Goal: Information Seeking & Learning: Learn about a topic

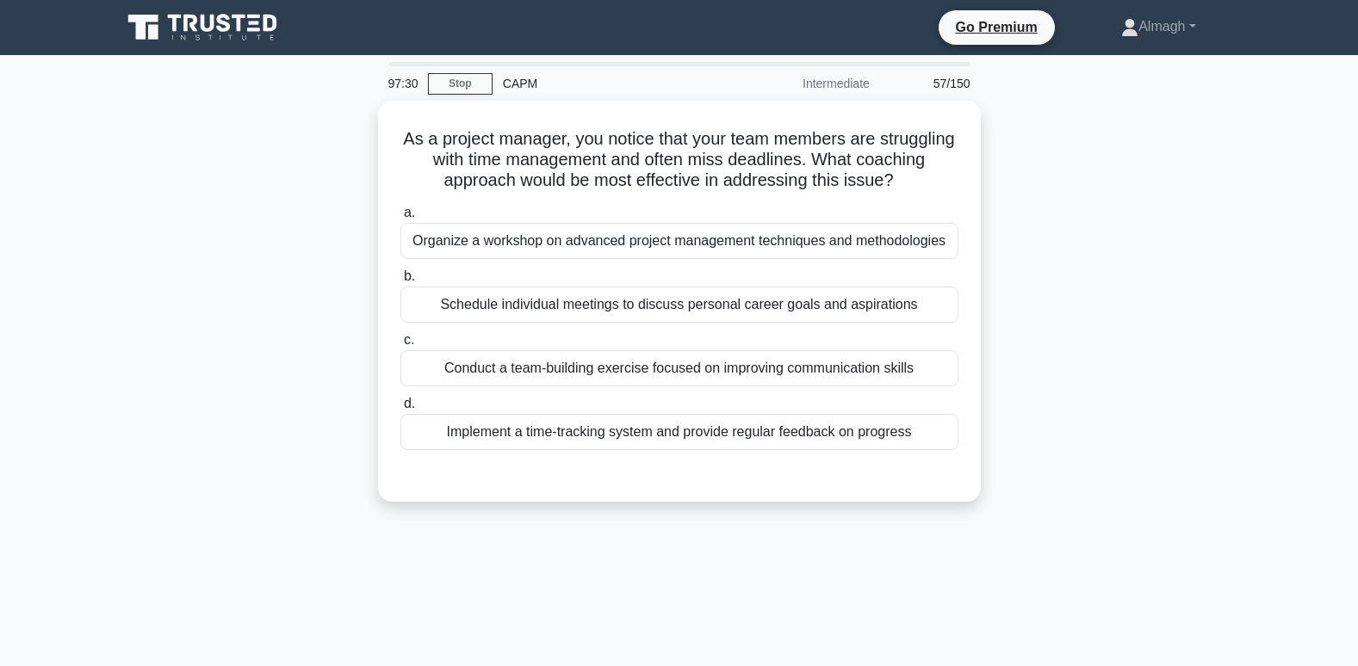
click at [864, 531] on div "97:30 Stop CAPM Intermediate 57/150 As a project manager, you notice that your …" at bounding box center [679, 492] width 1136 height 861
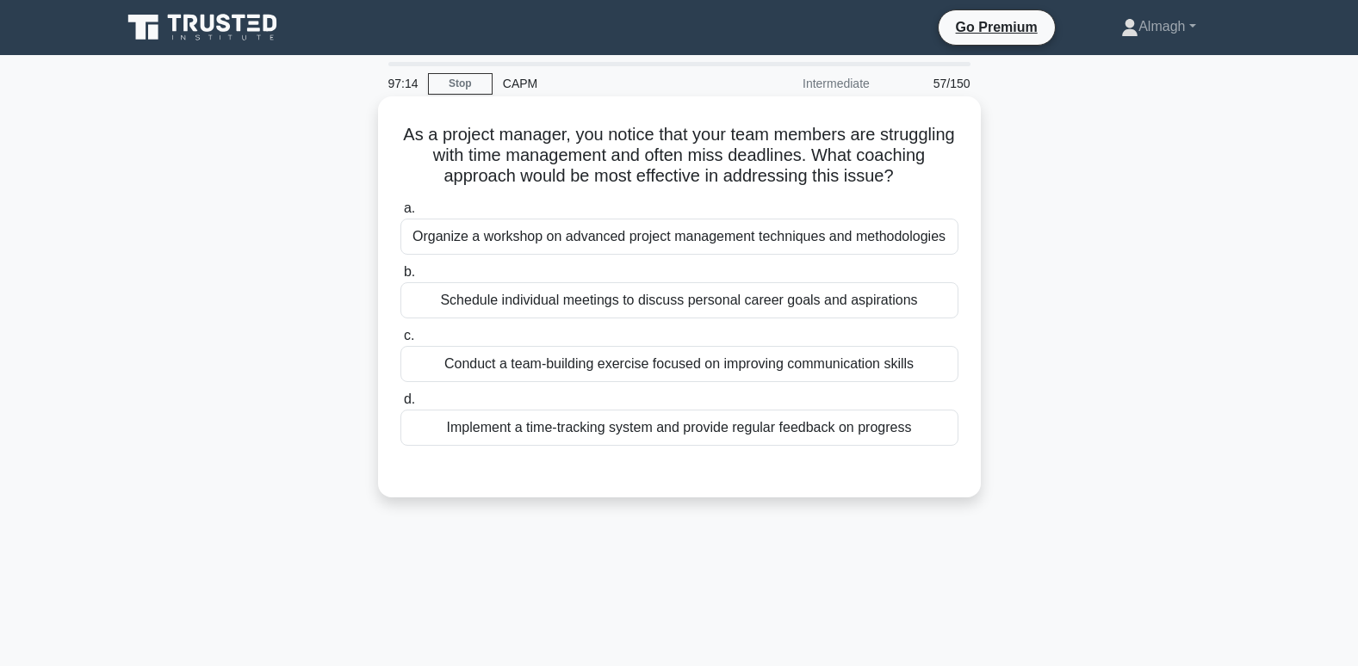
click at [514, 439] on div "Implement a time-tracking system and provide regular feedback on progress" at bounding box center [679, 428] width 558 height 36
click at [400, 406] on input "d. Implement a time-tracking system and provide regular feedback on progress" at bounding box center [400, 399] width 0 height 11
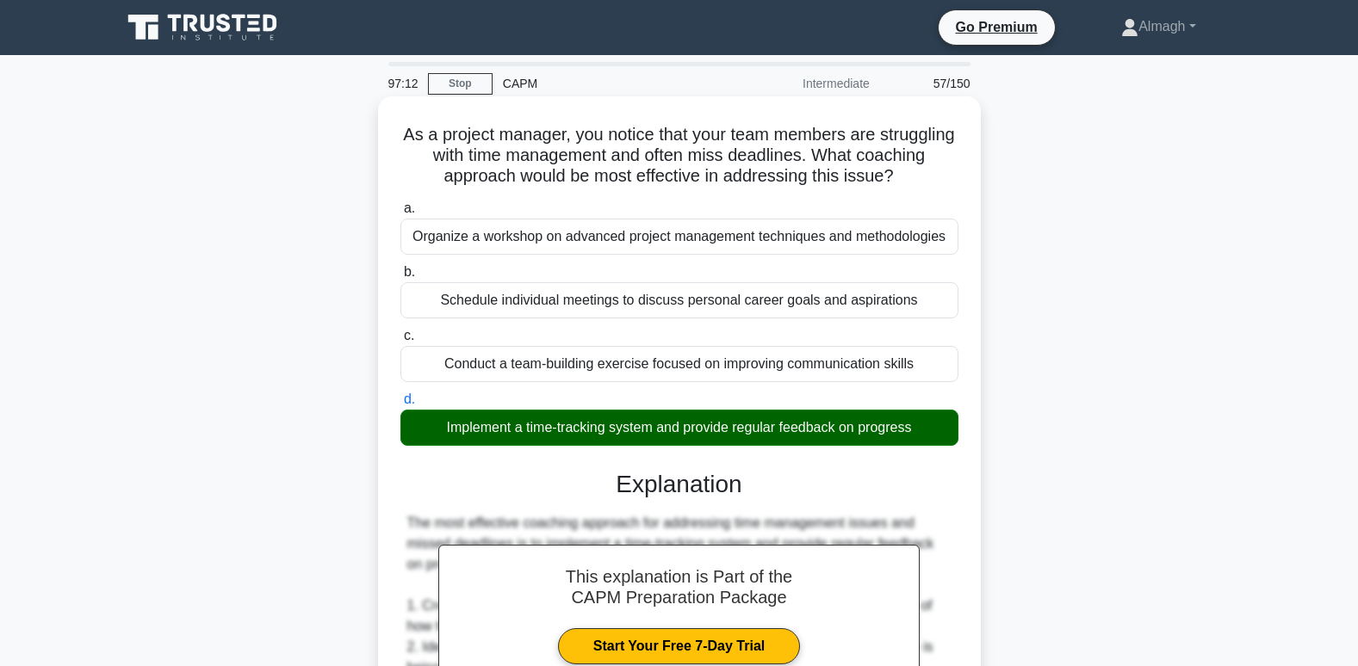
scroll to position [603, 0]
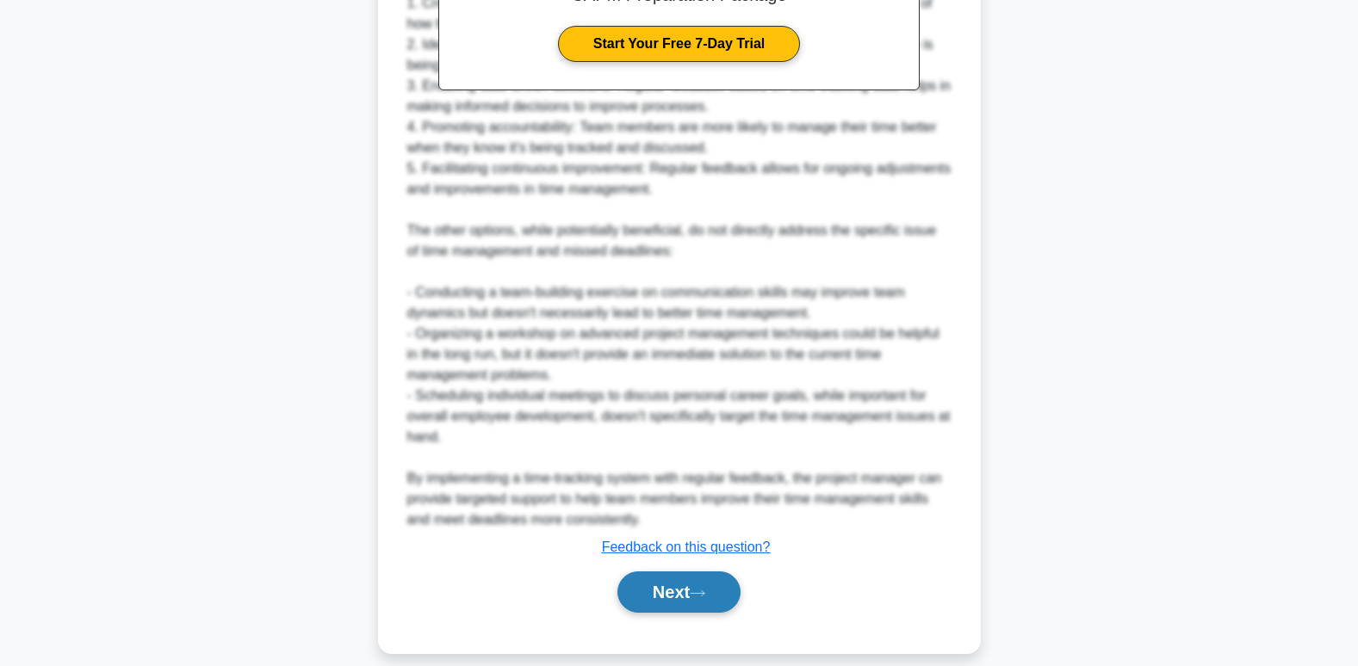
click at [715, 595] on button "Next" at bounding box center [678, 592] width 123 height 41
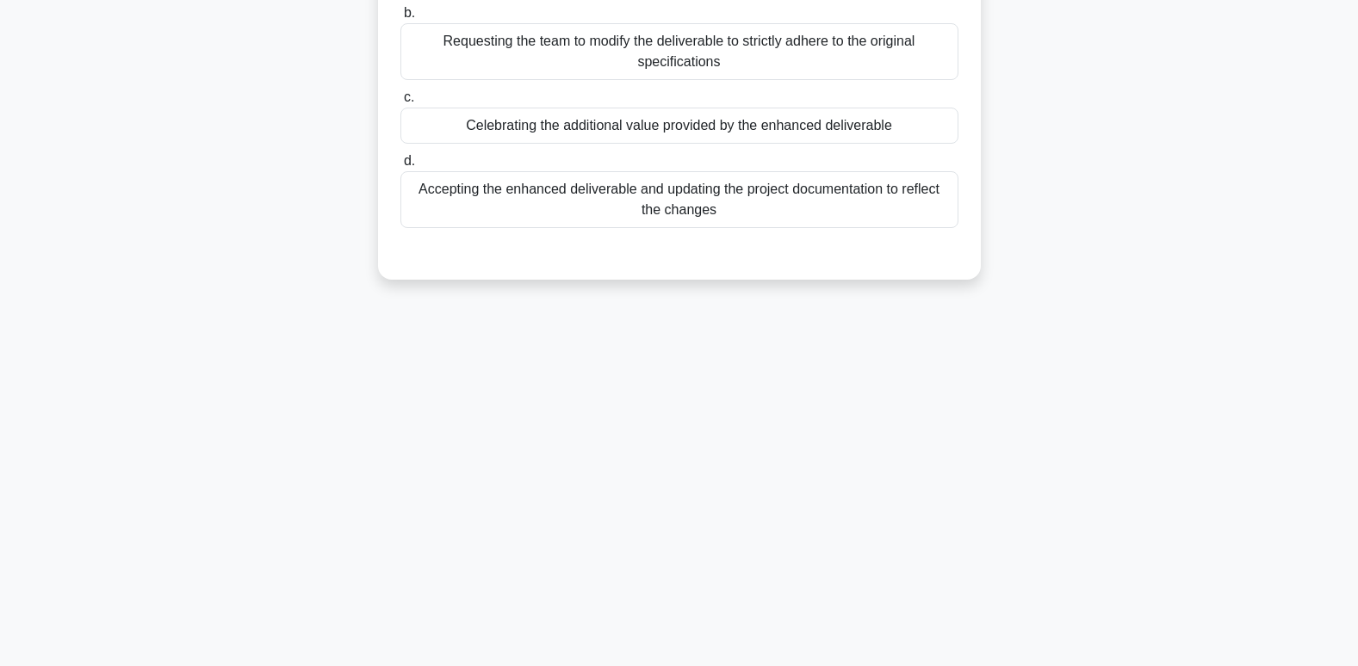
scroll to position [0, 0]
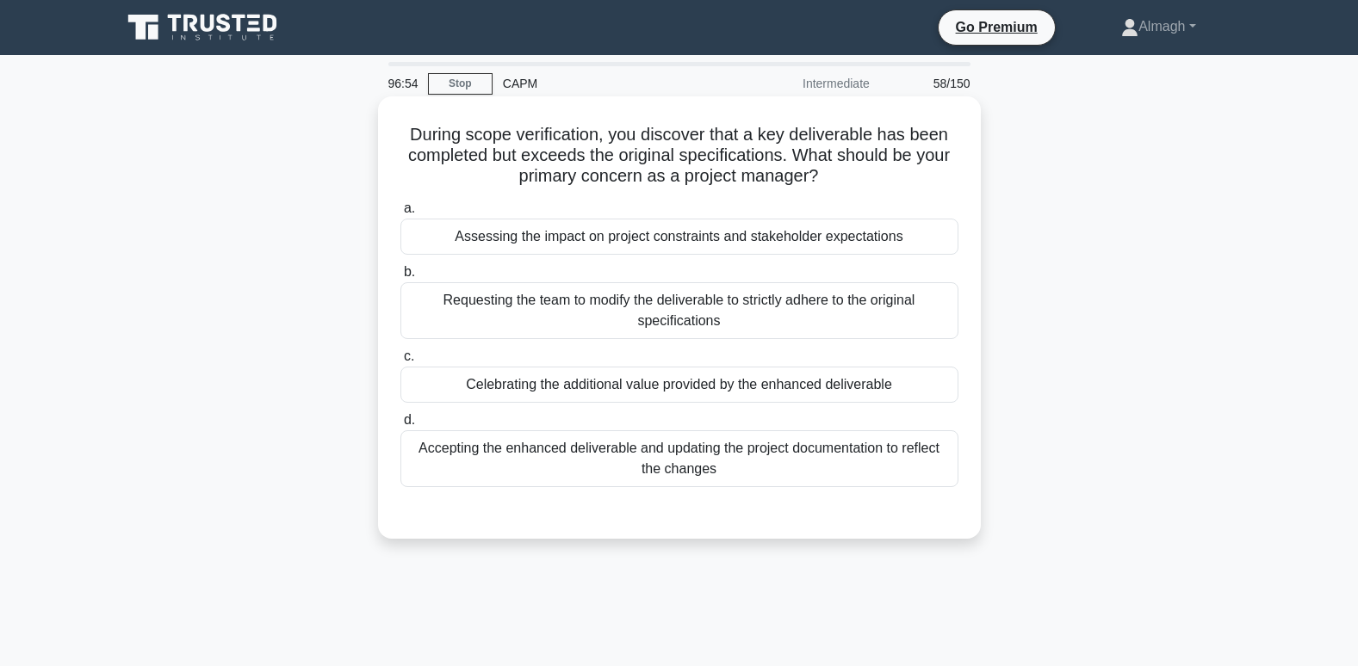
click at [630, 242] on div "Assessing the impact on project constraints and stakeholder expectations" at bounding box center [679, 237] width 558 height 36
click at [400, 214] on input "a. Assessing the impact on project constraints and stakeholder expectations" at bounding box center [400, 208] width 0 height 11
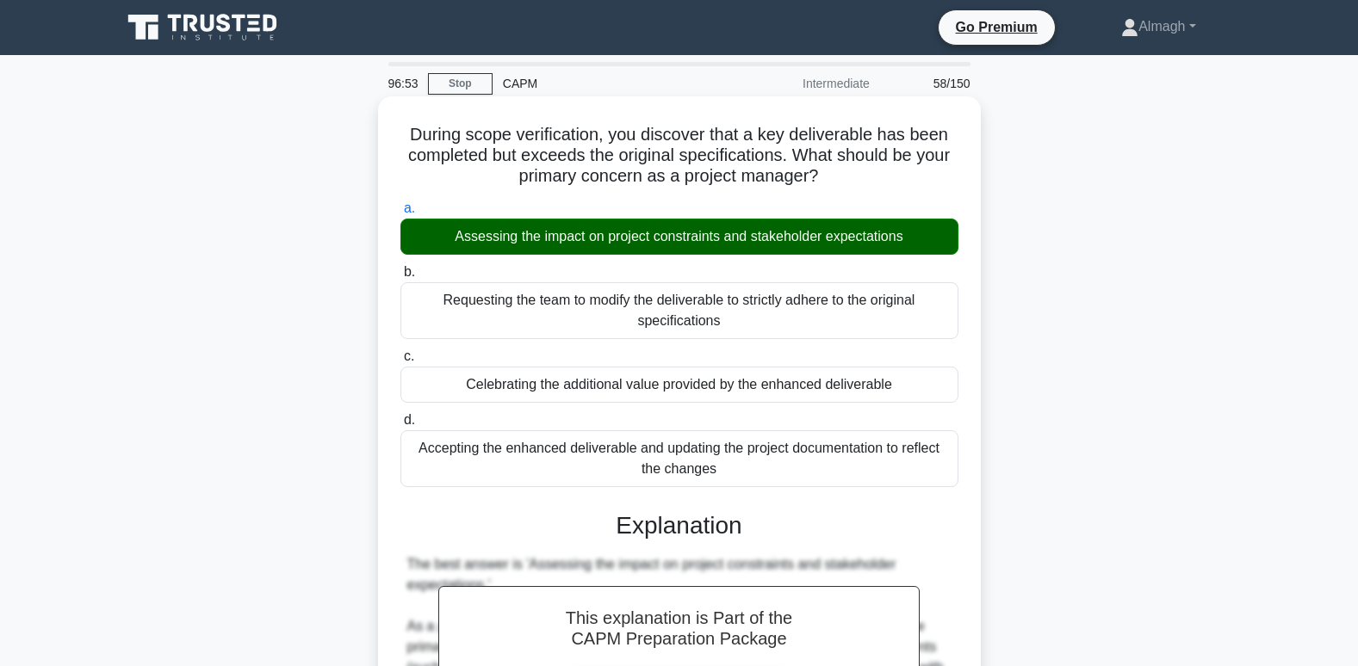
scroll to position [603, 0]
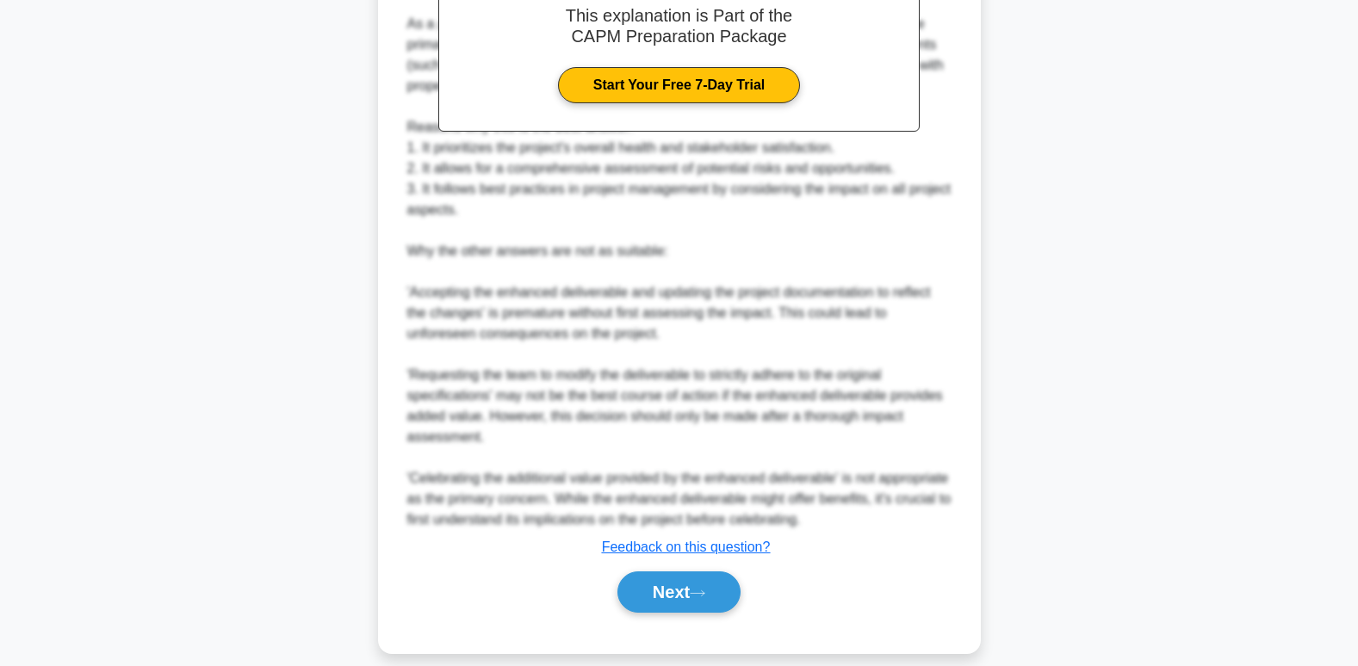
click at [661, 561] on div "This explanation is Part of the CAPM Preparation Package Start Your Free 7-Day …" at bounding box center [679, 254] width 558 height 732
click at [662, 597] on button "Next" at bounding box center [678, 592] width 123 height 41
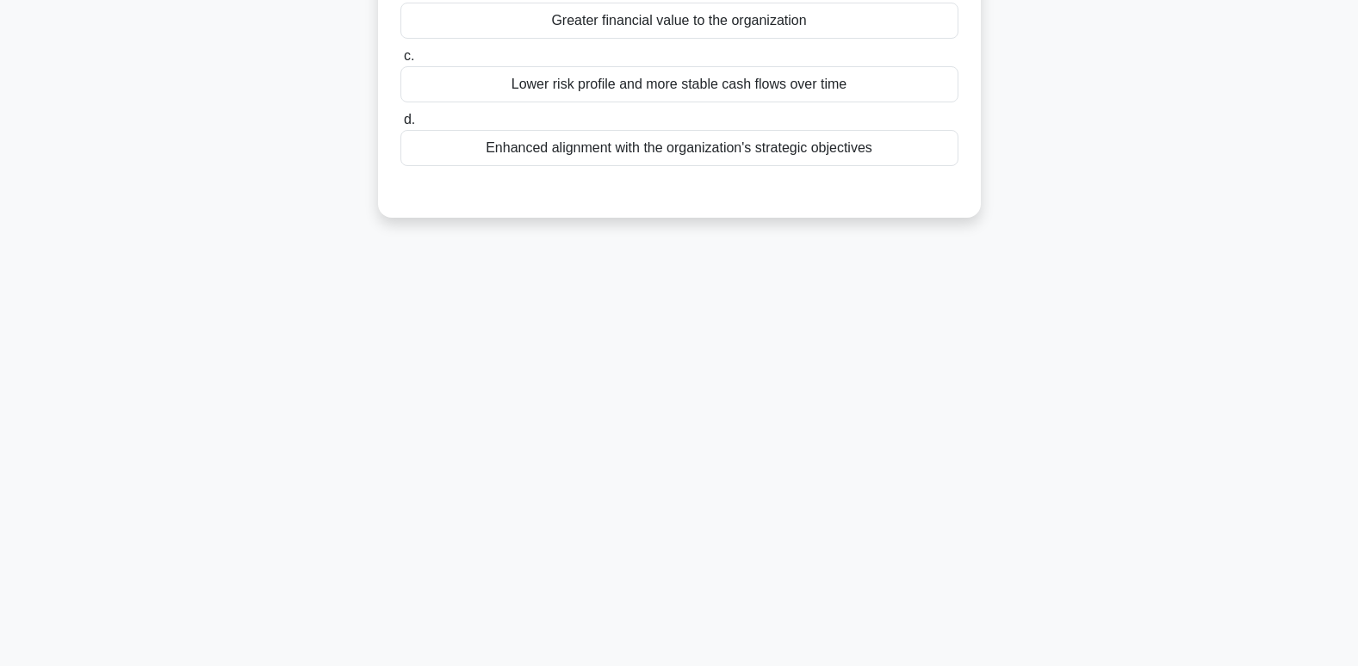
scroll to position [0, 0]
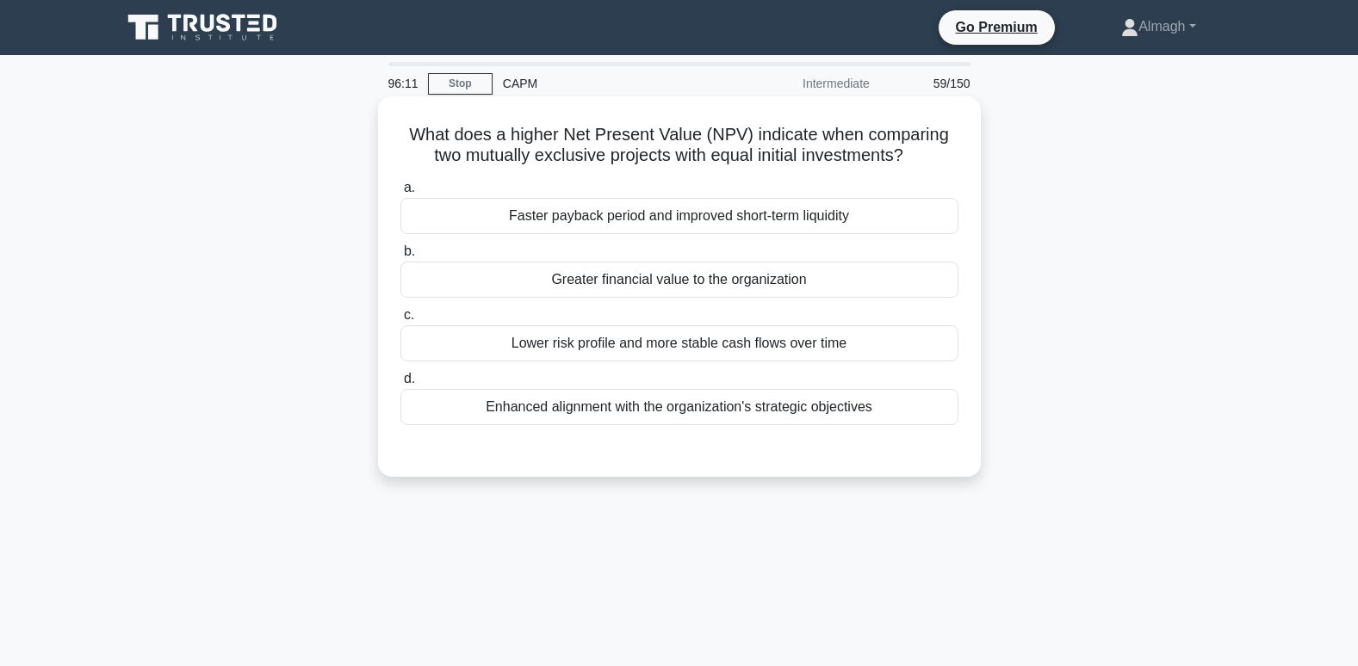
click at [573, 278] on div "Greater financial value to the organization" at bounding box center [679, 280] width 558 height 36
click at [400, 257] on input "b. Greater financial value to the organization" at bounding box center [400, 251] width 0 height 11
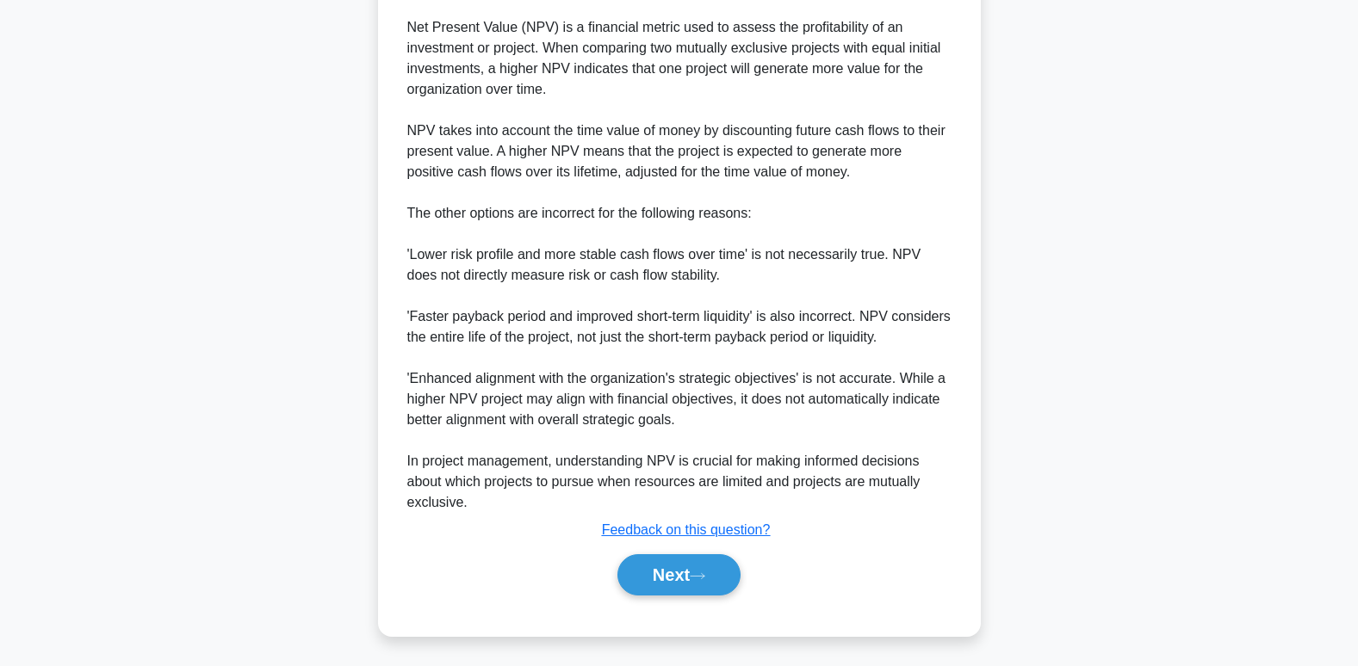
scroll to position [520, 0]
click at [673, 576] on button "Next" at bounding box center [678, 572] width 123 height 41
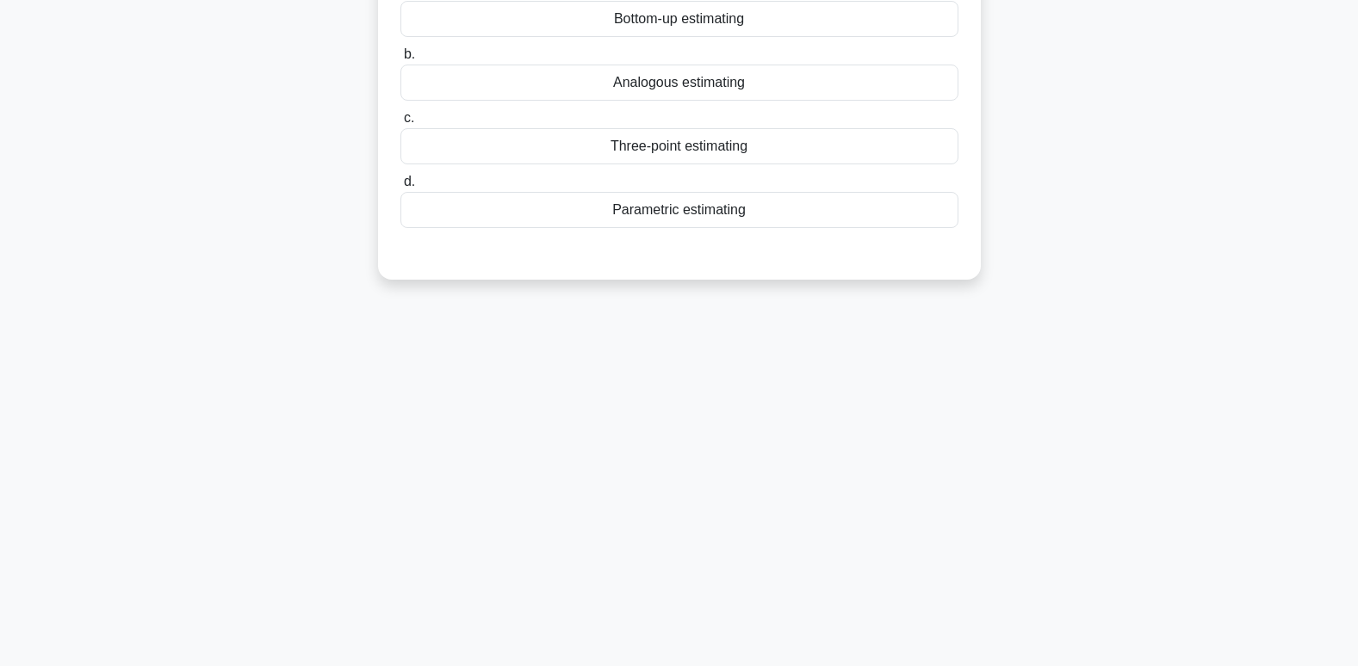
scroll to position [5, 0]
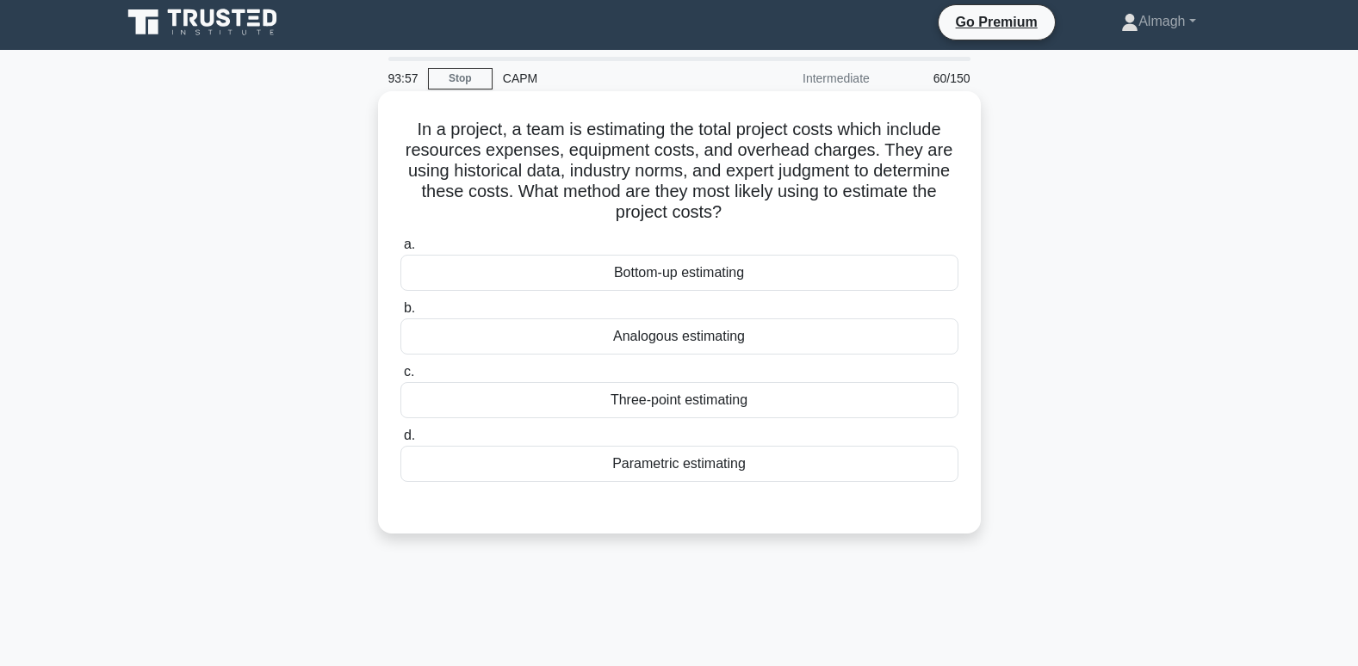
click at [694, 469] on div "Parametric estimating" at bounding box center [679, 464] width 558 height 36
click at [400, 442] on input "d. Parametric estimating" at bounding box center [400, 435] width 0 height 11
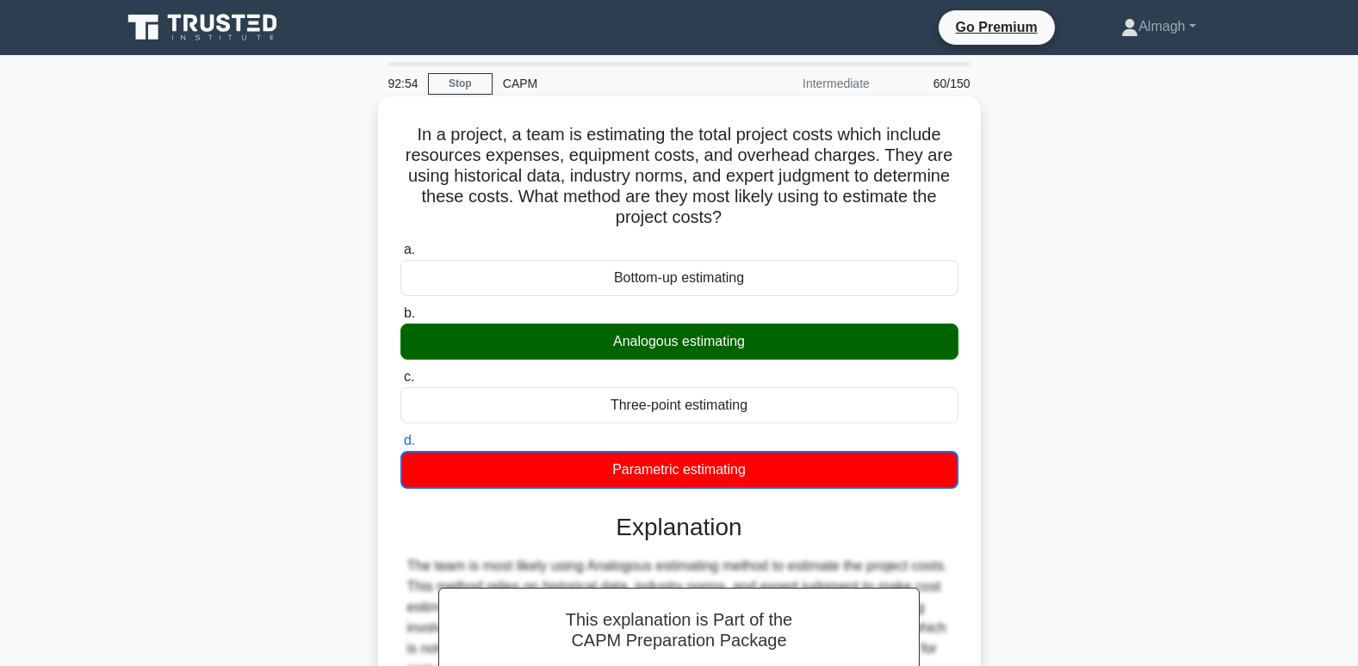
scroll to position [263, 0]
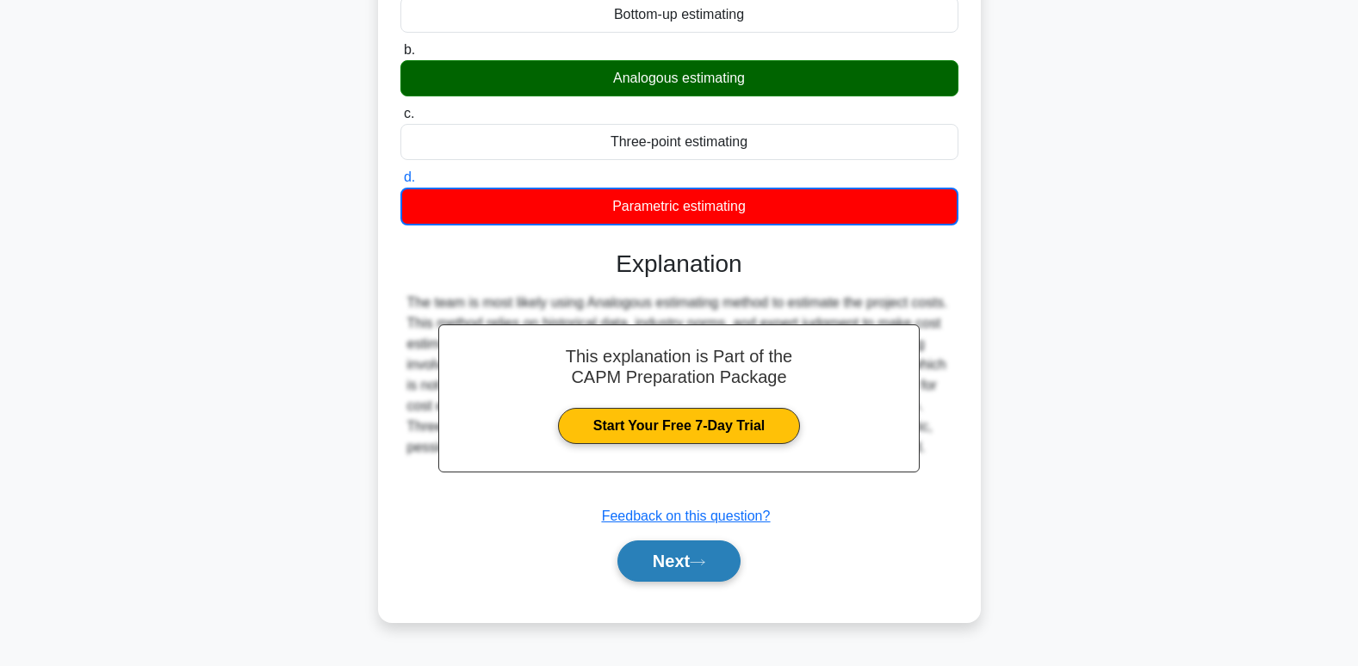
click at [697, 549] on button "Next" at bounding box center [678, 561] width 123 height 41
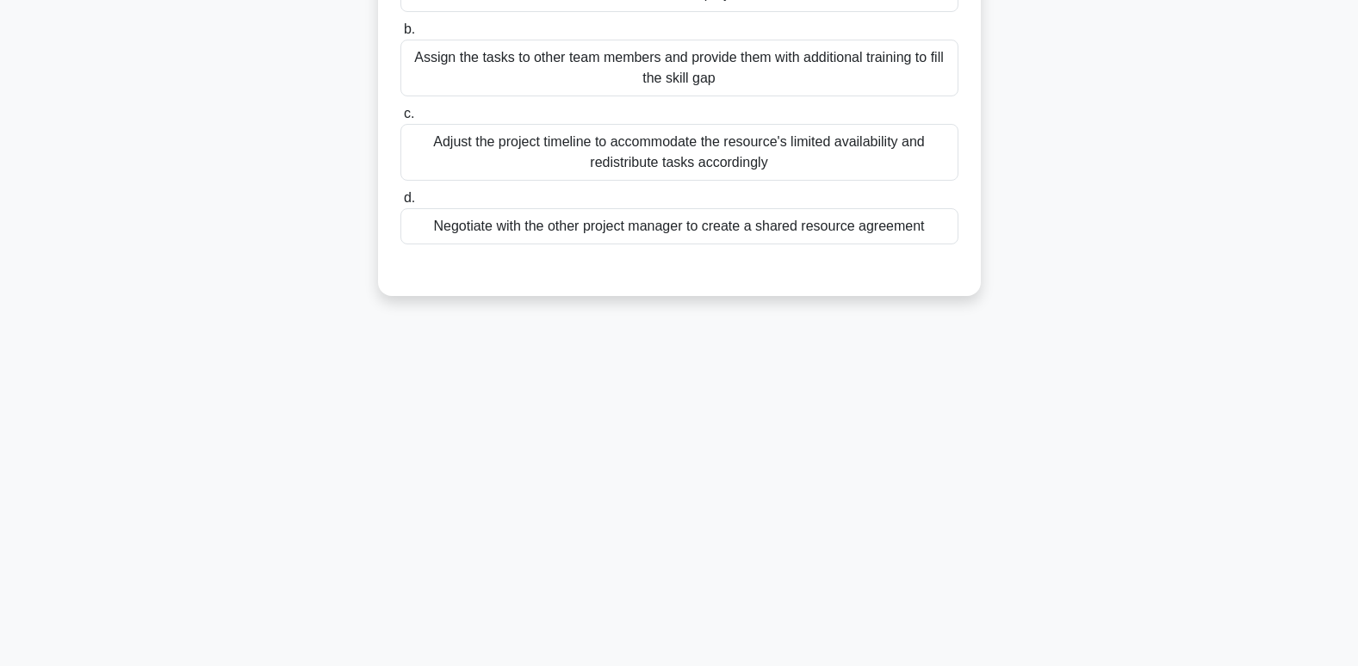
scroll to position [0, 0]
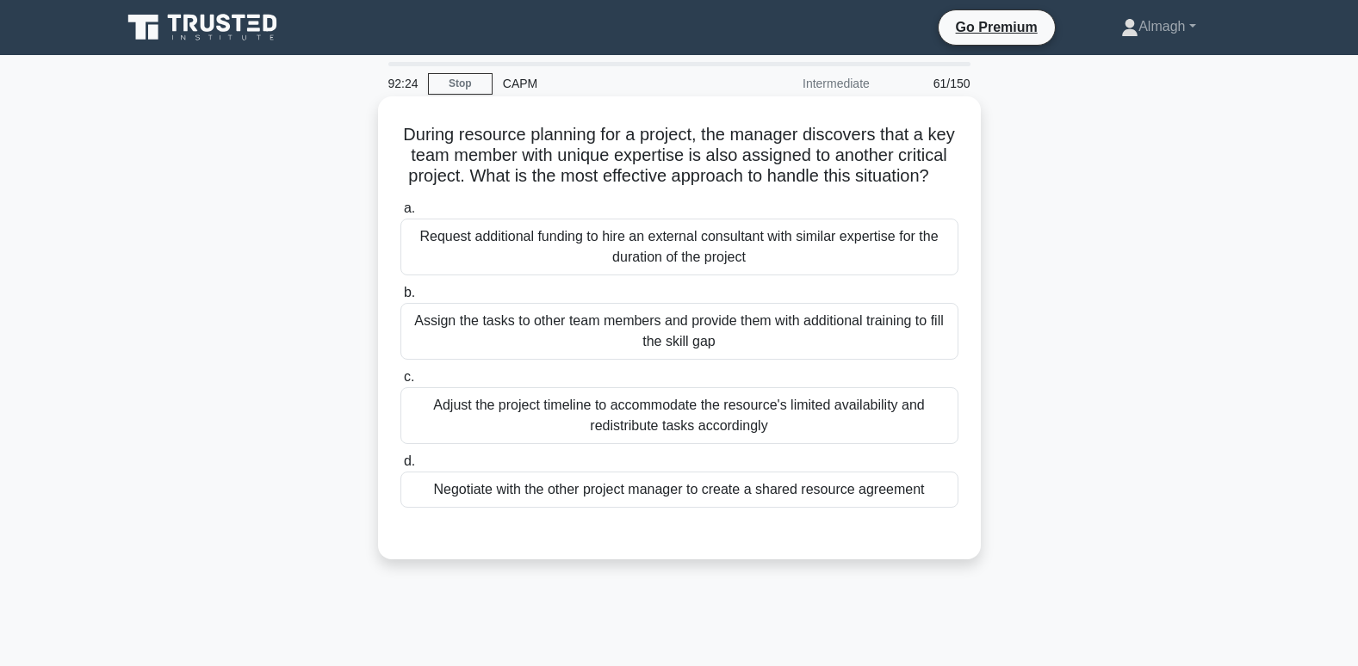
click at [579, 444] on div "Adjust the project timeline to accommodate the resource's limited availability …" at bounding box center [679, 415] width 558 height 57
click at [400, 383] on input "c. Adjust the project timeline to accommodate the resource's limited availabili…" at bounding box center [400, 377] width 0 height 11
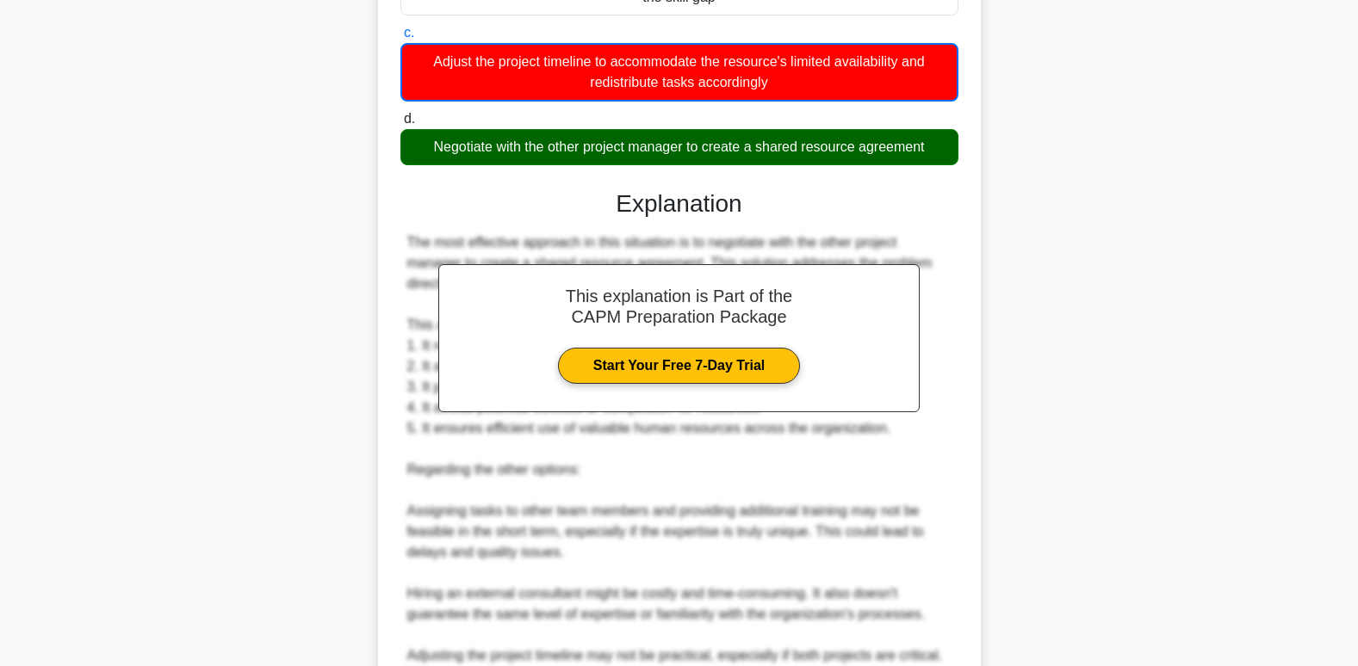
scroll to position [625, 0]
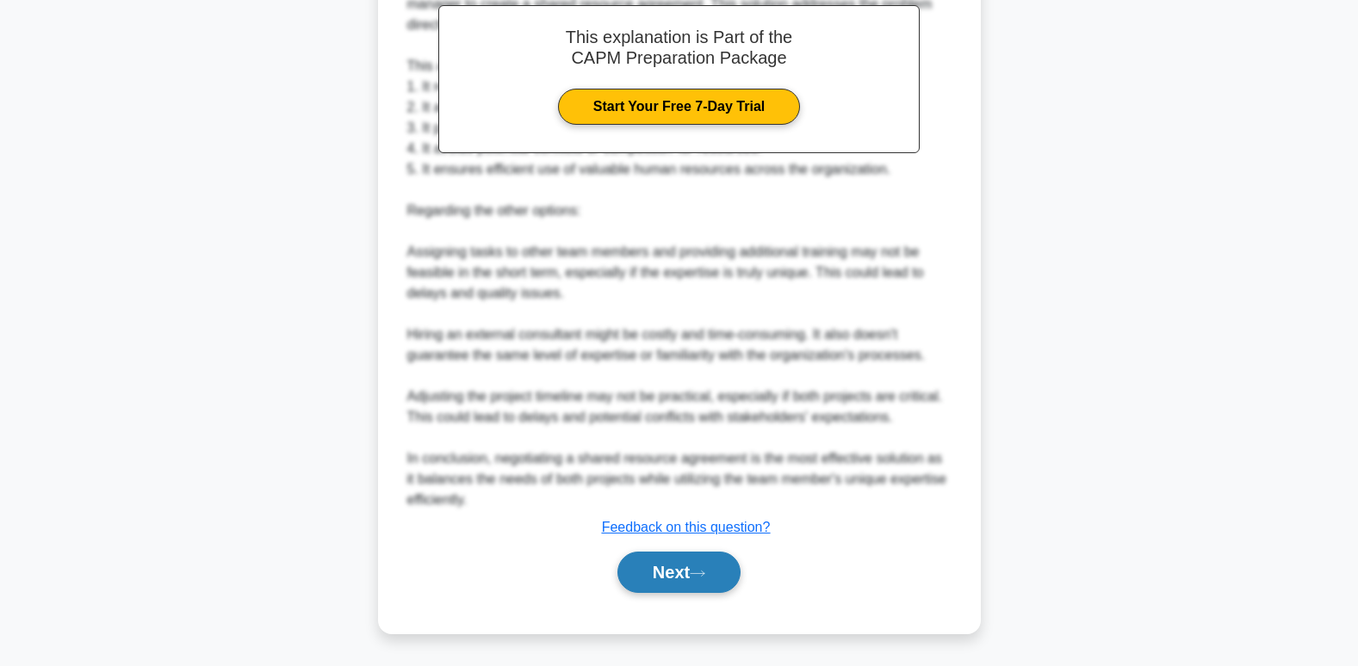
click at [639, 583] on button "Next" at bounding box center [678, 572] width 123 height 41
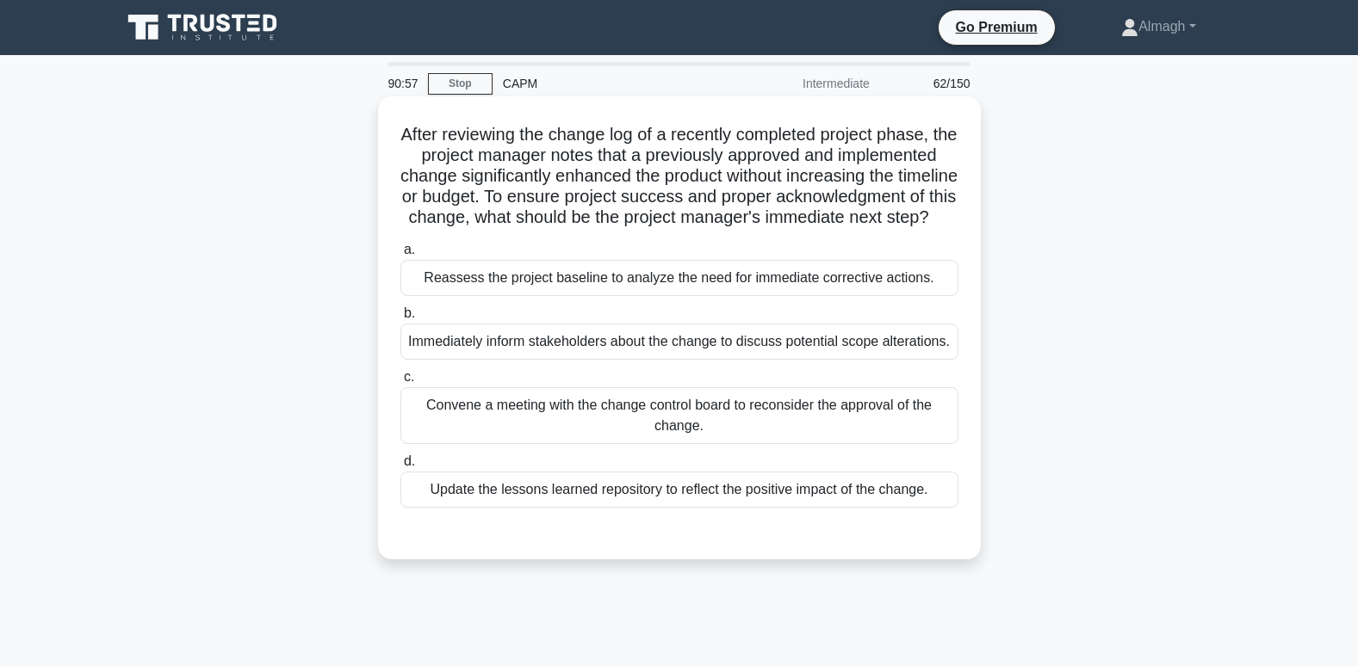
scroll to position [86, 0]
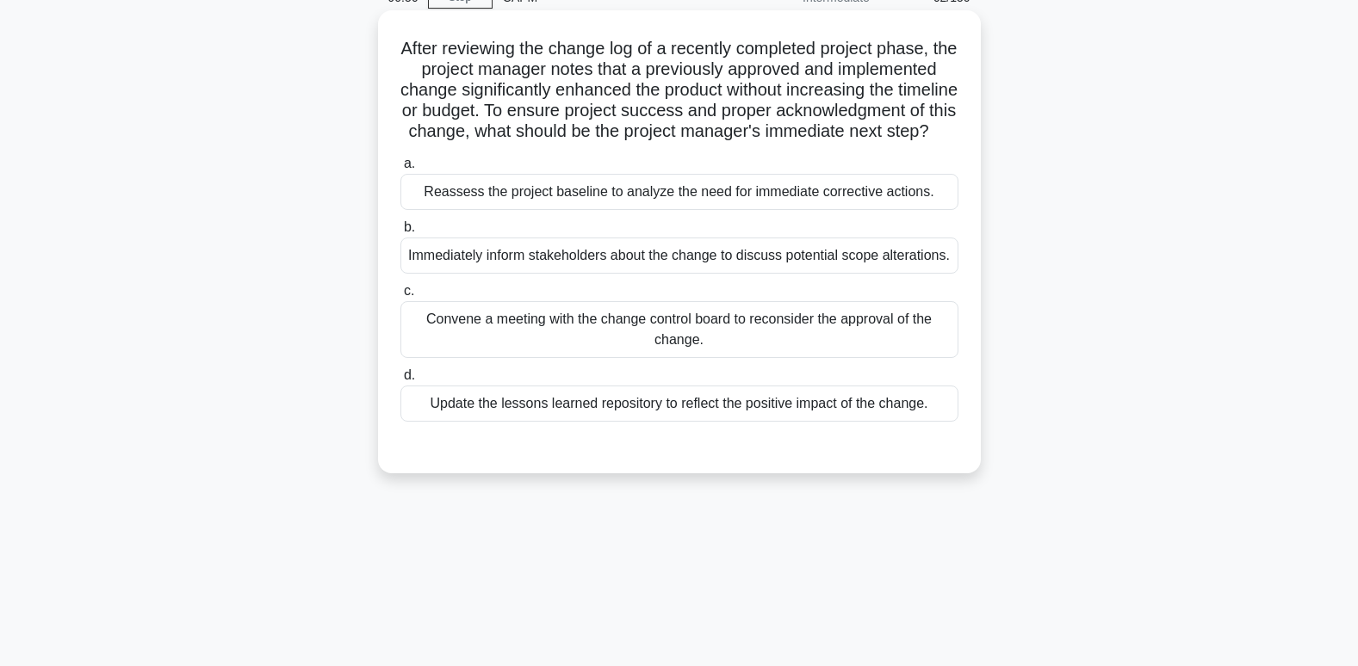
click at [566, 422] on div "Update the lessons learned repository to reflect the positive impact of the cha…" at bounding box center [679, 404] width 558 height 36
click at [400, 381] on input "d. Update the lessons learned repository to reflect the positive impact of the …" at bounding box center [400, 375] width 0 height 11
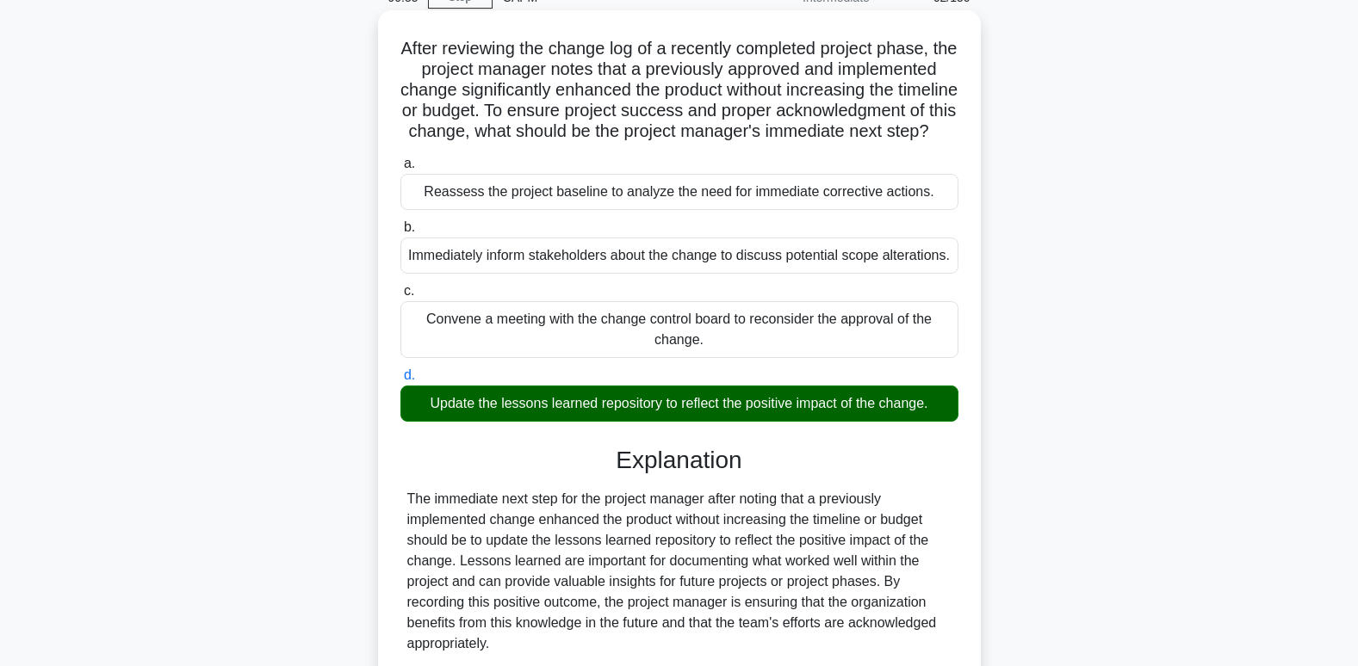
scroll to position [458, 0]
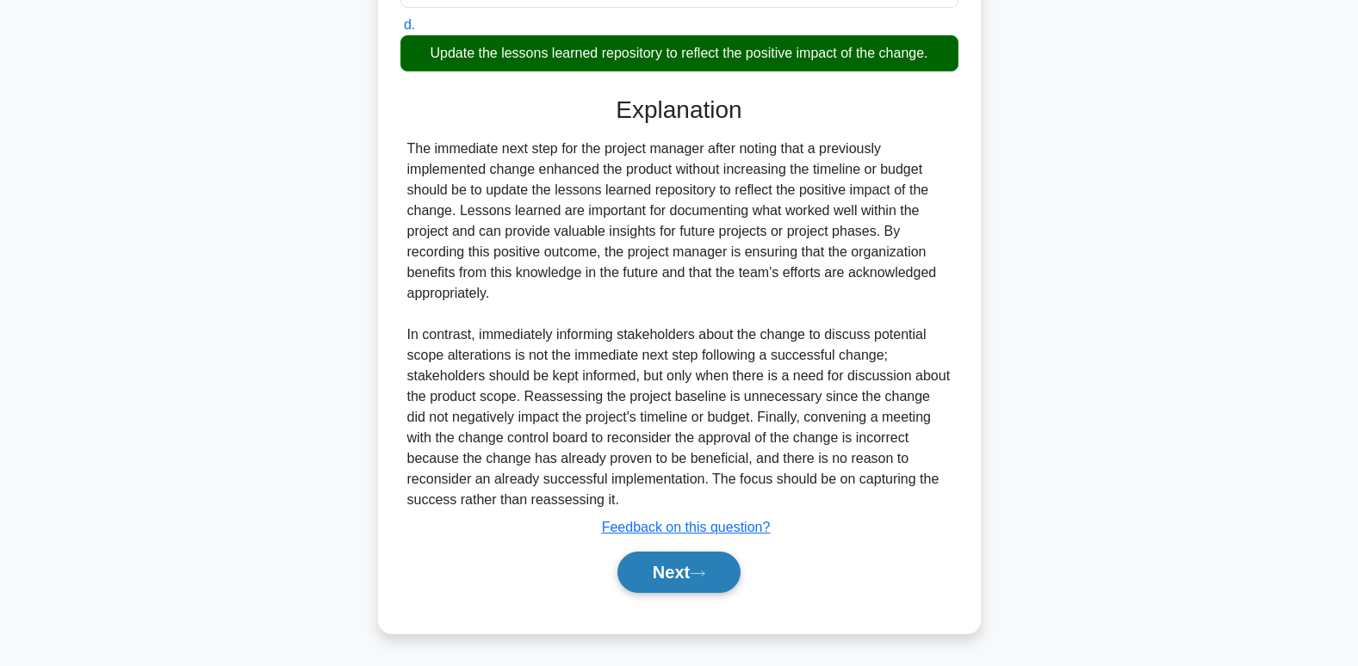
click at [688, 565] on button "Next" at bounding box center [678, 572] width 123 height 41
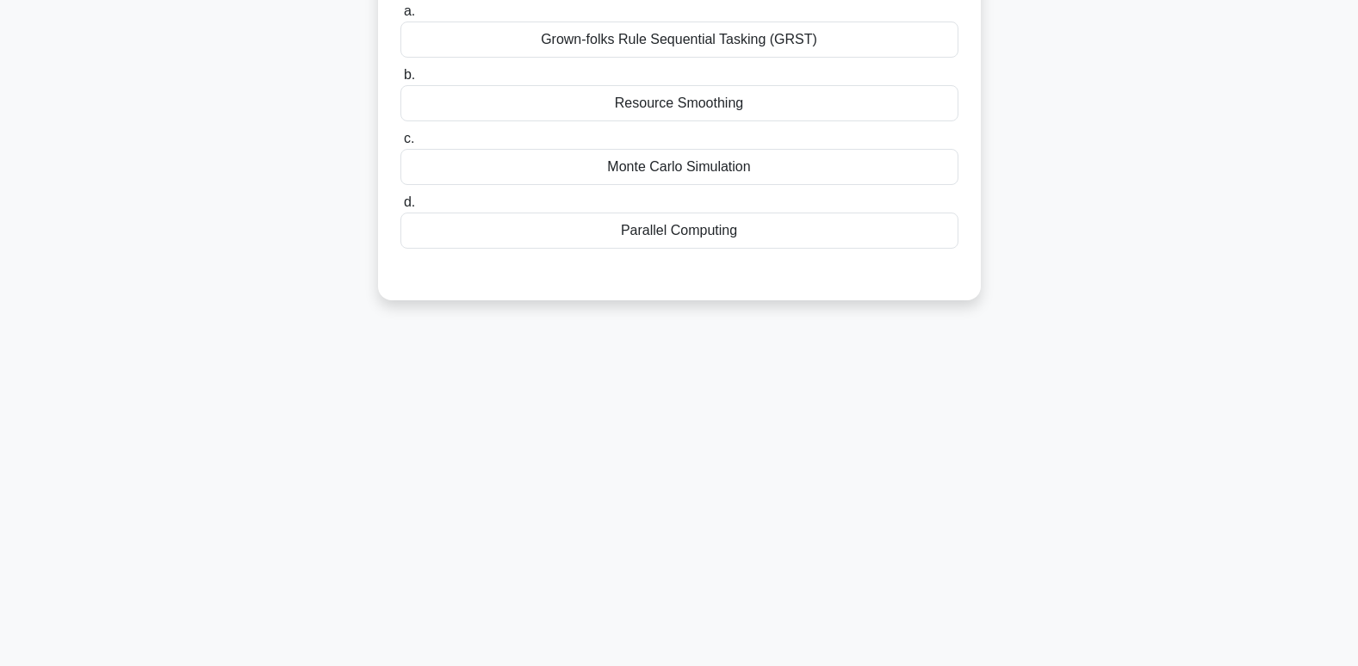
scroll to position [0, 0]
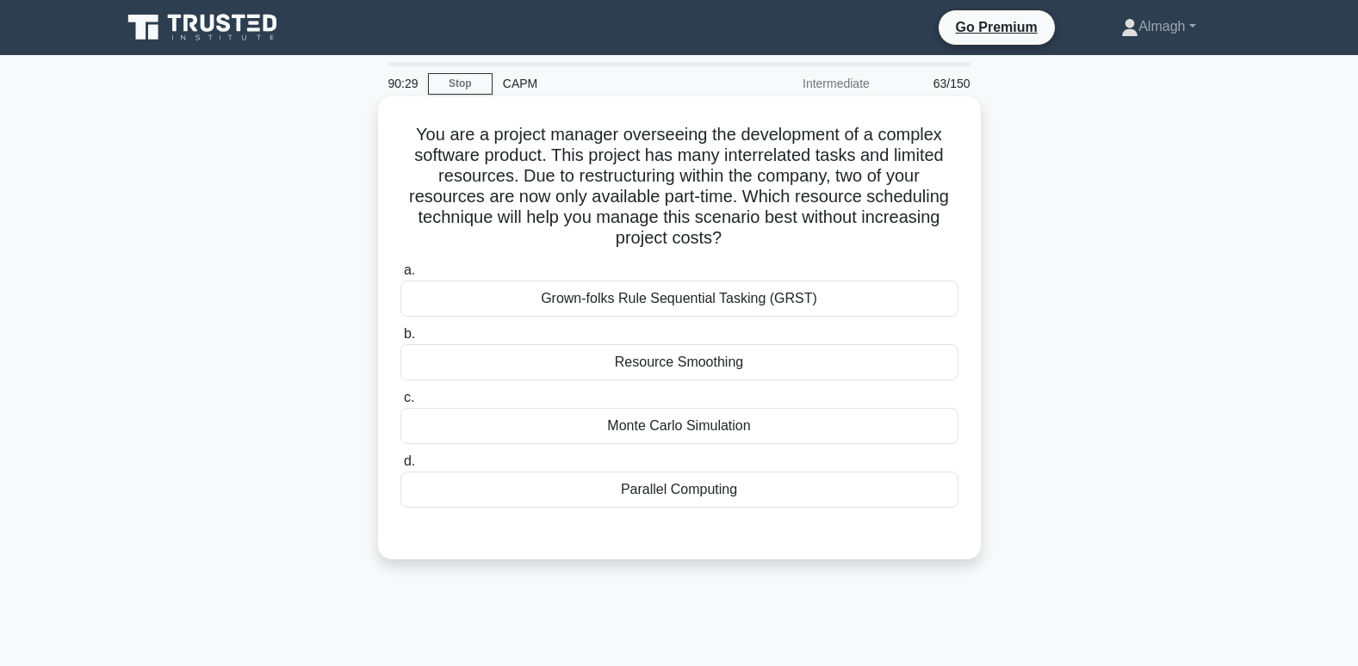
click at [659, 370] on div "Resource Smoothing" at bounding box center [679, 362] width 558 height 36
click at [400, 340] on input "b. Resource Smoothing" at bounding box center [400, 334] width 0 height 11
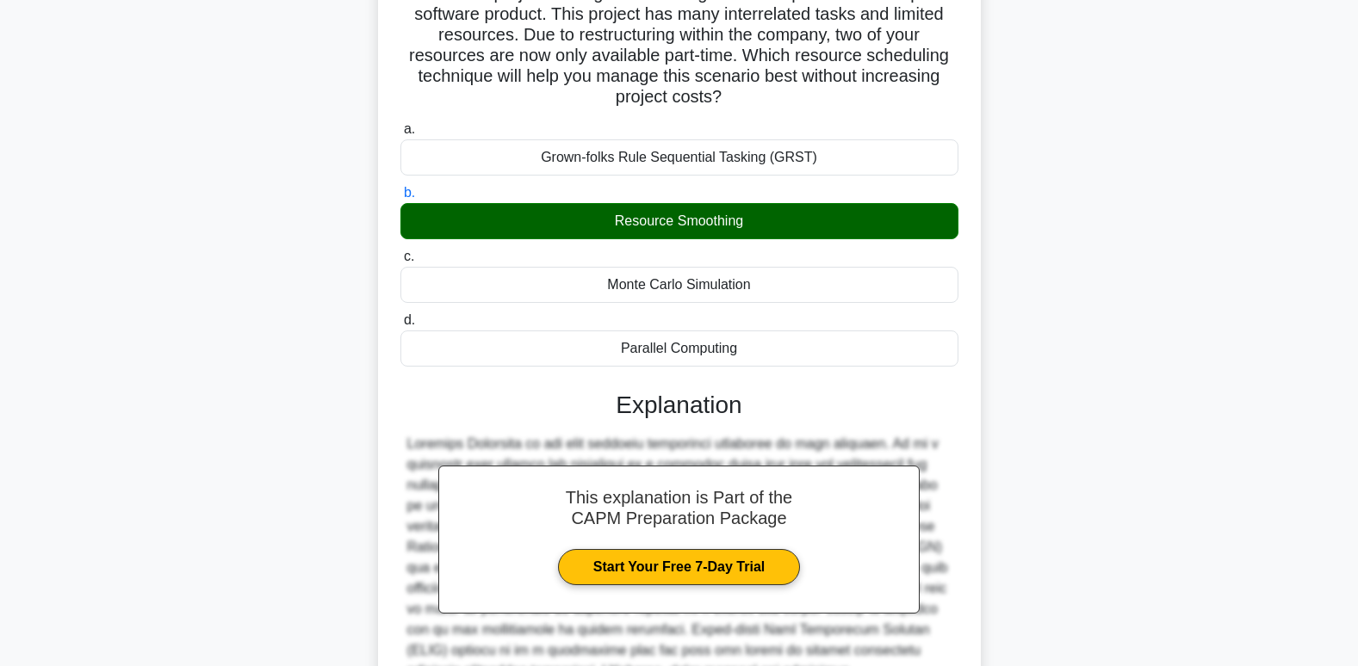
scroll to position [313, 0]
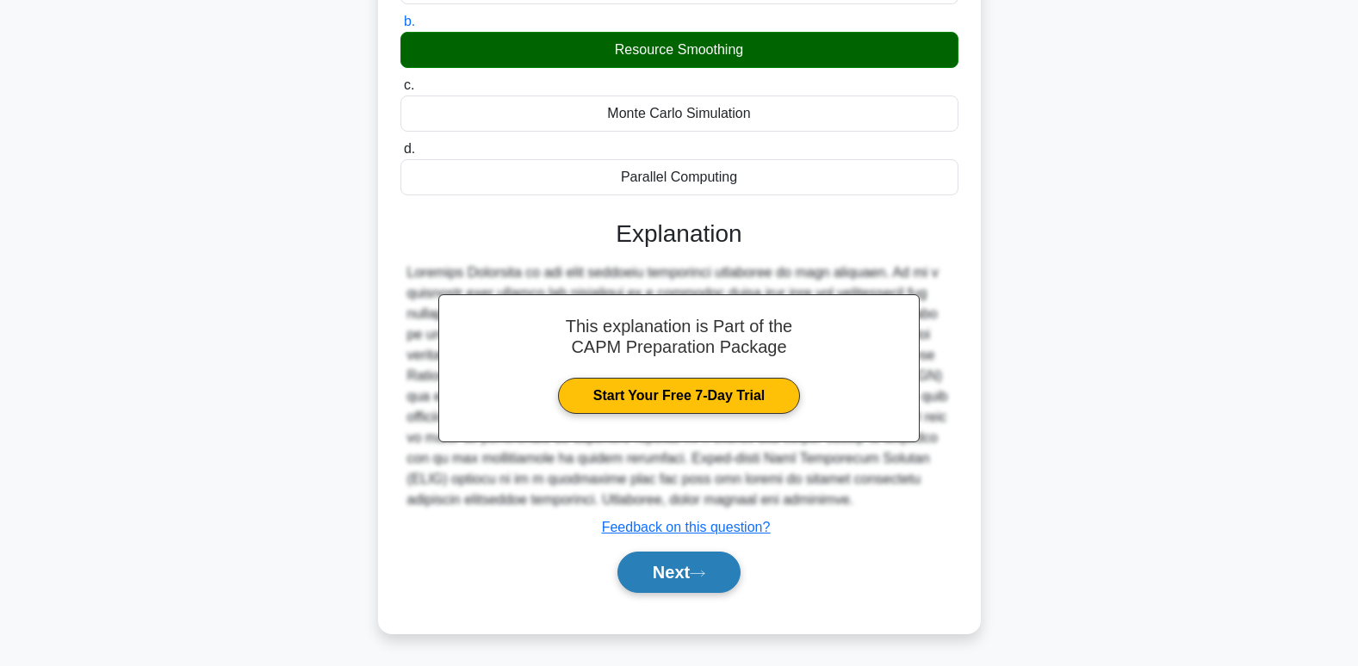
click at [703, 573] on icon at bounding box center [697, 573] width 15 height 9
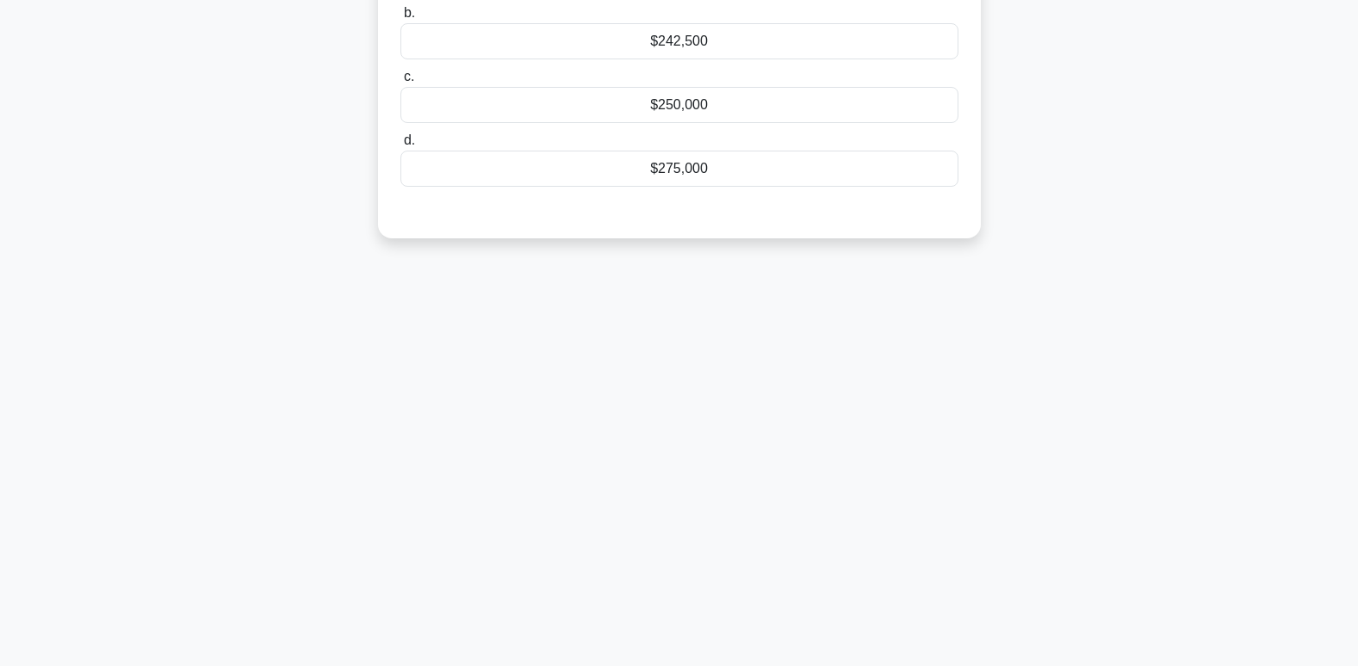
scroll to position [0, 0]
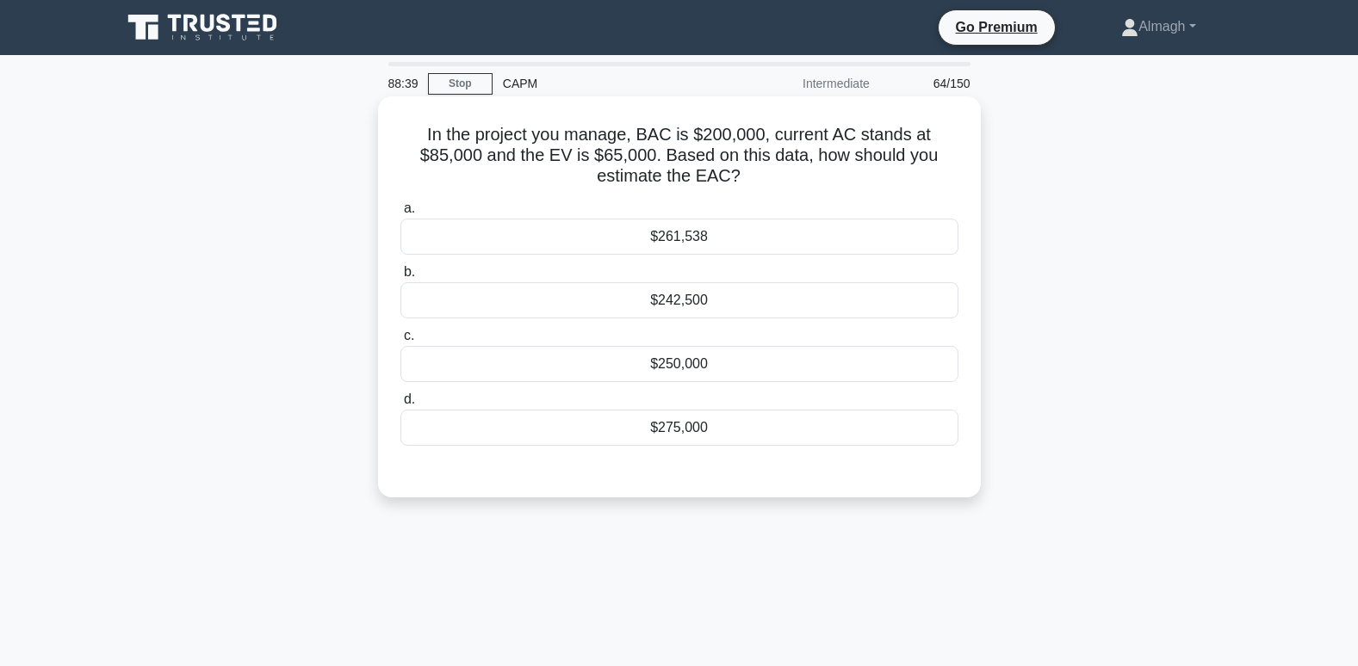
click at [709, 239] on div "$261,538" at bounding box center [679, 237] width 558 height 36
click at [400, 214] on input "a. $261,538" at bounding box center [400, 208] width 0 height 11
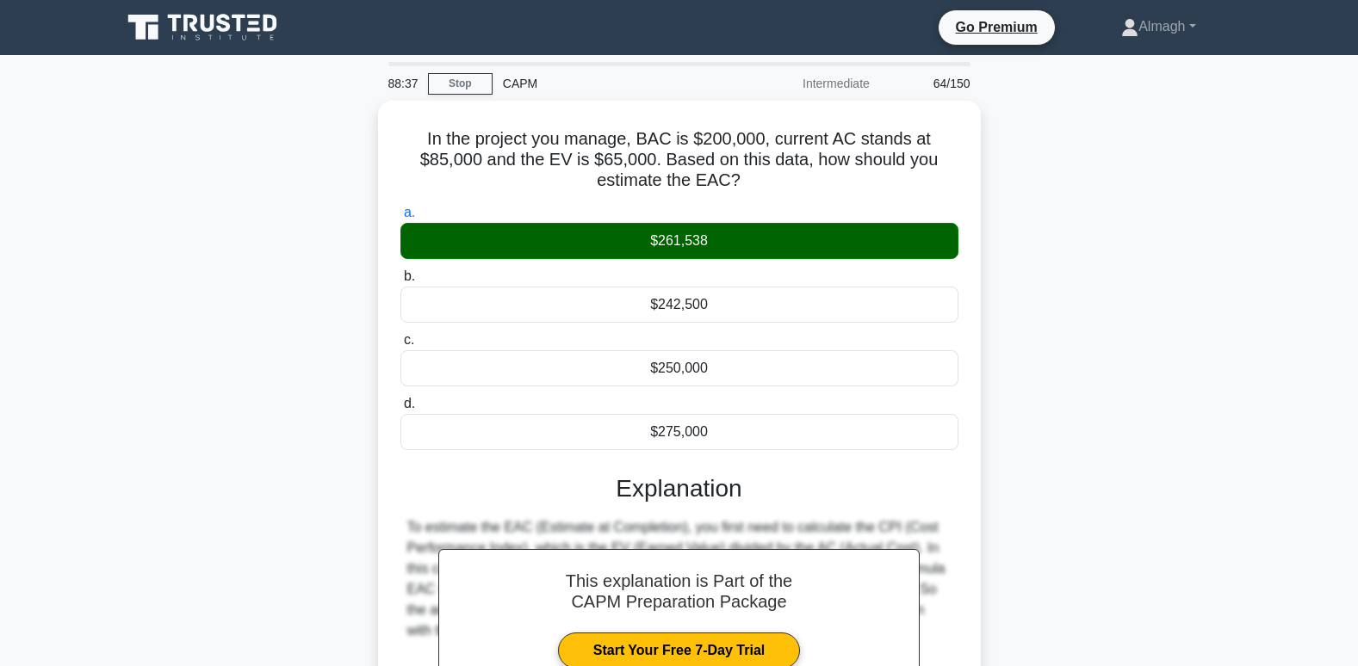
scroll to position [263, 0]
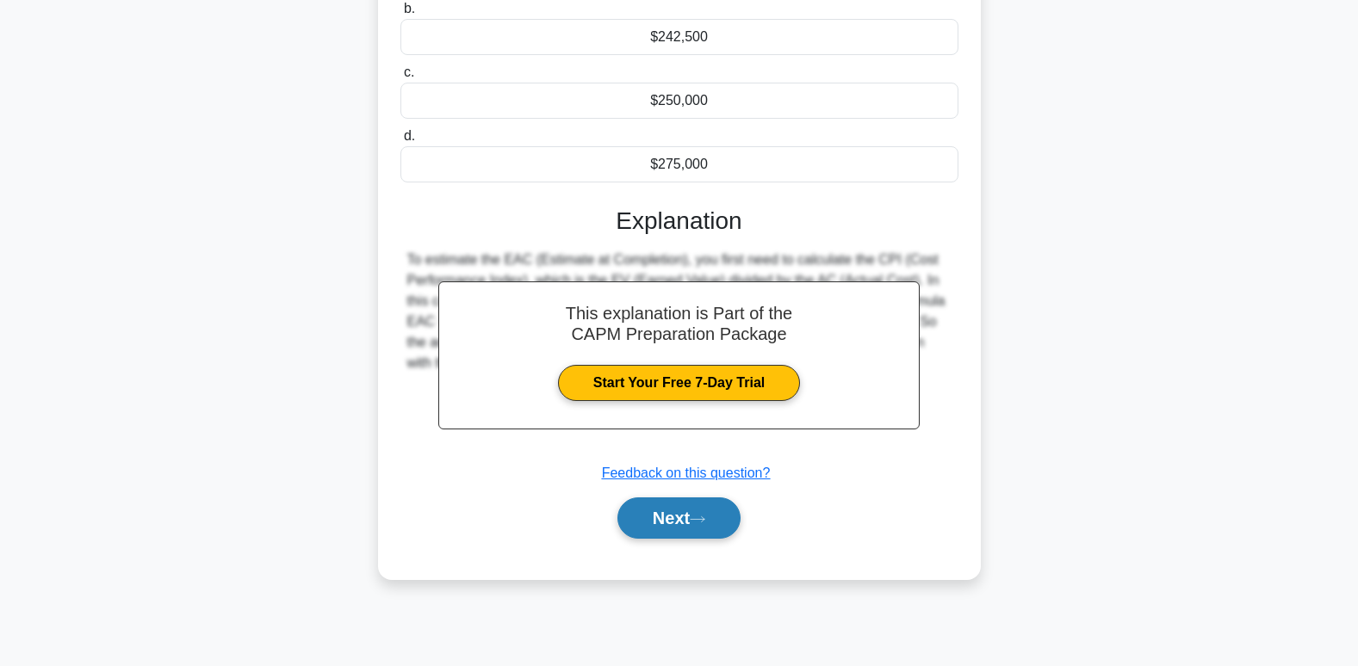
click at [682, 522] on button "Next" at bounding box center [678, 518] width 123 height 41
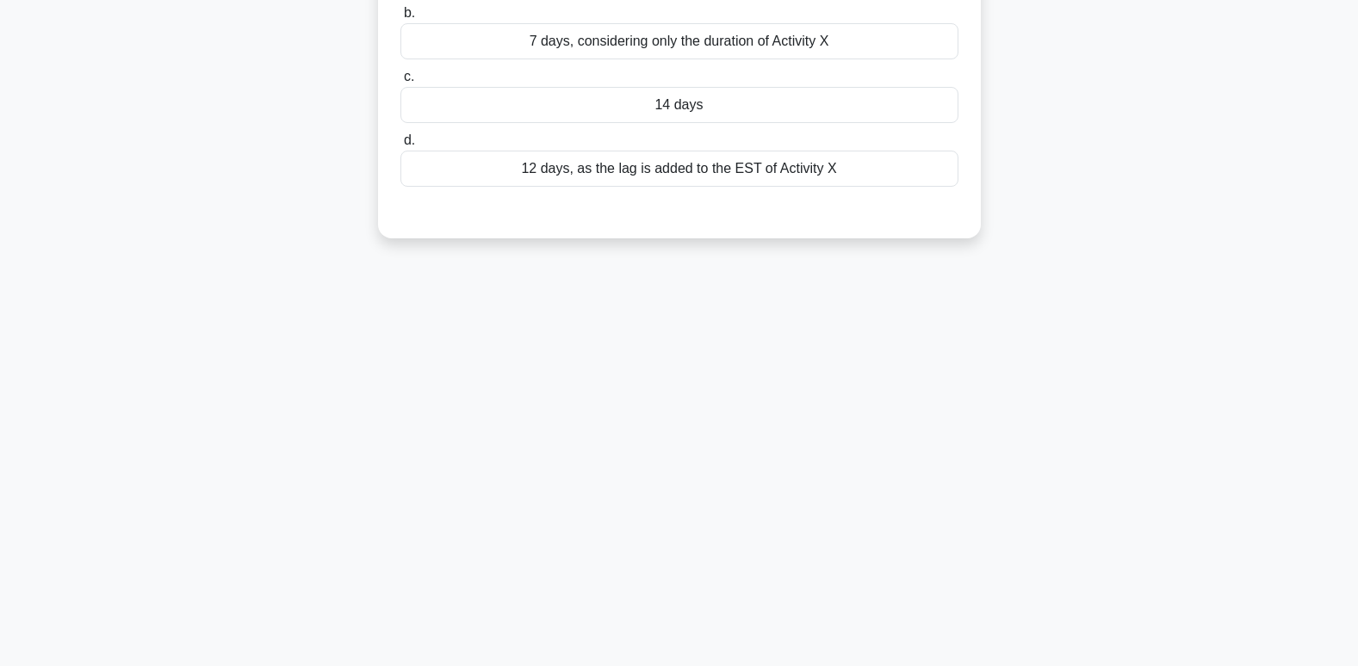
scroll to position [5, 0]
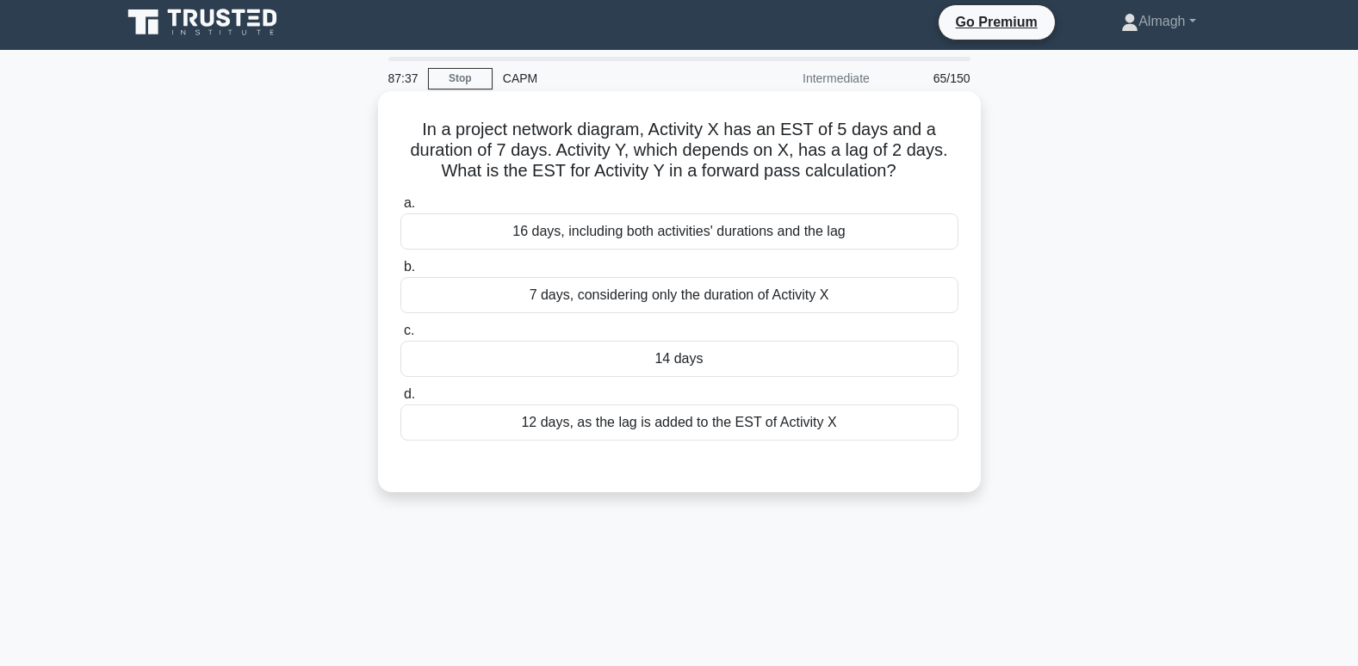
click at [772, 432] on div "12 days, as the lag is added to the EST of Activity X" at bounding box center [679, 423] width 558 height 36
click at [400, 400] on input "d. 12 days, as the lag is added to the EST of Activity X" at bounding box center [400, 394] width 0 height 11
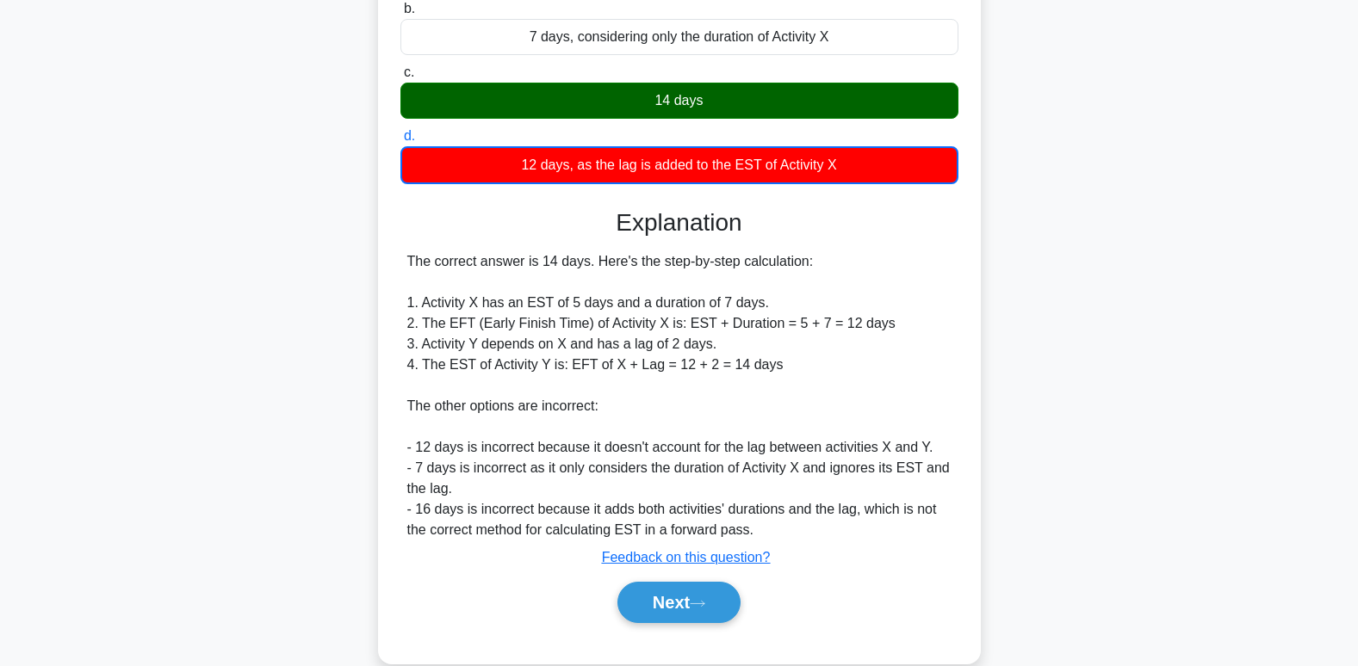
scroll to position [294, 0]
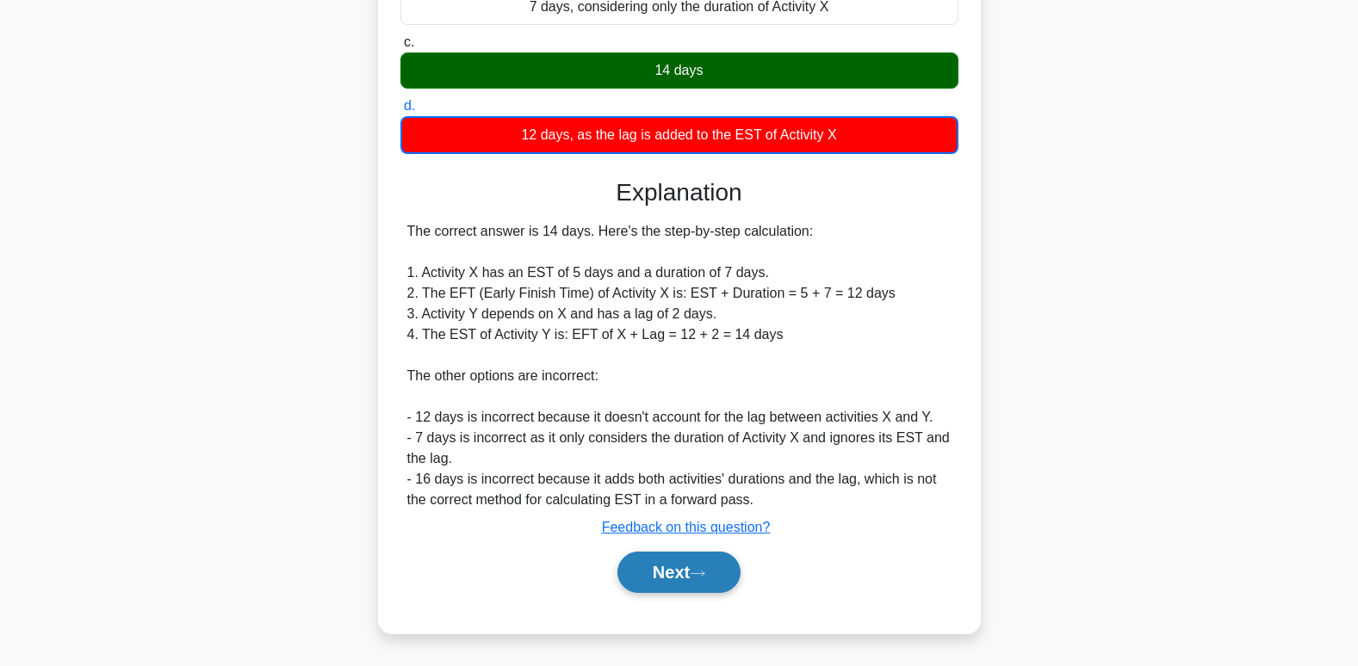
click at [682, 569] on button "Next" at bounding box center [678, 572] width 123 height 41
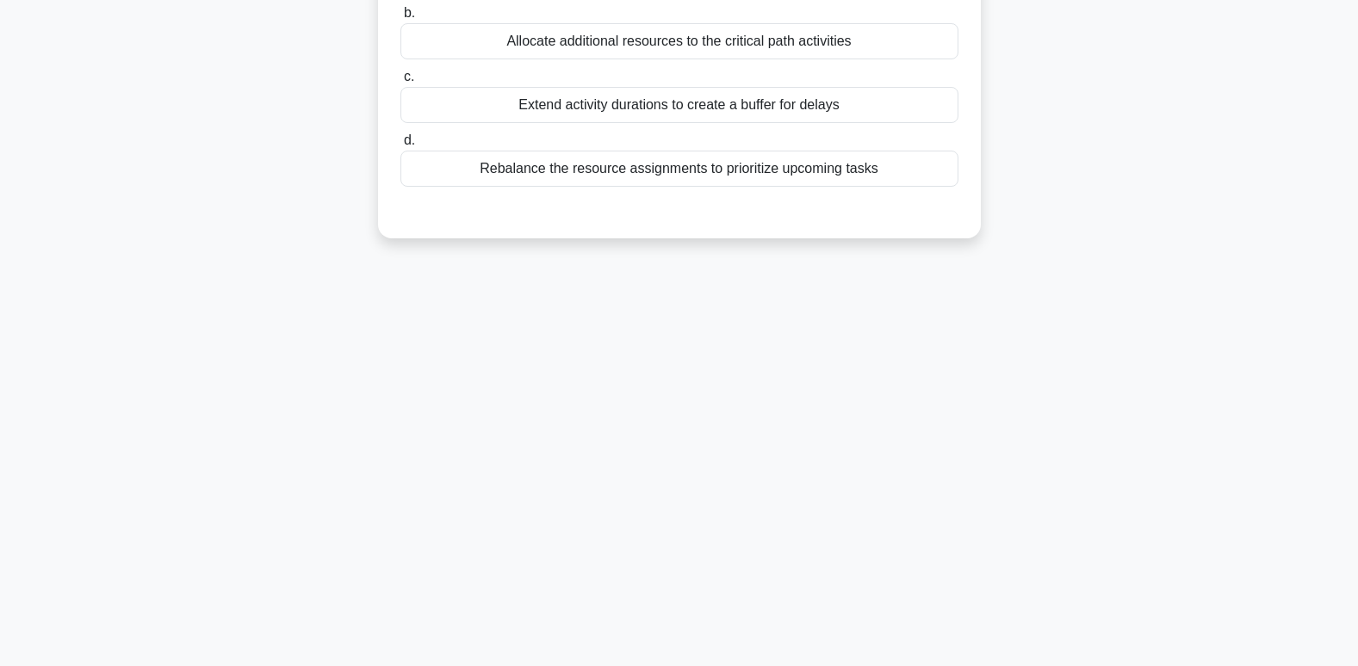
scroll to position [5, 0]
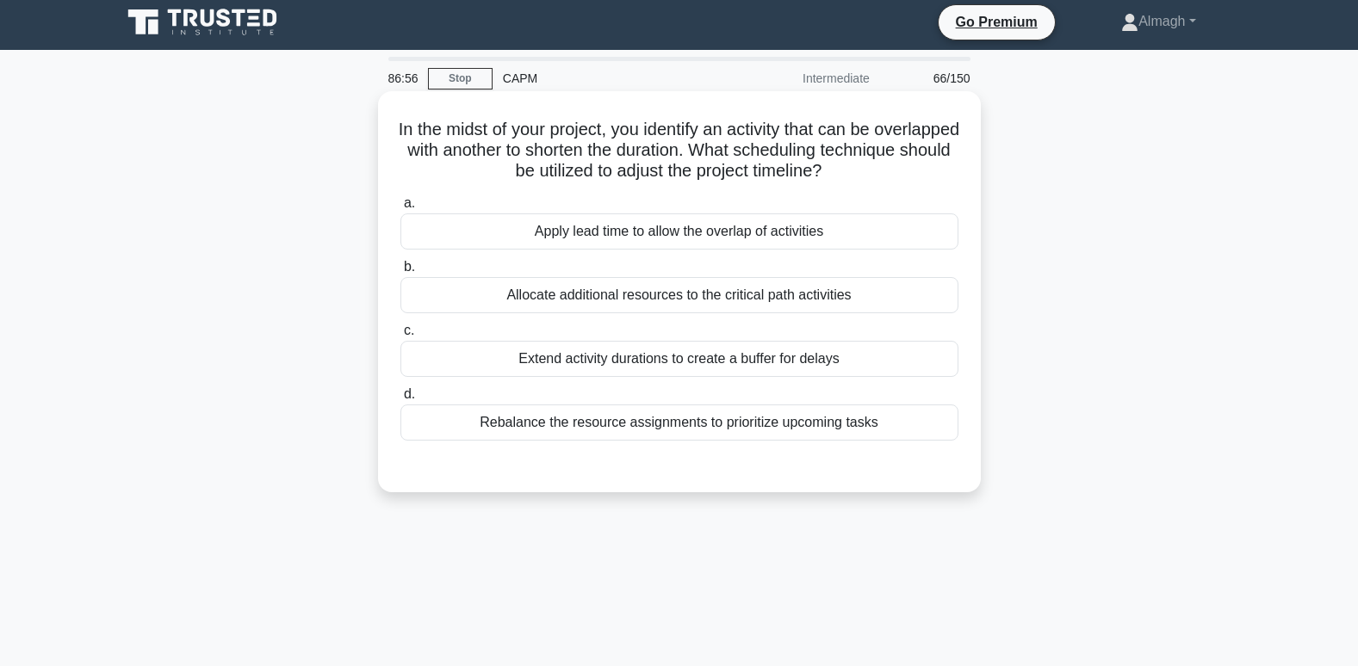
click at [537, 232] on div "Apply lead time to allow the overlap of activities" at bounding box center [679, 232] width 558 height 36
click at [400, 209] on input "a. Apply lead time to allow the overlap of activities" at bounding box center [400, 203] width 0 height 11
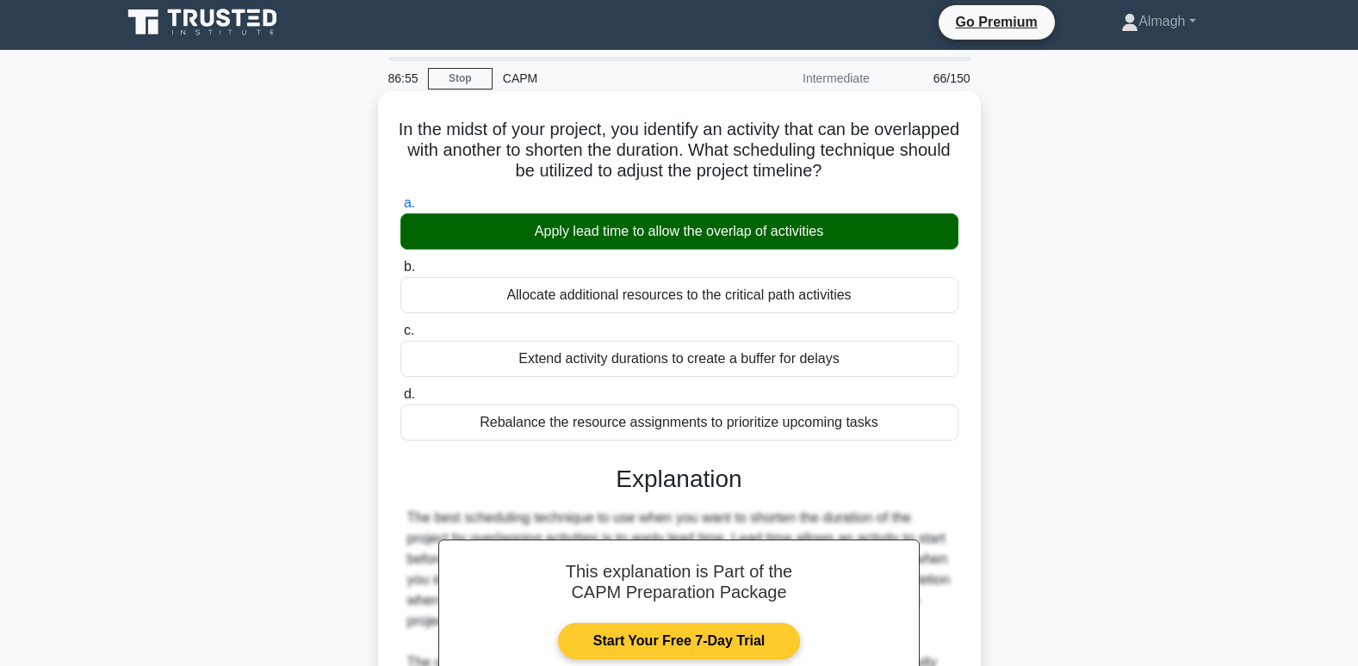
scroll to position [355, 0]
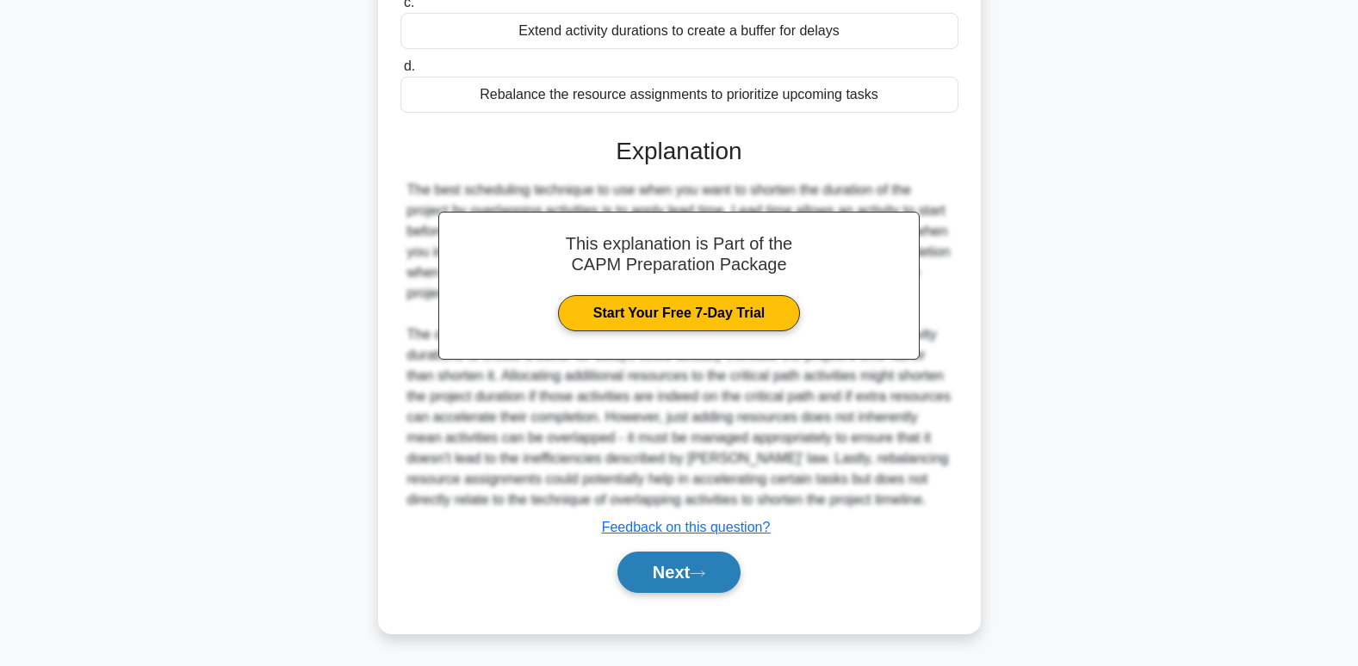
click at [657, 579] on button "Next" at bounding box center [678, 572] width 123 height 41
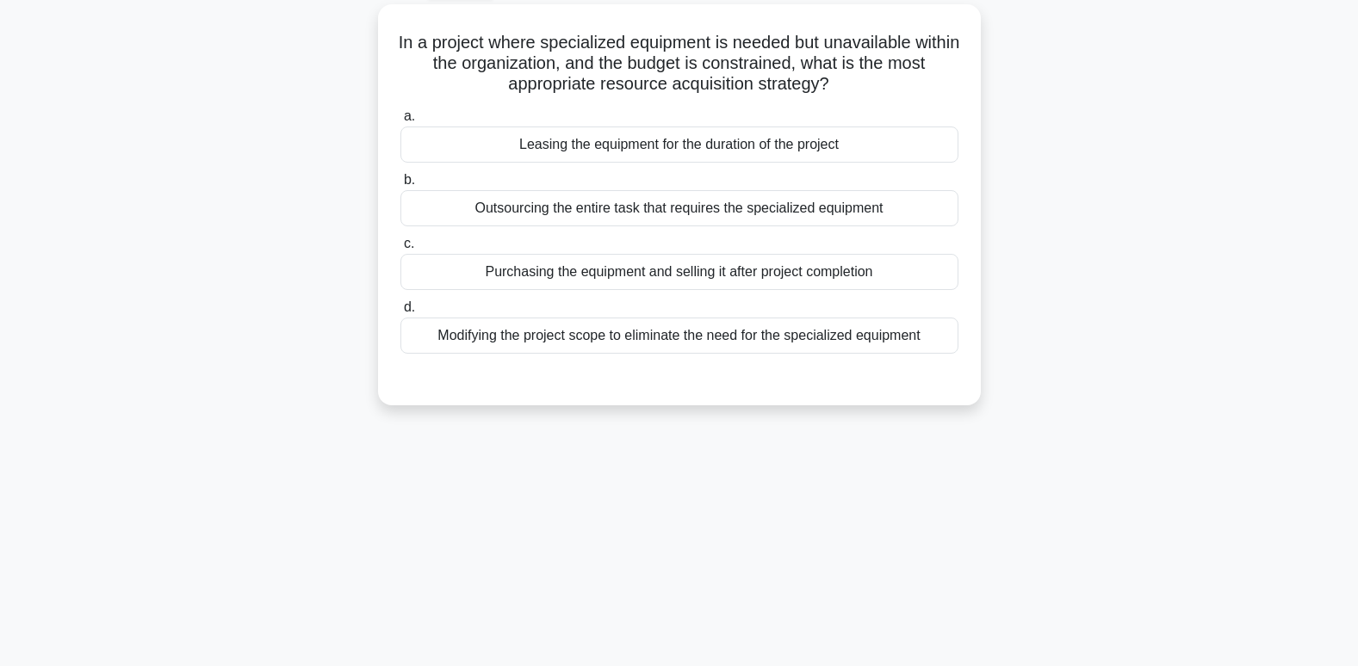
scroll to position [0, 0]
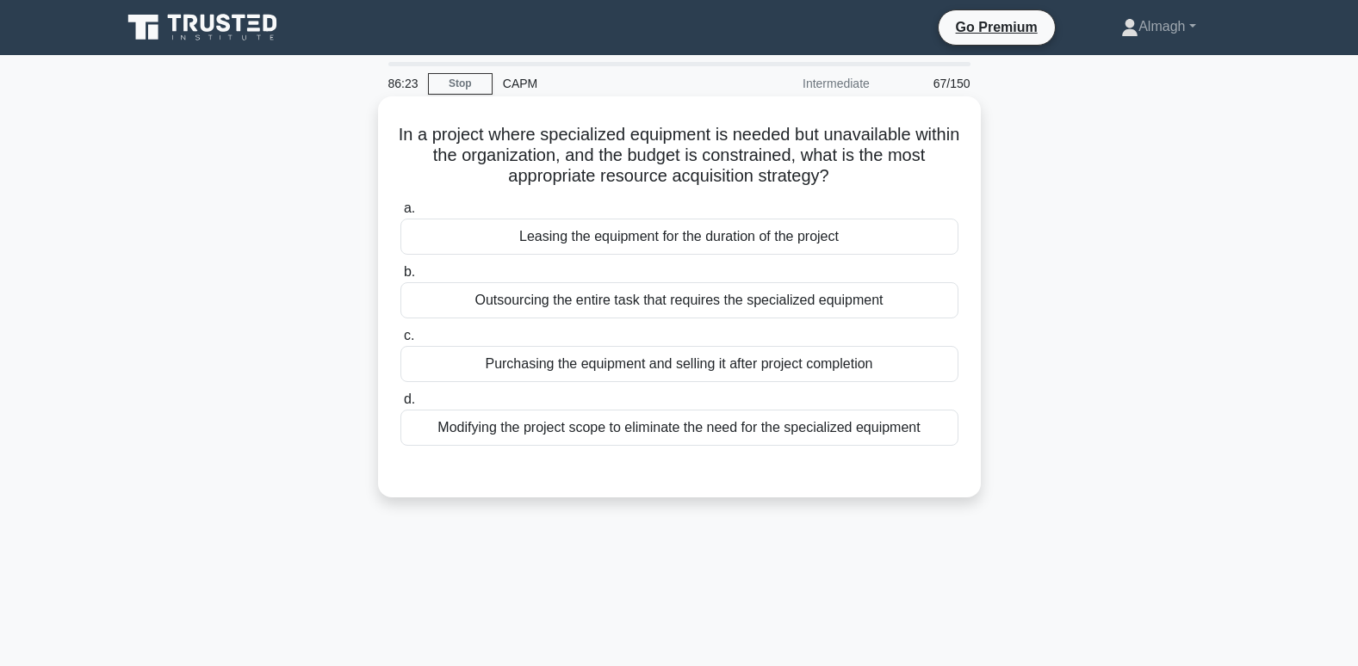
click at [509, 235] on div "Leasing the equipment for the duration of the project" at bounding box center [679, 237] width 558 height 36
click at [400, 214] on input "a. Leasing the equipment for the duration of the project" at bounding box center [400, 208] width 0 height 11
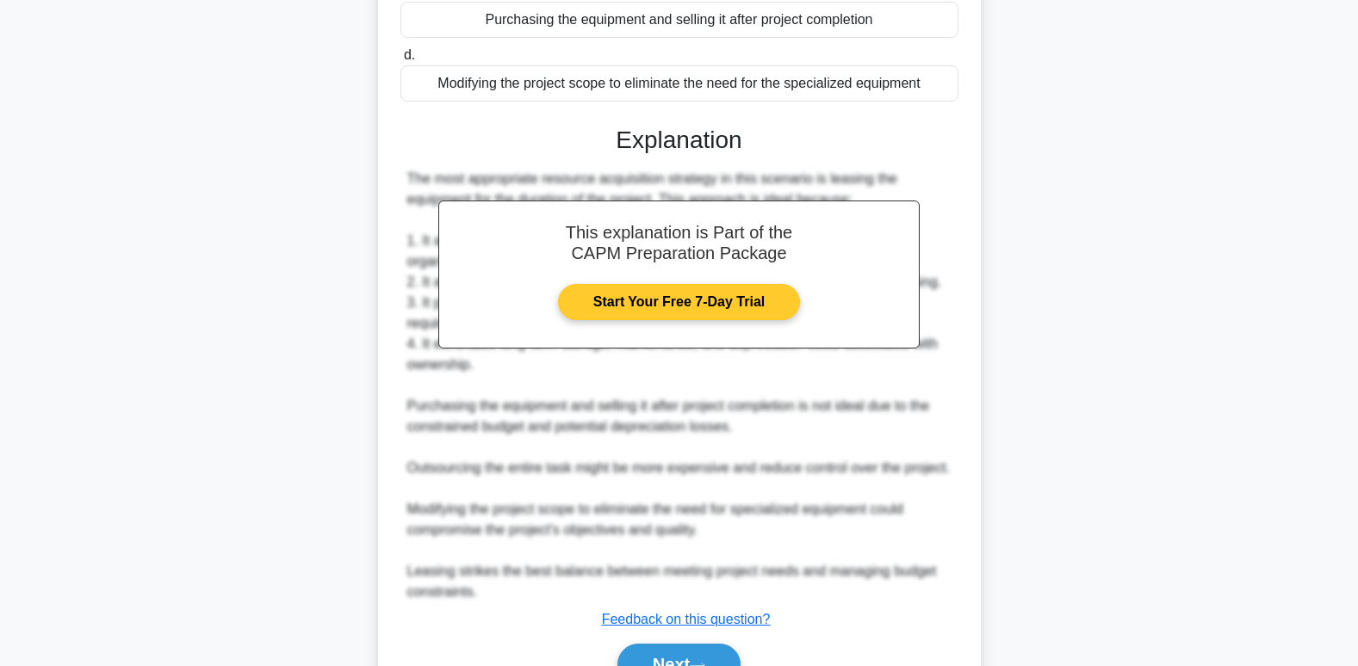
scroll to position [430, 0]
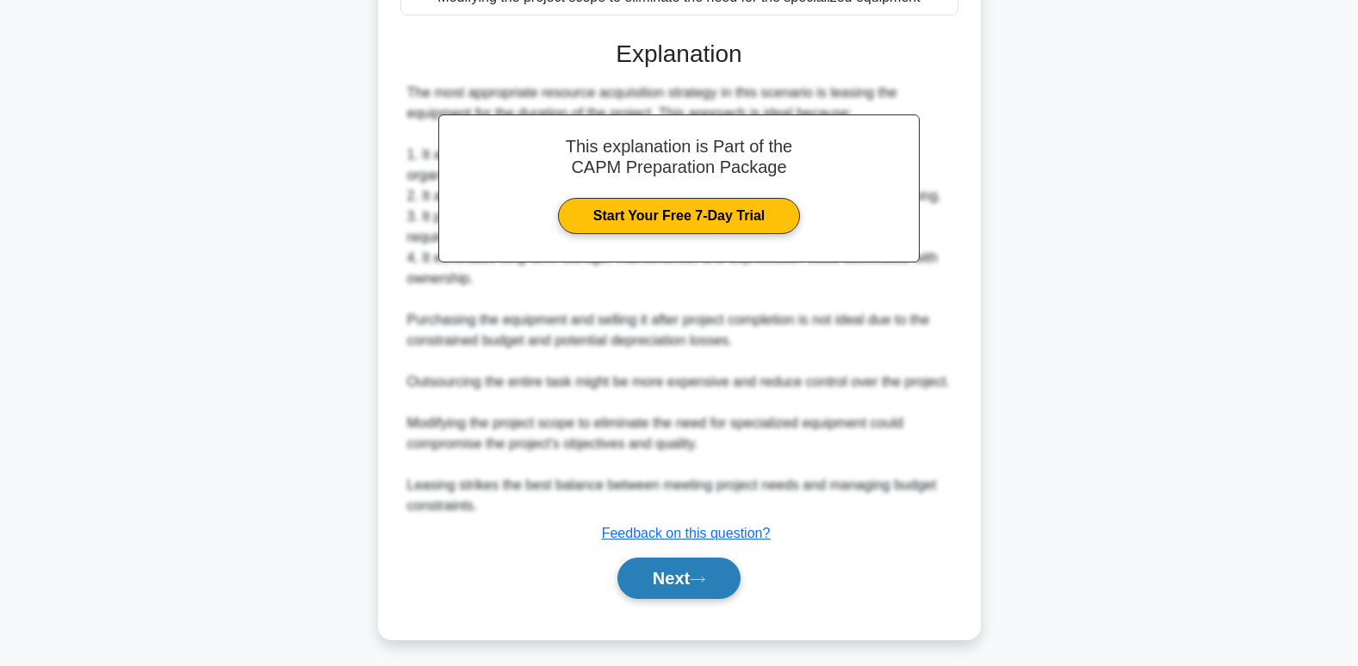
click at [670, 598] on button "Next" at bounding box center [678, 578] width 123 height 41
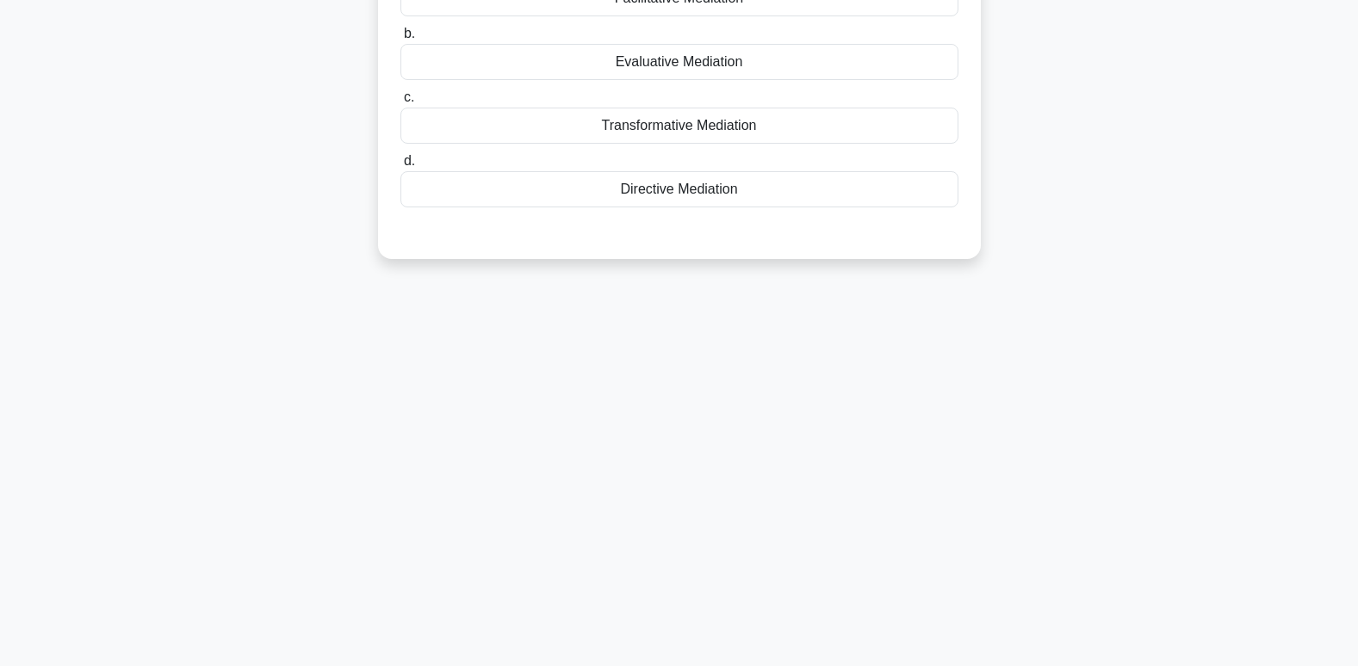
scroll to position [5, 0]
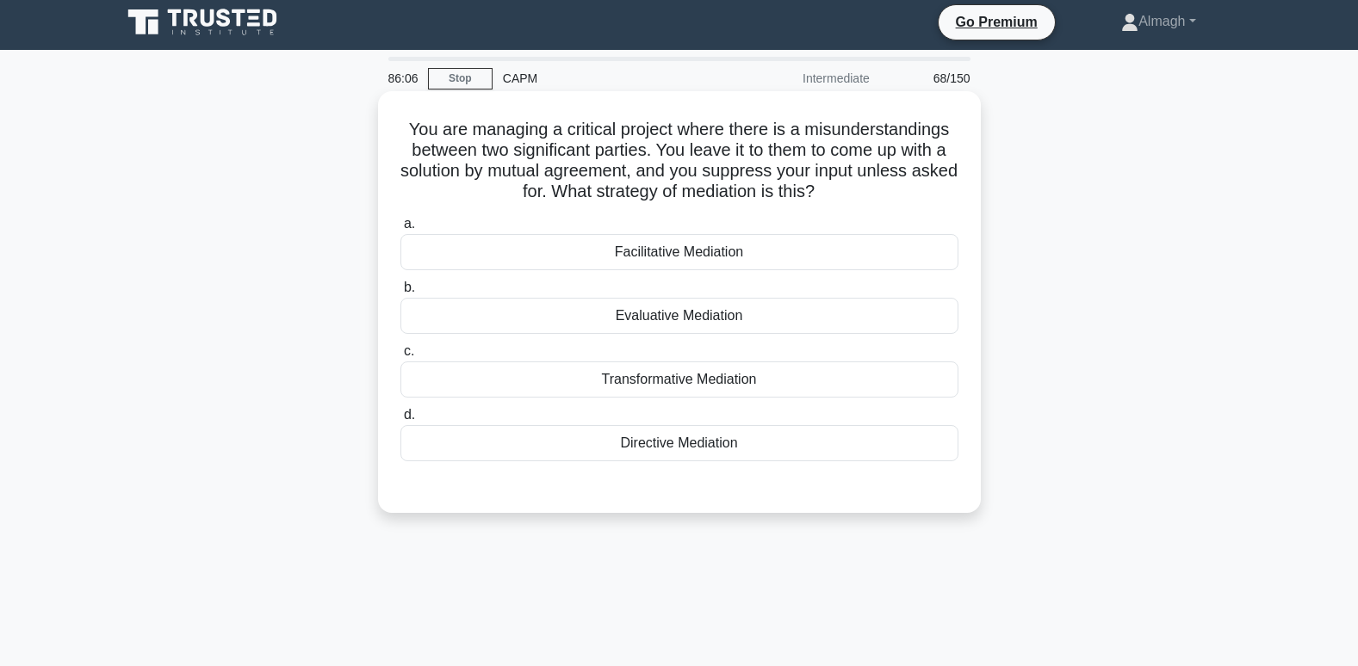
click at [563, 253] on div "Facilitative Mediation" at bounding box center [679, 252] width 558 height 36
click at [400, 230] on input "a. Facilitative Mediation" at bounding box center [400, 224] width 0 height 11
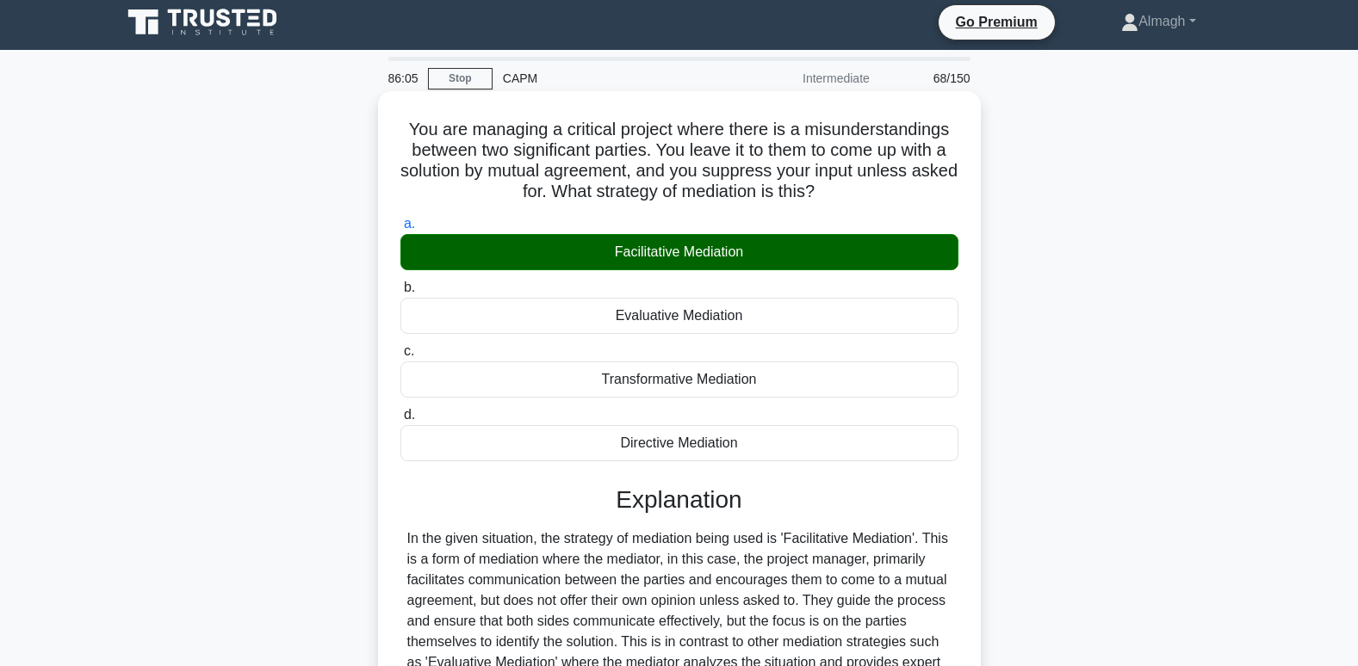
scroll to position [263, 0]
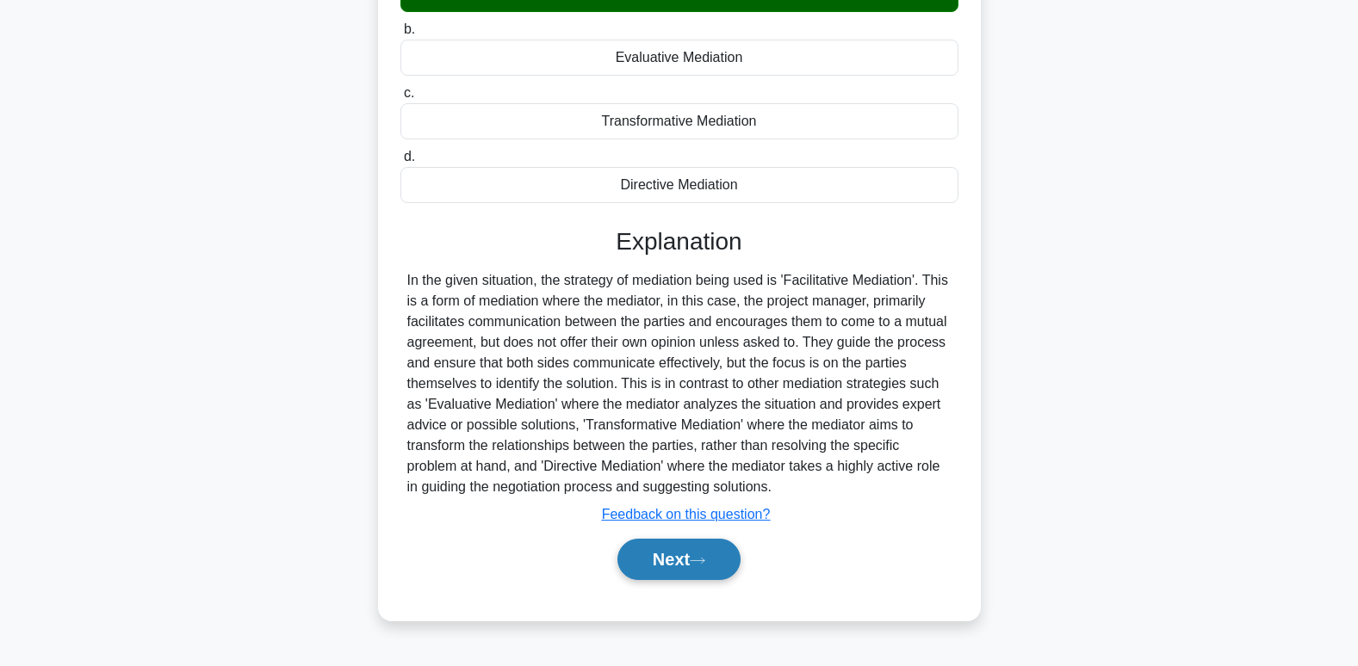
click at [697, 580] on button "Next" at bounding box center [678, 559] width 123 height 41
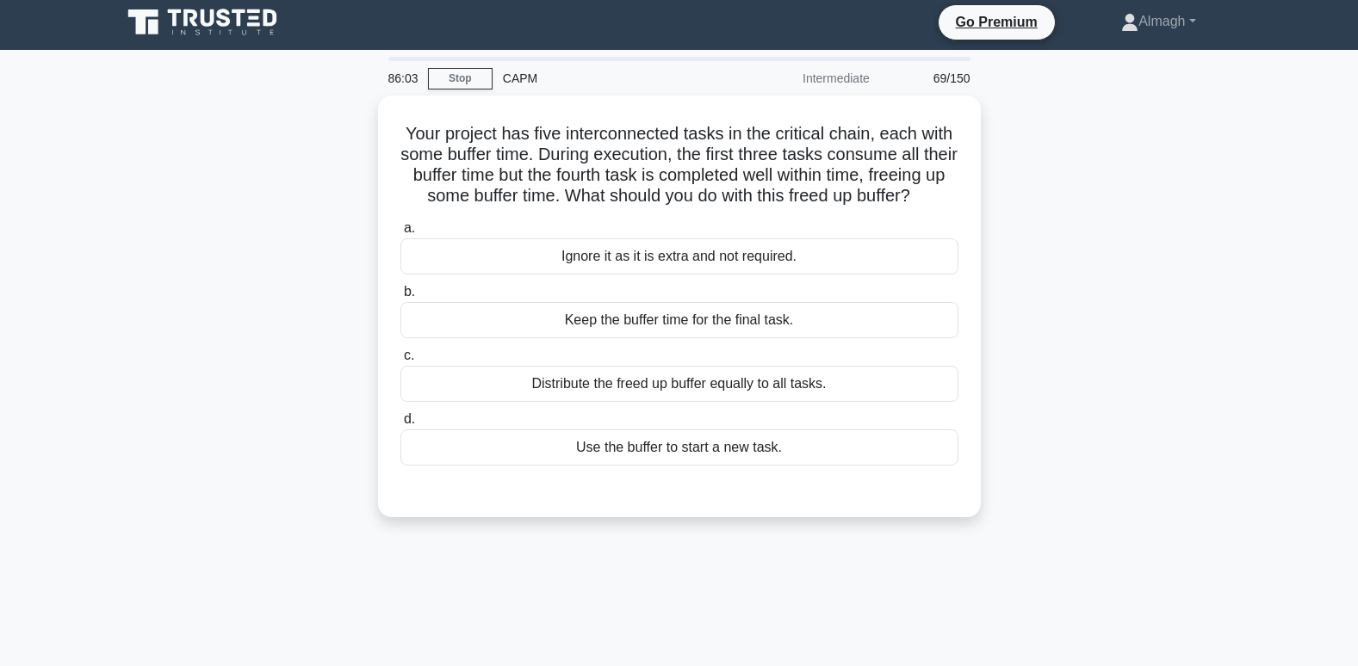
scroll to position [0, 0]
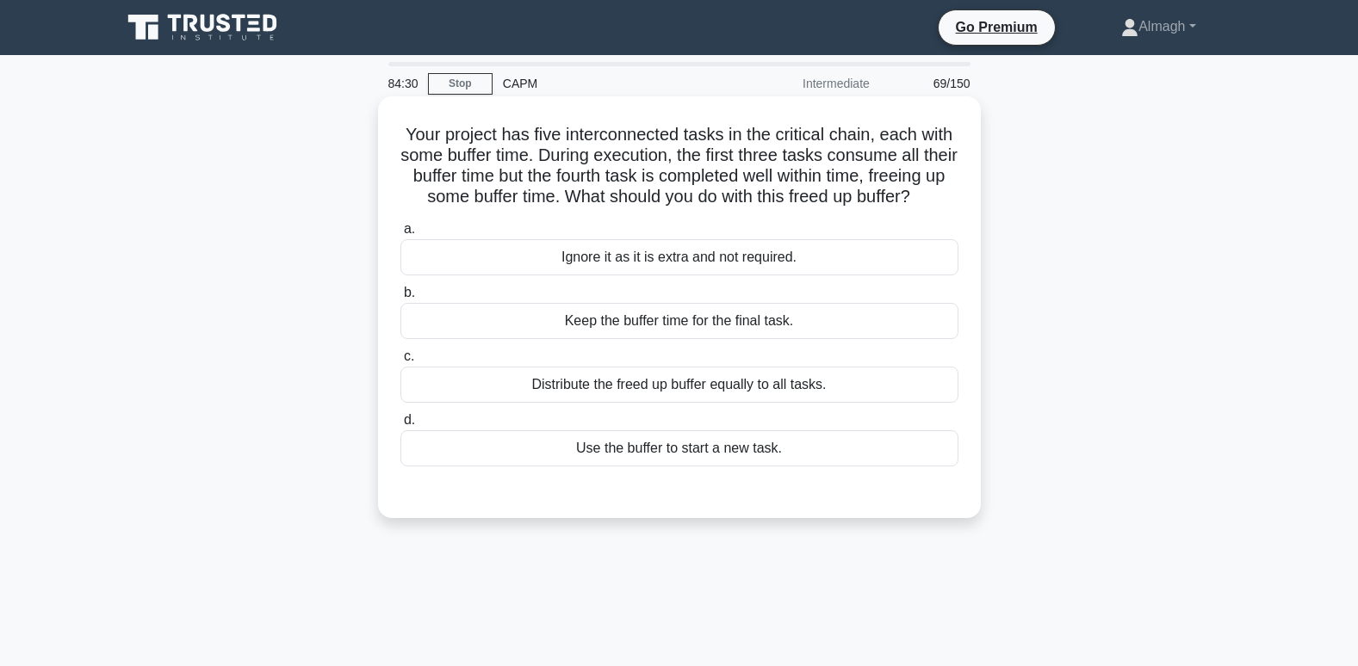
click at [629, 467] on div "Use the buffer to start a new task." at bounding box center [679, 448] width 558 height 36
click at [400, 426] on input "d. Use the buffer to start a new task." at bounding box center [400, 420] width 0 height 11
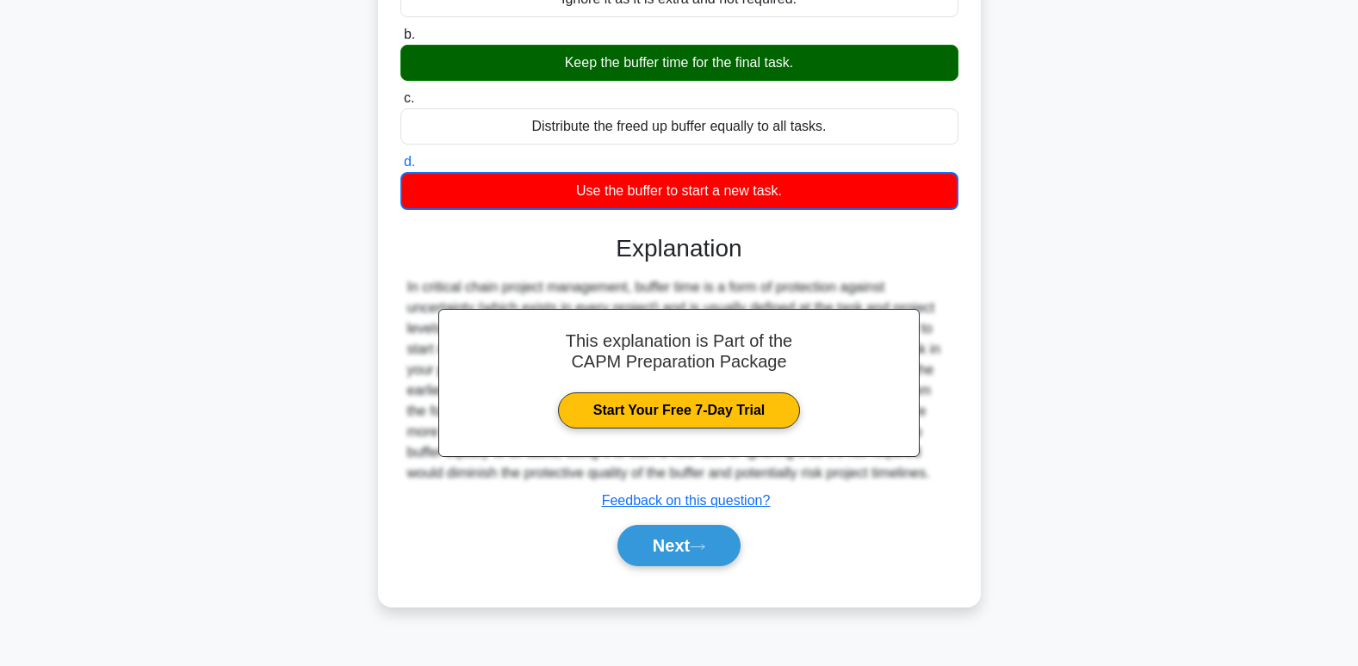
scroll to position [263, 0]
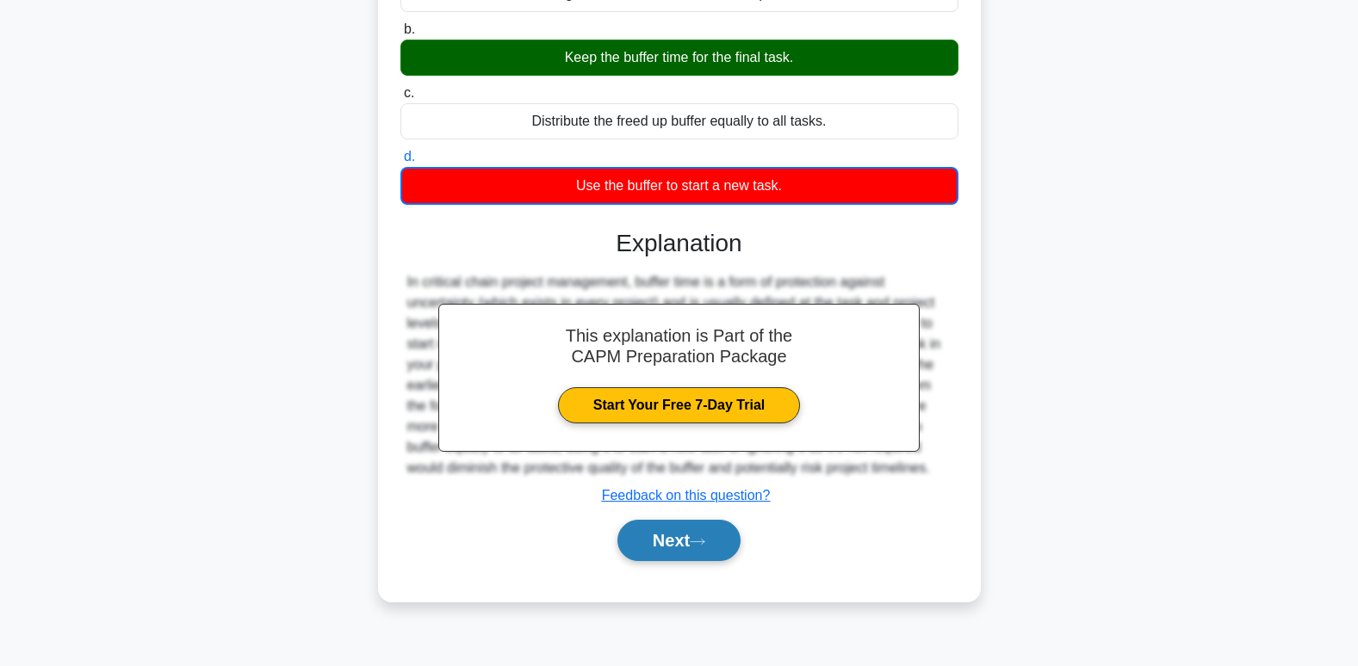
click at [658, 561] on button "Next" at bounding box center [678, 540] width 123 height 41
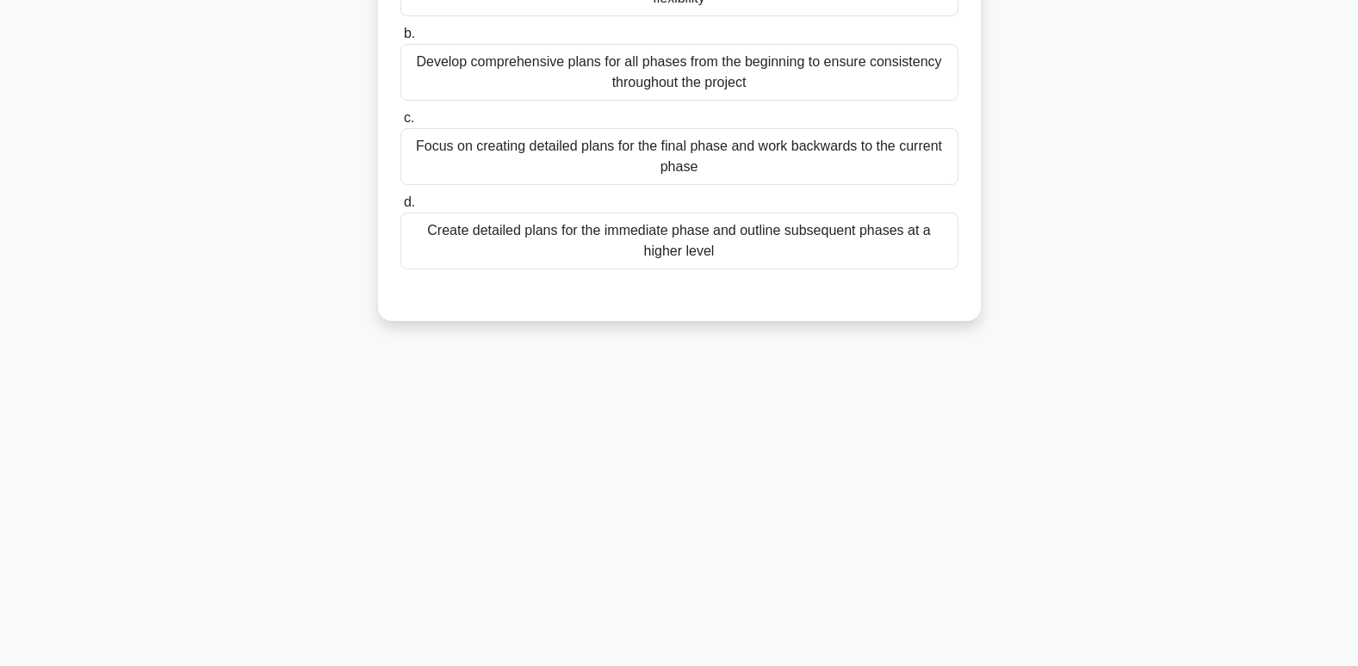
scroll to position [0, 0]
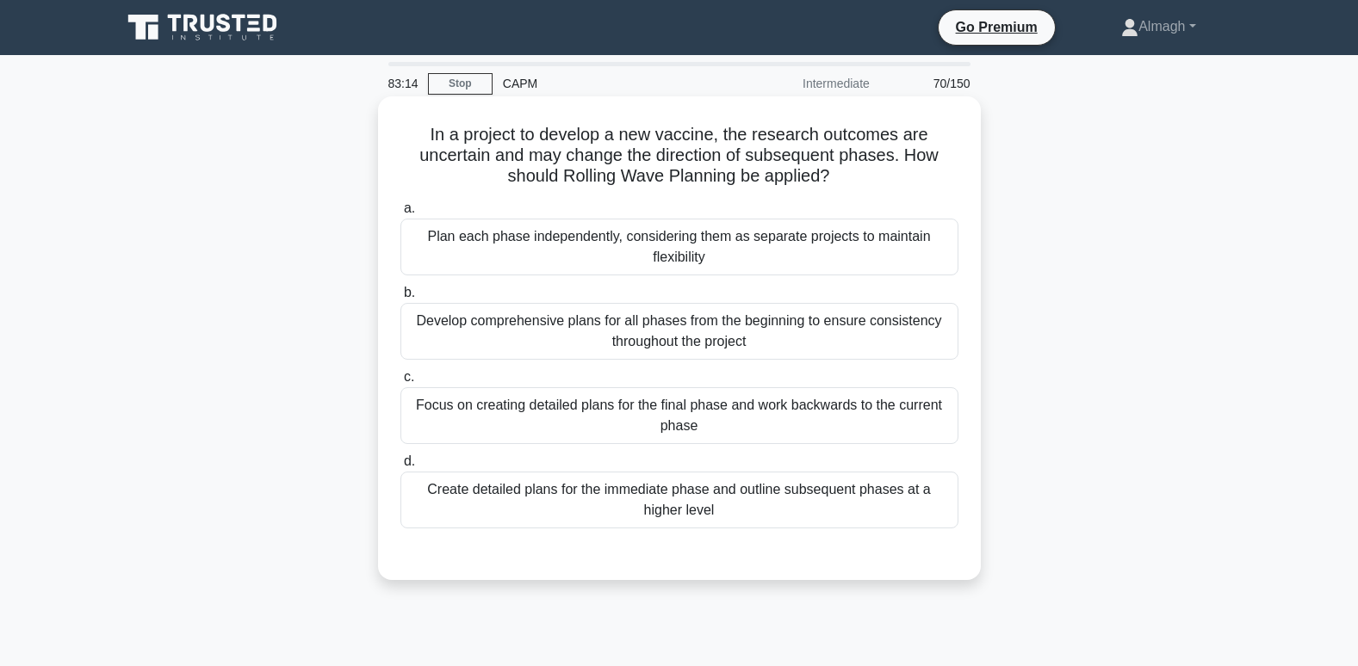
click at [560, 501] on div "Create detailed plans for the immediate phase and outline subsequent phases at …" at bounding box center [679, 500] width 558 height 57
click at [400, 467] on input "d. Create detailed plans for the immediate phase and outline subsequent phases …" at bounding box center [400, 461] width 0 height 11
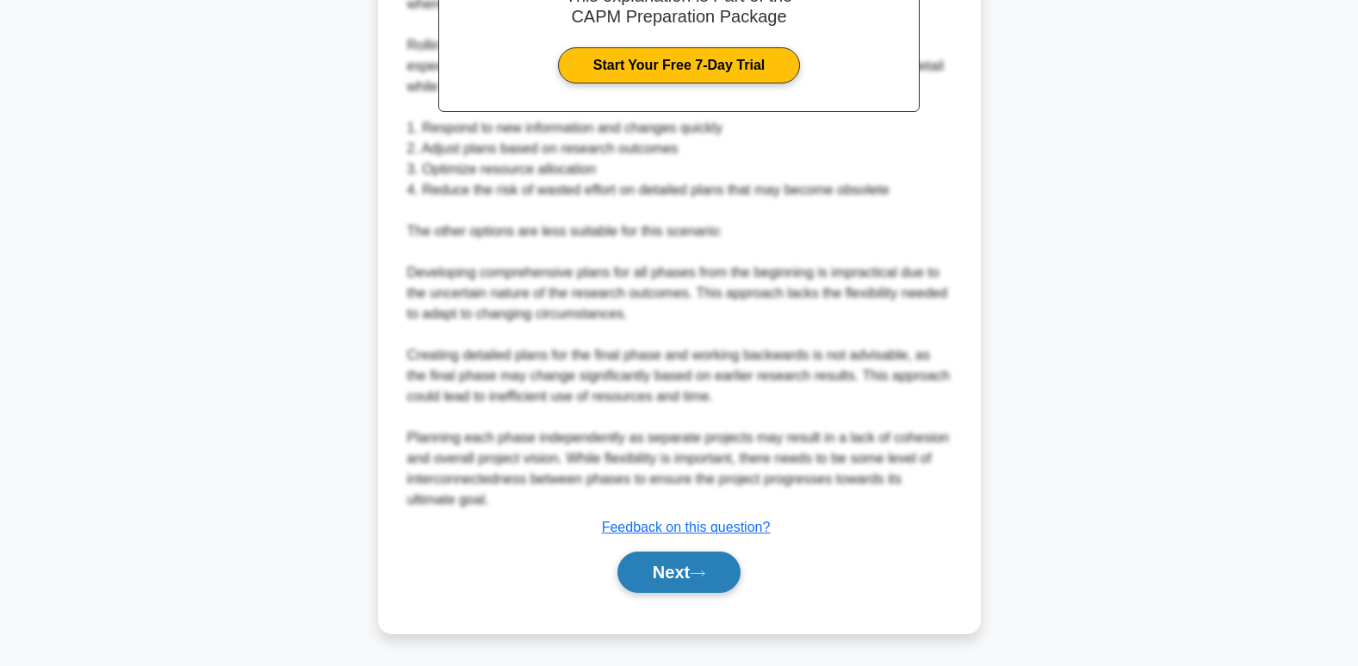
click at [664, 560] on button "Next" at bounding box center [678, 572] width 123 height 41
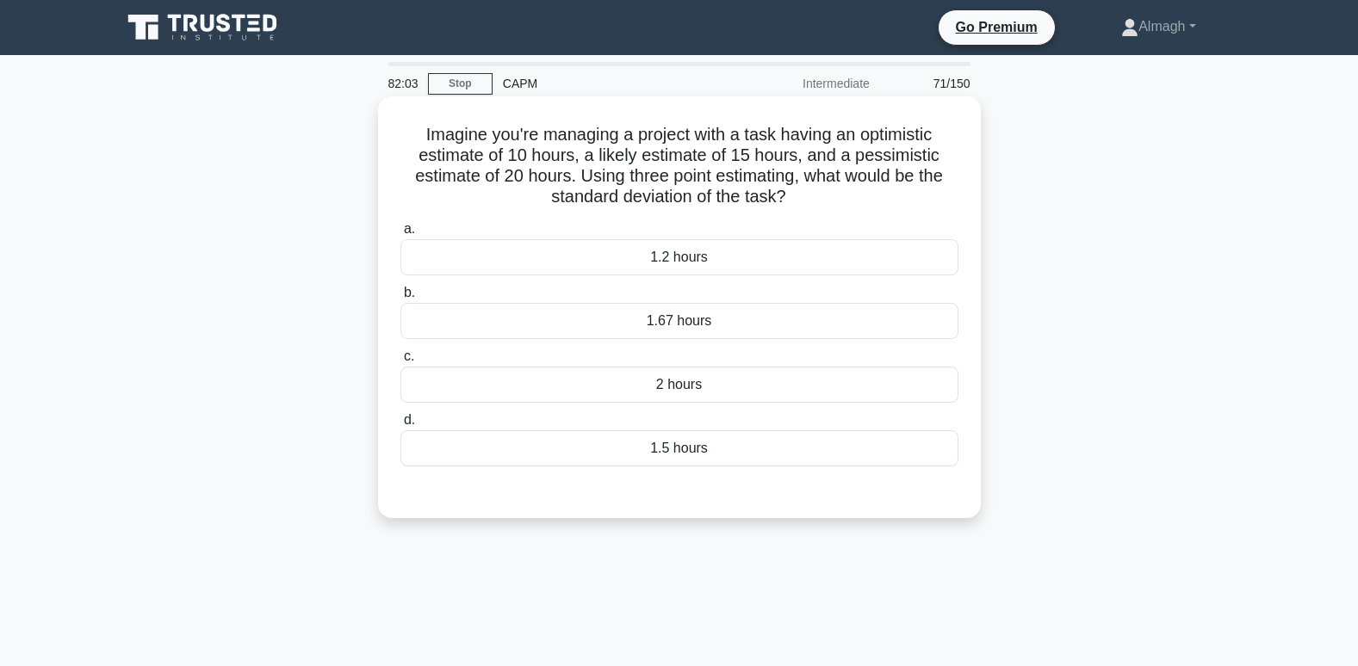
click at [814, 449] on div "1.5 hours" at bounding box center [679, 448] width 558 height 36
click at [400, 426] on input "d. 1.5 hours" at bounding box center [400, 420] width 0 height 11
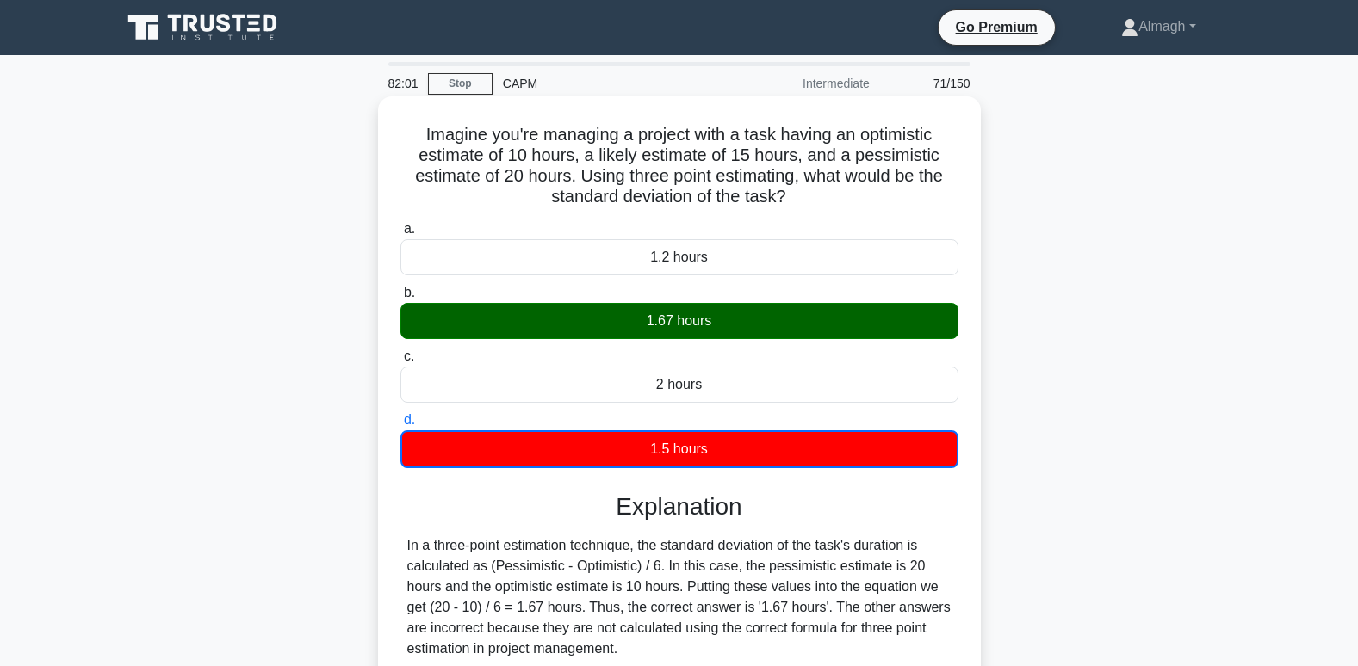
scroll to position [172, 0]
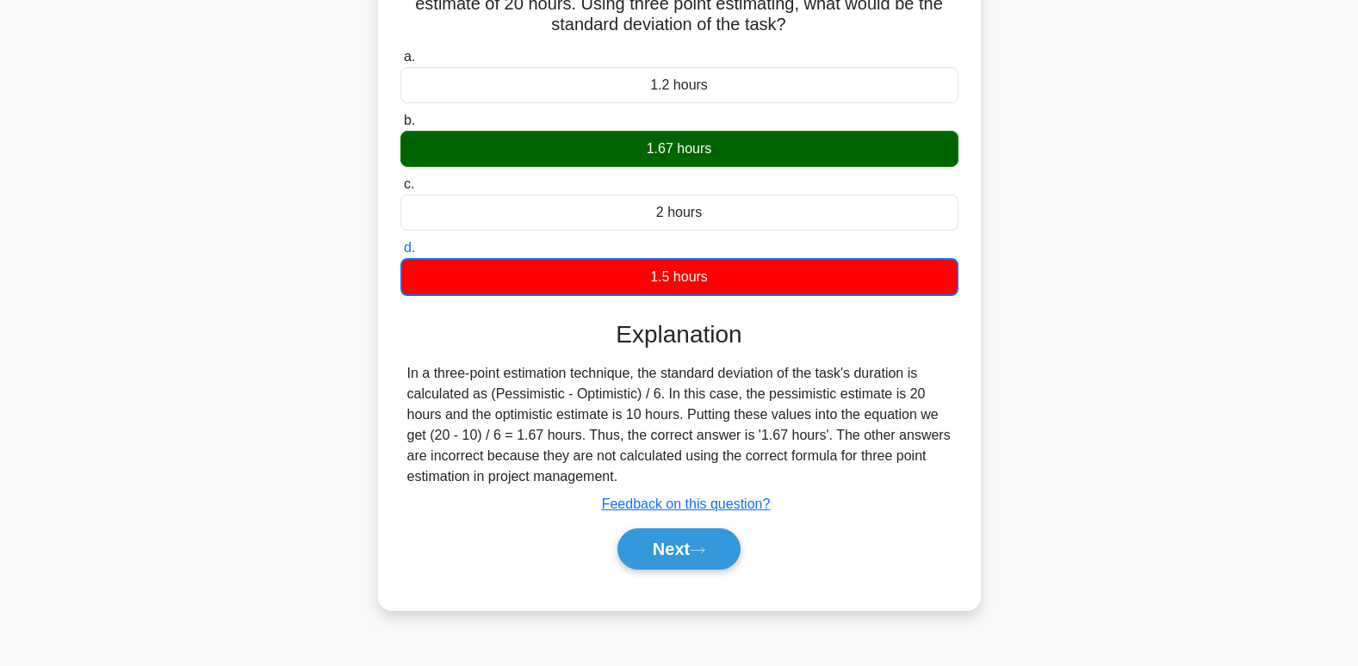
click at [719, 509] on u "Feedback on this question?" at bounding box center [686, 504] width 169 height 15
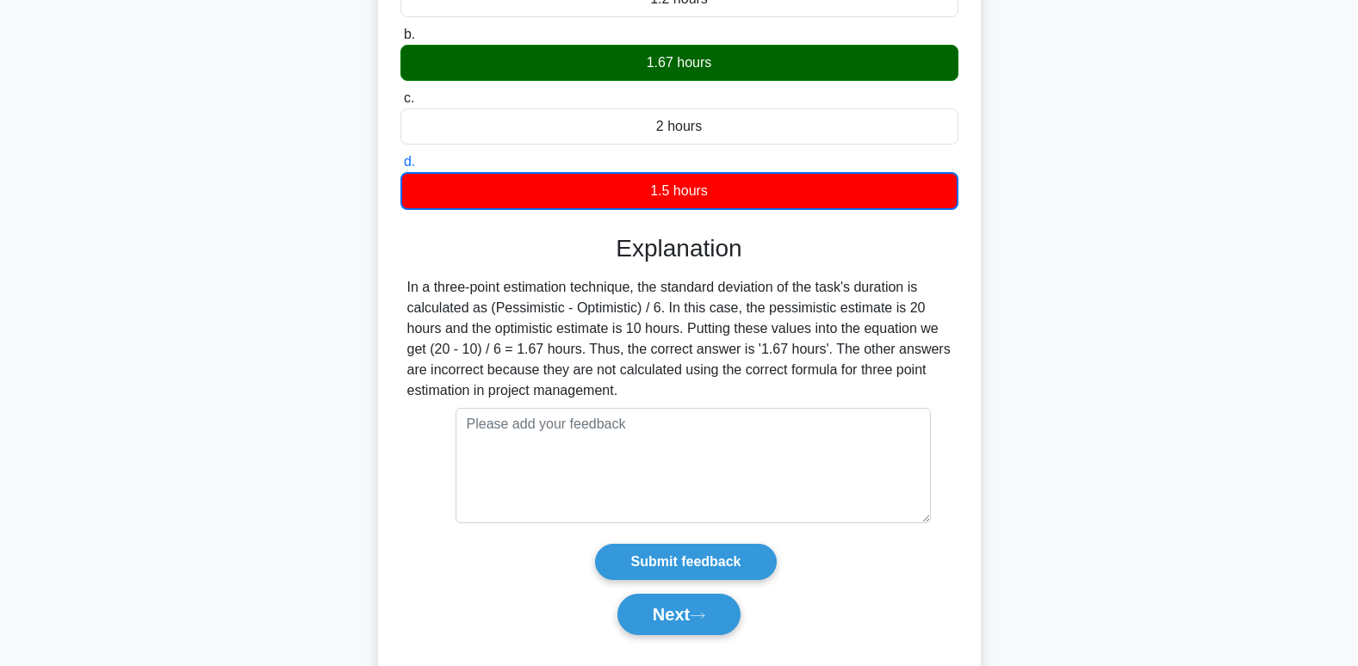
scroll to position [301, 0]
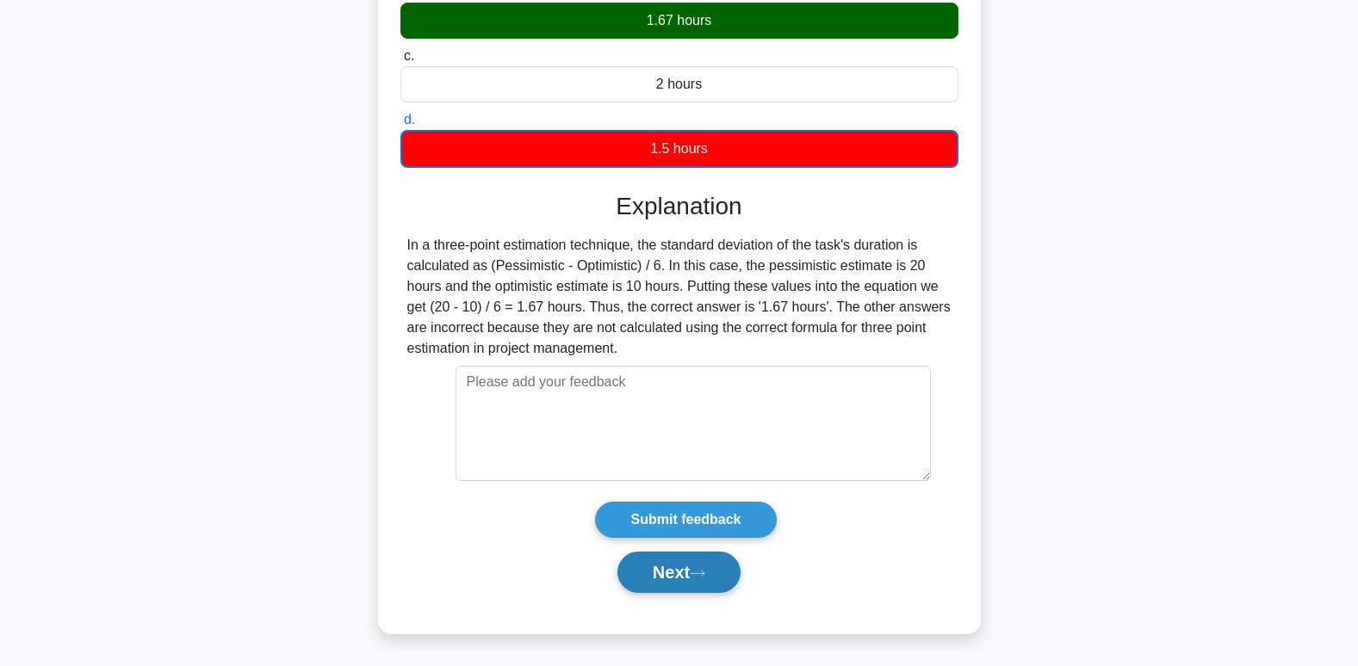
click at [624, 573] on button "Next" at bounding box center [678, 572] width 123 height 41
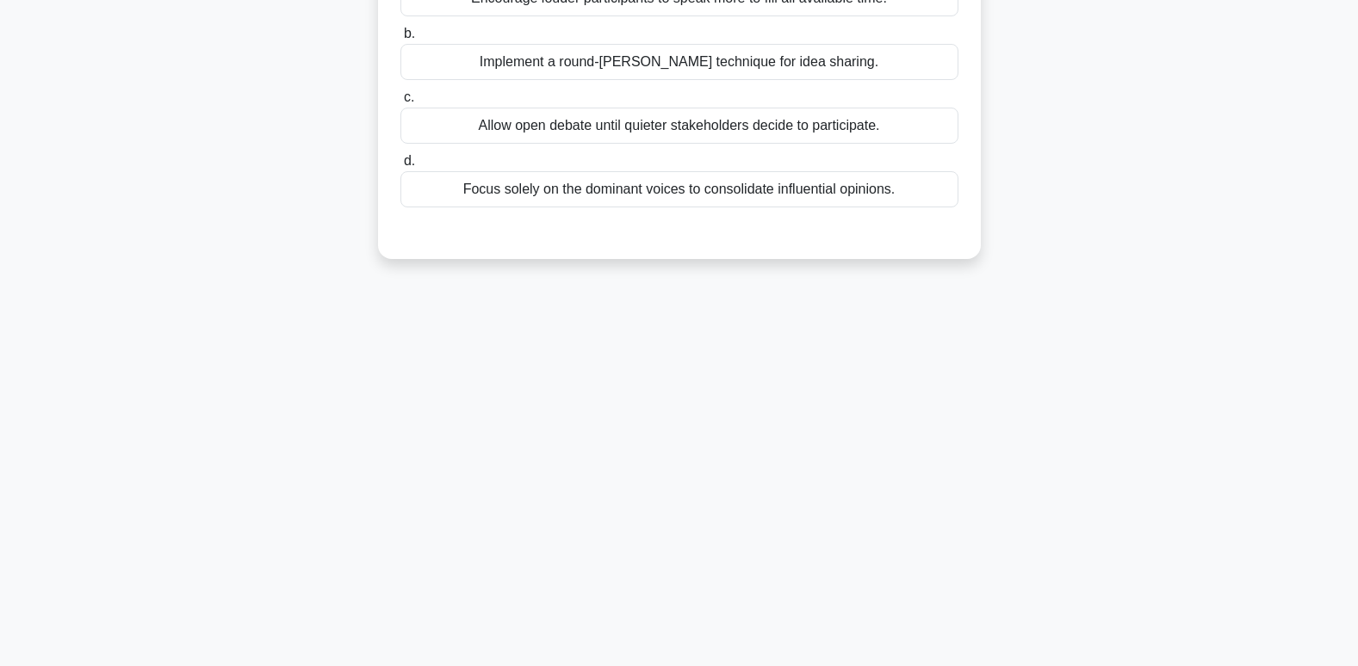
scroll to position [0, 0]
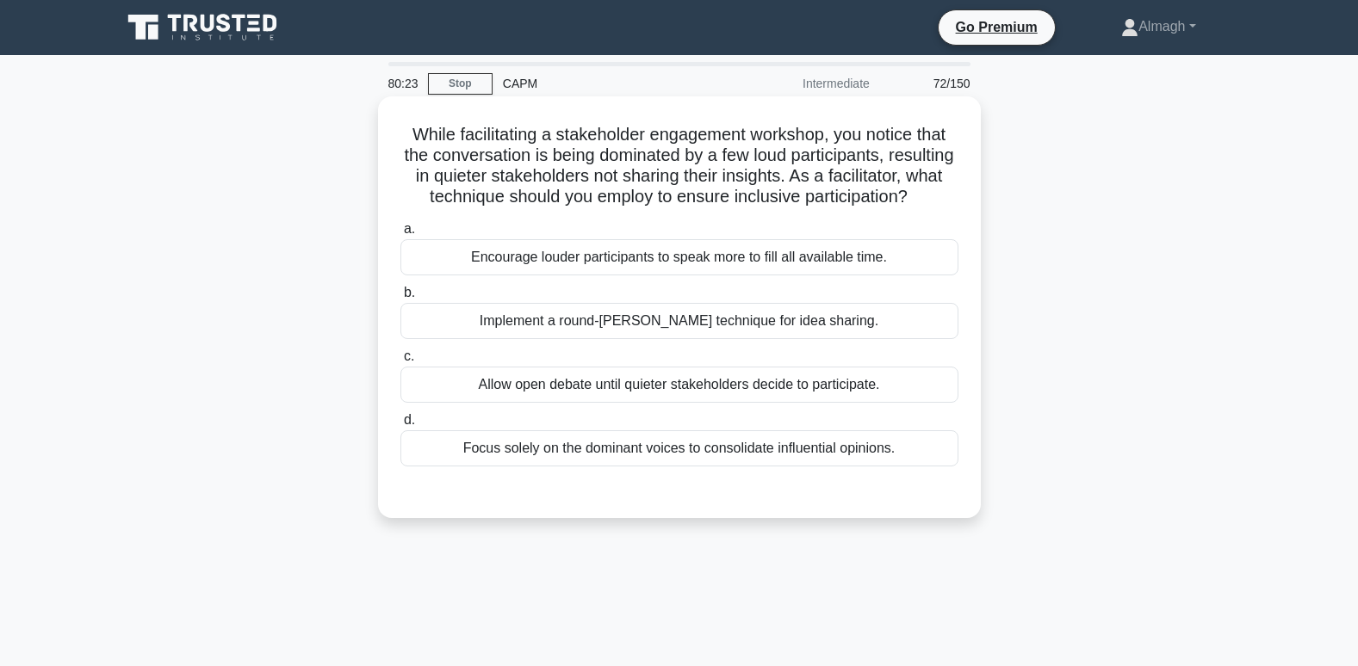
click at [597, 339] on div "Implement a round-[PERSON_NAME] technique for idea sharing." at bounding box center [679, 321] width 558 height 36
click at [400, 299] on input "b. Implement a round-[PERSON_NAME] technique for idea sharing." at bounding box center [400, 293] width 0 height 11
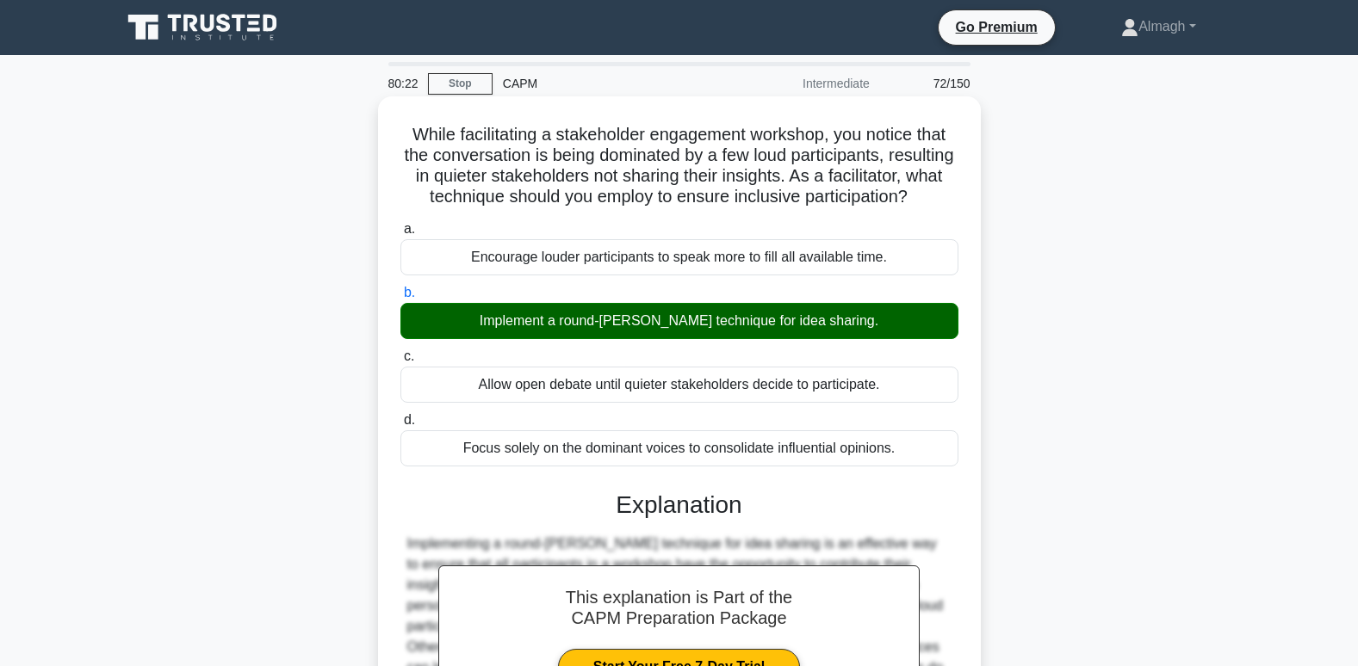
scroll to position [263, 0]
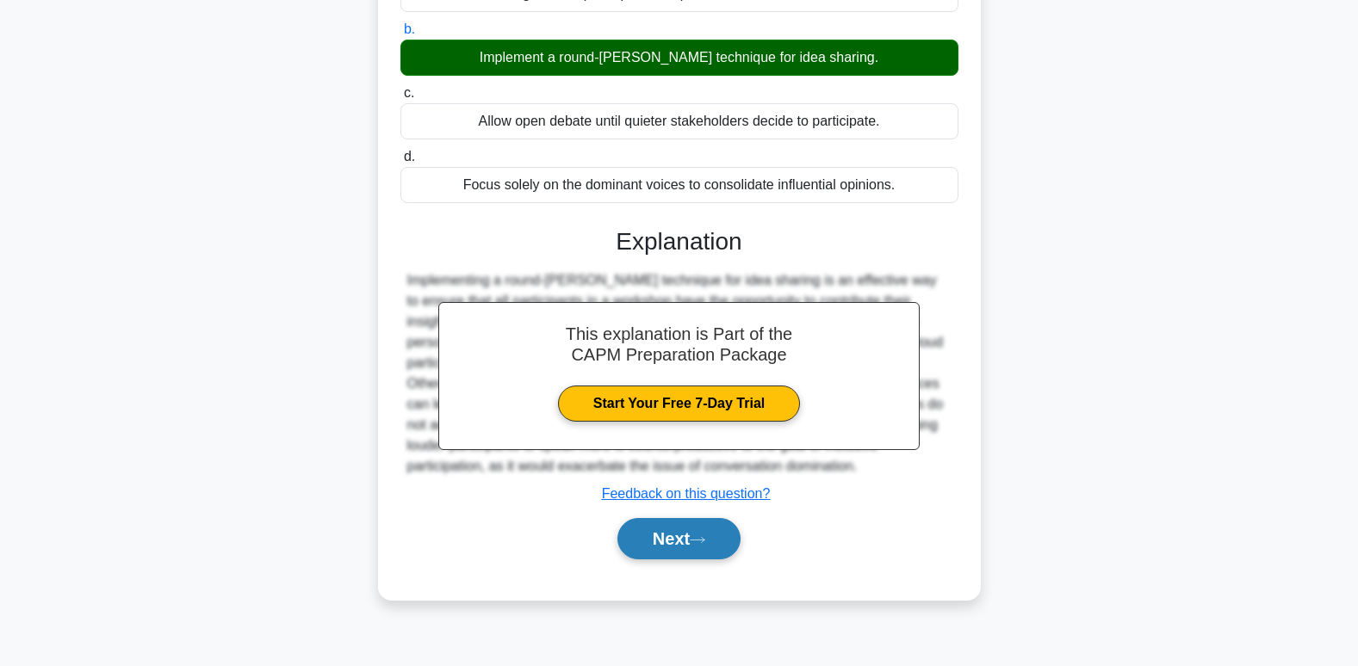
click at [663, 560] on button "Next" at bounding box center [678, 538] width 123 height 41
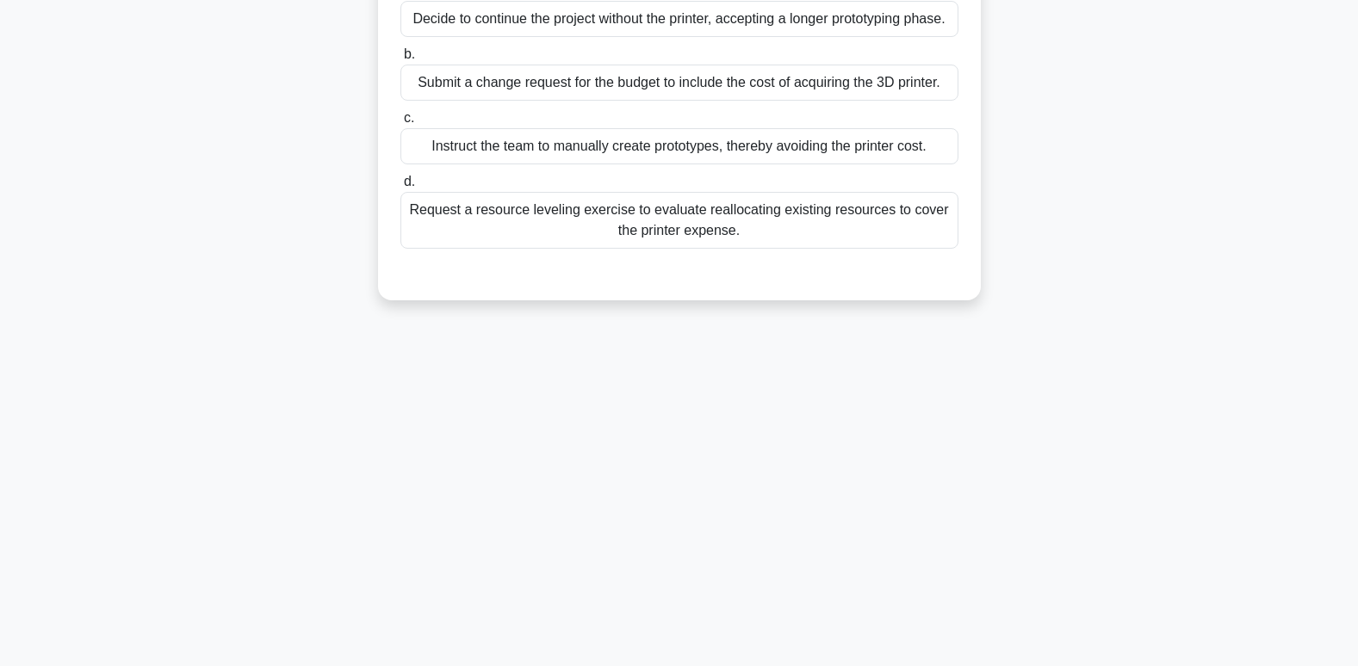
scroll to position [0, 0]
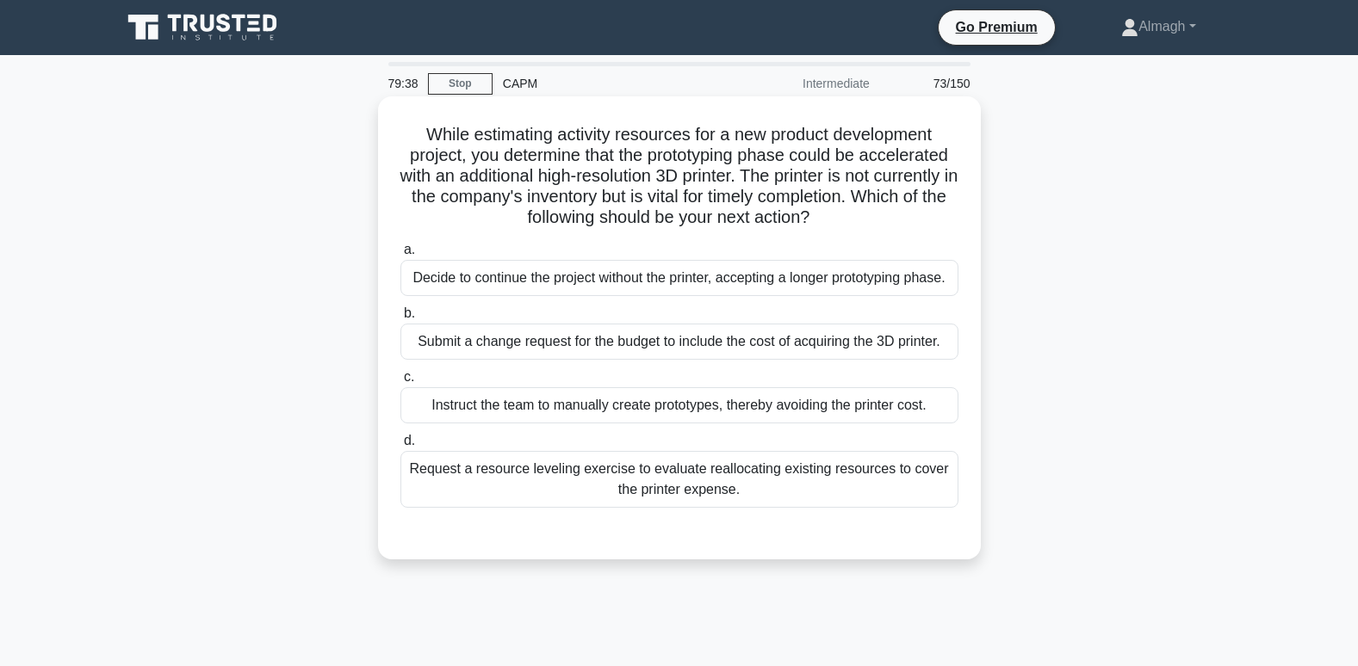
click at [604, 350] on div "Submit a change request for the budget to include the cost of acquiring the 3D …" at bounding box center [679, 342] width 558 height 36
click at [400, 319] on input "b. Submit a change request for the budget to include the cost of acquiring the …" at bounding box center [400, 313] width 0 height 11
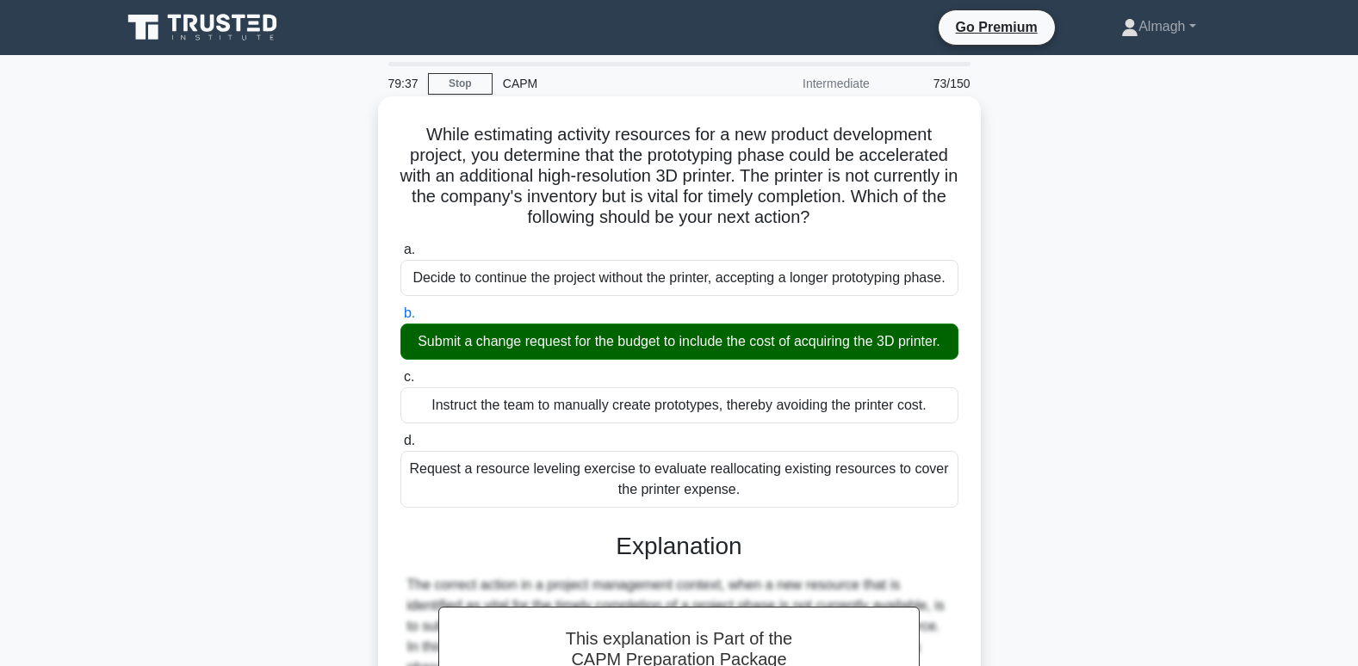
scroll to position [344, 0]
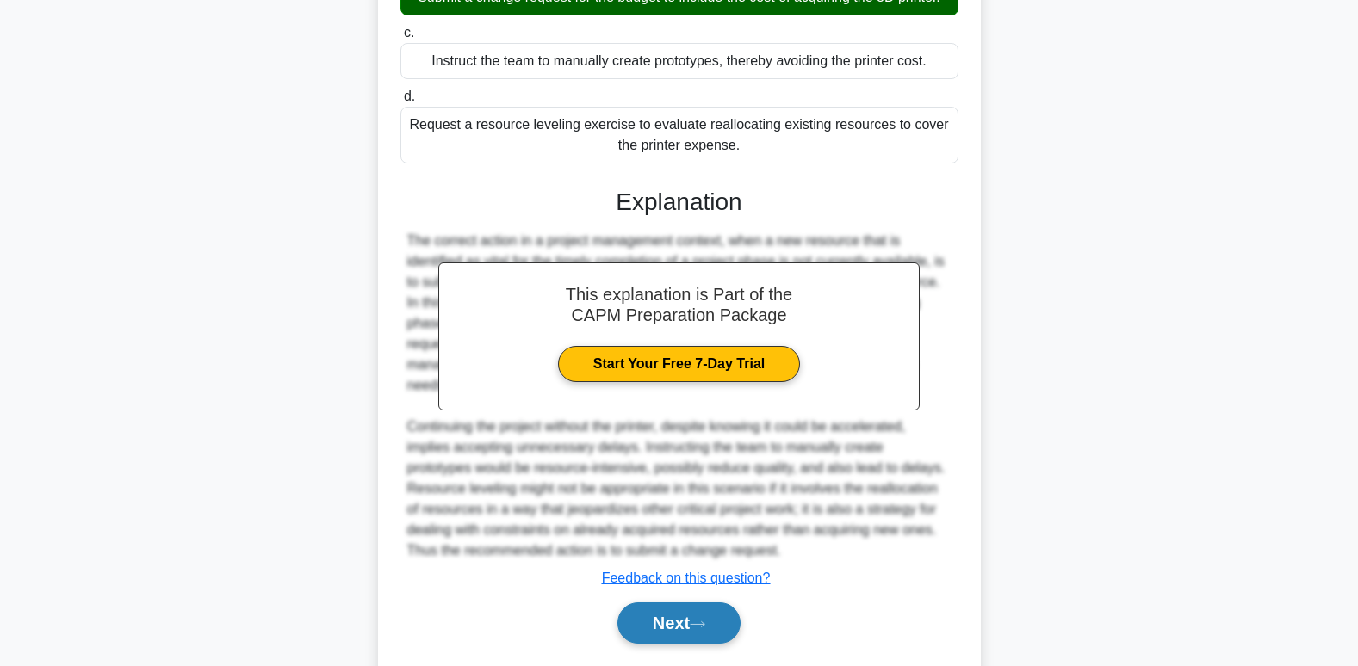
click at [679, 628] on button "Next" at bounding box center [678, 623] width 123 height 41
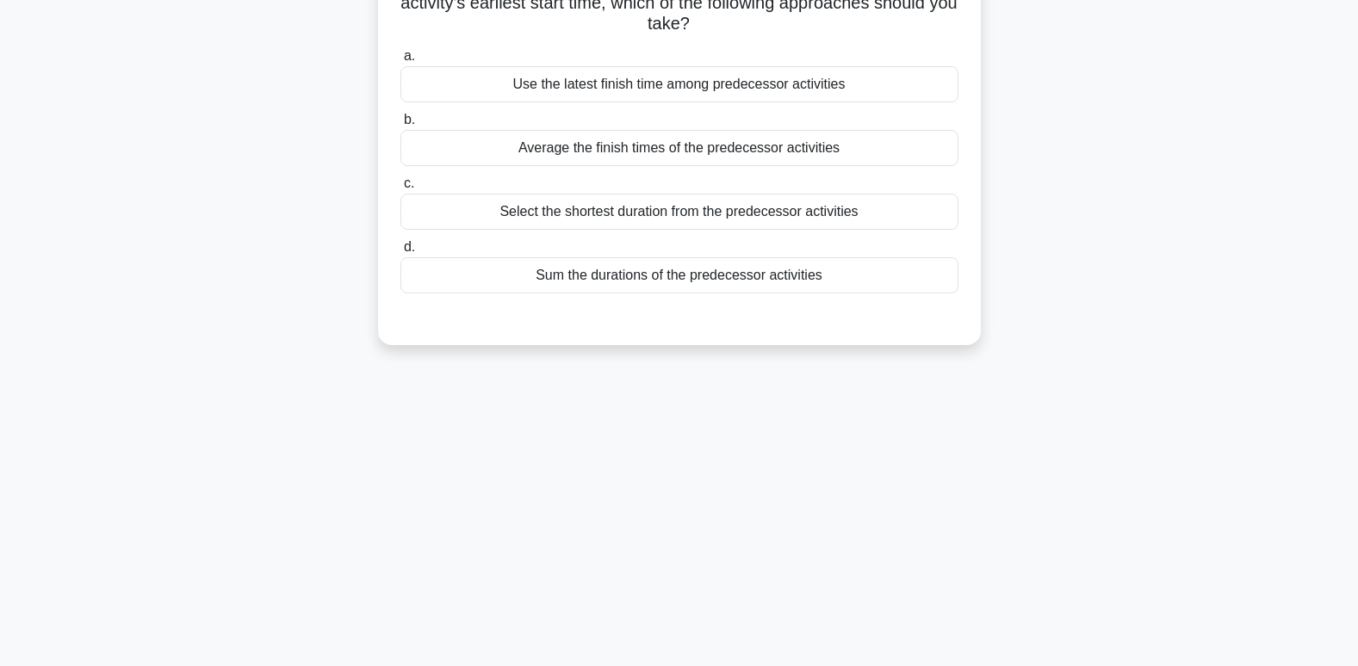
scroll to position [0, 0]
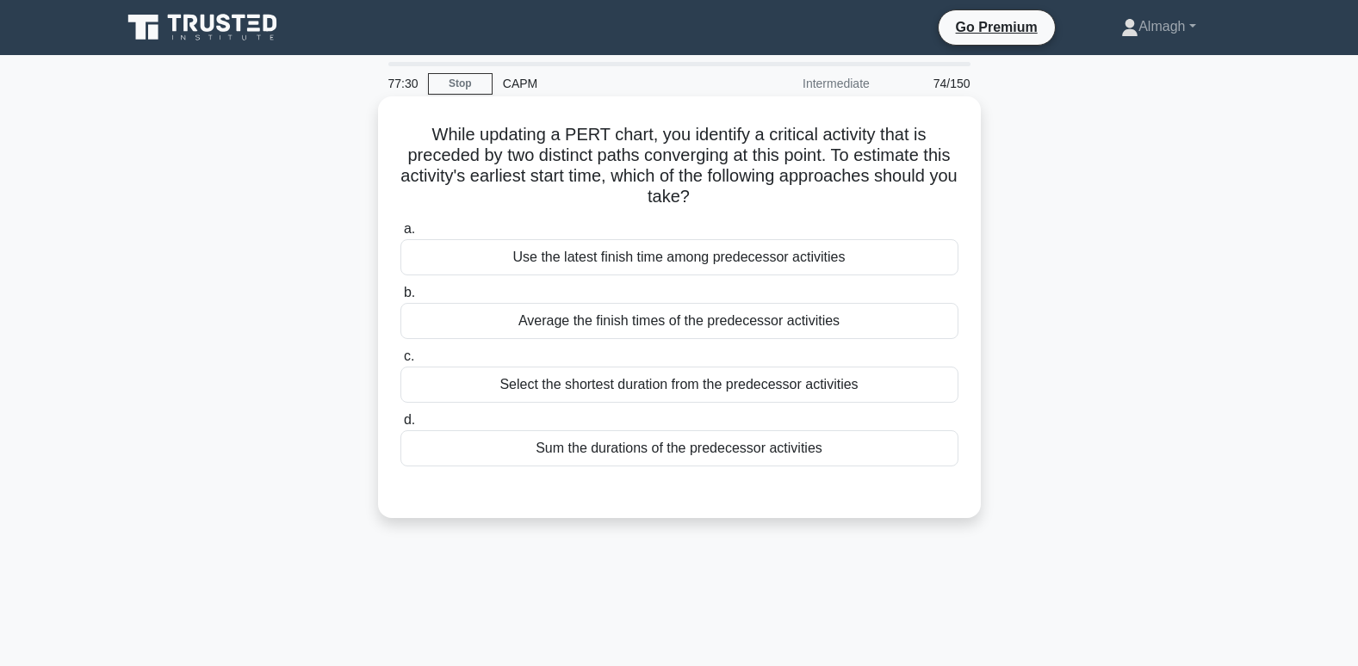
click at [642, 389] on div "Select the shortest duration from the predecessor activities" at bounding box center [679, 385] width 558 height 36
click at [400, 362] on input "c. Select the shortest duration from the predecessor activities" at bounding box center [400, 356] width 0 height 11
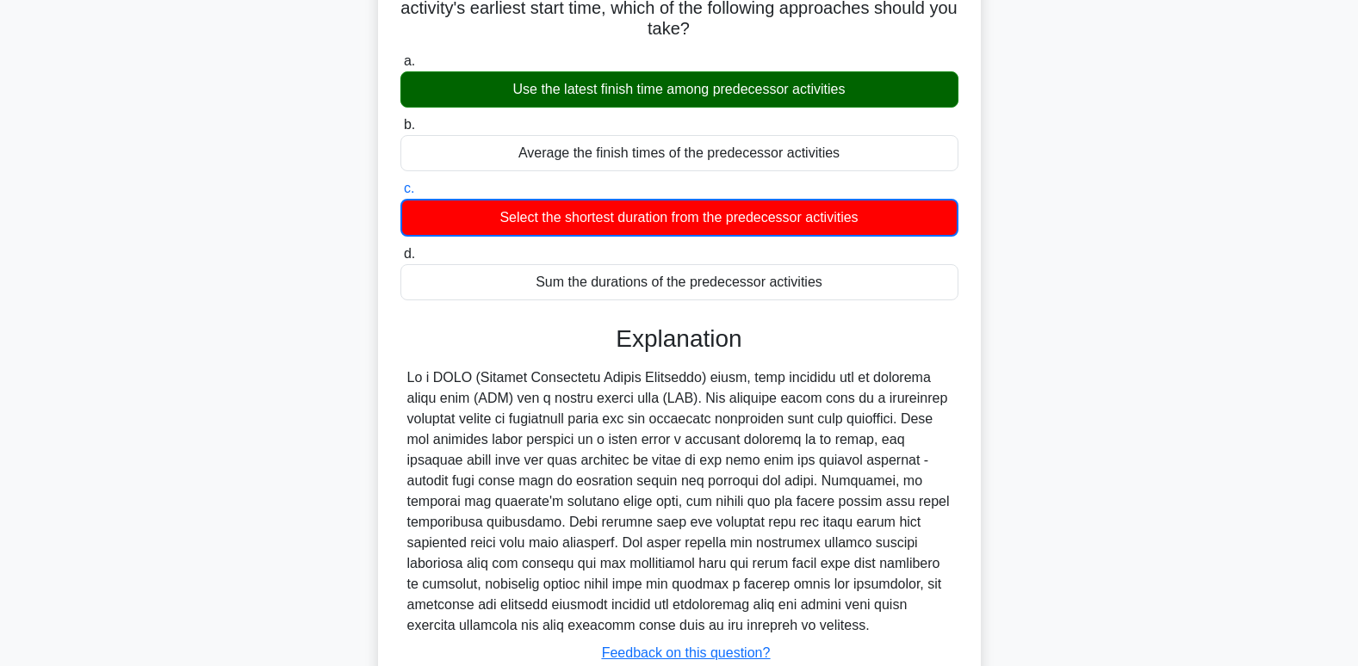
scroll to position [294, 0]
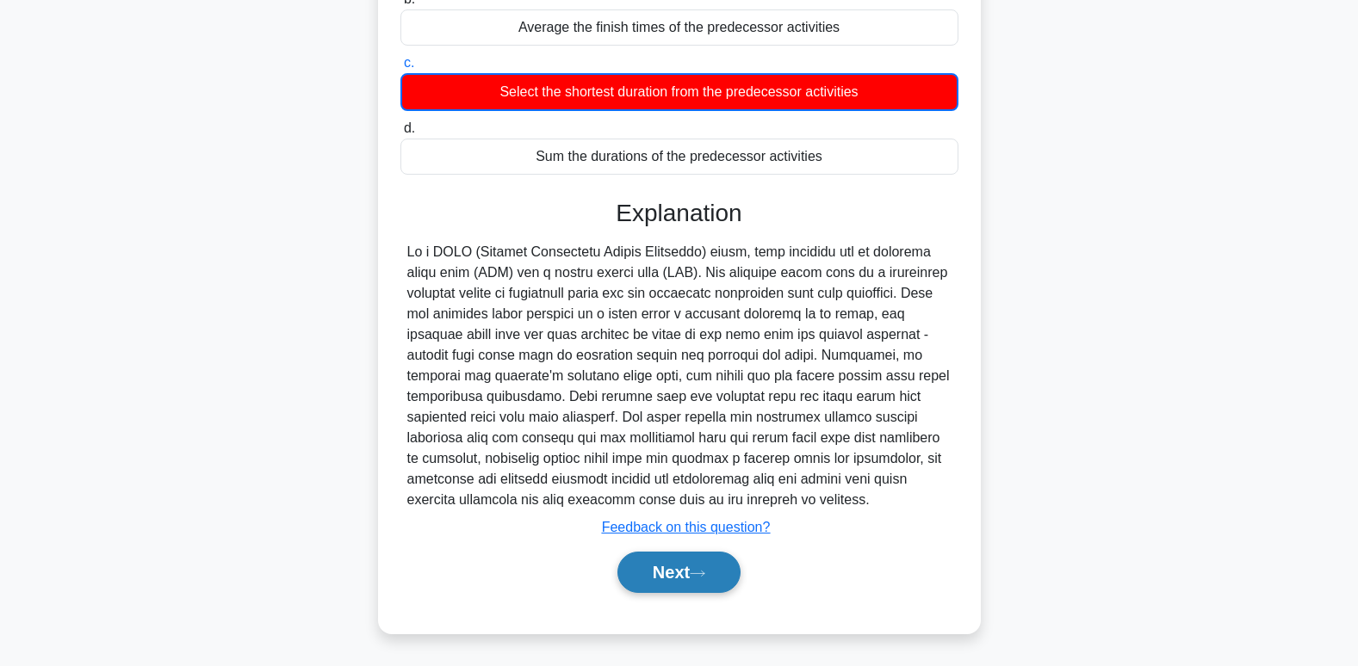
click at [653, 575] on button "Next" at bounding box center [678, 572] width 123 height 41
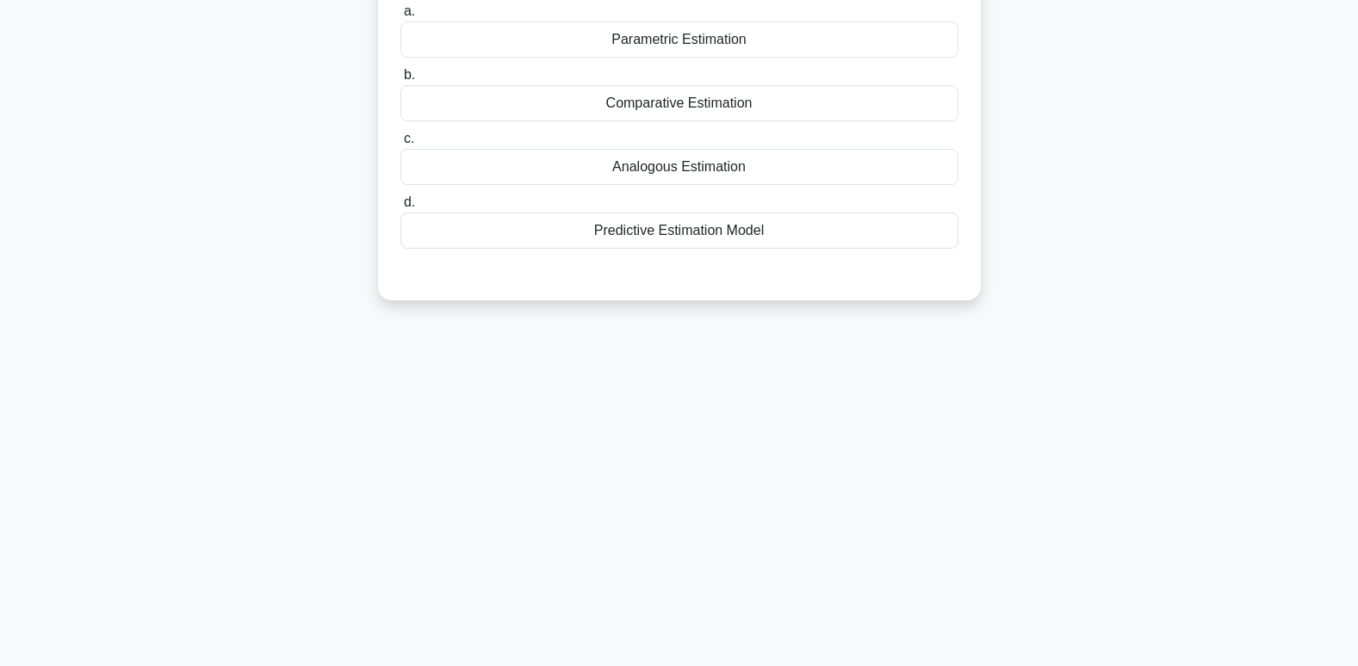
scroll to position [0, 0]
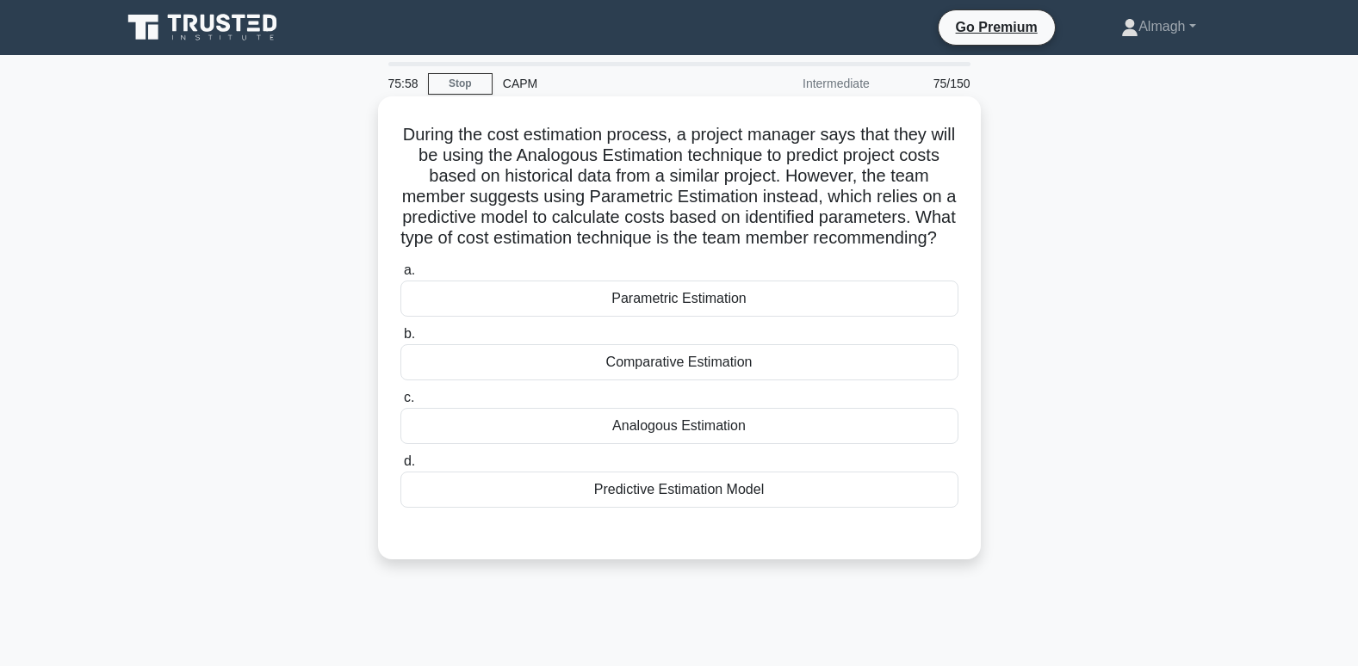
click at [683, 317] on div "Parametric Estimation" at bounding box center [679, 299] width 558 height 36
click at [400, 276] on input "a. Parametric Estimation" at bounding box center [400, 270] width 0 height 11
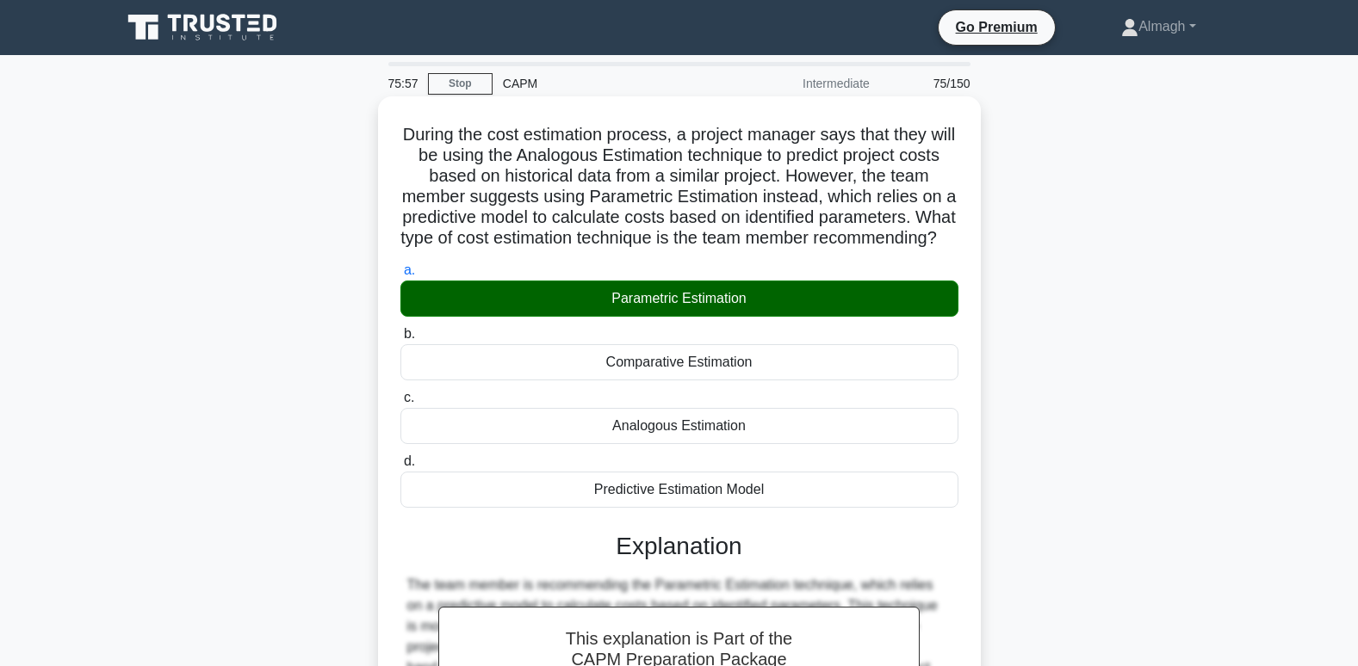
scroll to position [293, 0]
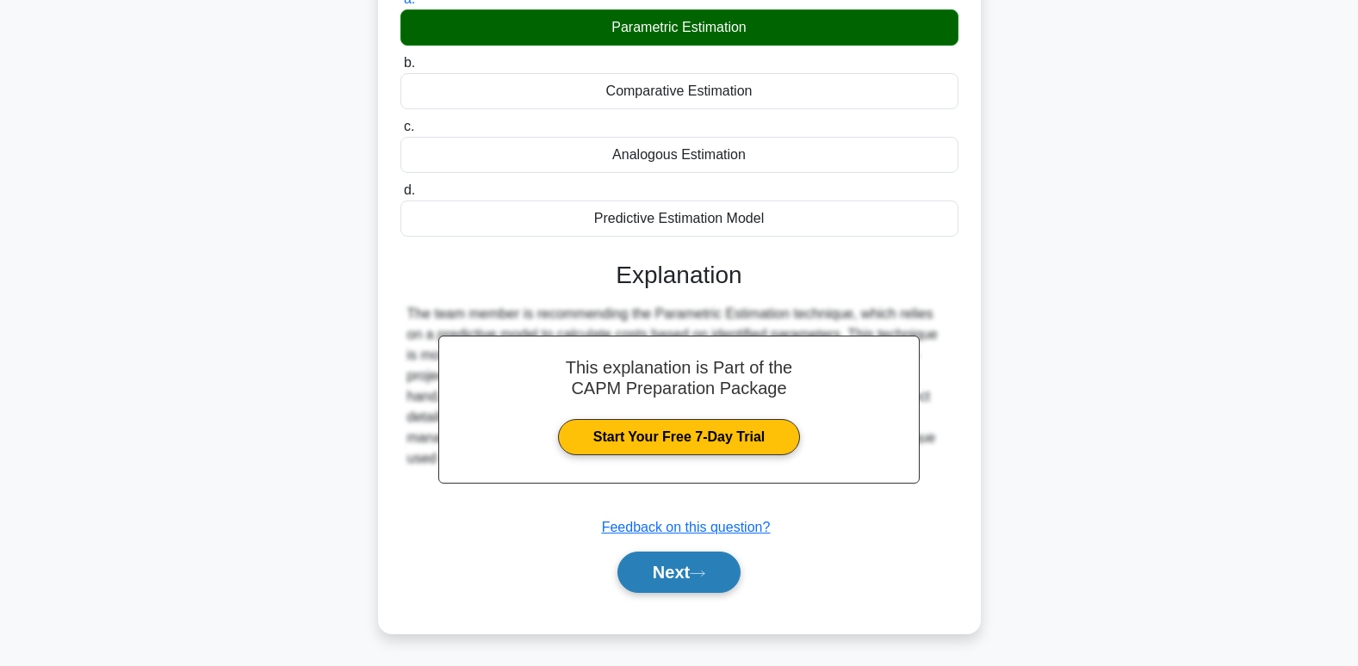
click at [672, 581] on button "Next" at bounding box center [678, 572] width 123 height 41
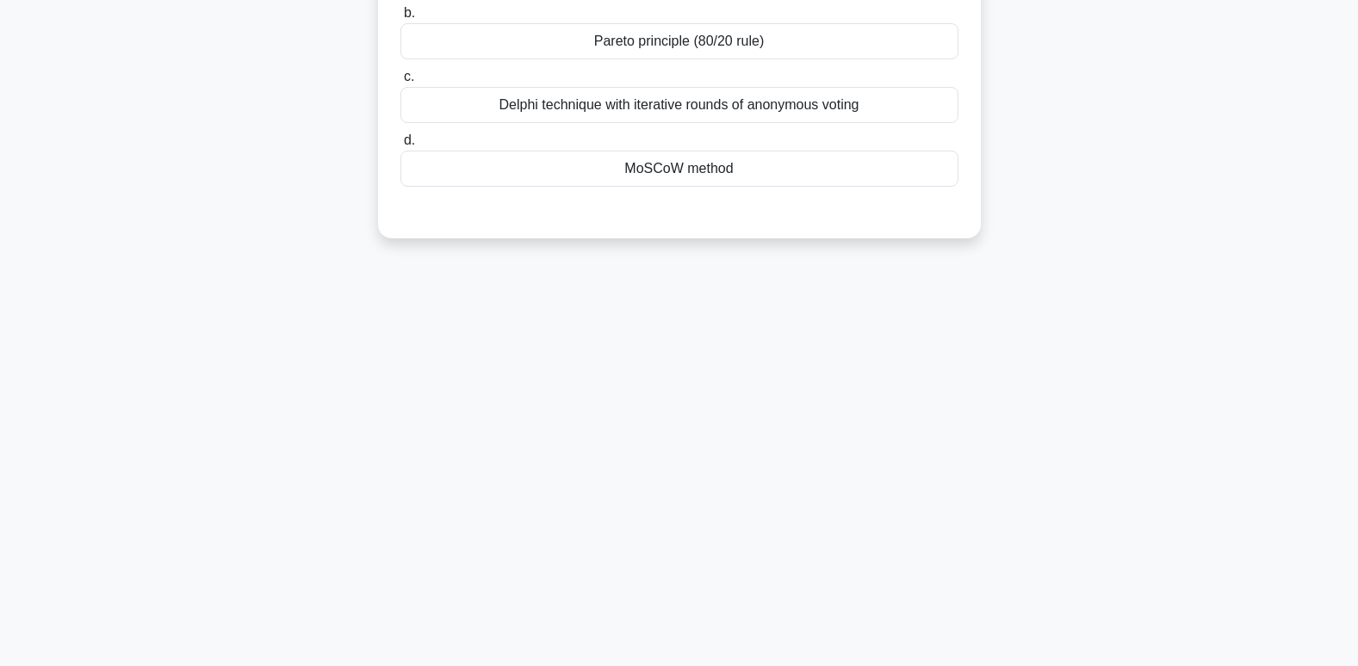
scroll to position [0, 0]
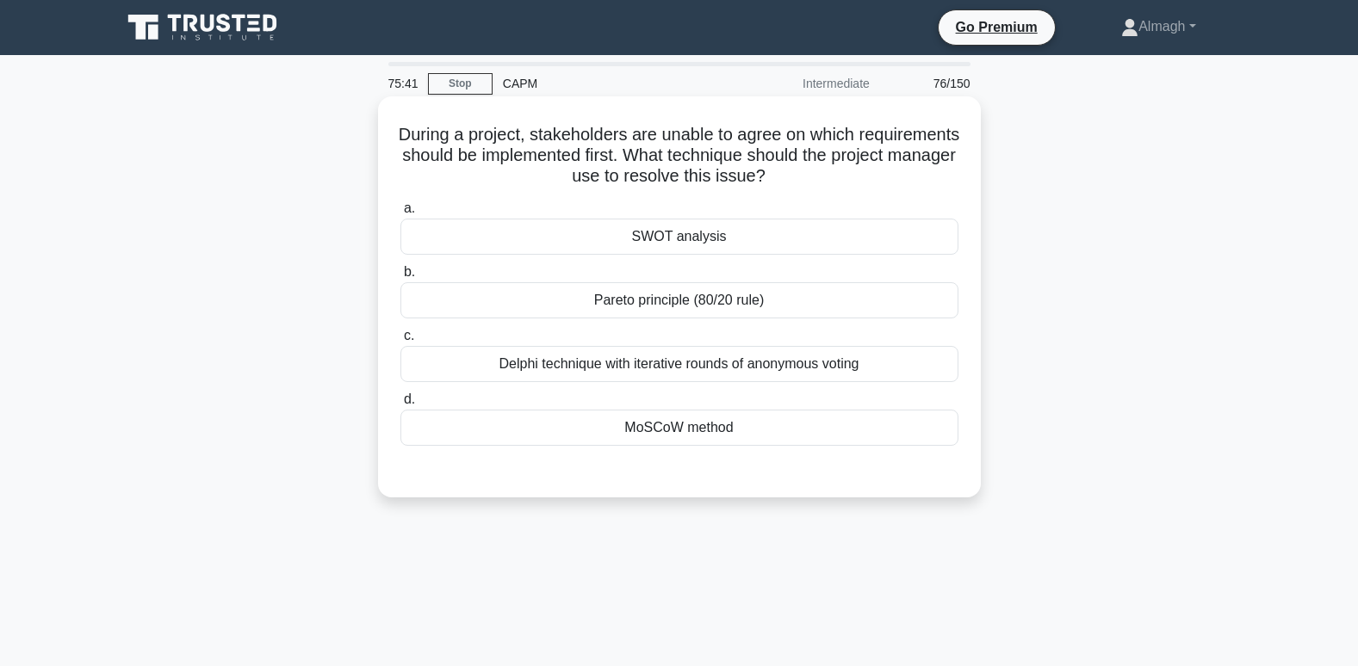
click at [697, 432] on div "MoSCoW method" at bounding box center [679, 428] width 558 height 36
click at [400, 406] on input "d. MoSCoW method" at bounding box center [400, 399] width 0 height 11
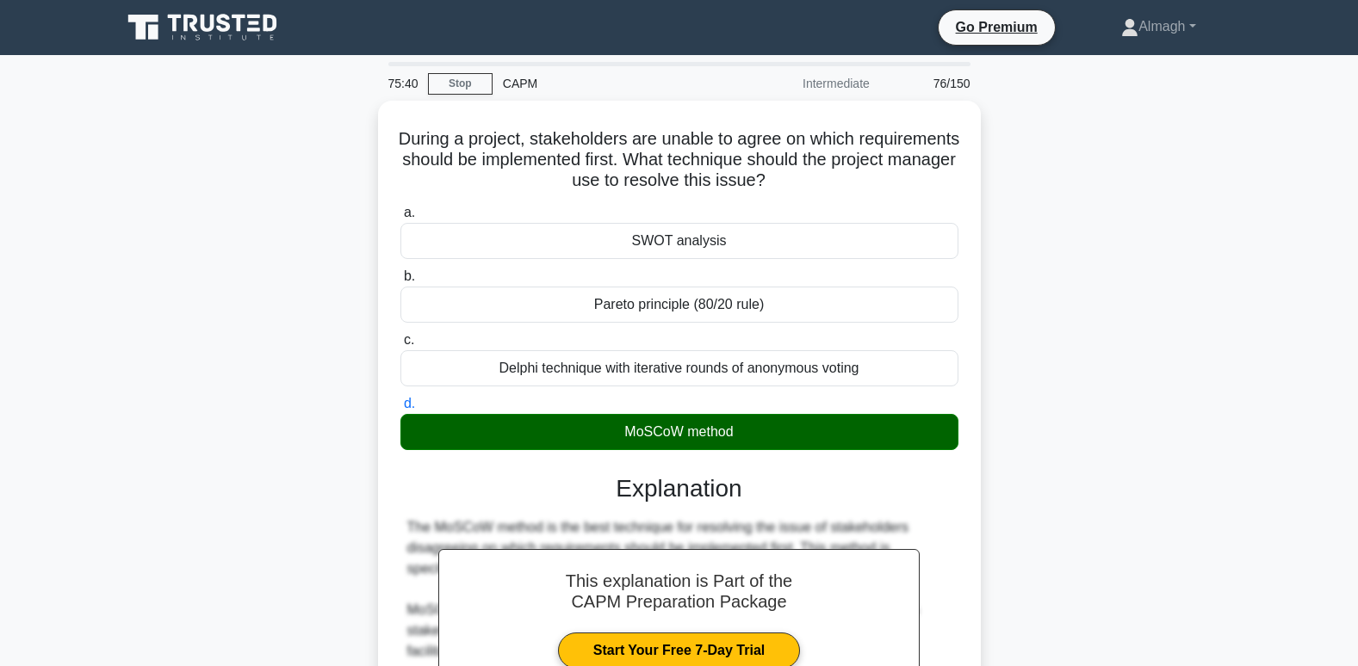
scroll to position [499, 0]
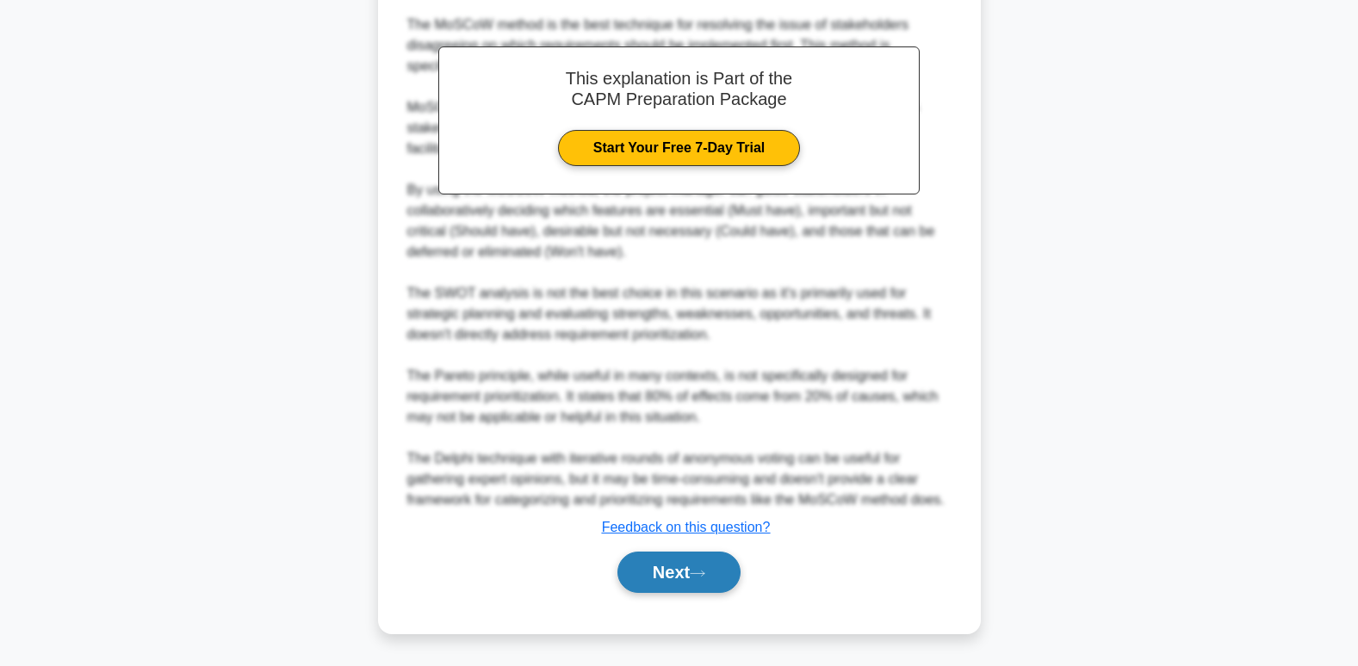
click at [693, 578] on button "Next" at bounding box center [678, 572] width 123 height 41
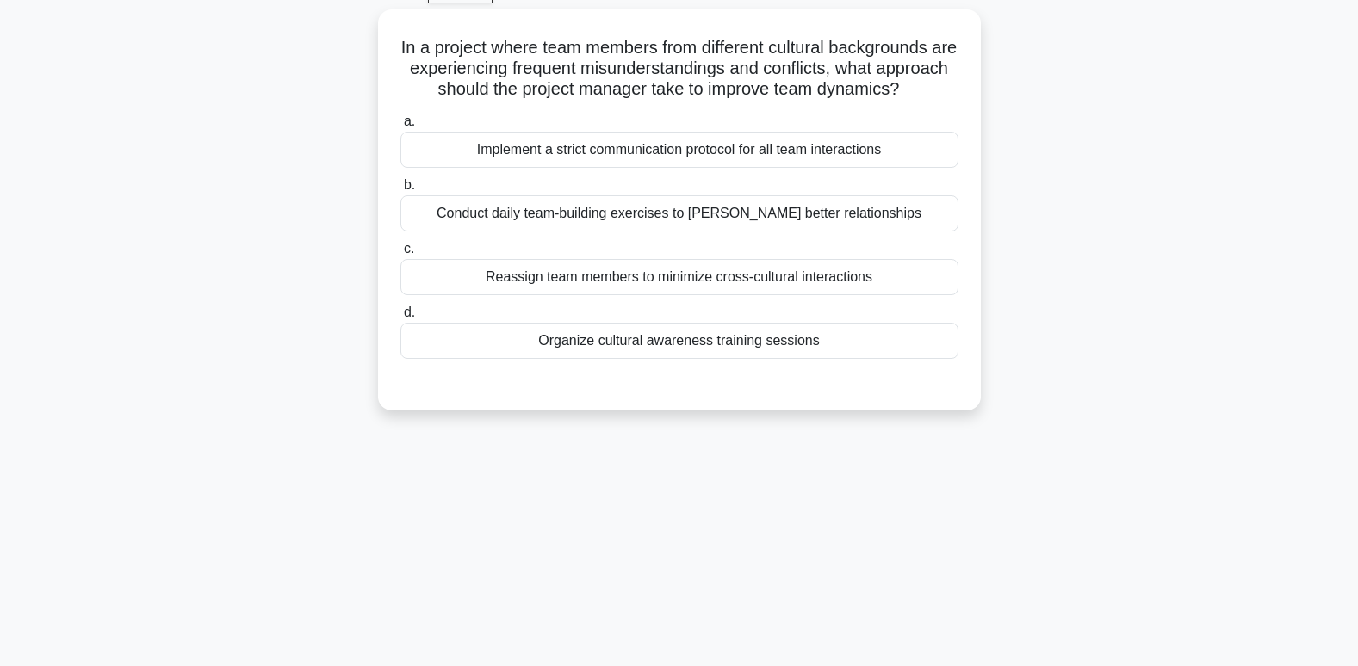
scroll to position [0, 0]
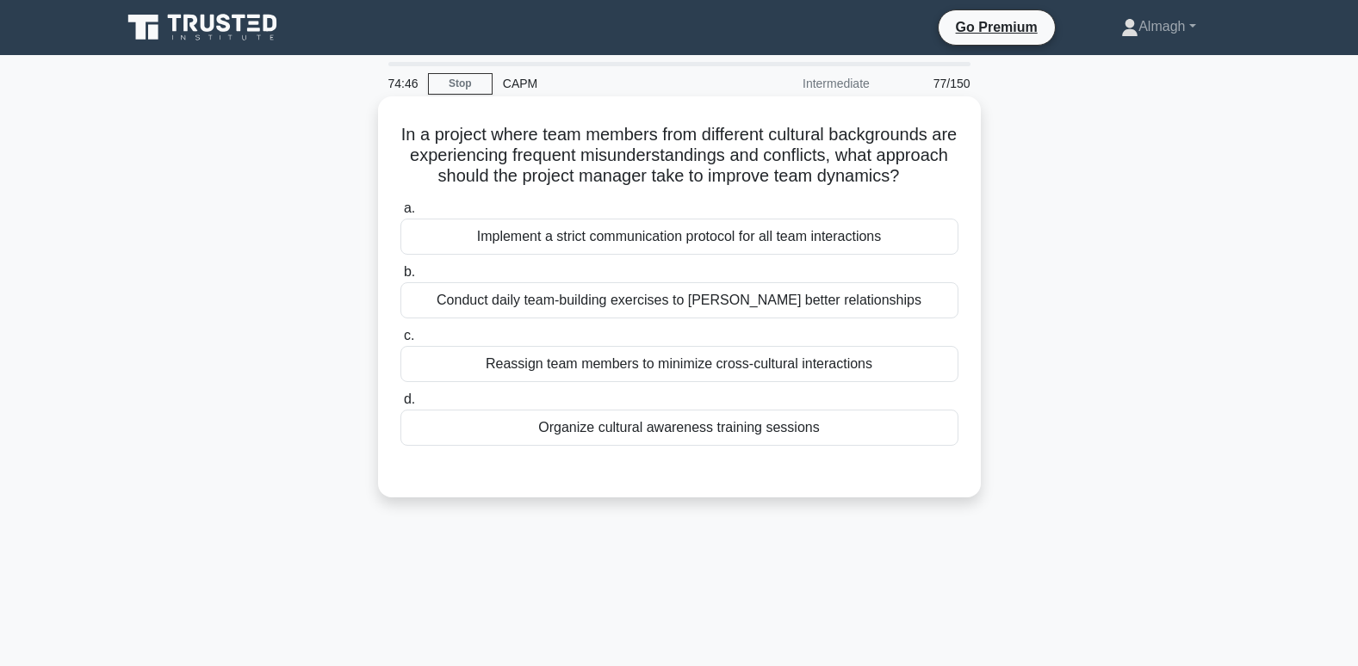
click at [585, 446] on div "Organize cultural awareness training sessions" at bounding box center [679, 428] width 558 height 36
click at [400, 406] on input "d. Organize cultural awareness training sessions" at bounding box center [400, 399] width 0 height 11
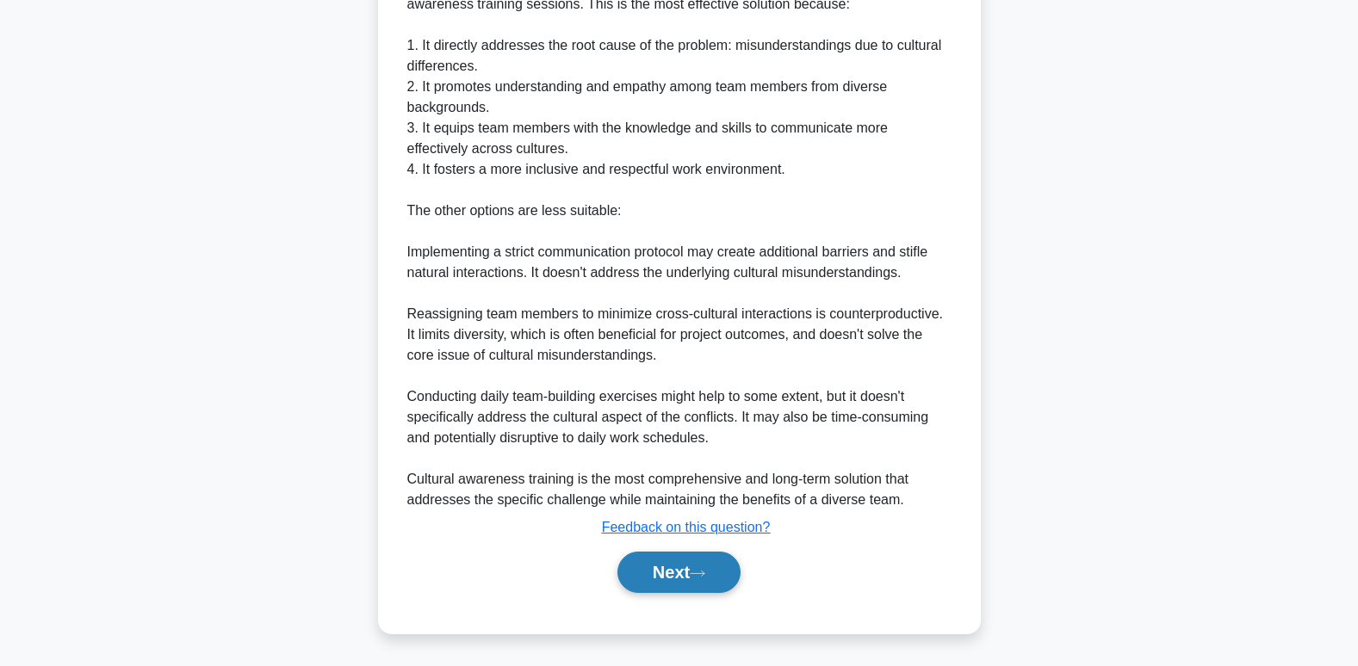
click at [676, 563] on button "Next" at bounding box center [678, 572] width 123 height 41
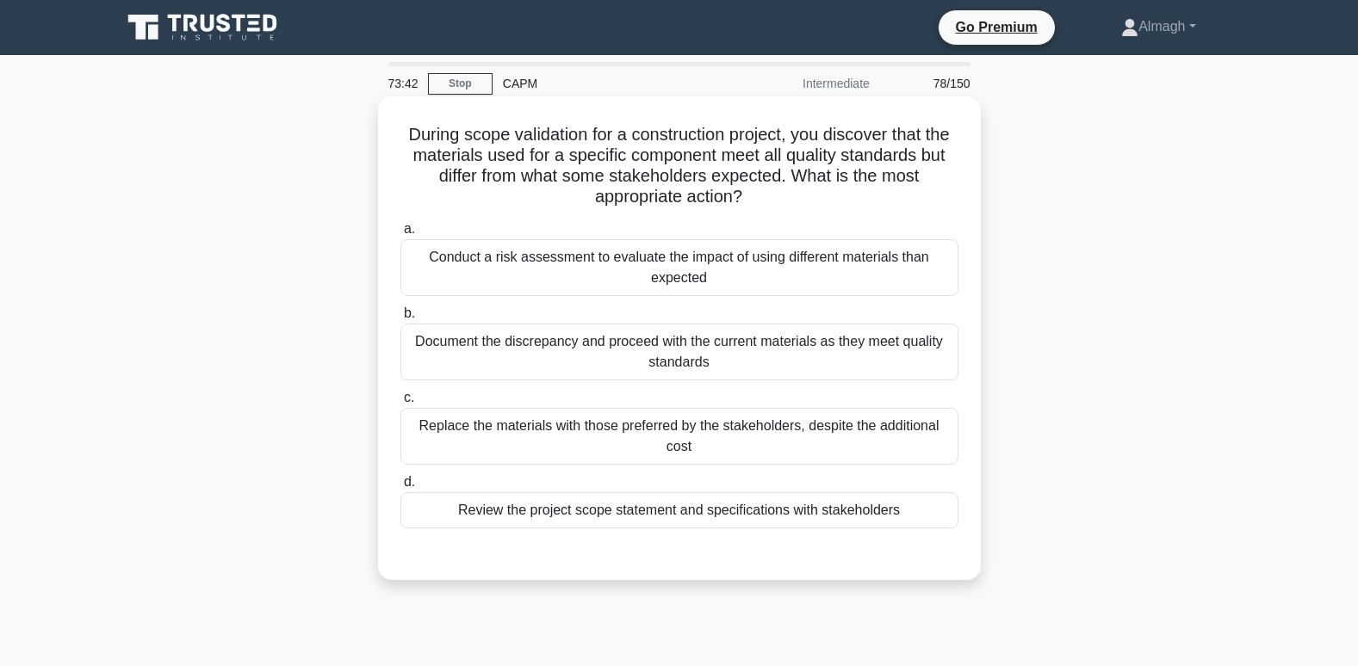
click at [821, 280] on div "Conduct a risk assessment to evaluate the impact of using different materials t…" at bounding box center [679, 267] width 558 height 57
click at [400, 235] on input "a. Conduct a risk assessment to evaluate the impact of using different material…" at bounding box center [400, 229] width 0 height 11
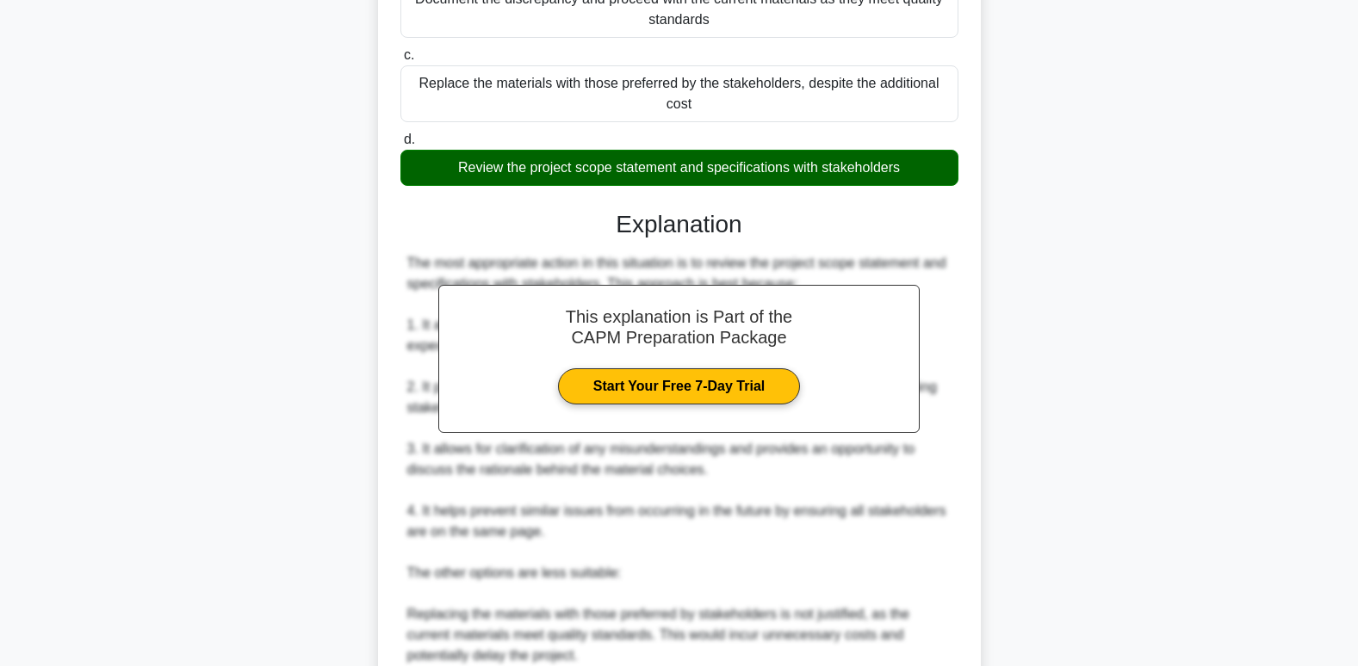
scroll to position [728, 0]
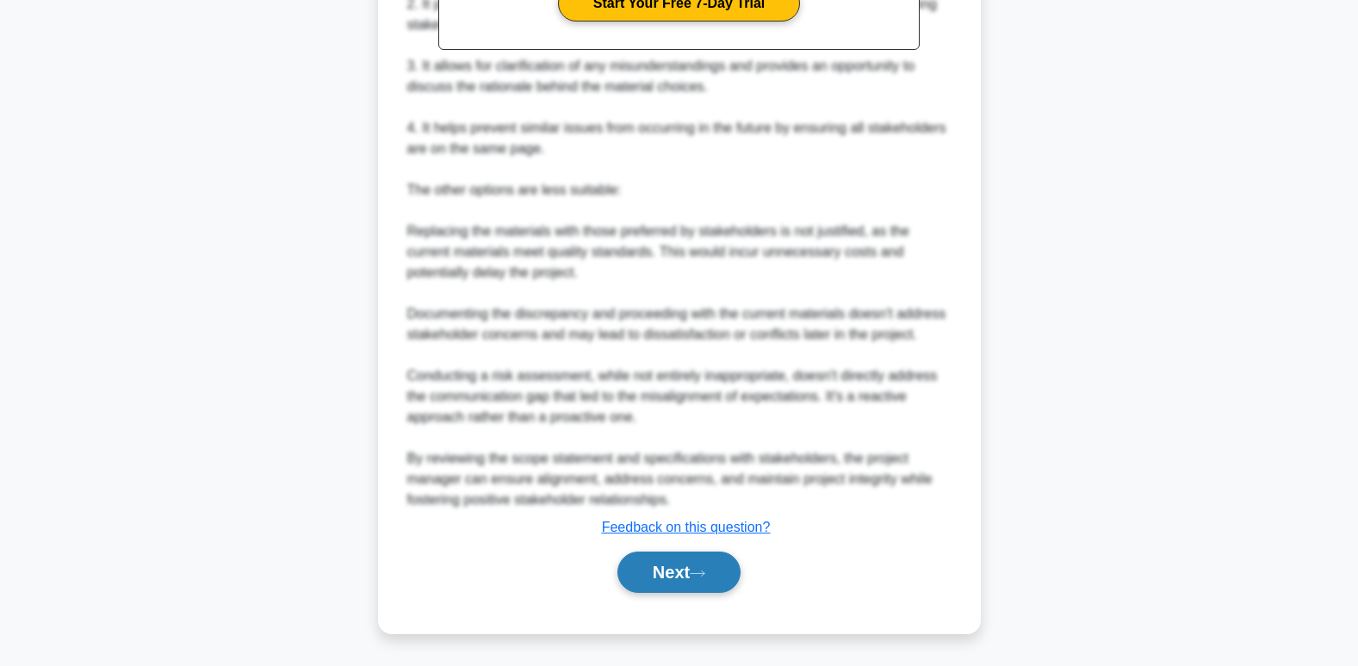
click at [712, 581] on button "Next" at bounding box center [678, 572] width 123 height 41
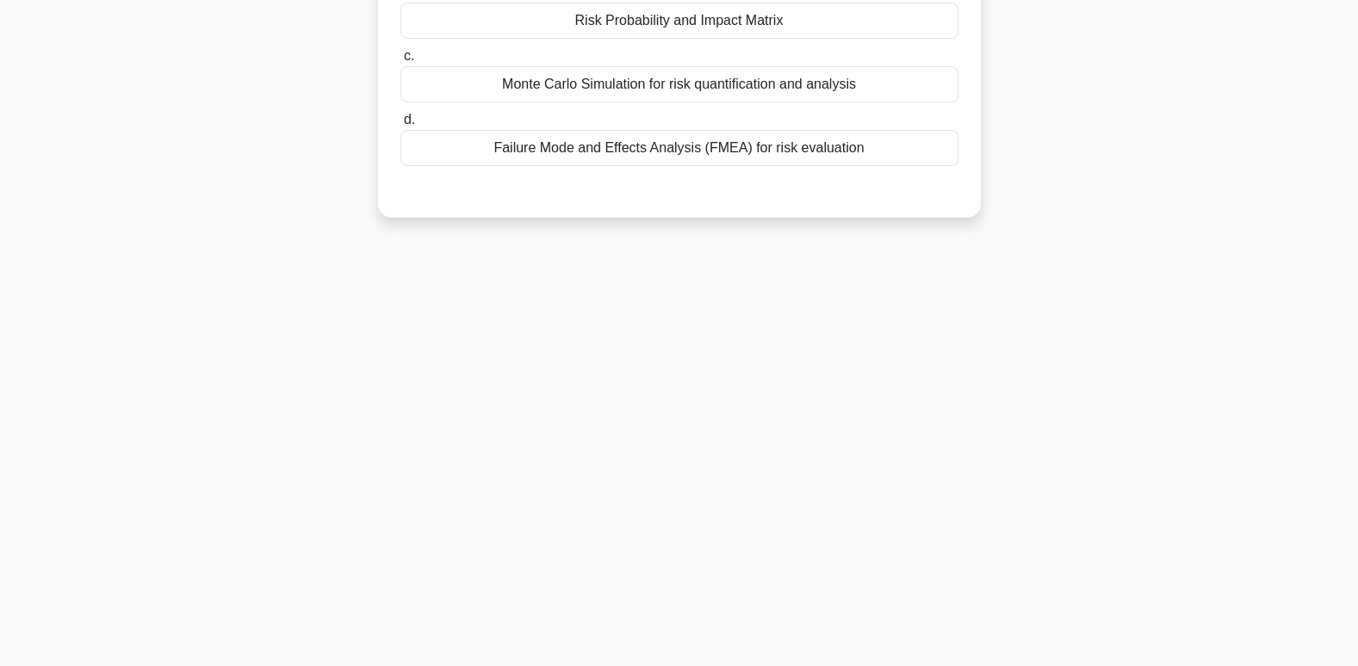
scroll to position [0, 0]
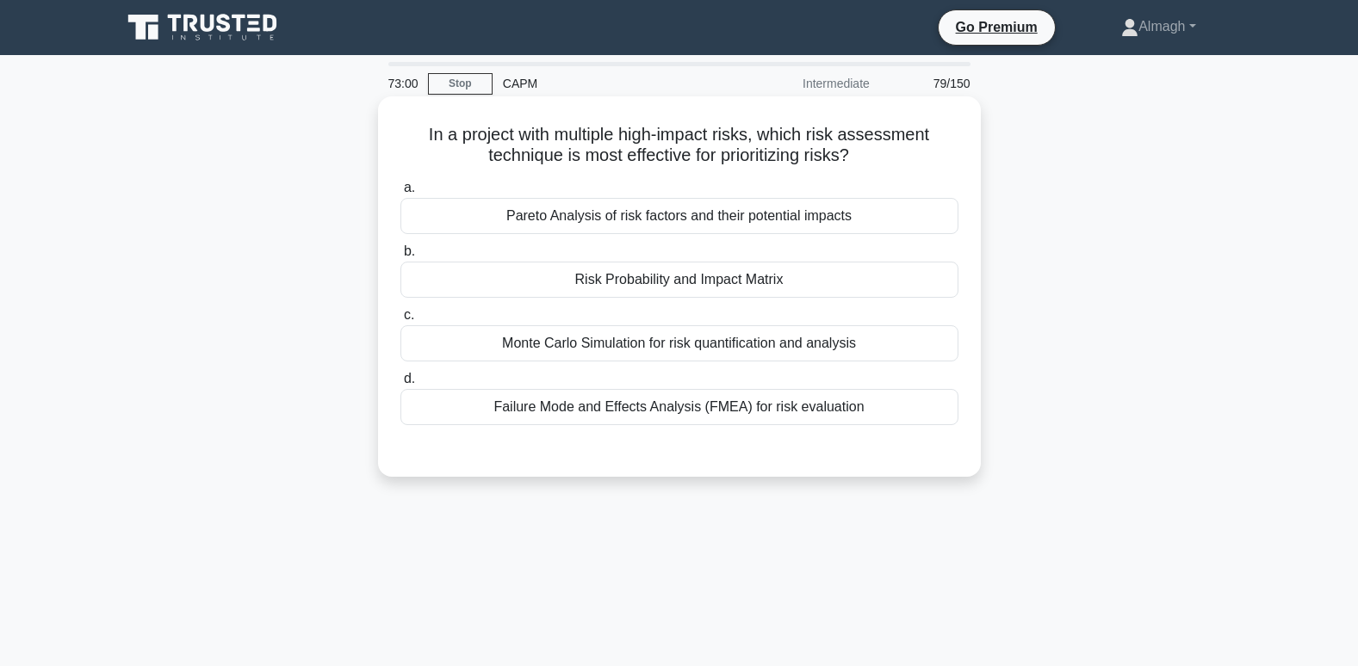
click at [725, 282] on div "Risk Probability and Impact Matrix" at bounding box center [679, 280] width 558 height 36
click at [400, 257] on input "b. Risk Probability and Impact Matrix" at bounding box center [400, 251] width 0 height 11
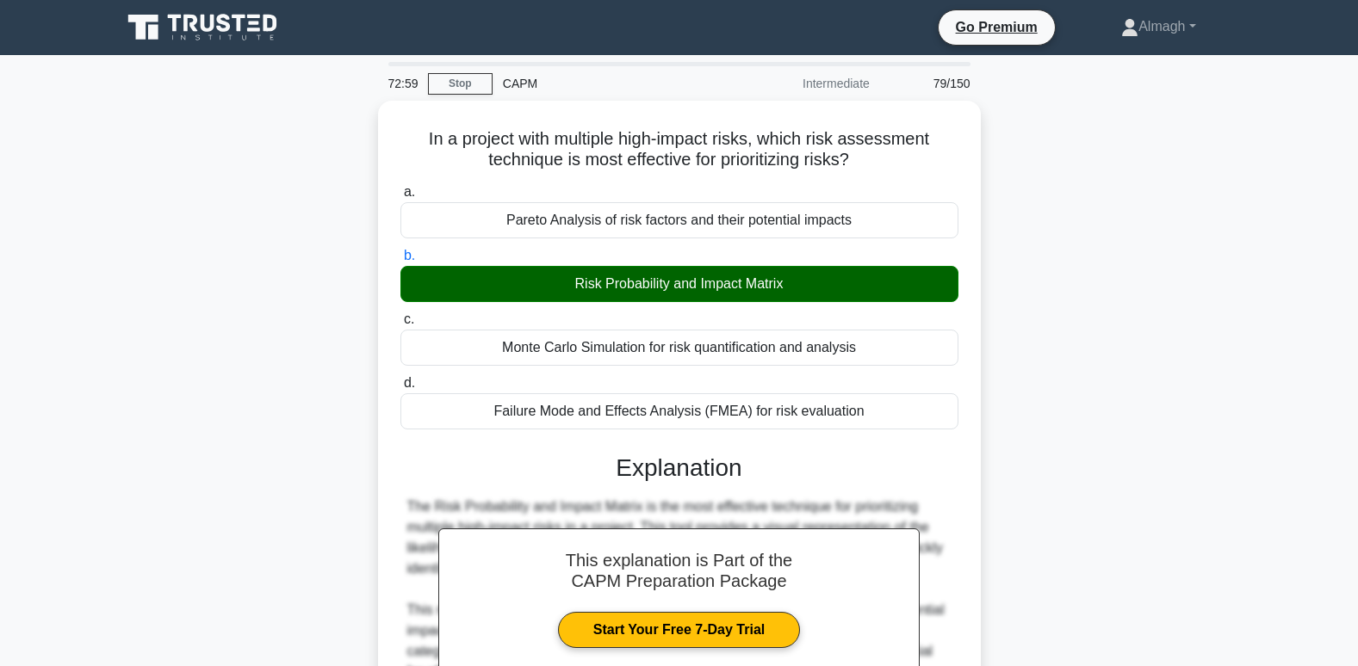
scroll to position [499, 0]
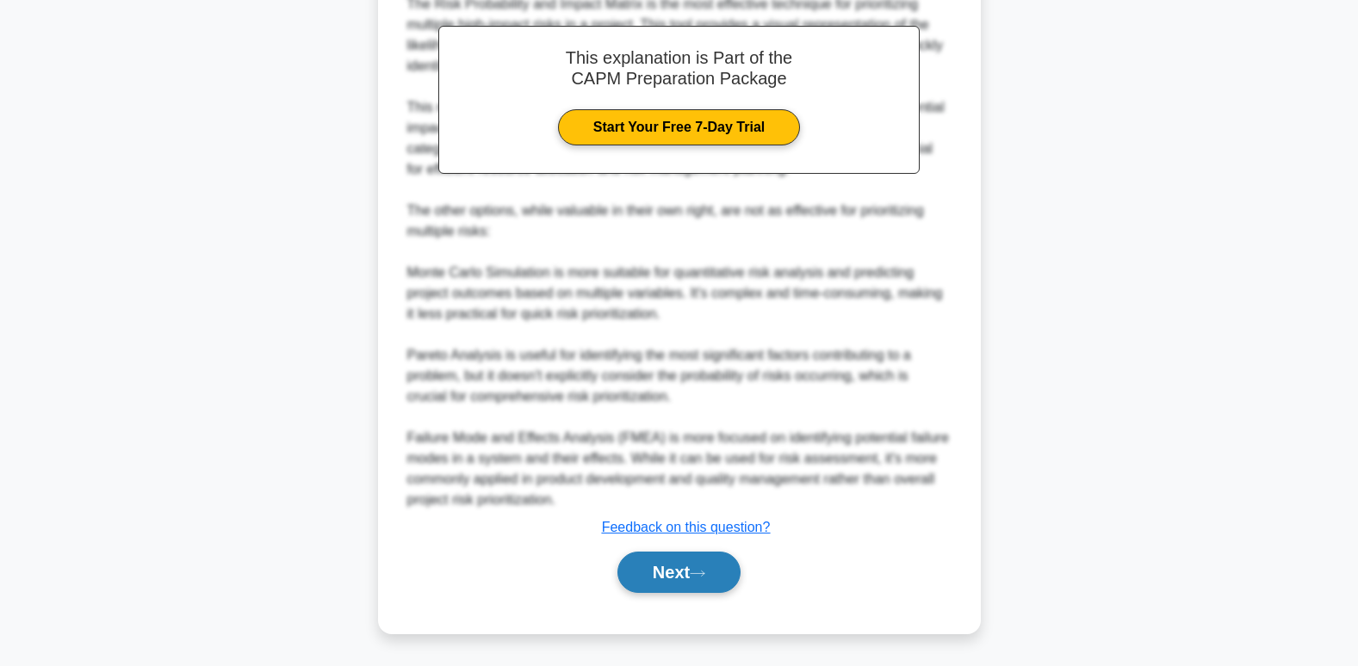
click at [703, 583] on button "Next" at bounding box center [678, 572] width 123 height 41
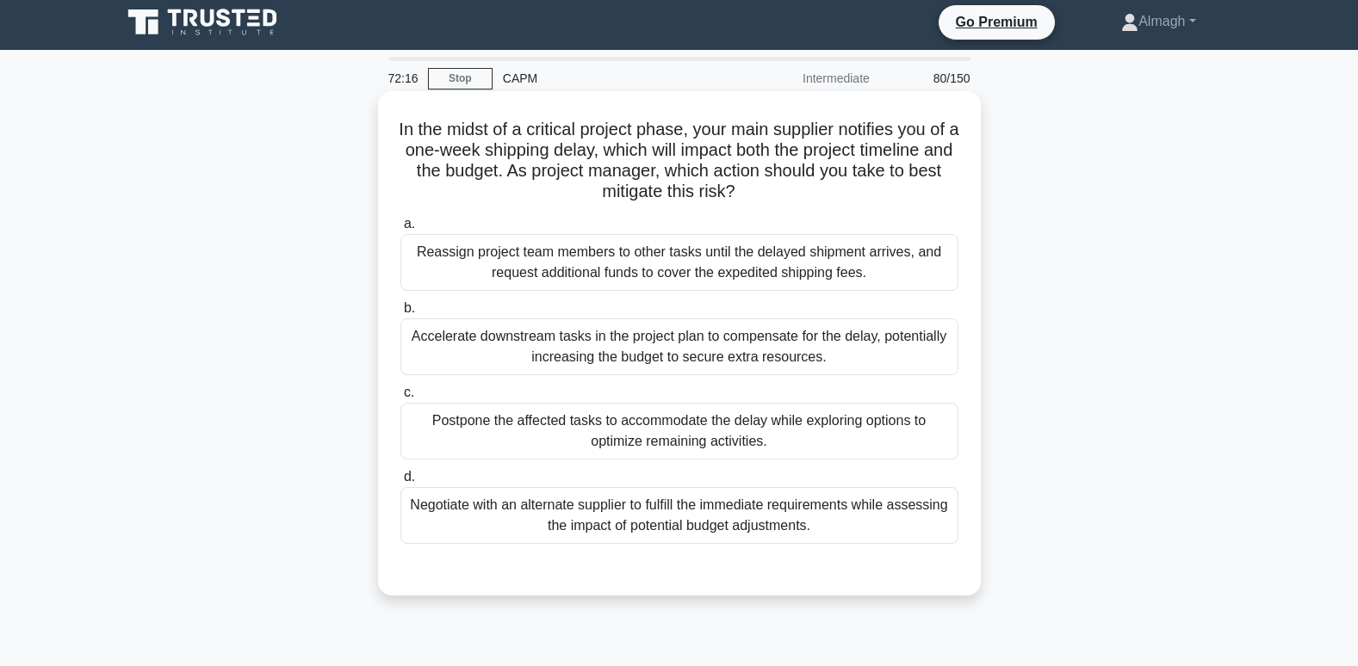
scroll to position [0, 0]
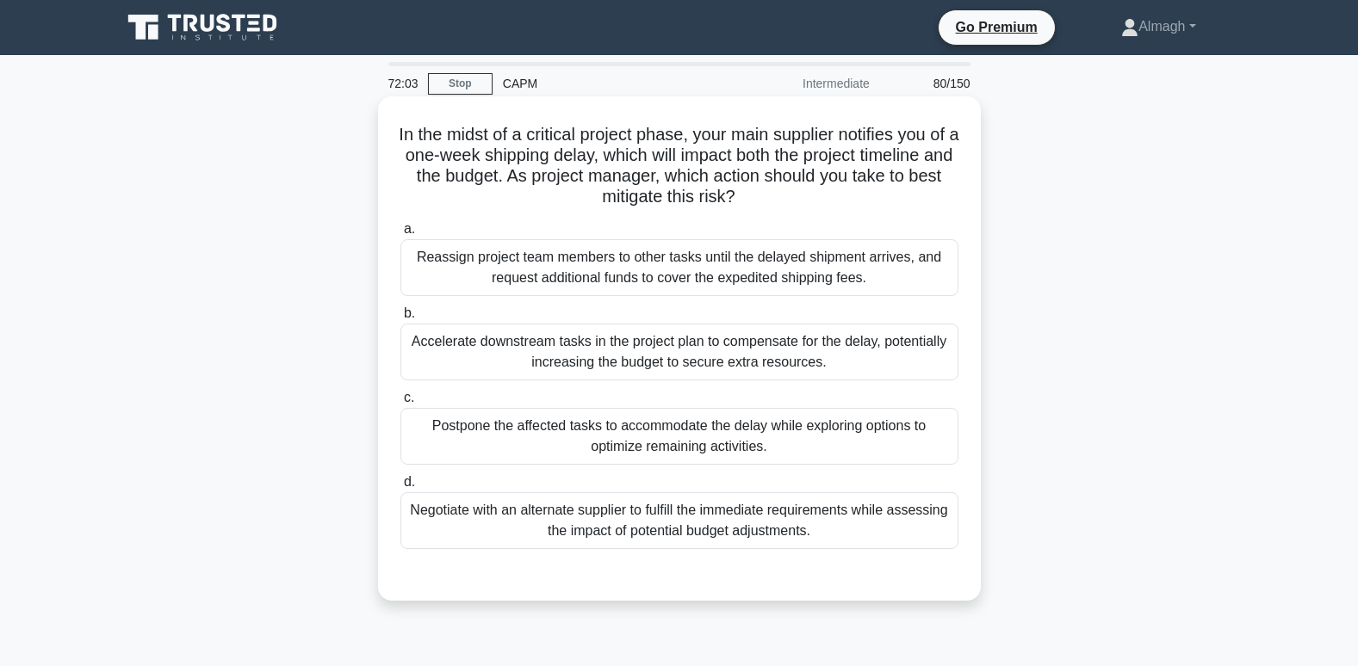
click at [576, 514] on div "Negotiate with an alternate supplier to fulfill the immediate requirements whil…" at bounding box center [679, 520] width 558 height 57
click at [400, 488] on input "d. Negotiate with an alternate supplier to fulfill the immediate requirements w…" at bounding box center [400, 482] width 0 height 11
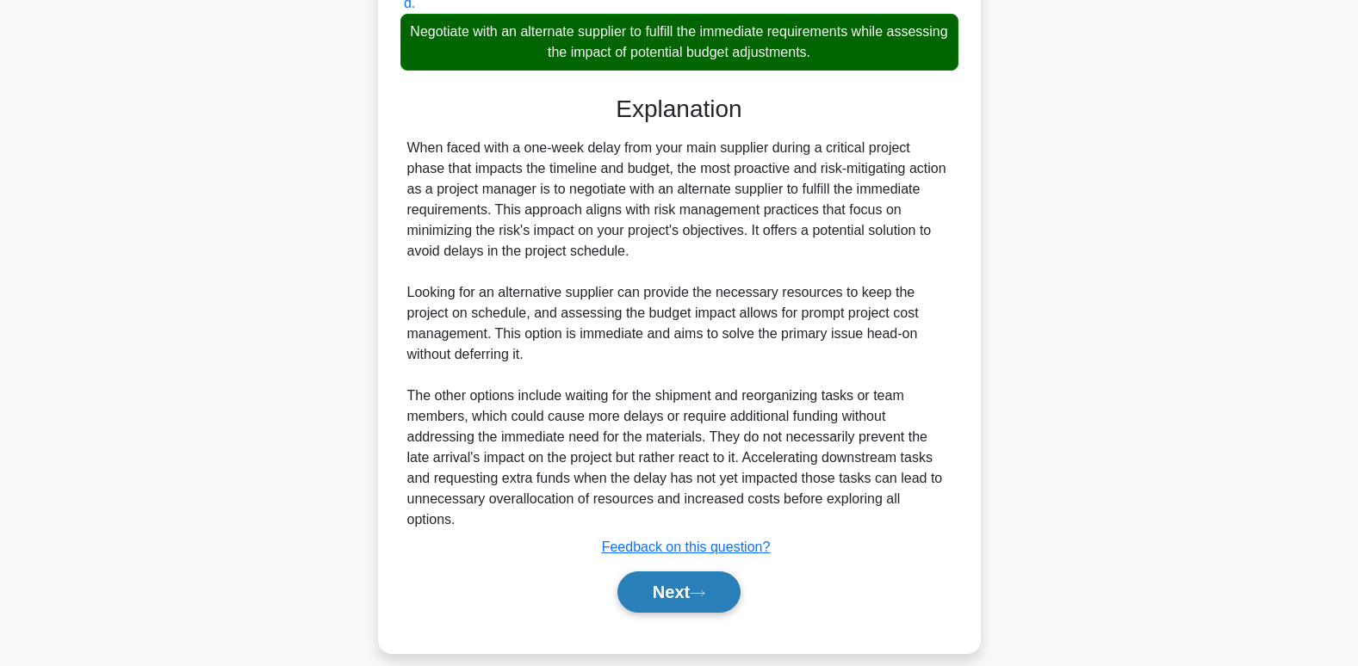
click at [721, 581] on button "Next" at bounding box center [678, 592] width 123 height 41
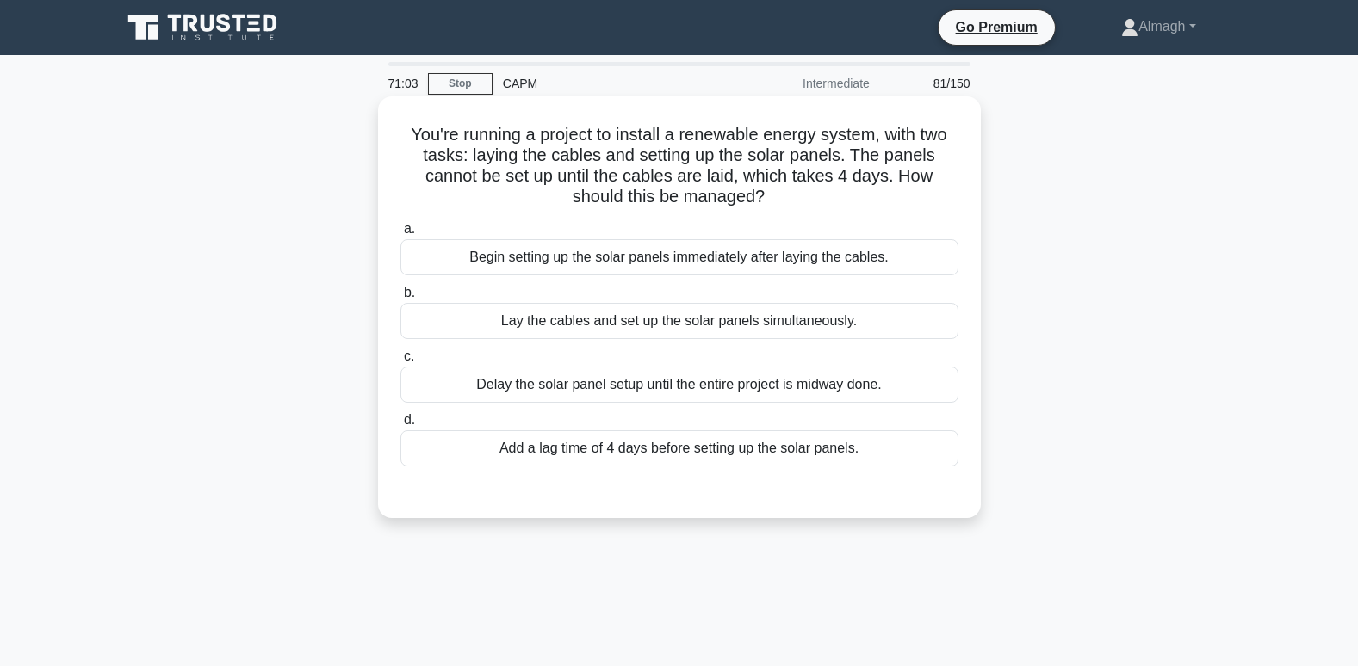
click at [600, 458] on div "Add a lag time of 4 days before setting up the solar panels." at bounding box center [679, 448] width 558 height 36
click at [400, 426] on input "d. Add a lag time of 4 days before setting up the solar panels." at bounding box center [400, 420] width 0 height 11
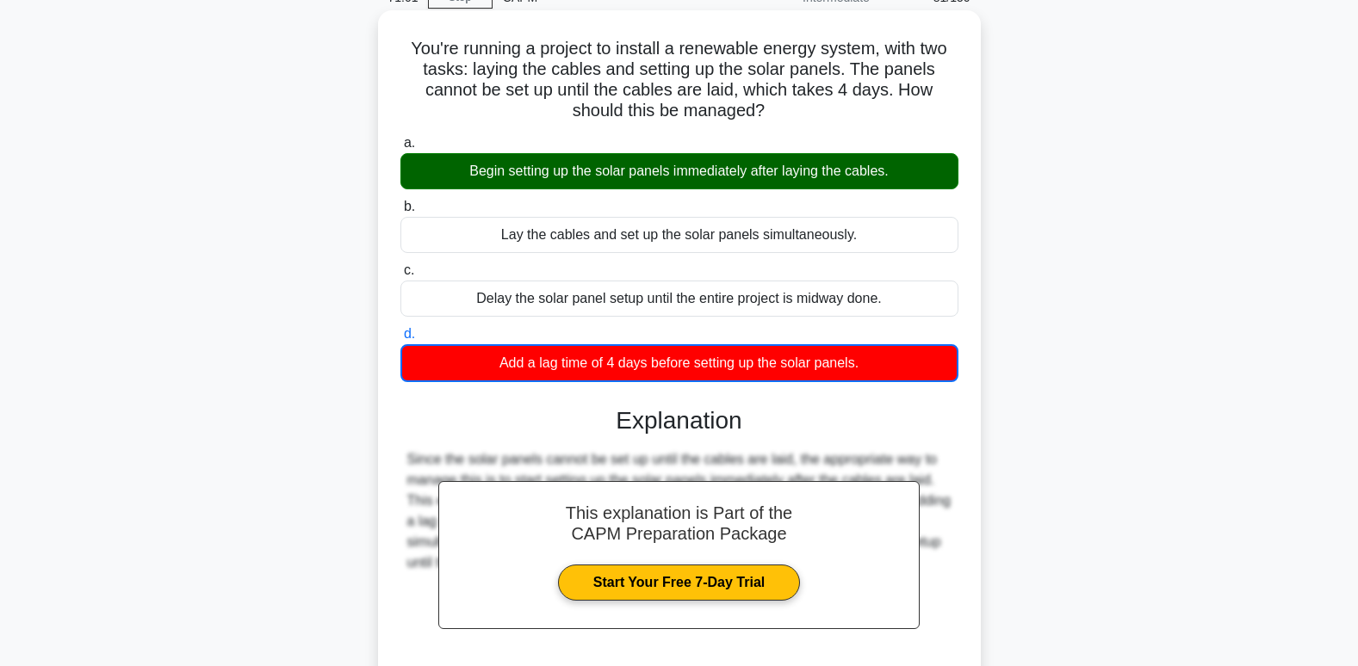
scroll to position [263, 0]
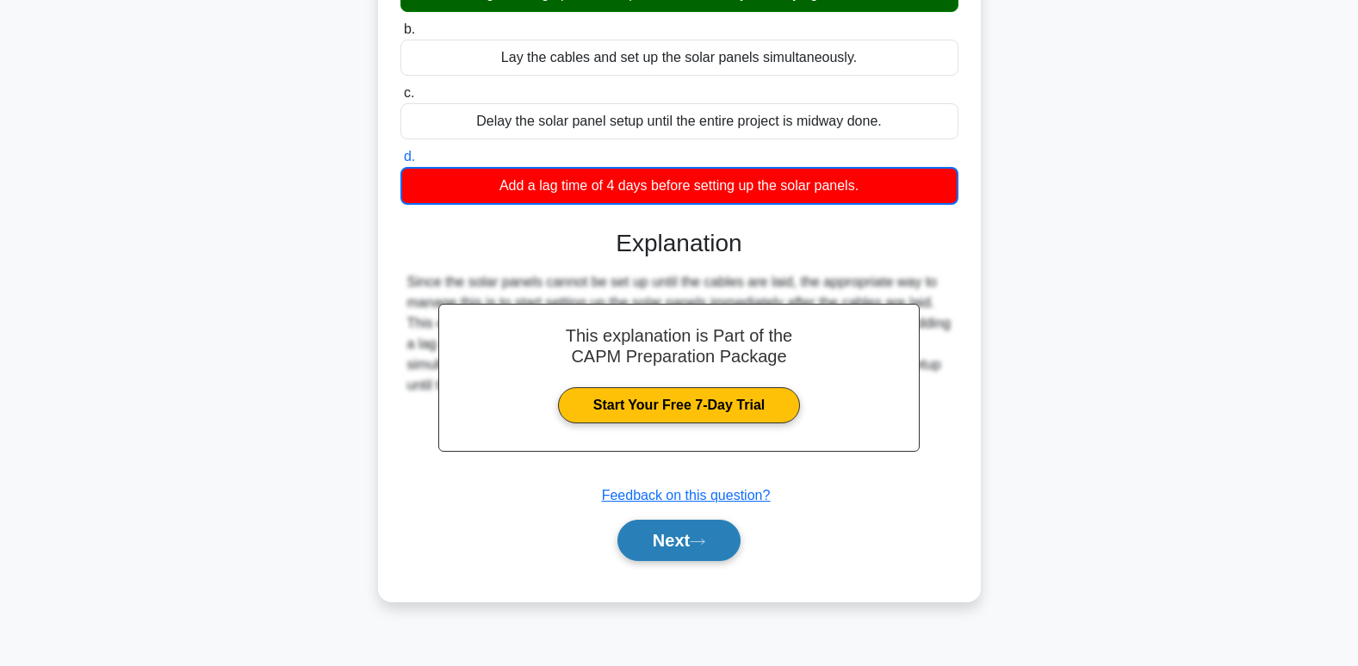
click at [677, 529] on button "Next" at bounding box center [678, 540] width 123 height 41
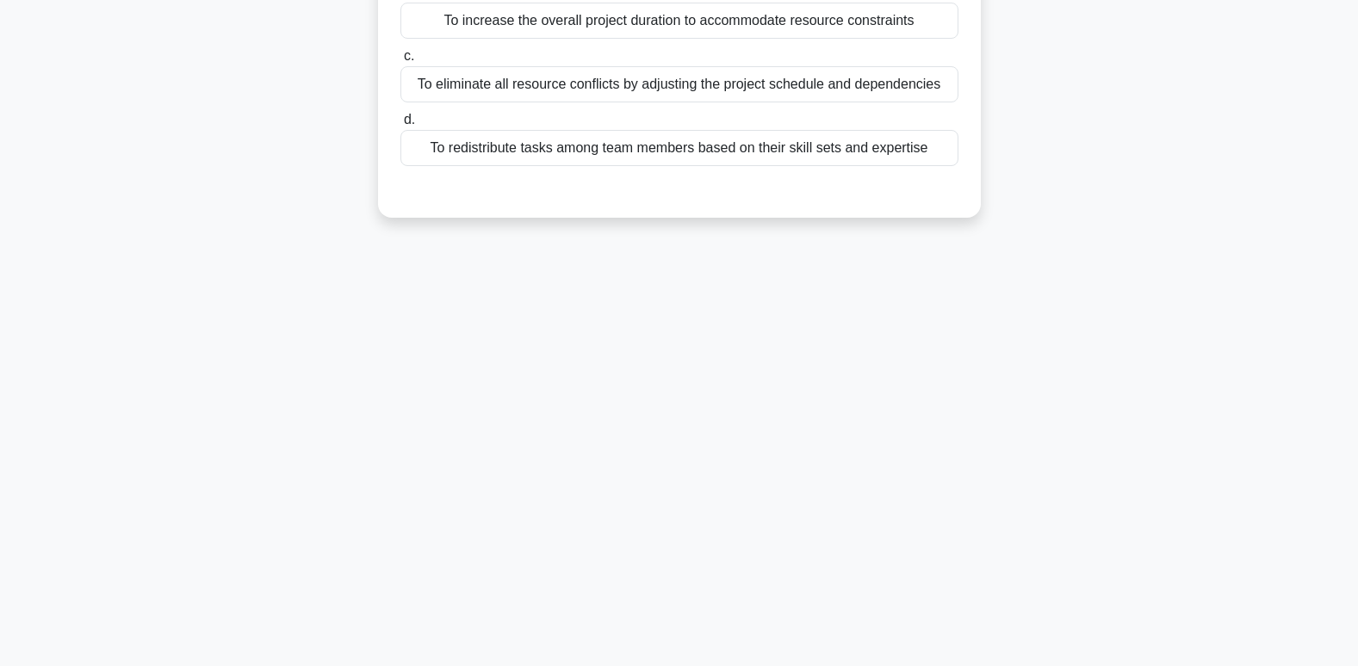
scroll to position [0, 0]
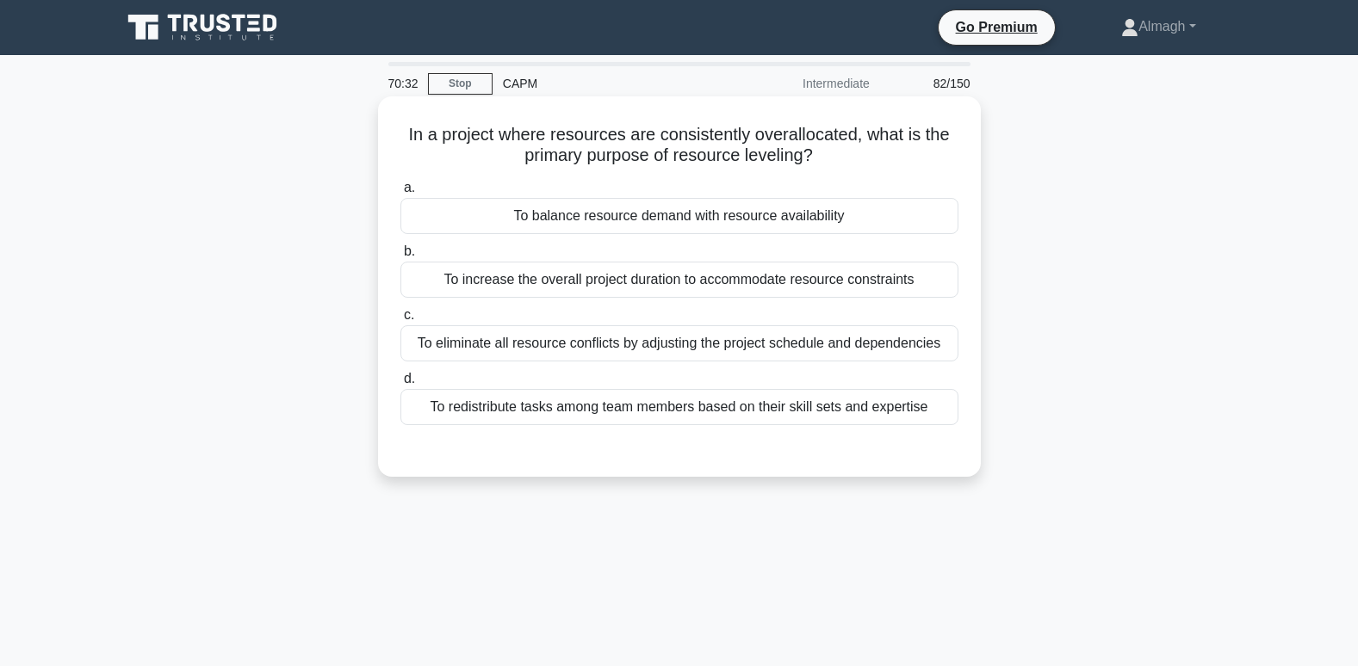
click at [602, 217] on div "To balance resource demand with resource availability" at bounding box center [679, 216] width 558 height 36
click at [400, 194] on input "a. To balance resource demand with resource availability" at bounding box center [400, 188] width 0 height 11
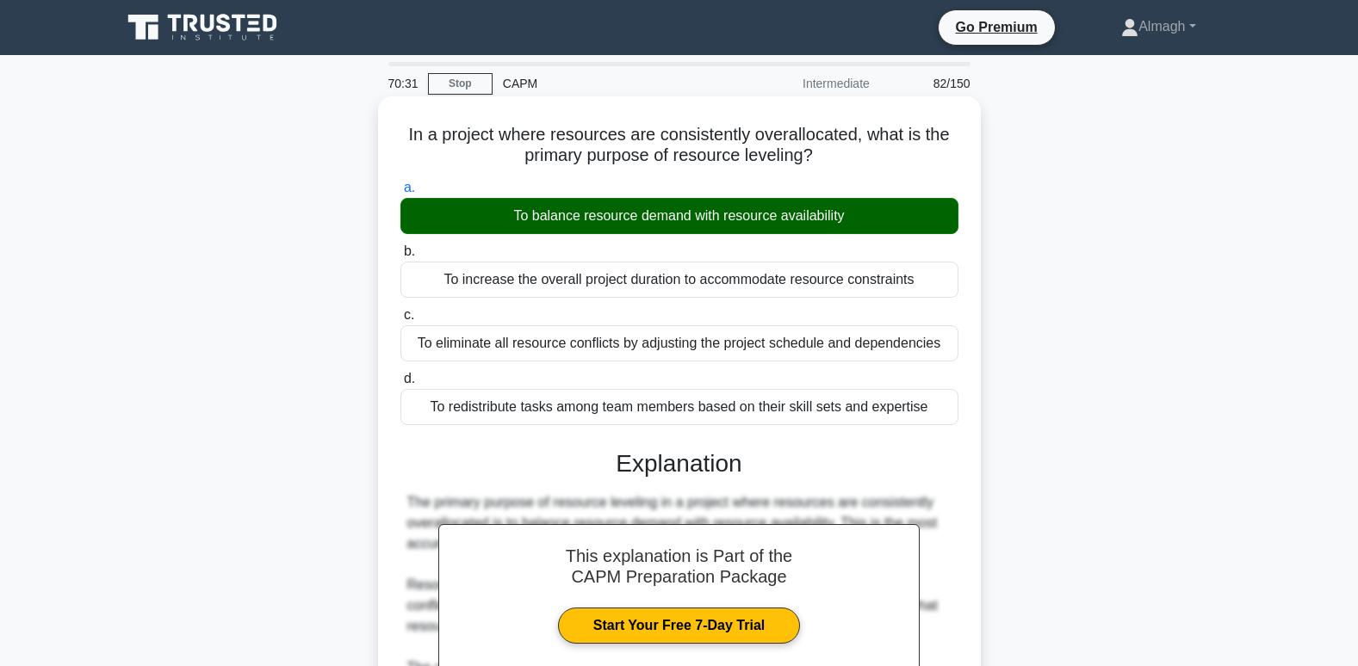
scroll to position [458, 0]
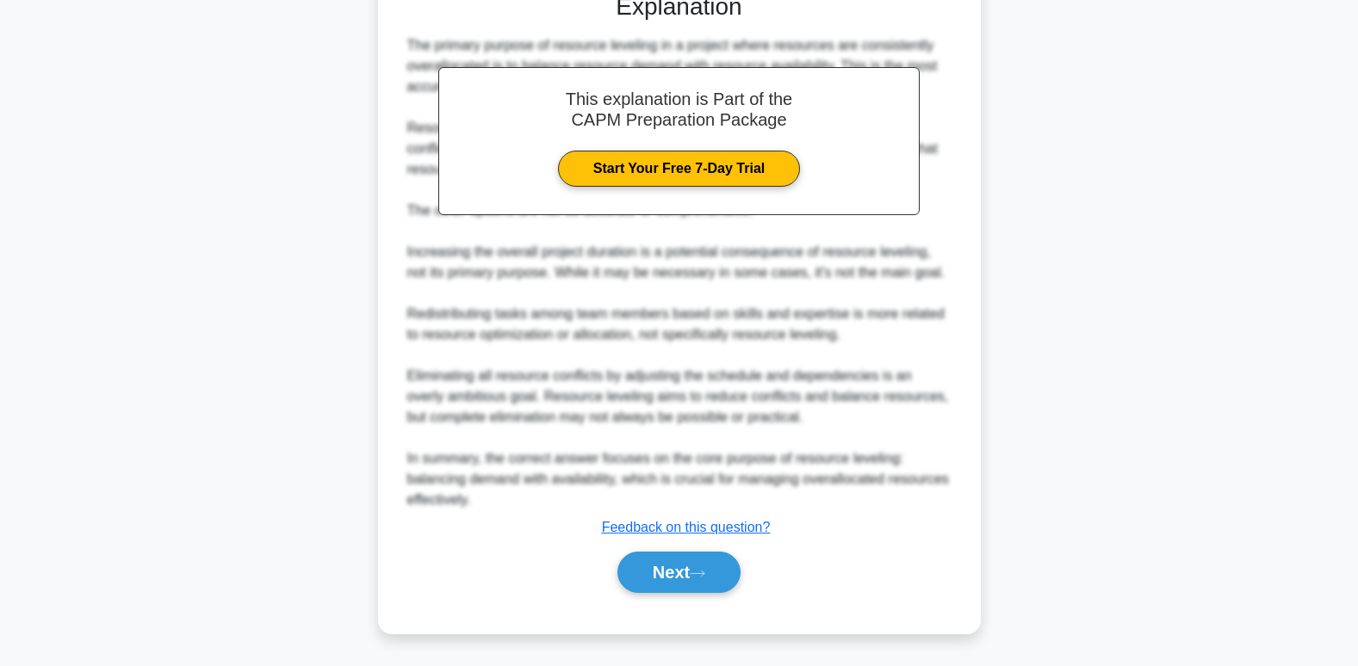
click at [677, 594] on div "Next" at bounding box center [679, 572] width 558 height 55
click at [633, 579] on button "Next" at bounding box center [678, 572] width 123 height 41
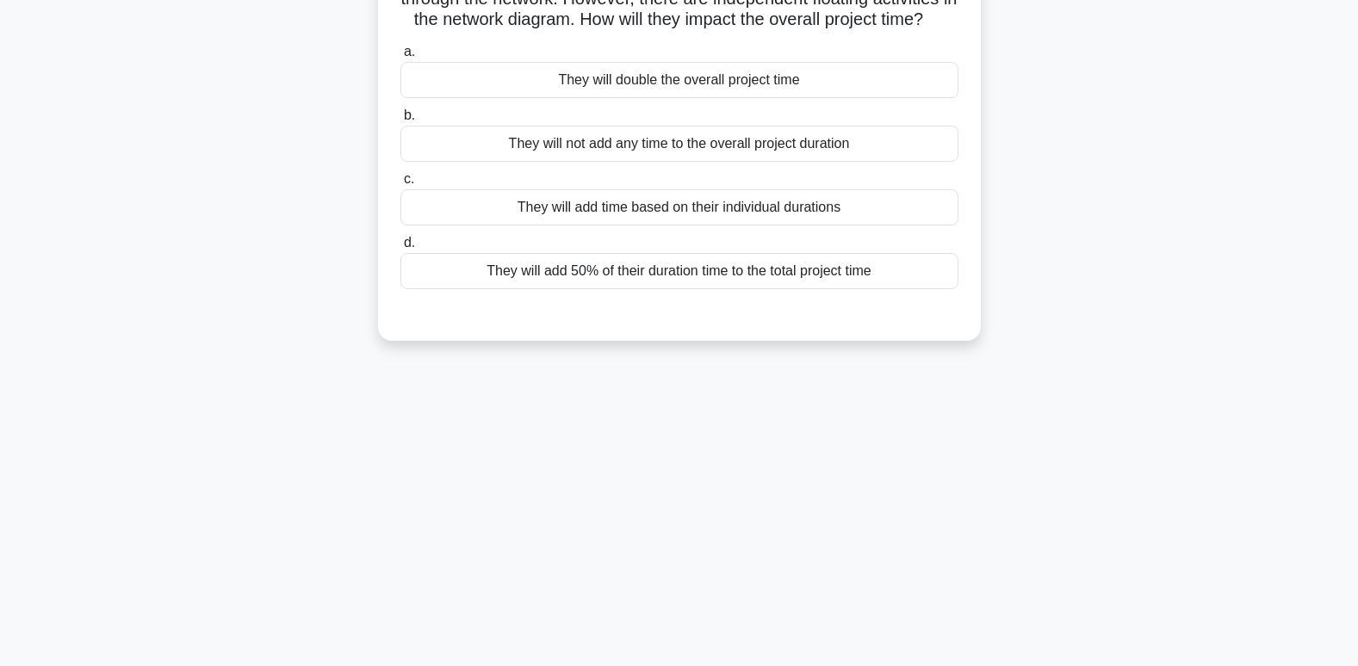
scroll to position [0, 0]
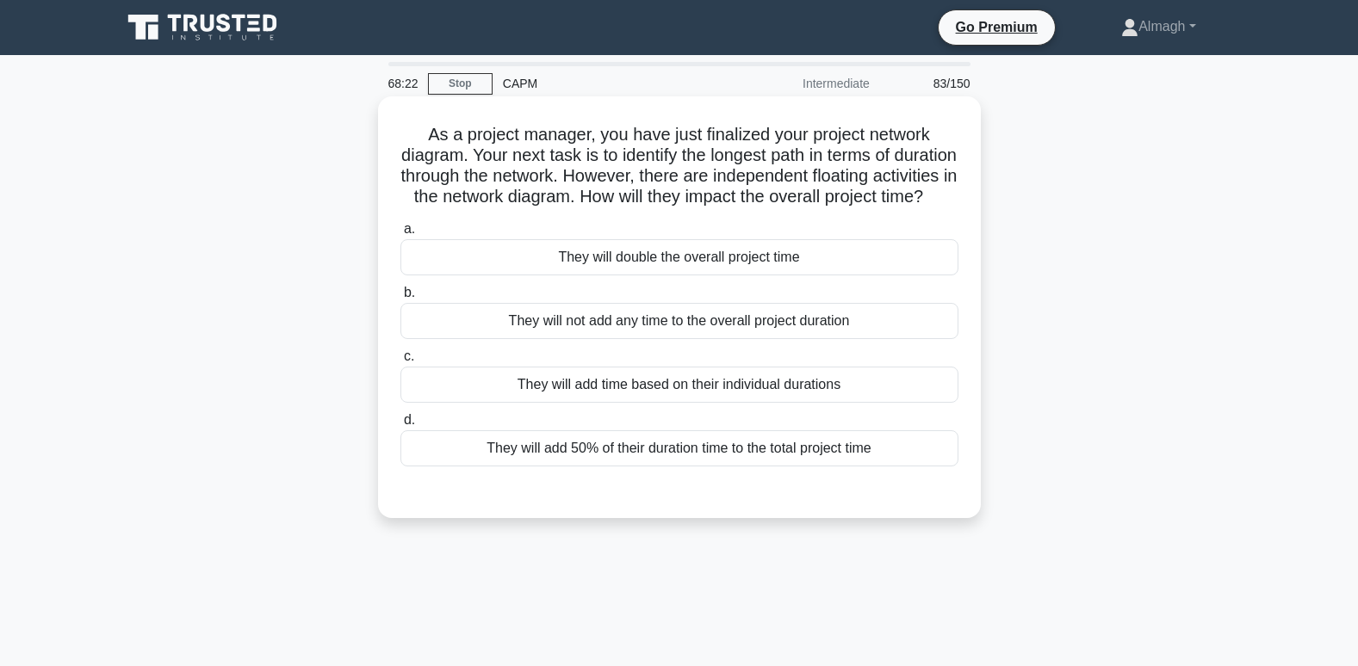
click at [605, 403] on div "They will add time based on their individual durations" at bounding box center [679, 385] width 558 height 36
click at [400, 362] on input "c. They will add time based on their individual durations" at bounding box center [400, 356] width 0 height 11
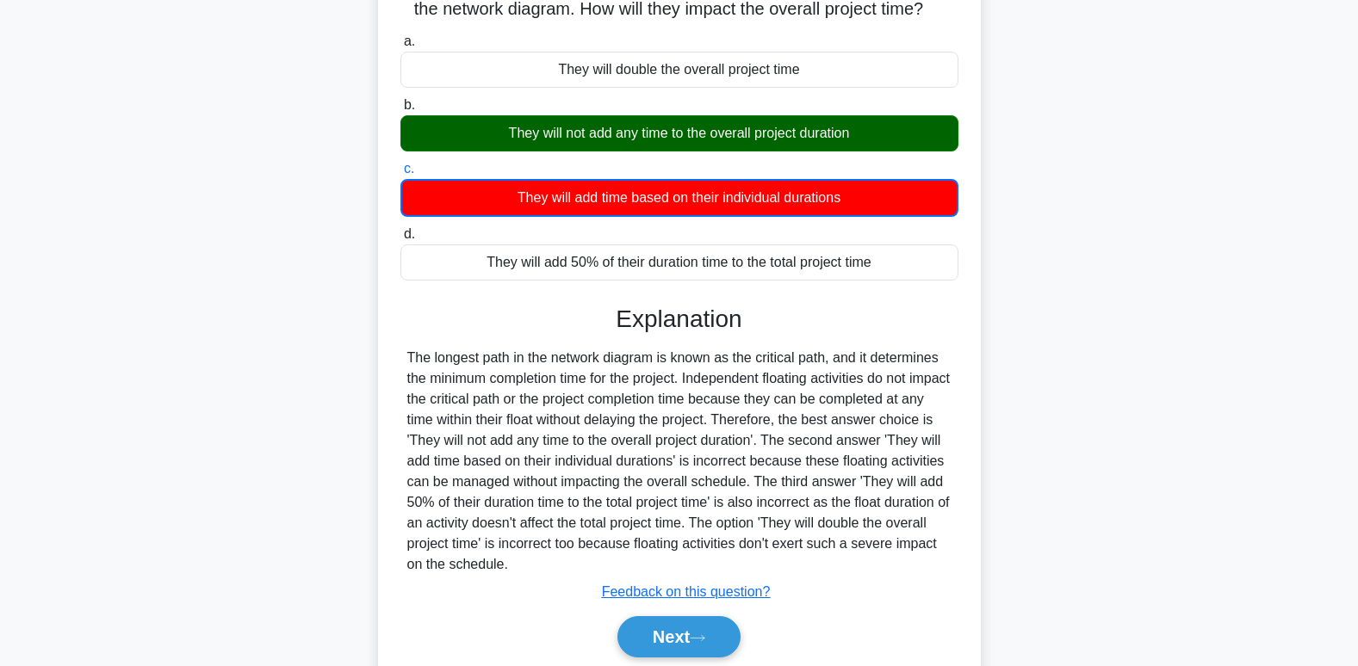
scroll to position [274, 0]
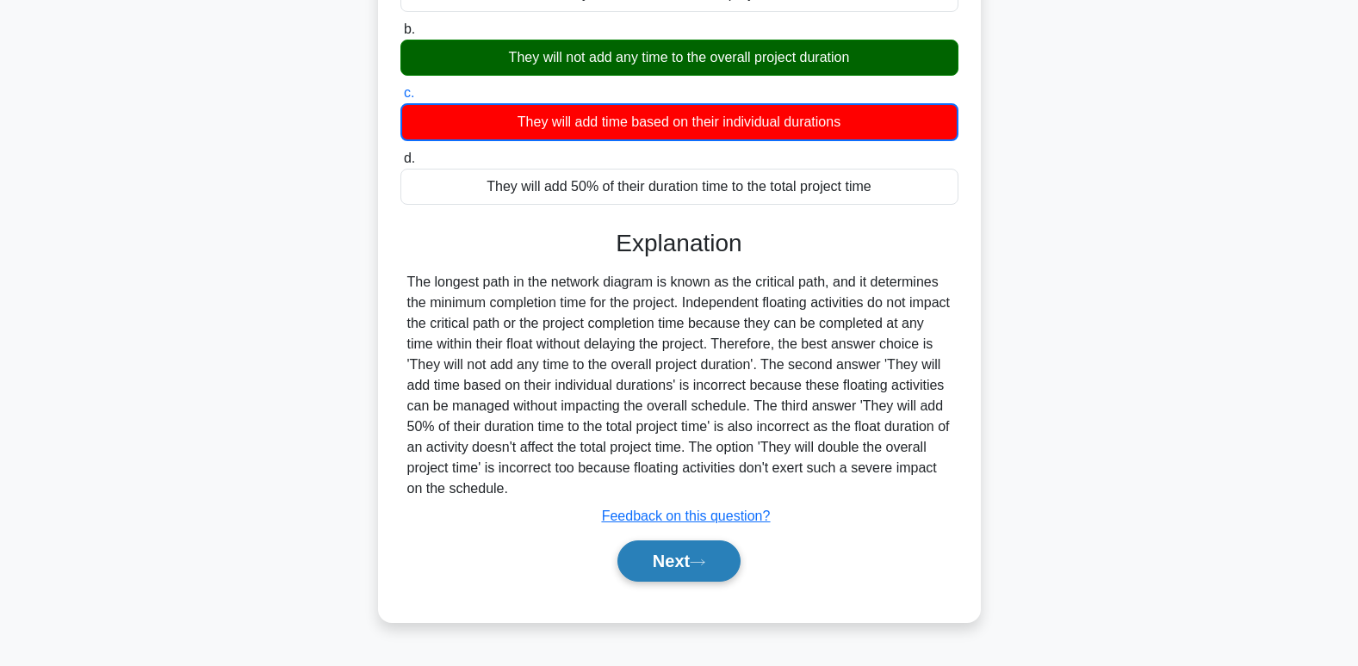
click at [679, 573] on button "Next" at bounding box center [678, 561] width 123 height 41
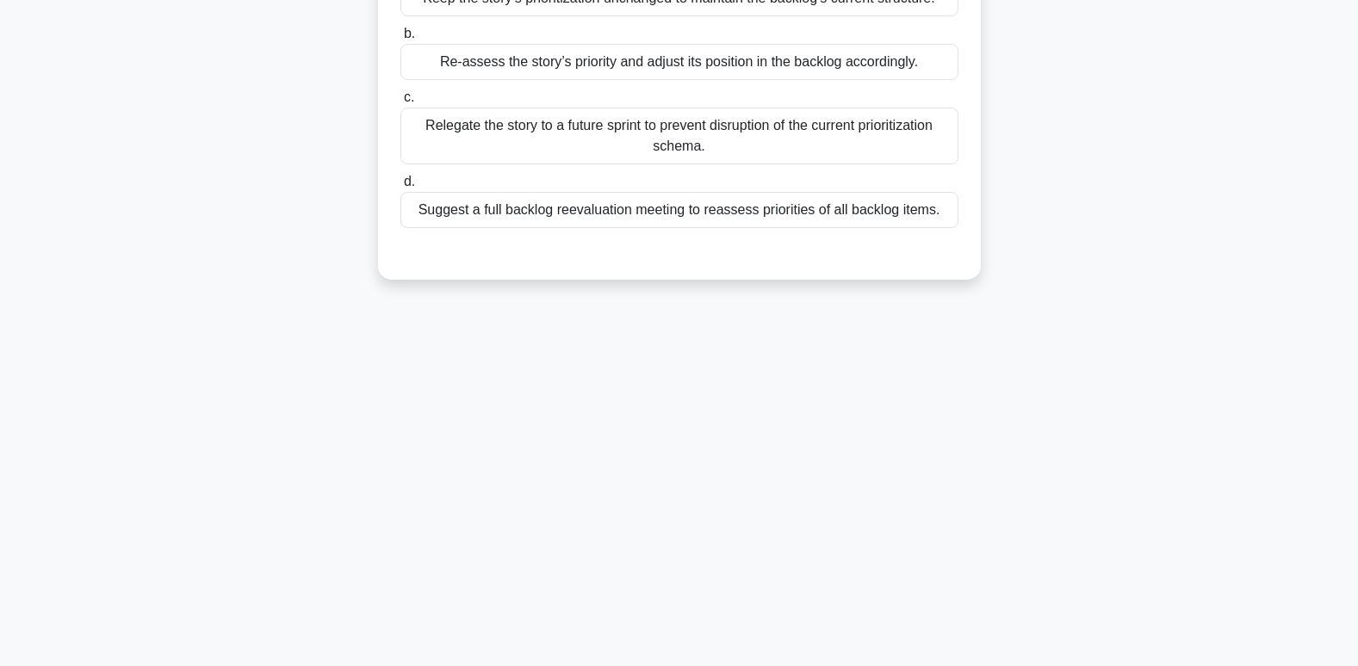
scroll to position [0, 0]
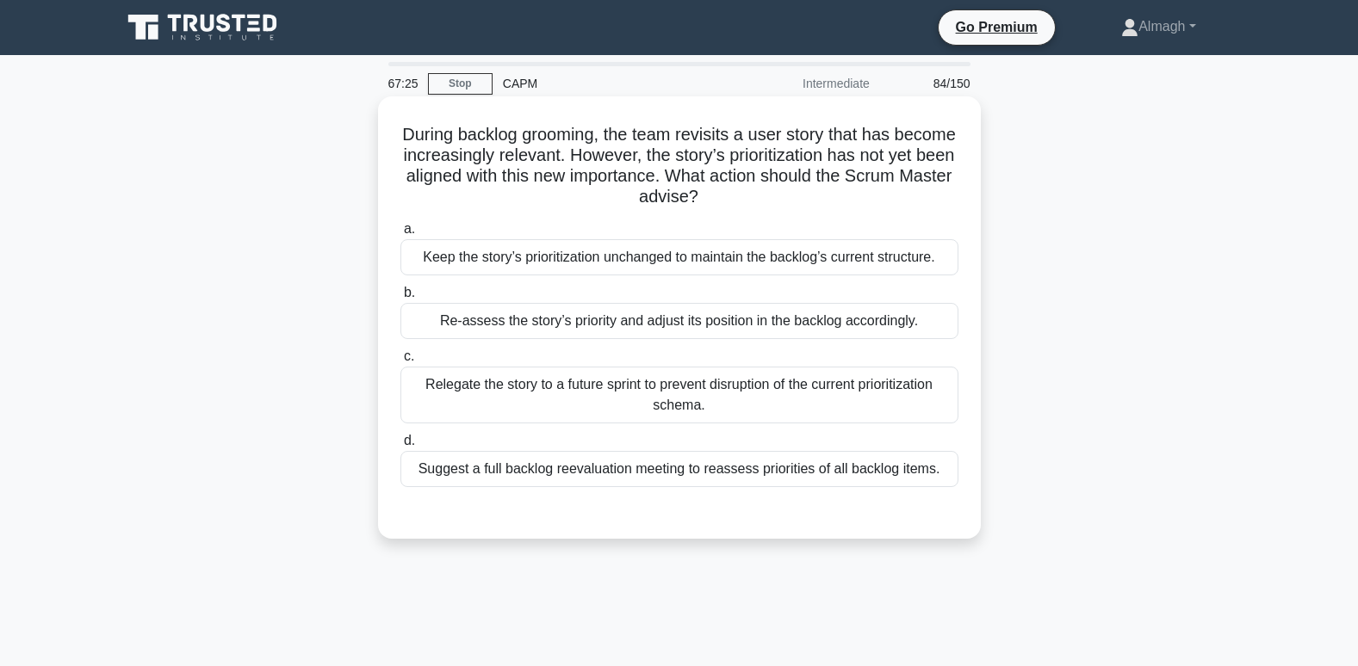
click at [589, 408] on div "Relegate the story to a future sprint to prevent disruption of the current prio…" at bounding box center [679, 395] width 558 height 57
click at [400, 362] on input "c. Relegate the story to a future sprint to prevent disruption of the current p…" at bounding box center [400, 356] width 0 height 11
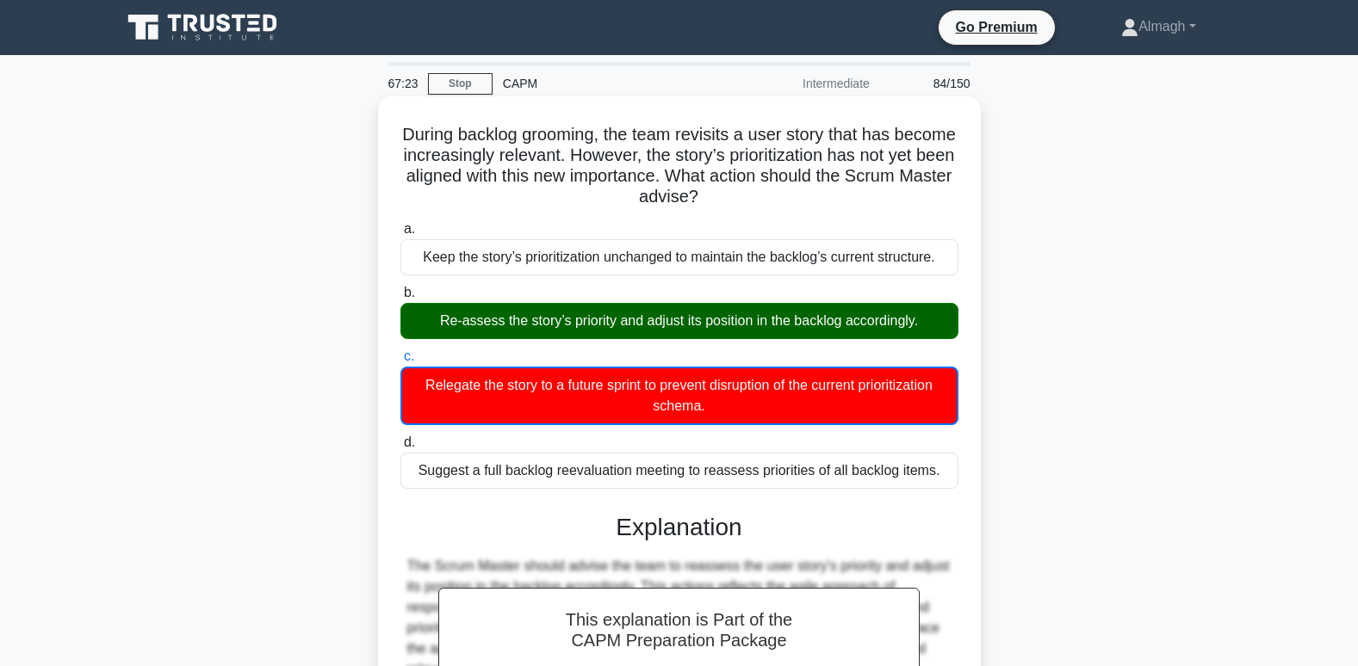
scroll to position [274, 0]
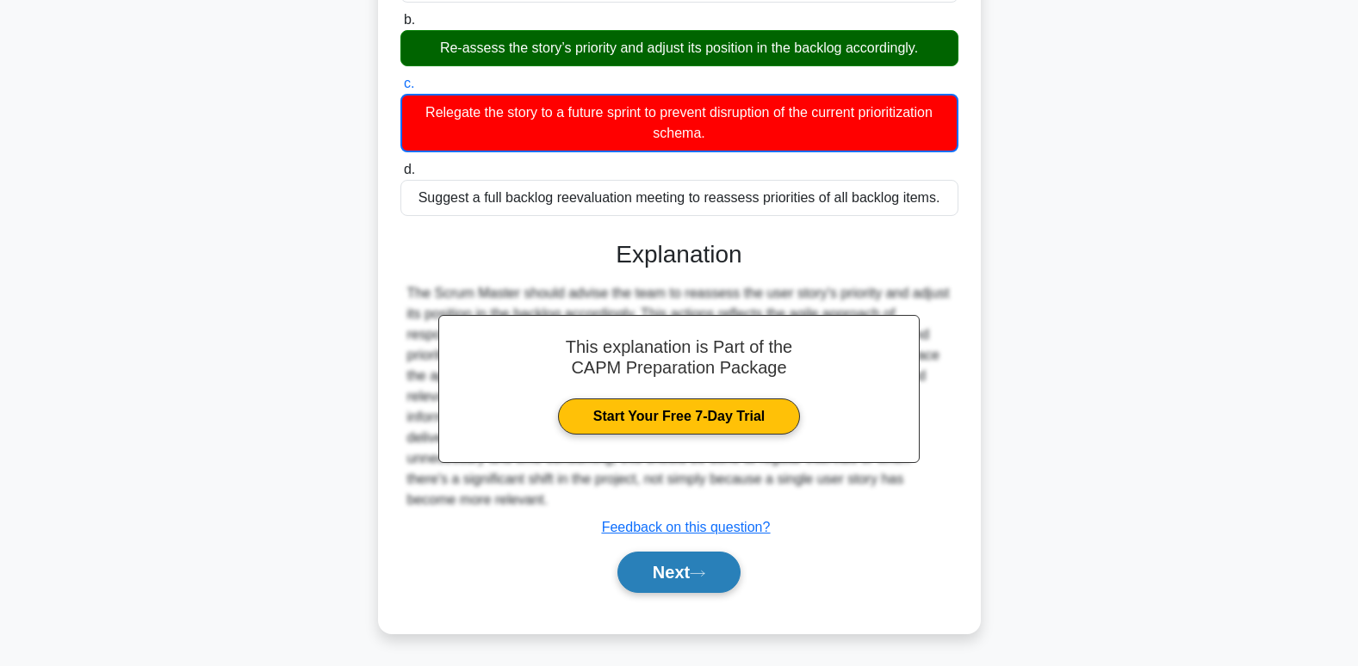
click at [677, 578] on button "Next" at bounding box center [678, 572] width 123 height 41
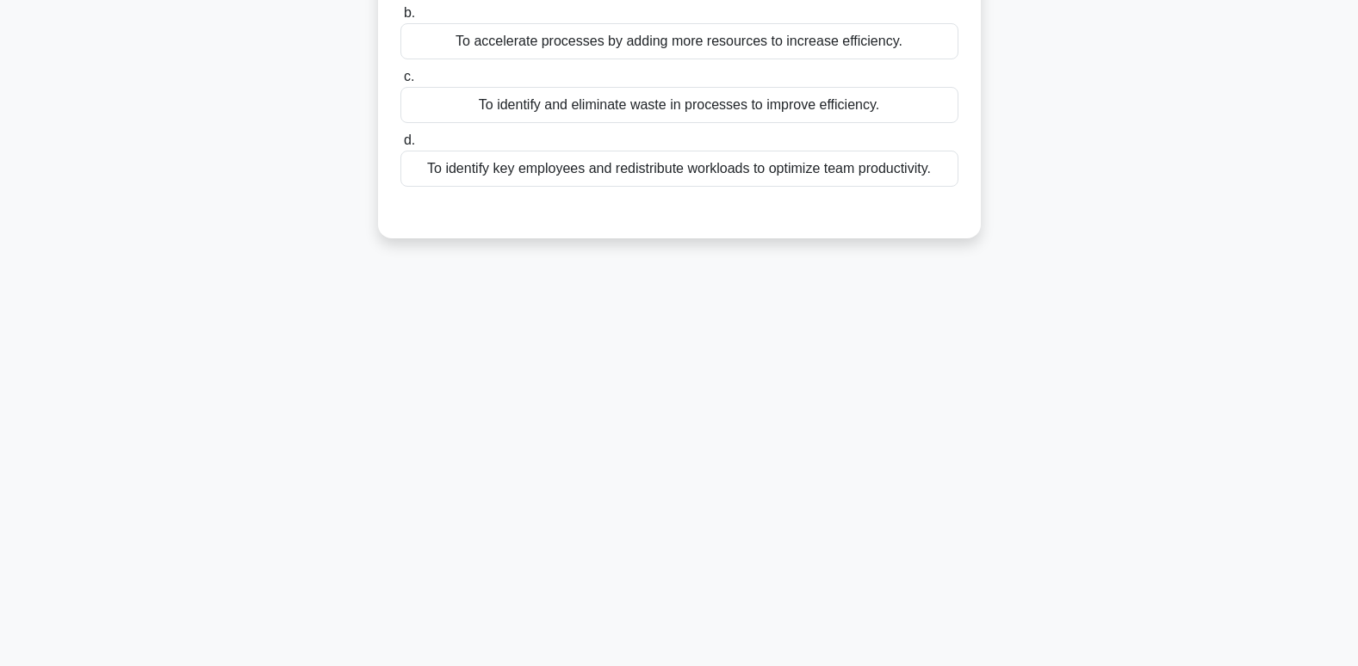
scroll to position [5, 0]
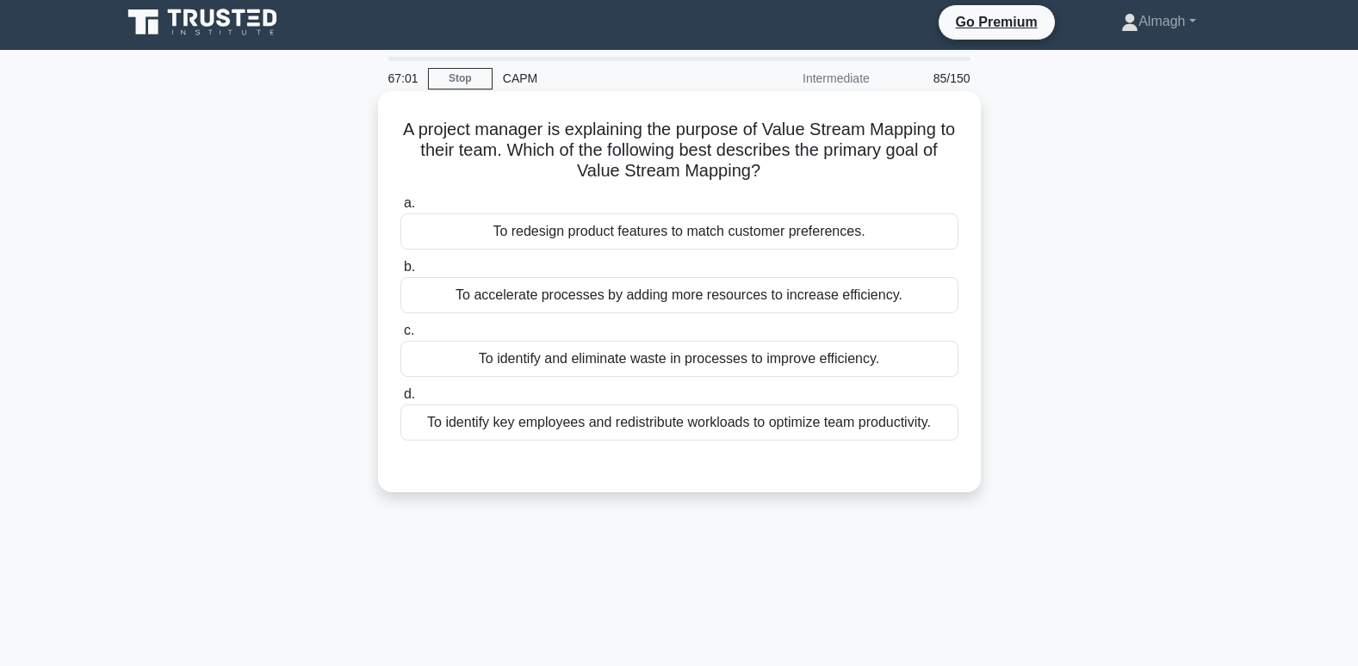
click at [616, 362] on div "To identify and eliminate waste in processes to improve efficiency." at bounding box center [679, 359] width 558 height 36
click at [400, 337] on input "c. To identify and eliminate waste in processes to improve efficiency." at bounding box center [400, 330] width 0 height 11
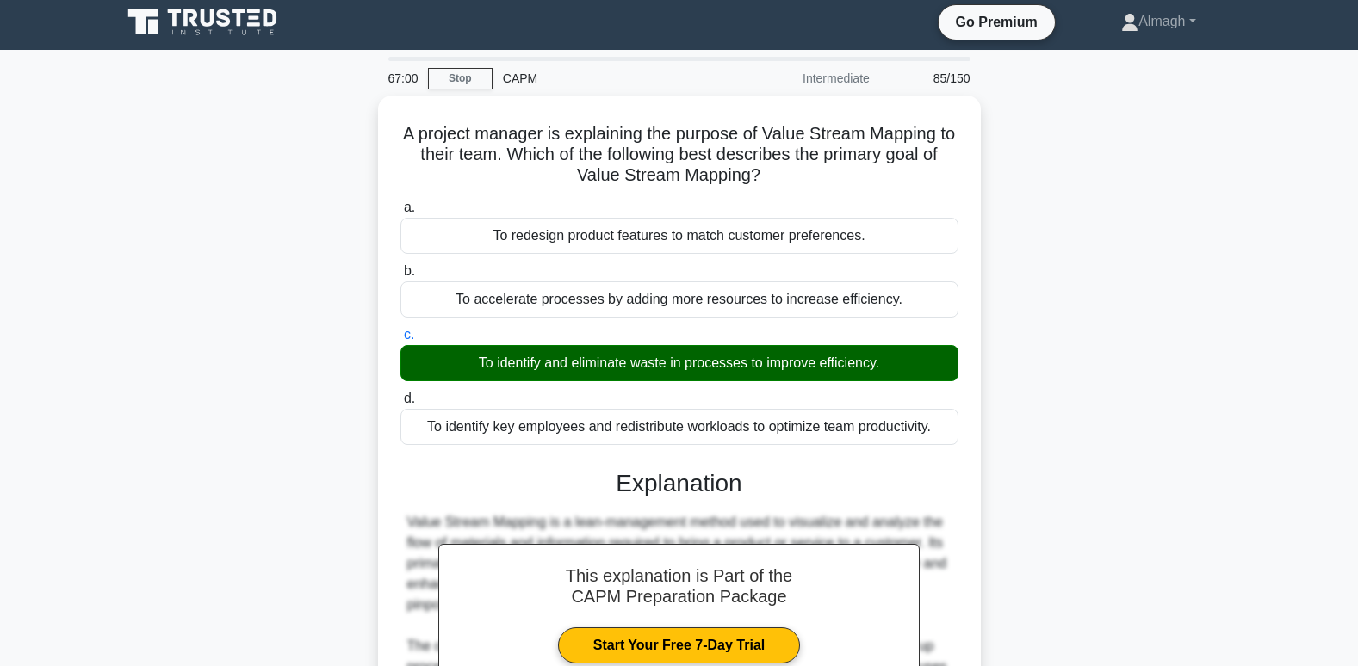
scroll to position [263, 0]
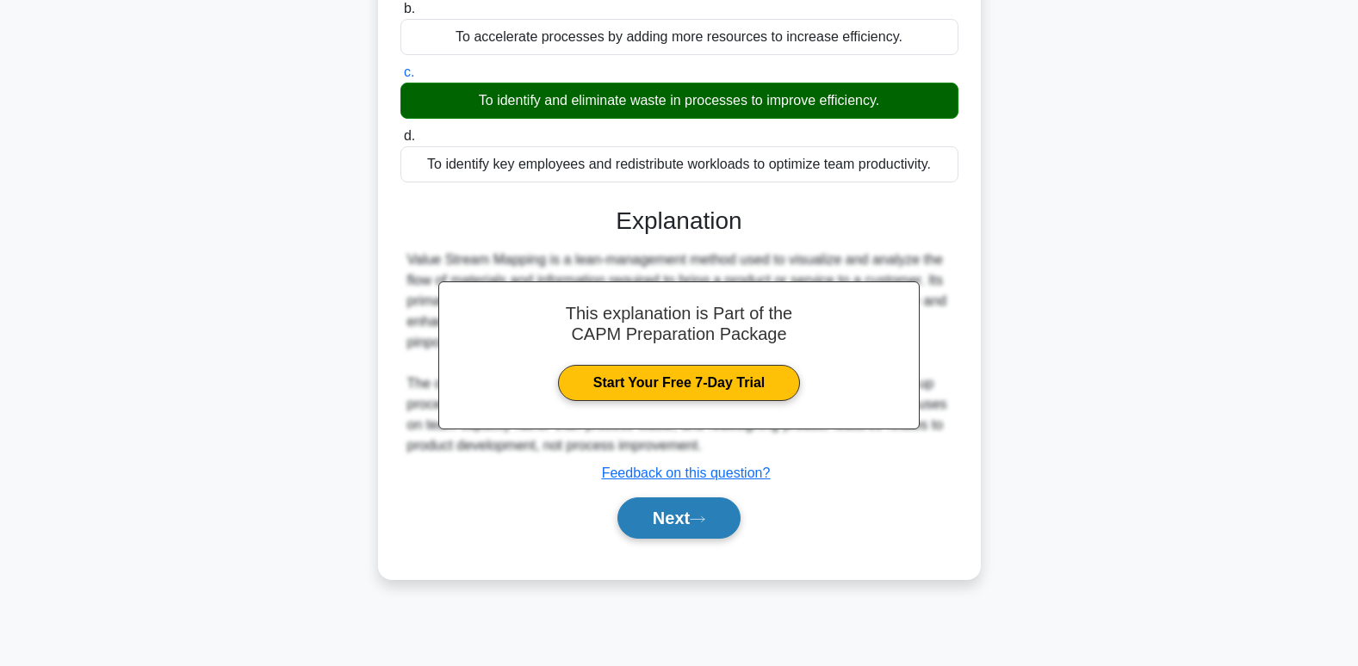
click at [684, 537] on button "Next" at bounding box center [678, 518] width 123 height 41
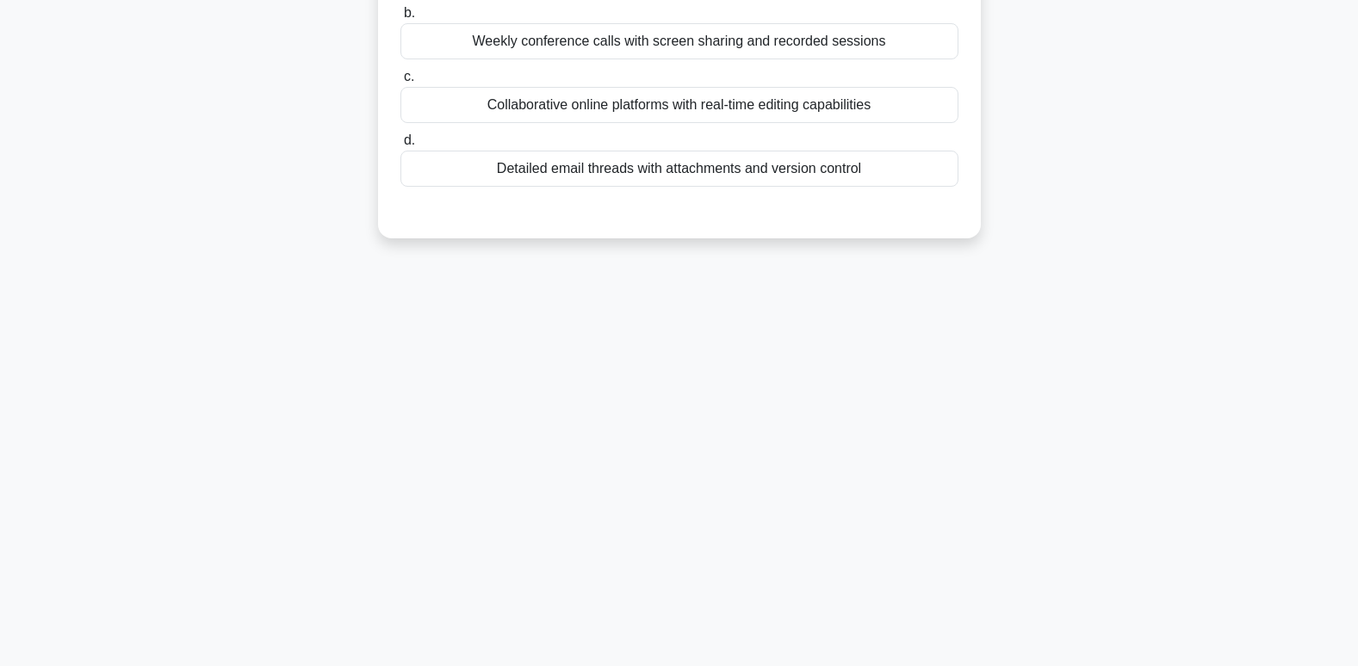
scroll to position [0, 0]
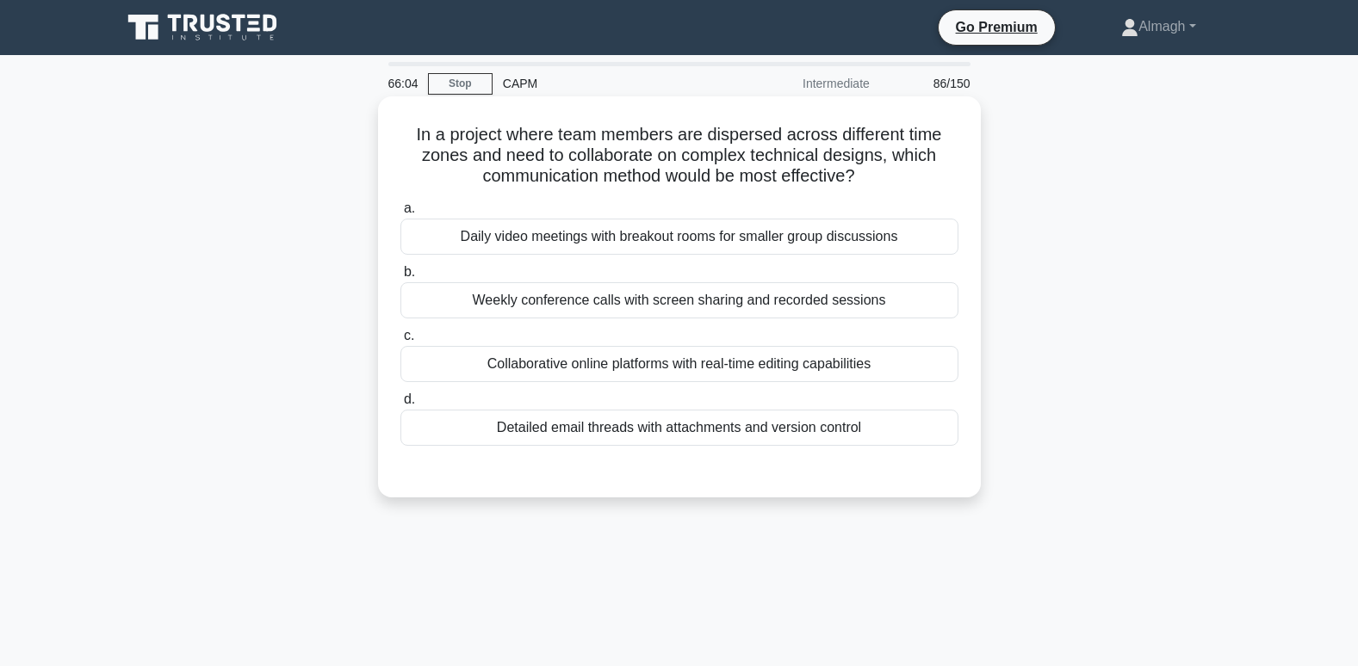
click at [686, 367] on div "Collaborative online platforms with real-time editing capabilities" at bounding box center [679, 364] width 558 height 36
click at [400, 342] on input "c. Collaborative online platforms with real-time editing capabilities" at bounding box center [400, 336] width 0 height 11
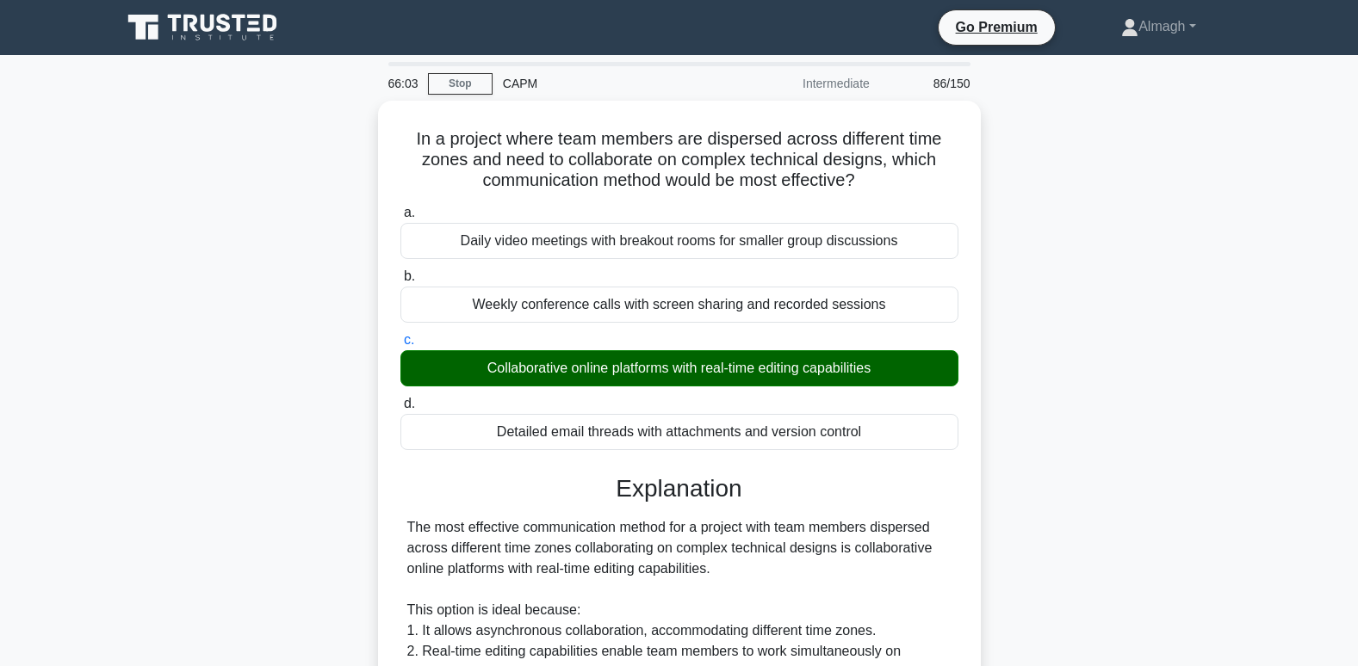
scroll to position [458, 0]
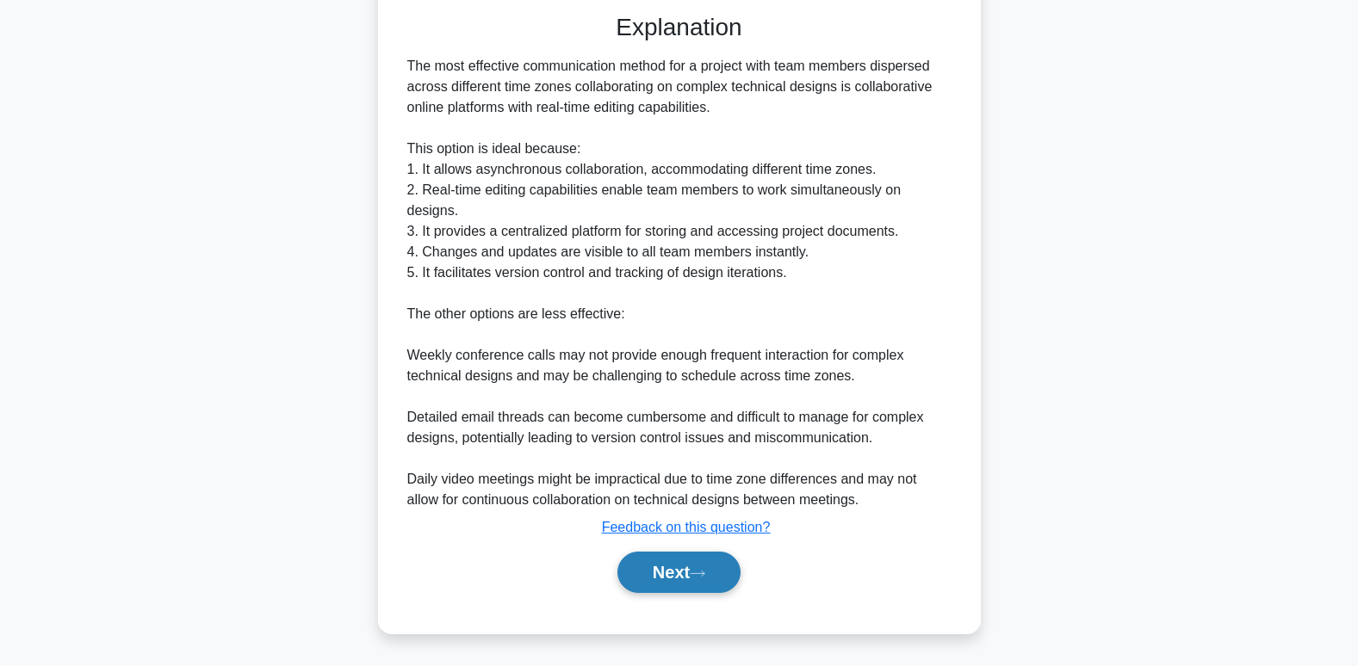
click at [669, 566] on button "Next" at bounding box center [678, 572] width 123 height 41
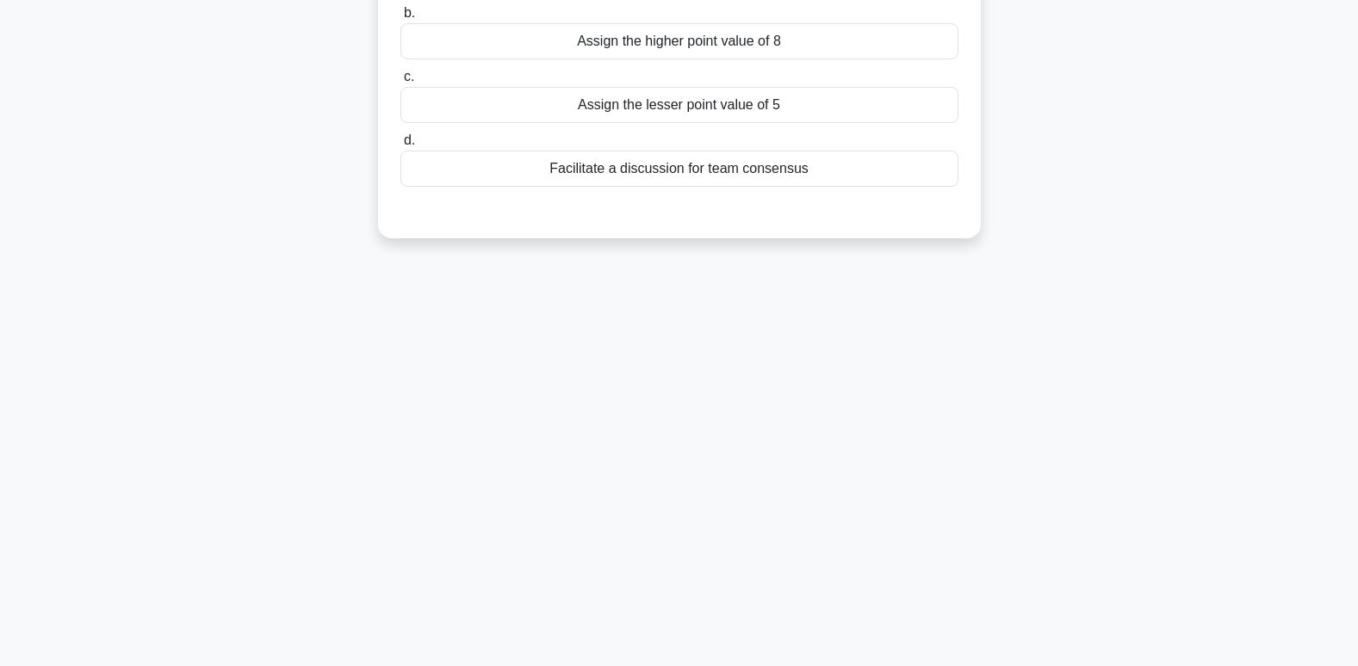
scroll to position [0, 0]
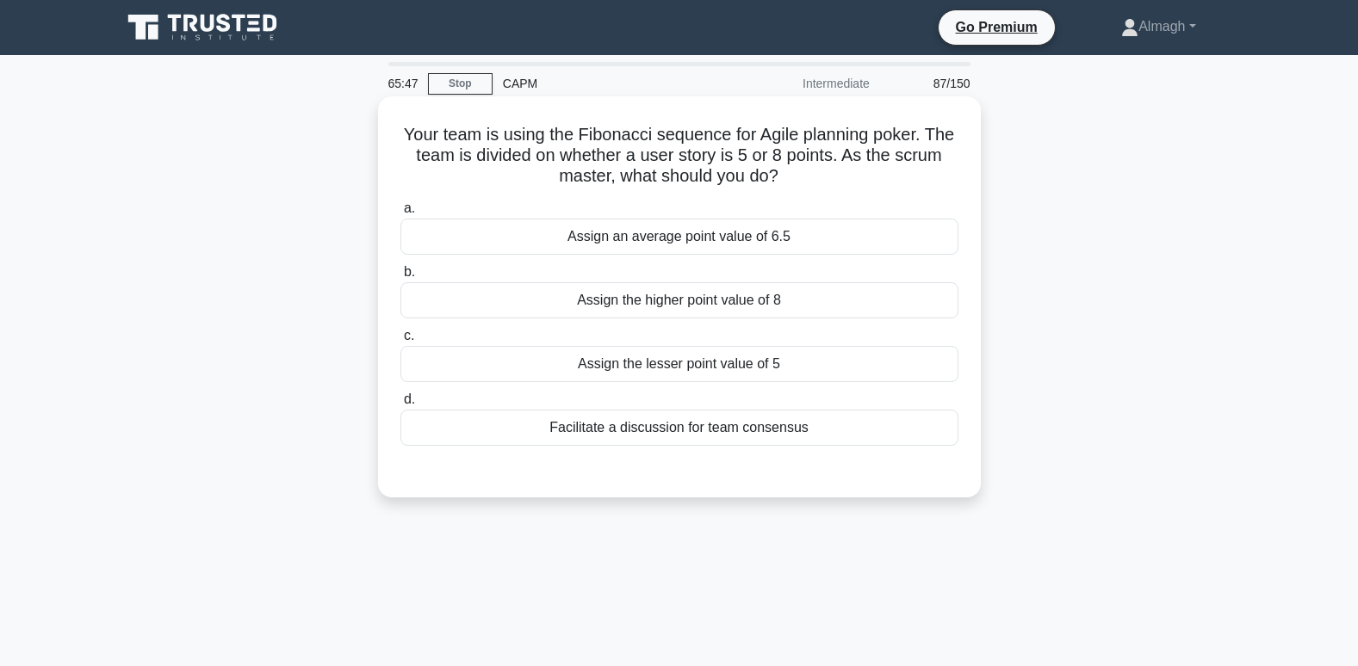
click at [644, 424] on div "Facilitate a discussion for team consensus" at bounding box center [679, 428] width 558 height 36
click at [400, 406] on input "d. Facilitate a discussion for team consensus" at bounding box center [400, 399] width 0 height 11
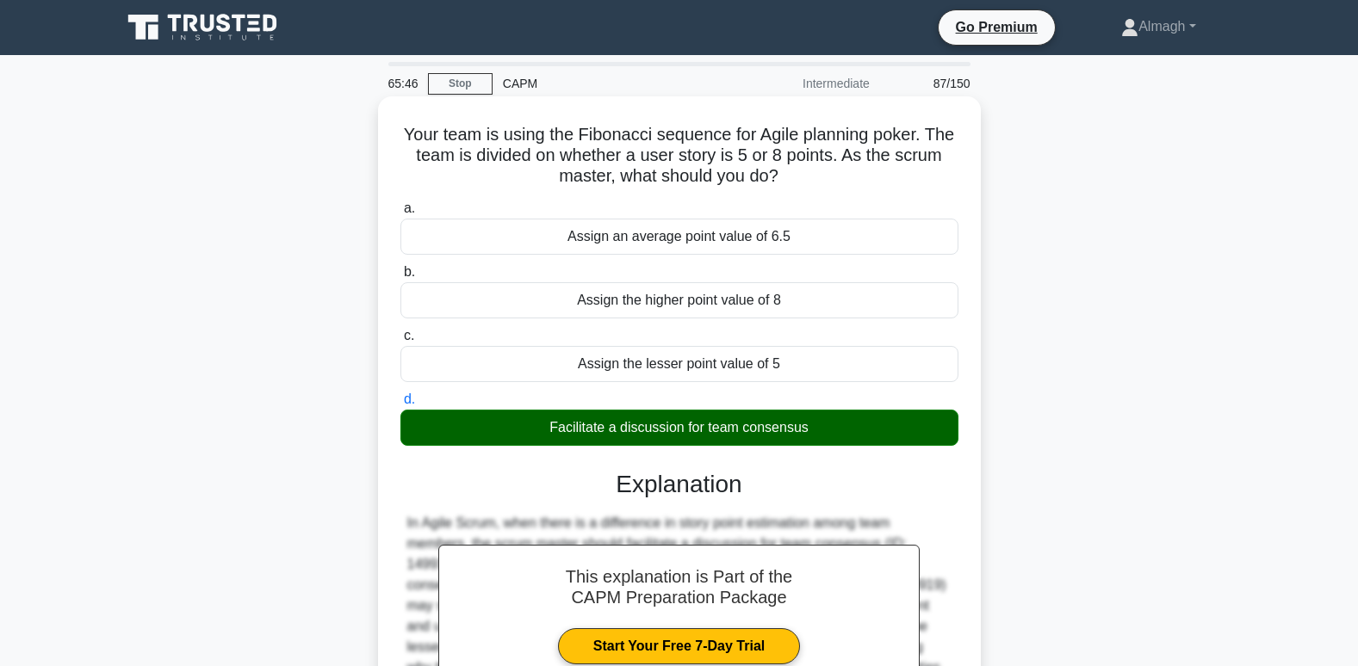
scroll to position [263, 0]
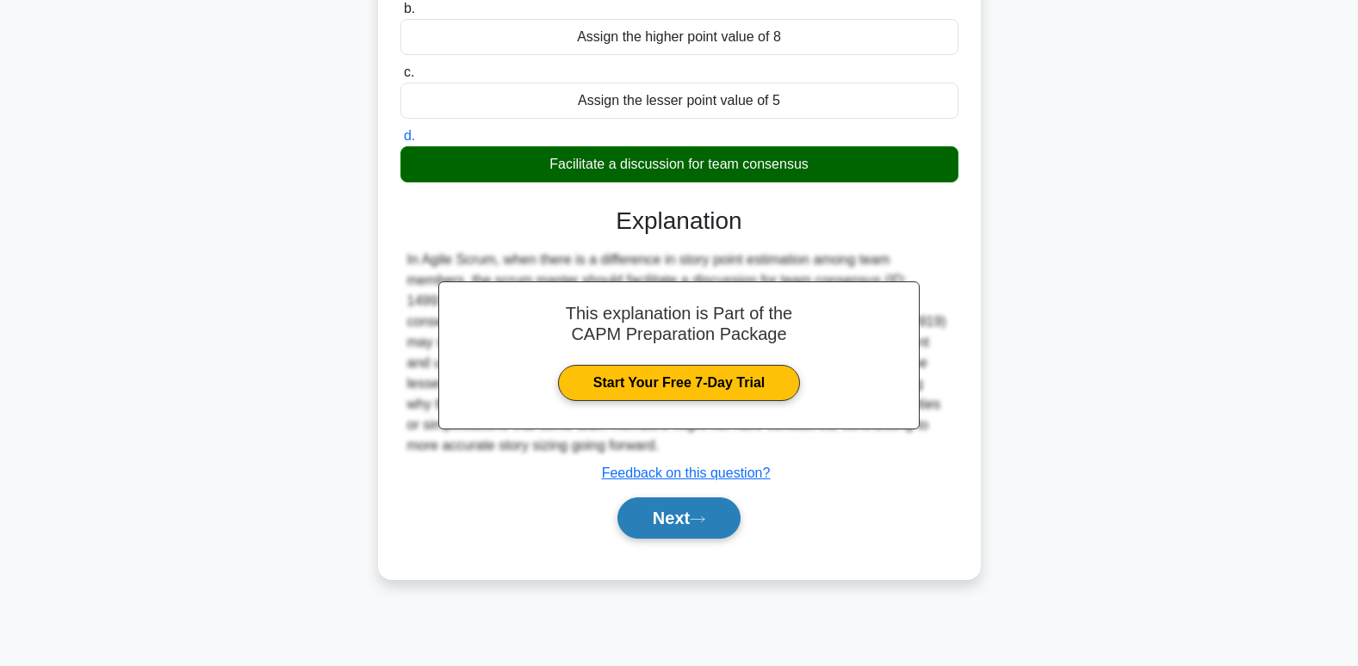
click at [676, 517] on button "Next" at bounding box center [678, 518] width 123 height 41
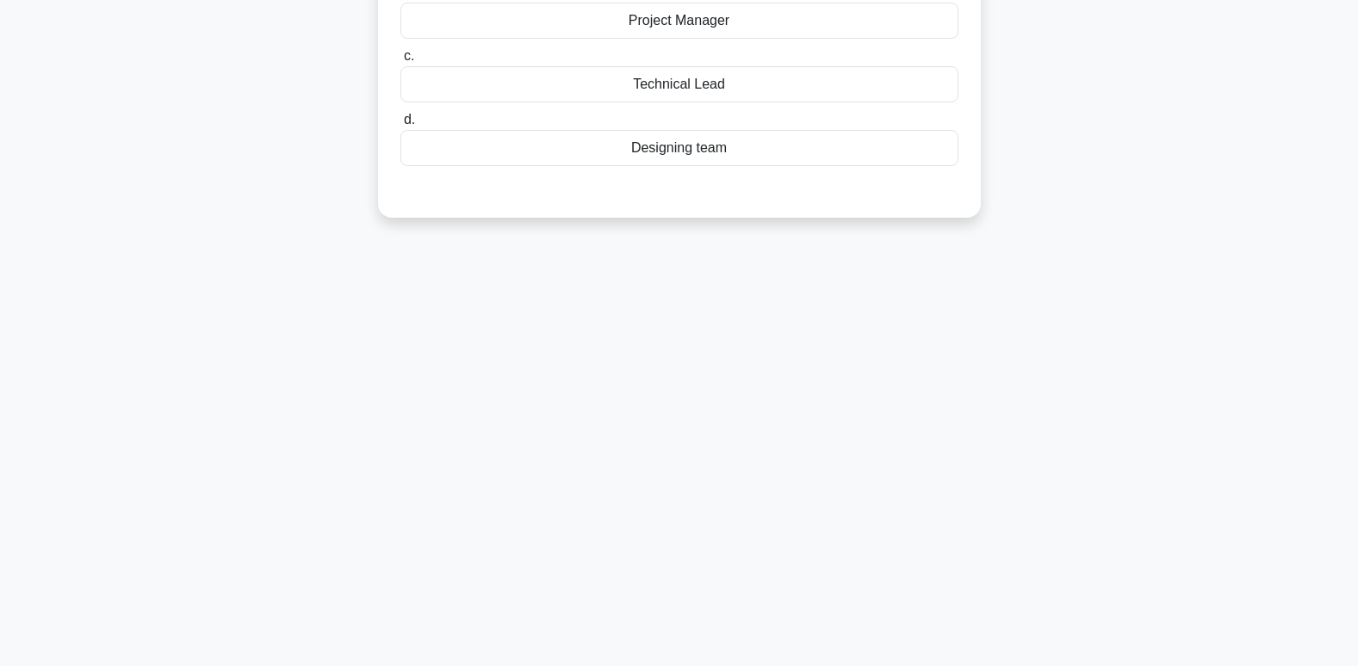
scroll to position [0, 0]
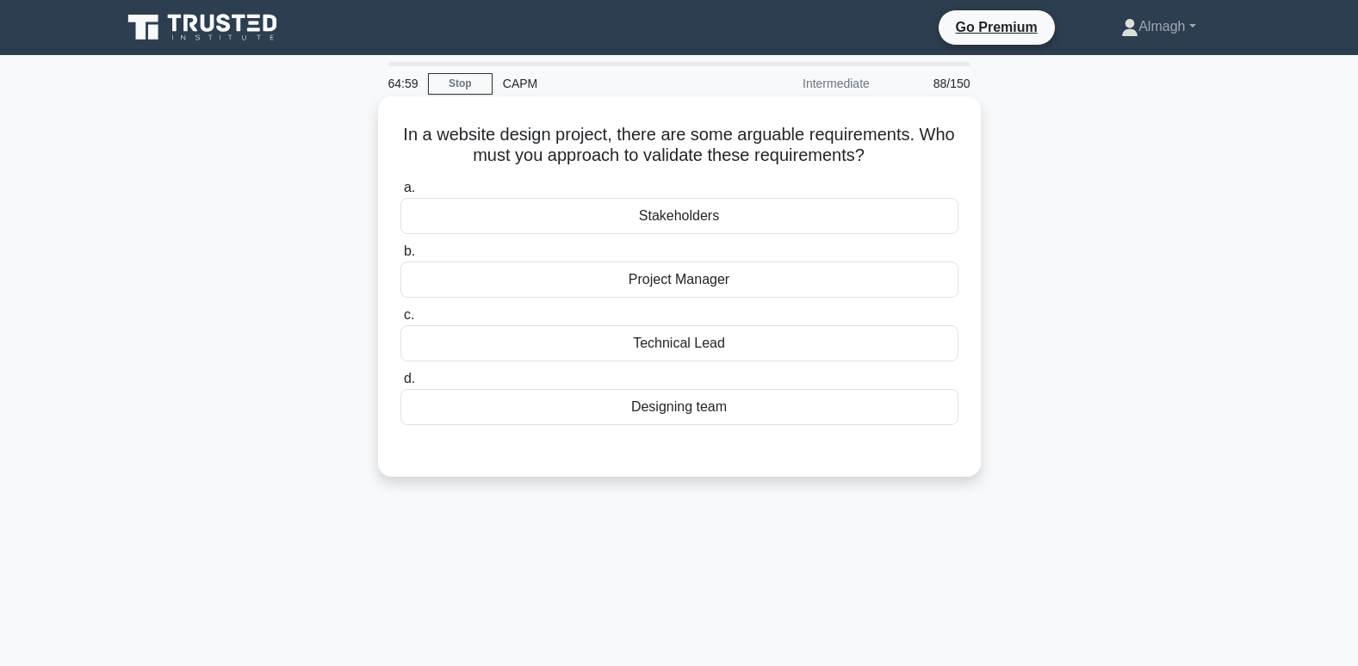
click at [695, 218] on div "Stakeholders" at bounding box center [679, 216] width 558 height 36
click at [400, 194] on input "a. Stakeholders" at bounding box center [400, 188] width 0 height 11
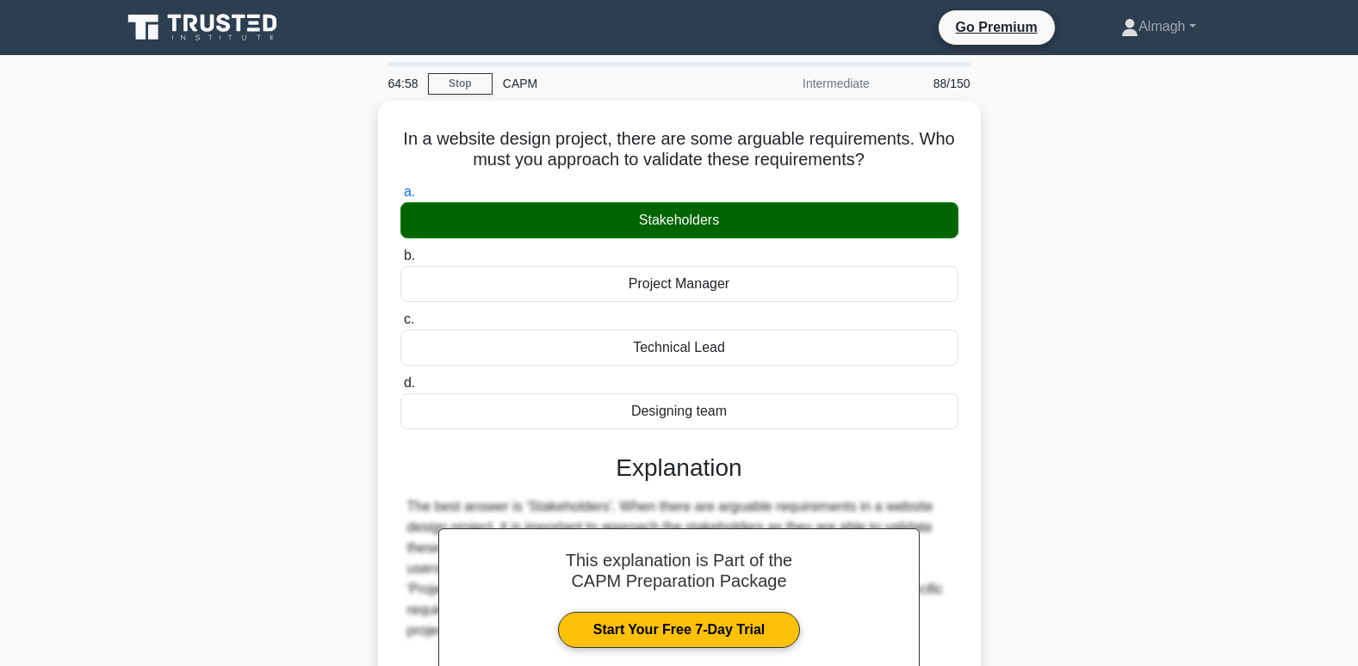
scroll to position [263, 0]
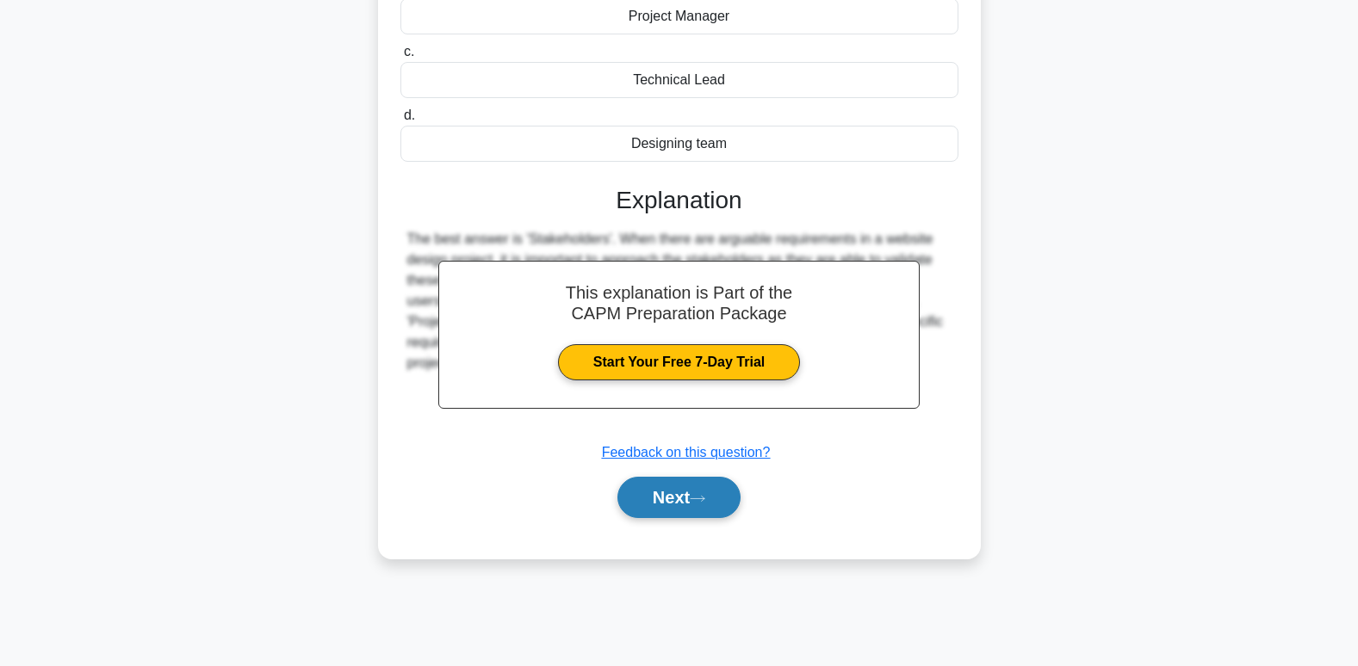
click at [680, 510] on button "Next" at bounding box center [678, 497] width 123 height 41
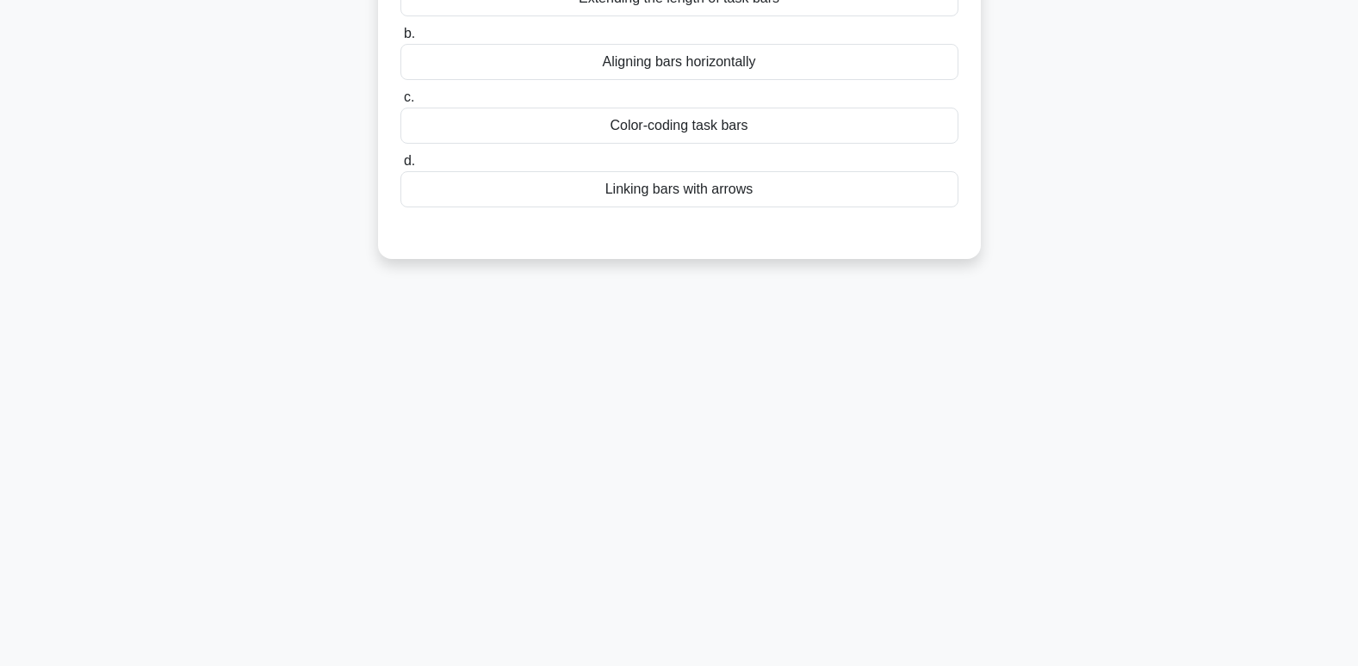
scroll to position [0, 0]
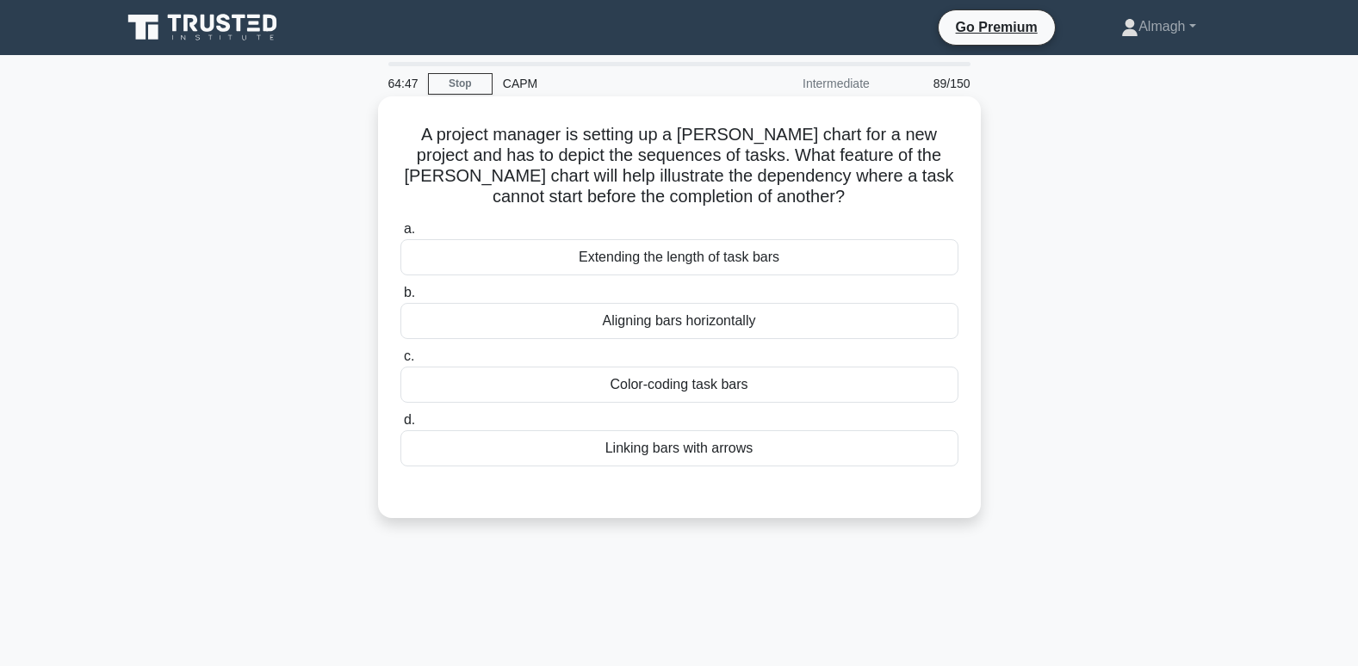
click at [703, 452] on div "Linking bars with arrows" at bounding box center [679, 448] width 558 height 36
click at [400, 426] on input "d. Linking bars with arrows" at bounding box center [400, 420] width 0 height 11
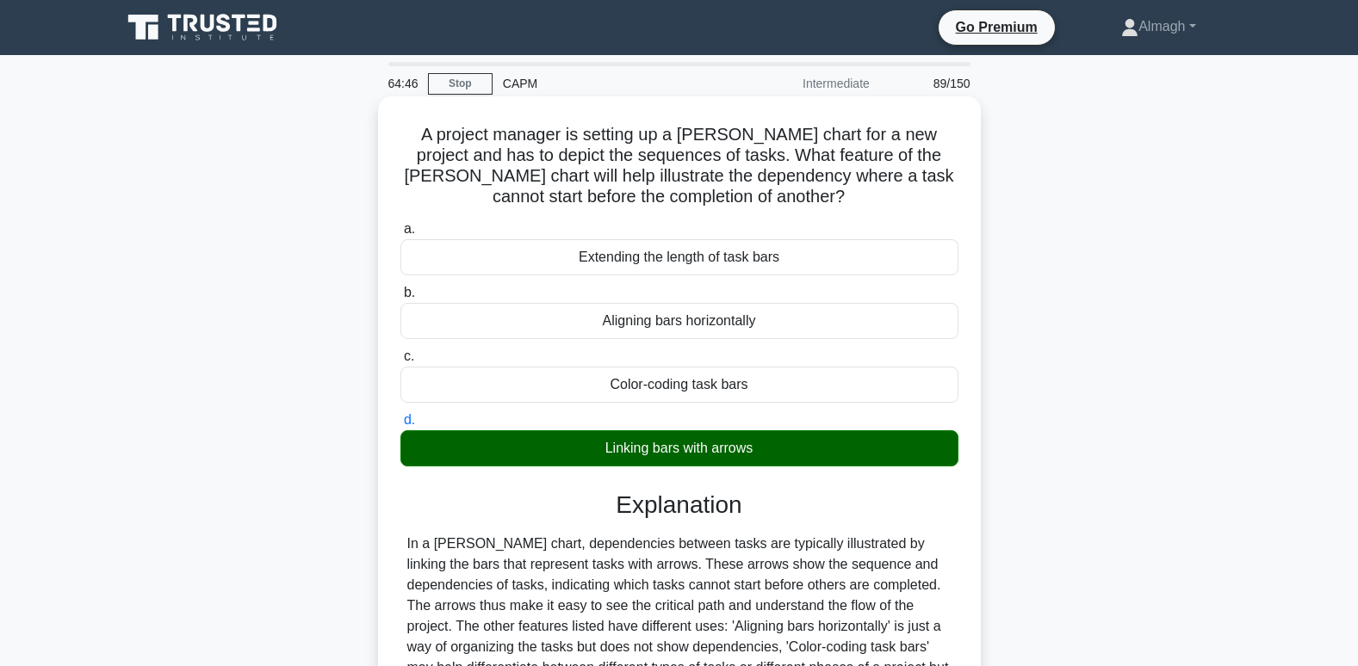
scroll to position [263, 0]
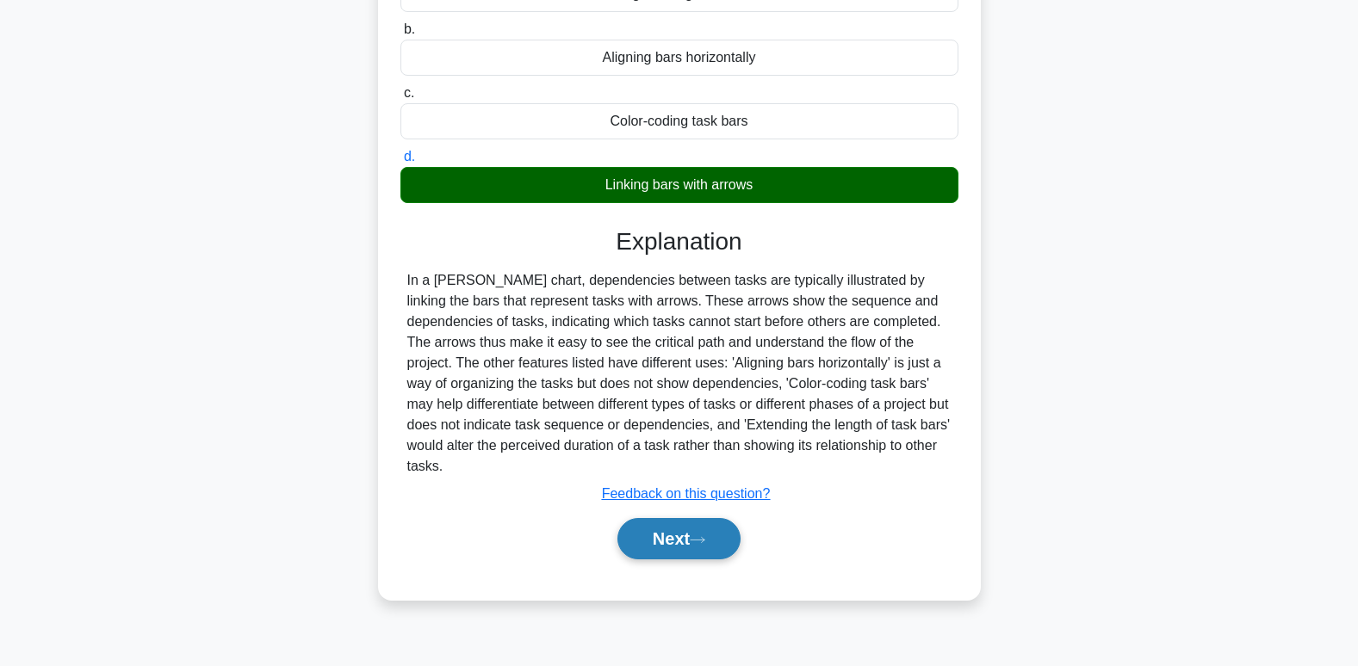
click at [657, 549] on button "Next" at bounding box center [678, 538] width 123 height 41
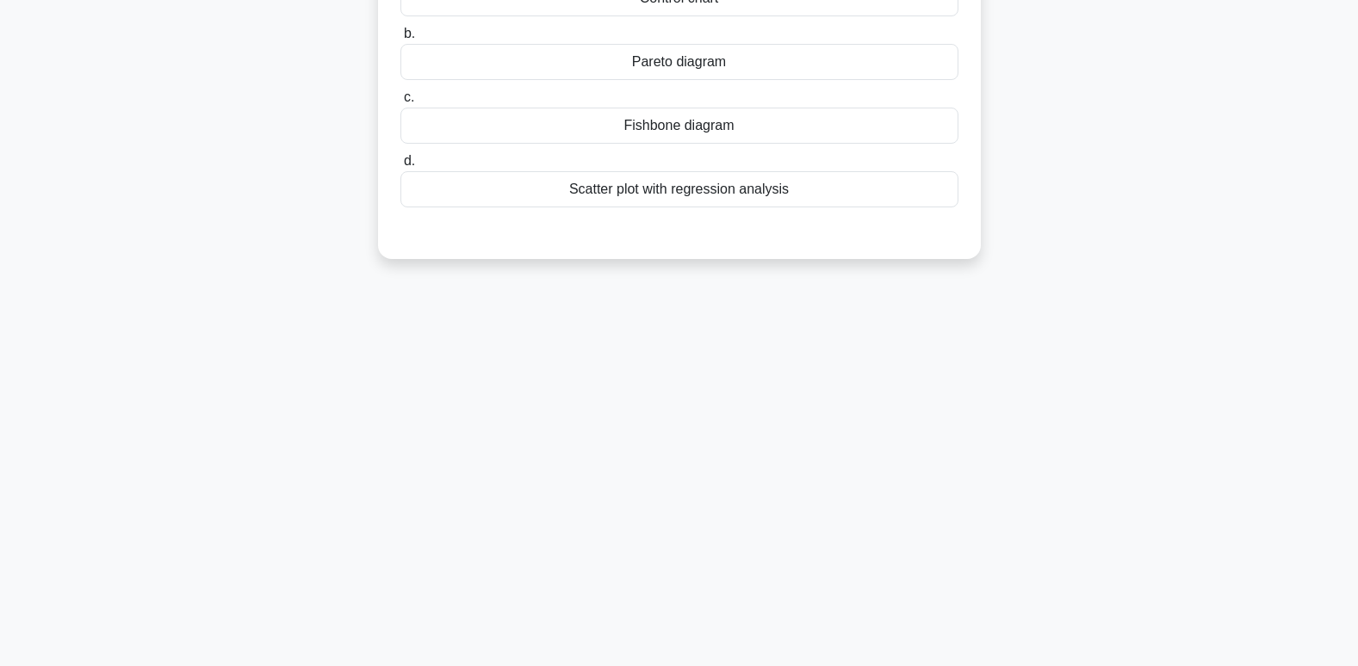
scroll to position [0, 0]
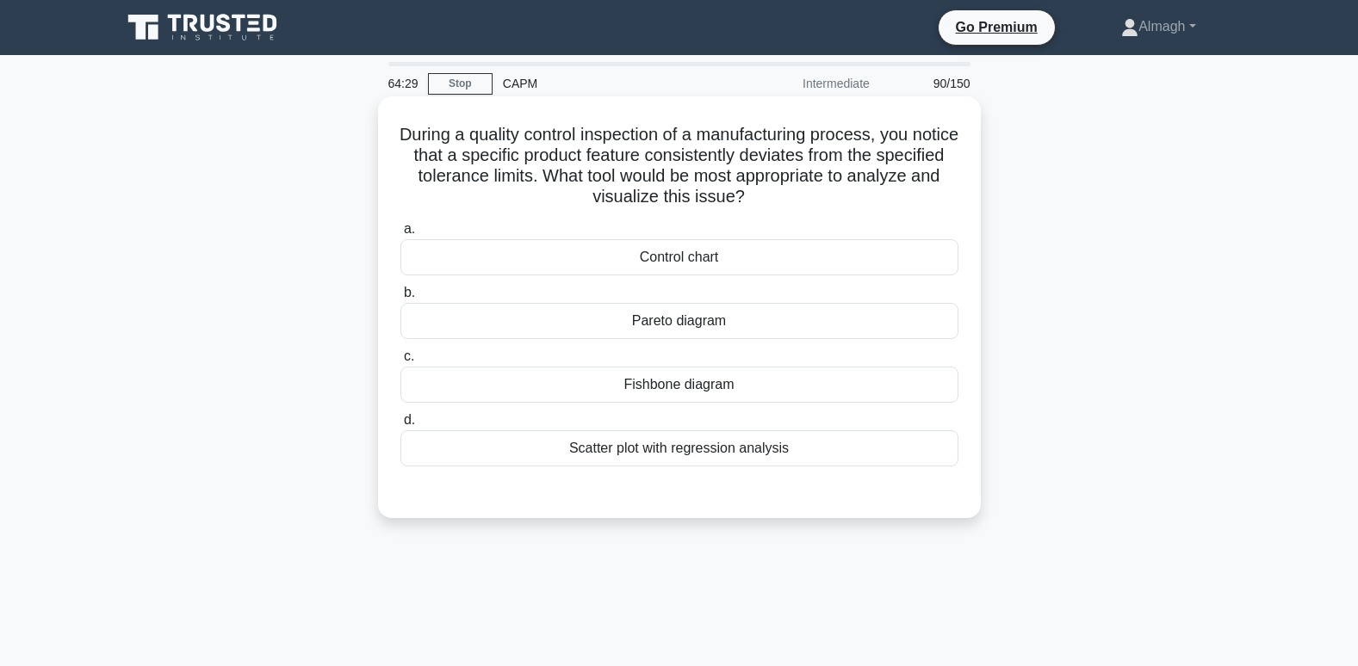
click at [786, 259] on div "Control chart" at bounding box center [679, 257] width 558 height 36
click at [400, 235] on input "a. Control chart" at bounding box center [400, 229] width 0 height 11
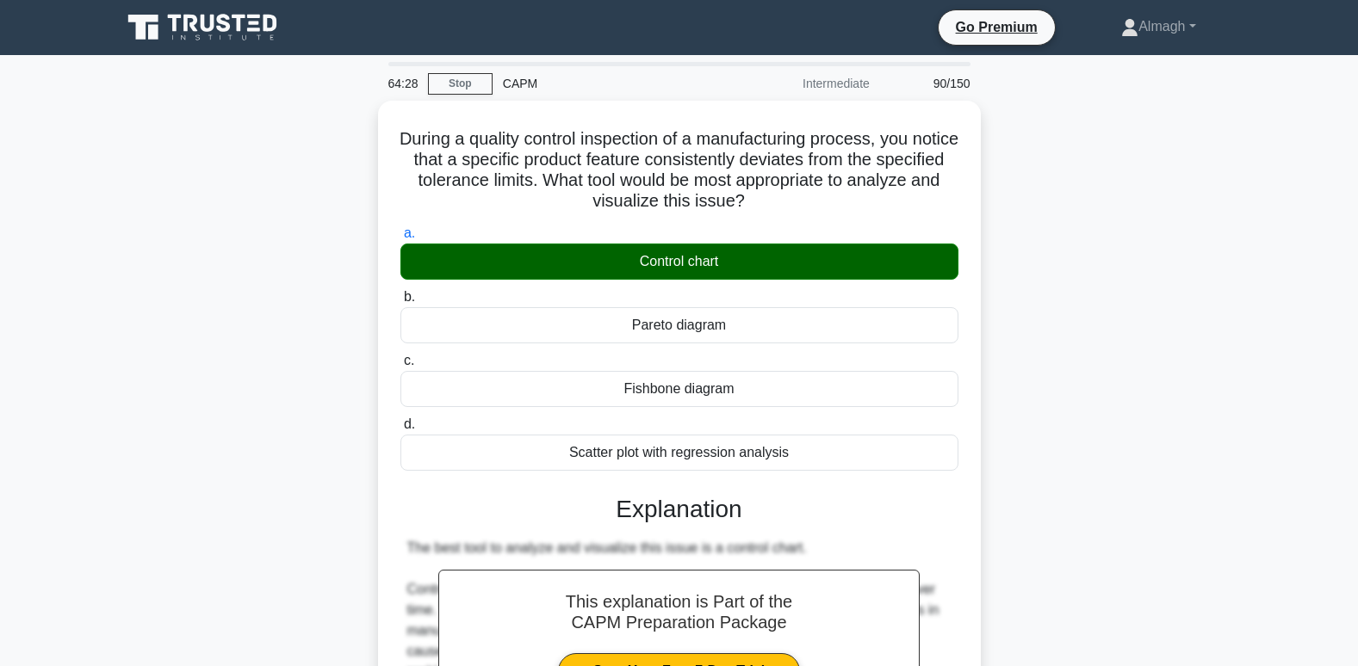
scroll to position [517, 0]
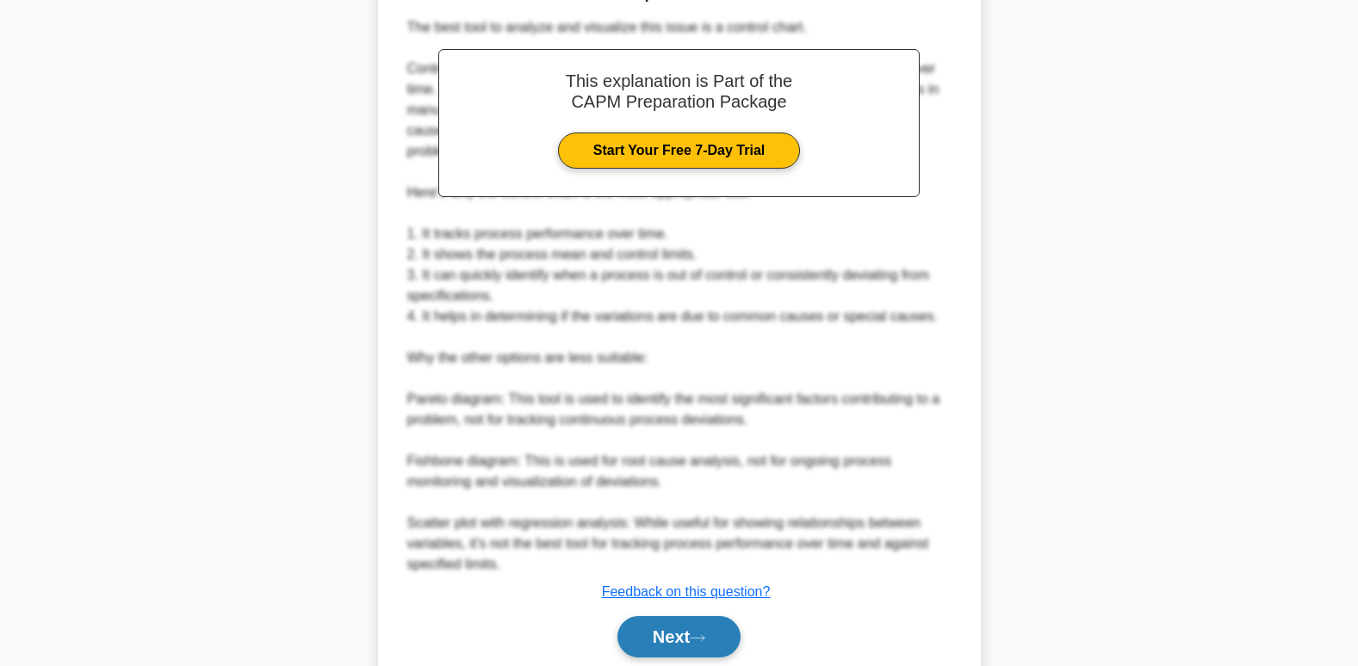
click at [667, 630] on button "Next" at bounding box center [678, 636] width 123 height 41
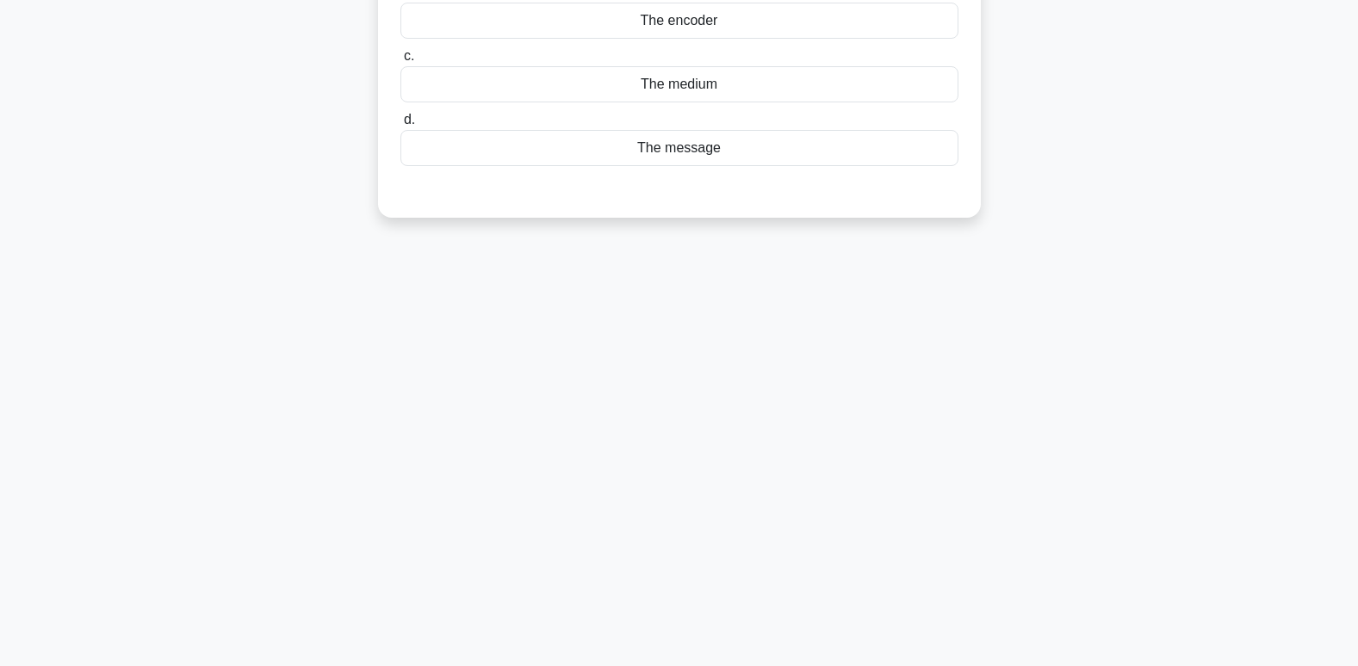
scroll to position [0, 0]
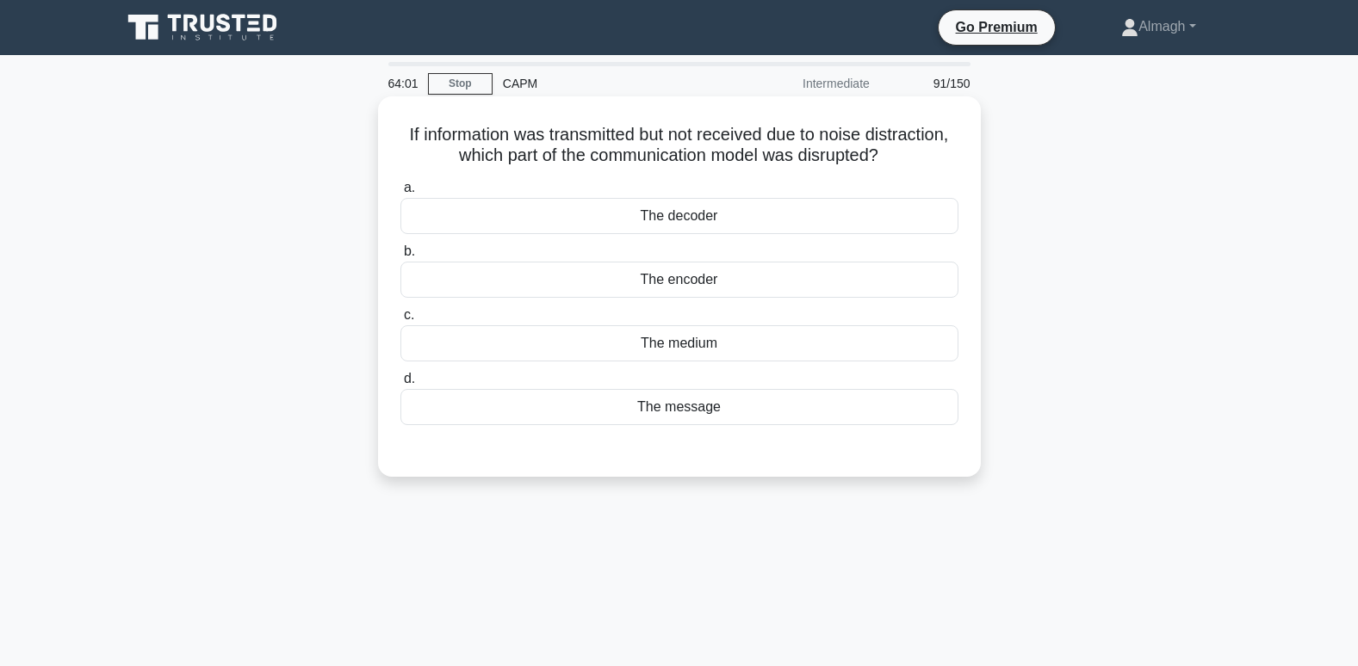
click at [641, 218] on div "The decoder" at bounding box center [679, 216] width 558 height 36
click at [400, 194] on input "a. The decoder" at bounding box center [400, 188] width 0 height 11
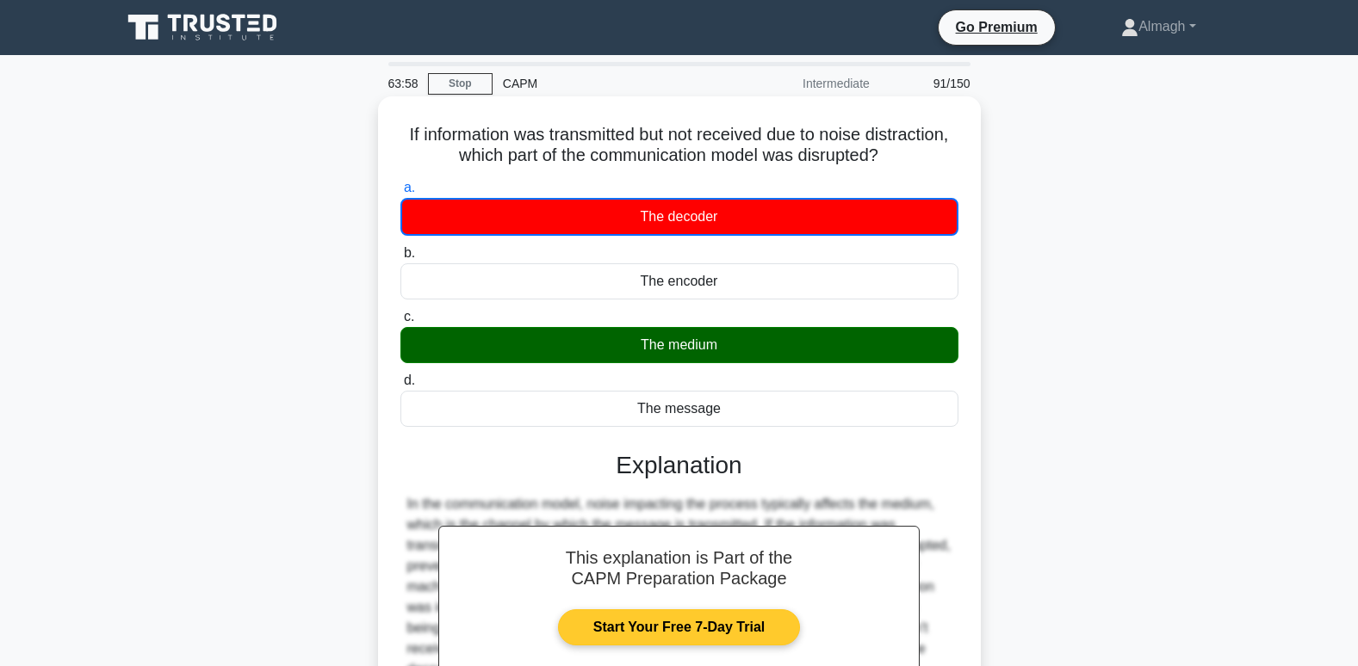
scroll to position [263, 0]
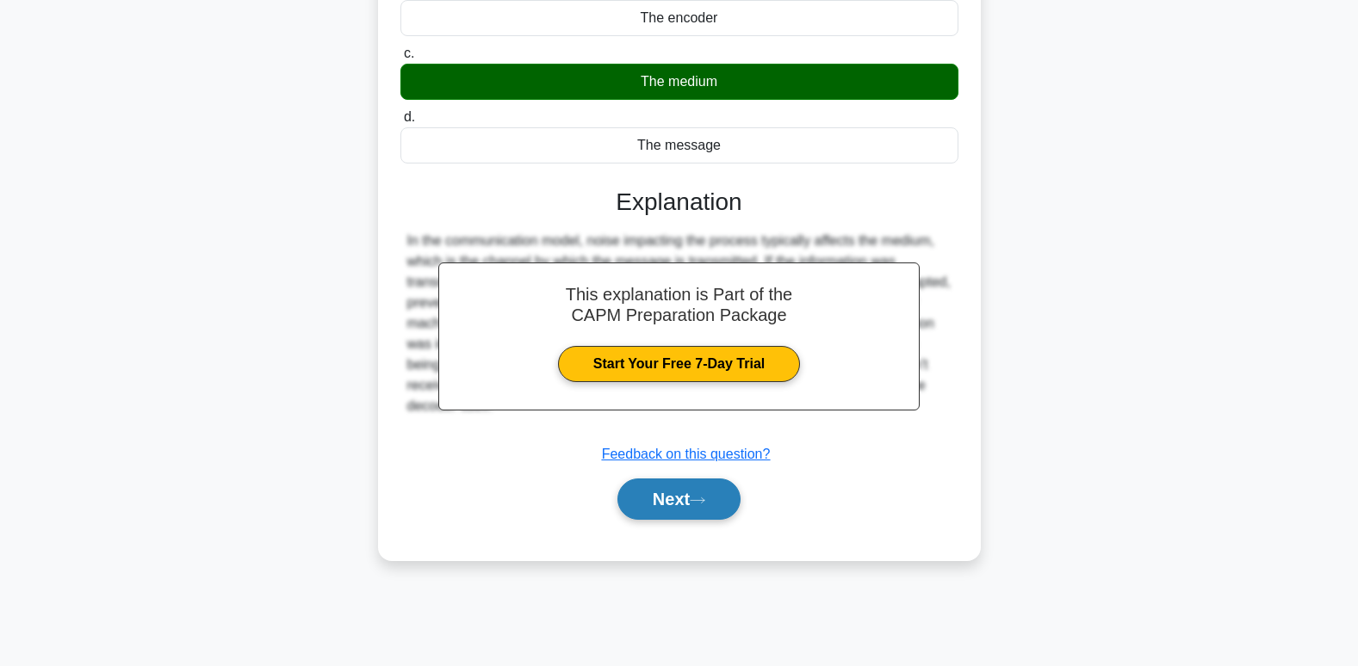
click at [676, 486] on button "Next" at bounding box center [678, 499] width 123 height 41
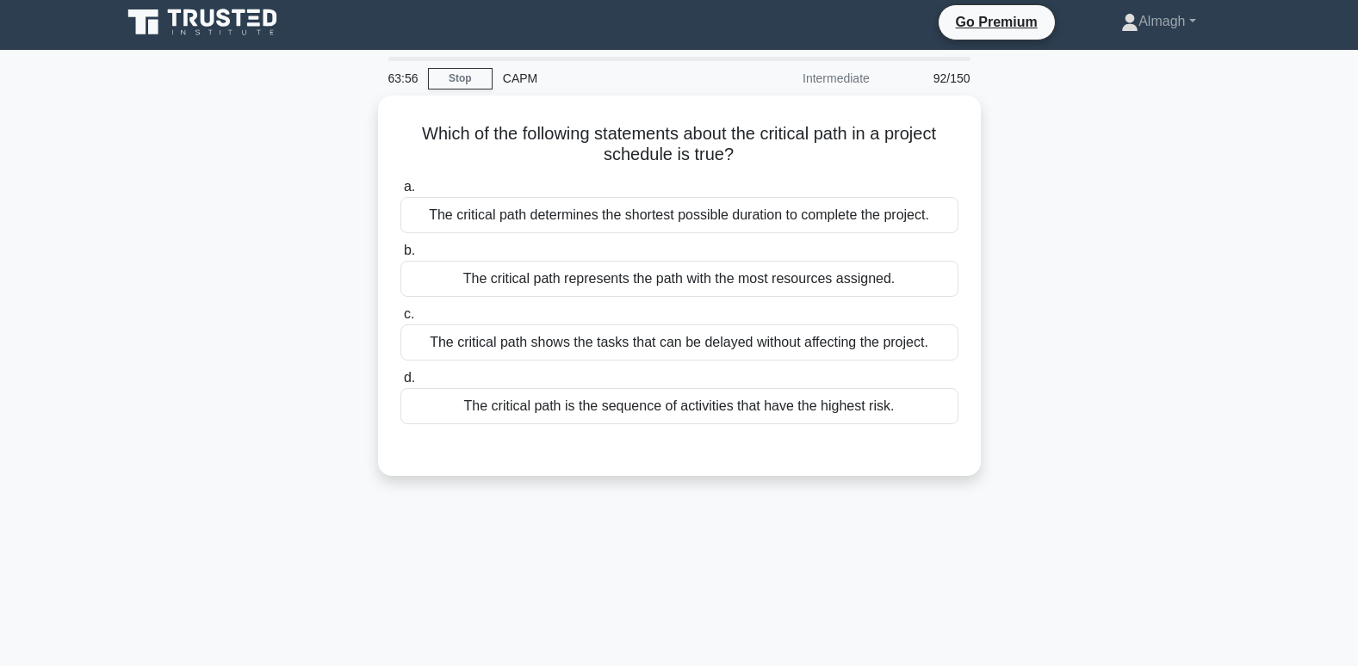
scroll to position [0, 0]
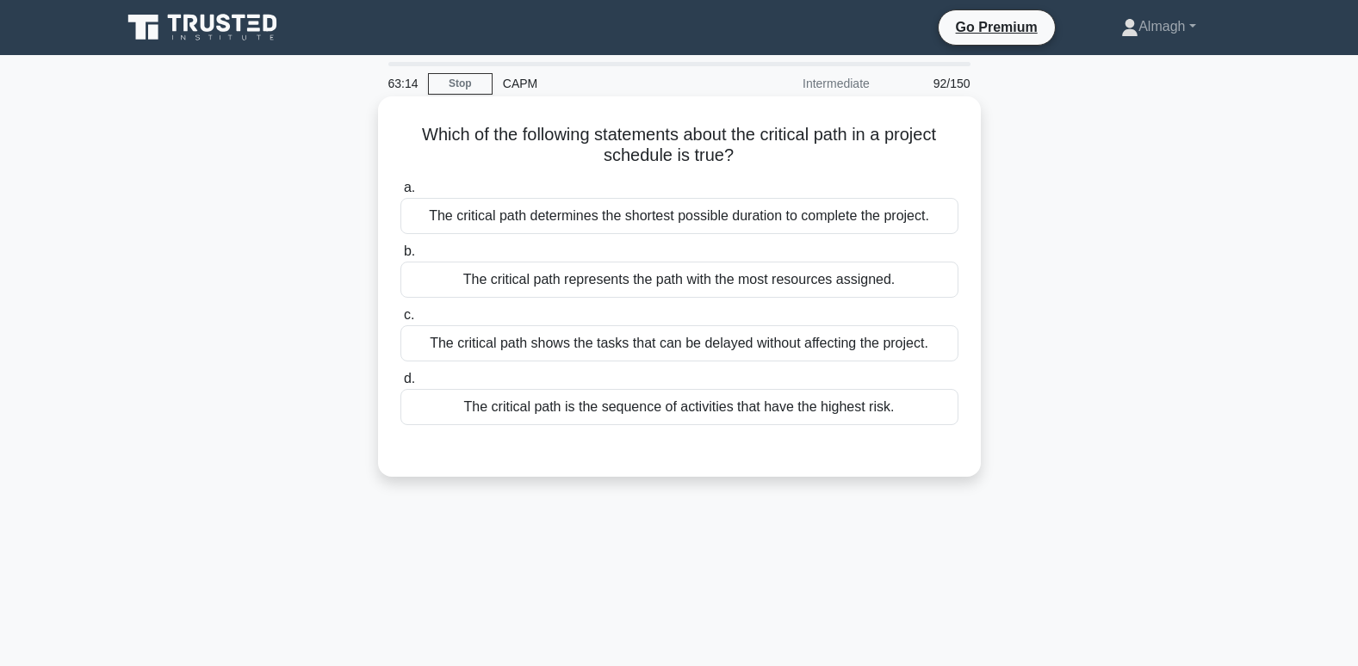
click at [560, 418] on div "The critical path is the sequence of activities that have the highest risk." at bounding box center [679, 407] width 558 height 36
click at [400, 385] on input "d. The critical path is the sequence of activities that have the highest risk." at bounding box center [400, 379] width 0 height 11
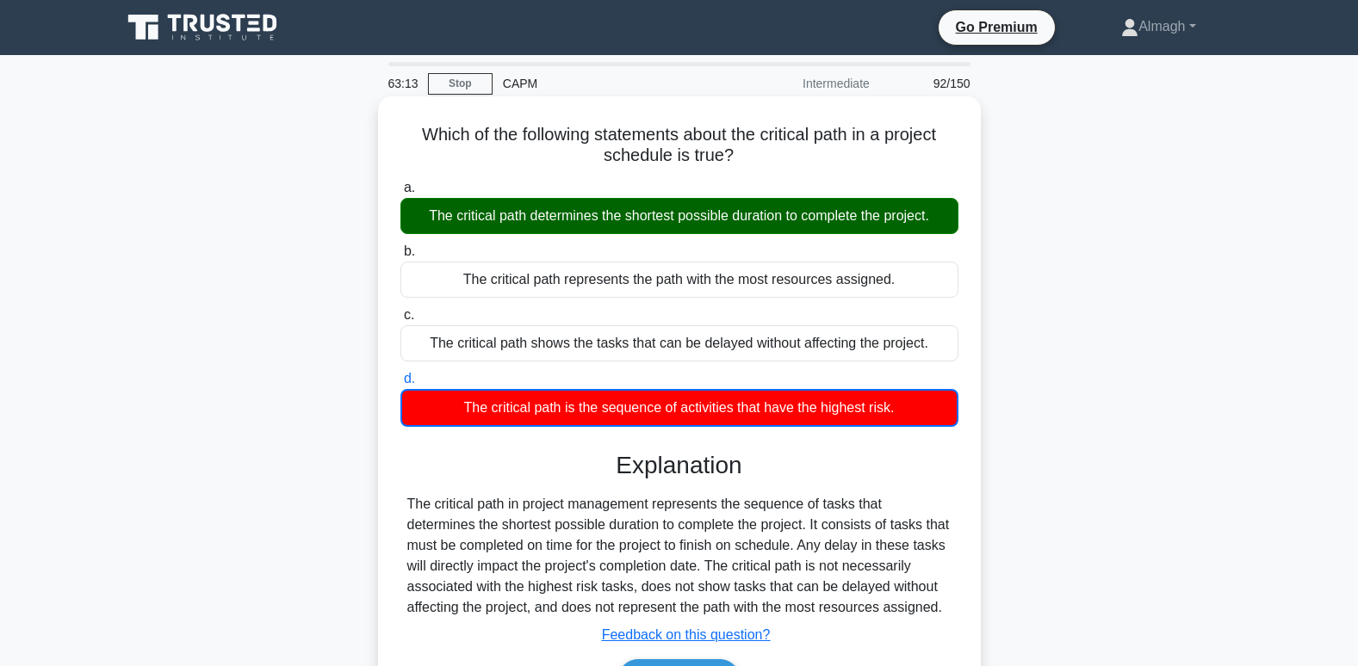
scroll to position [86, 0]
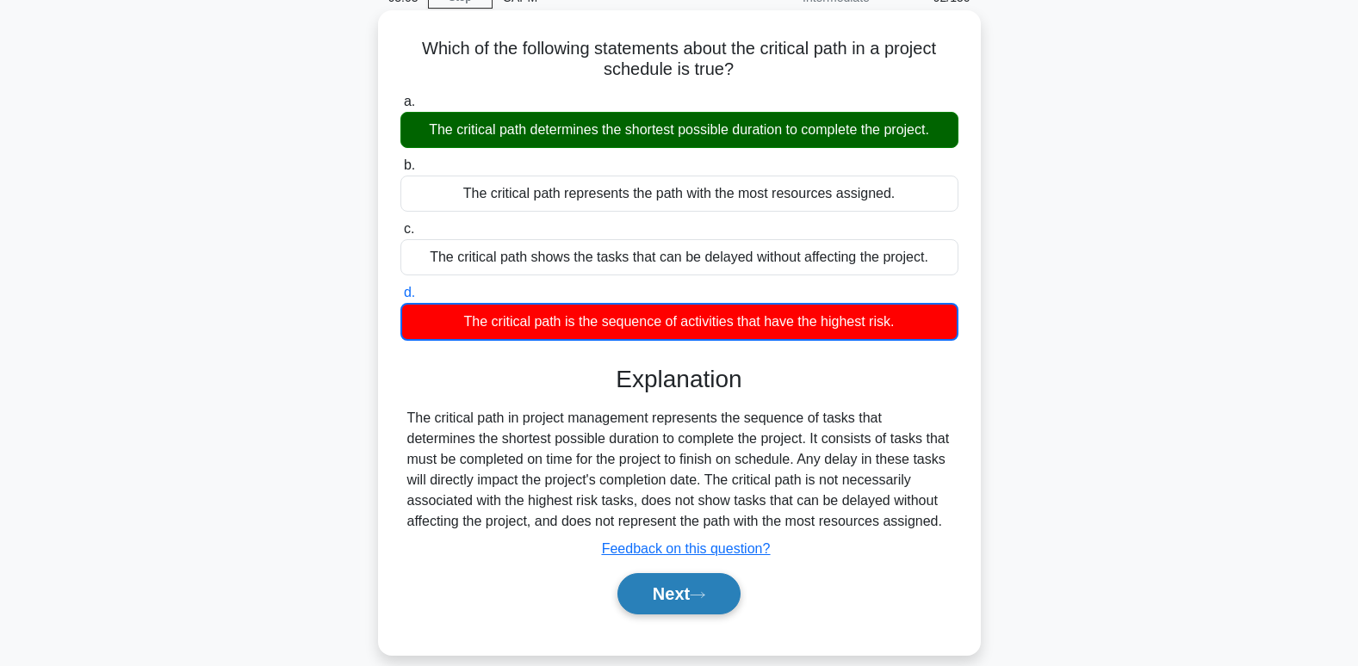
click at [678, 597] on button "Next" at bounding box center [678, 593] width 123 height 41
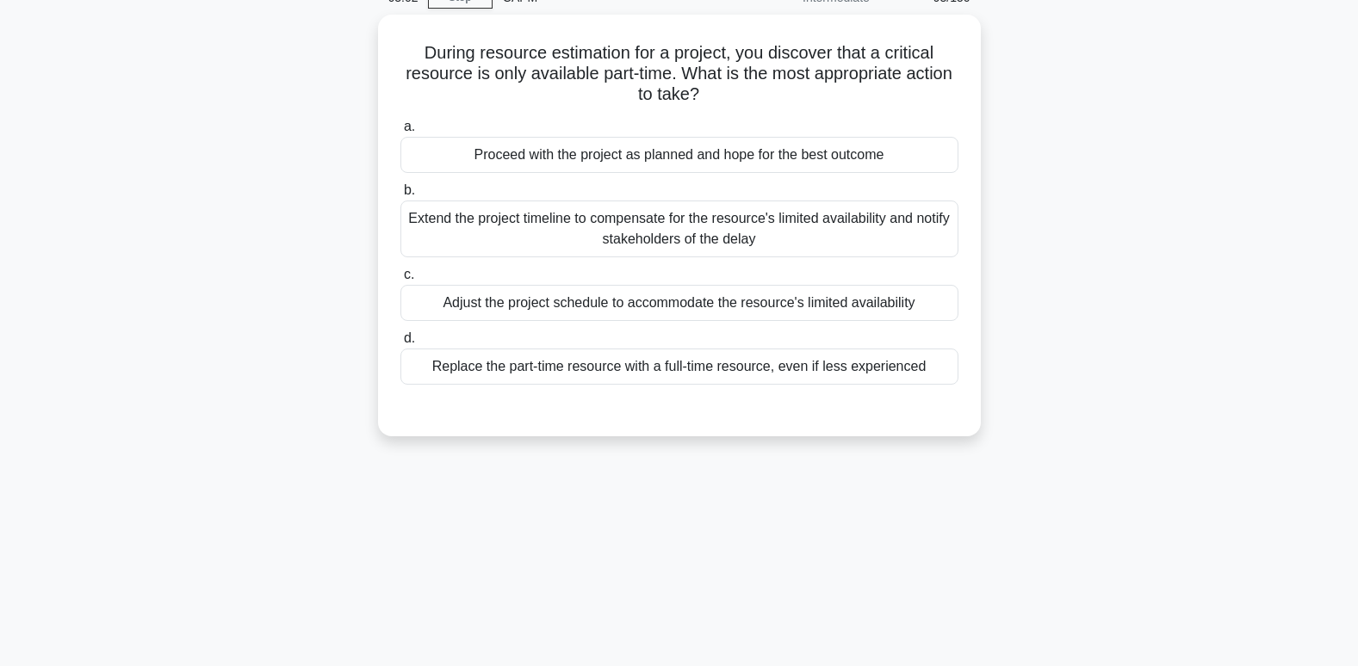
scroll to position [0, 0]
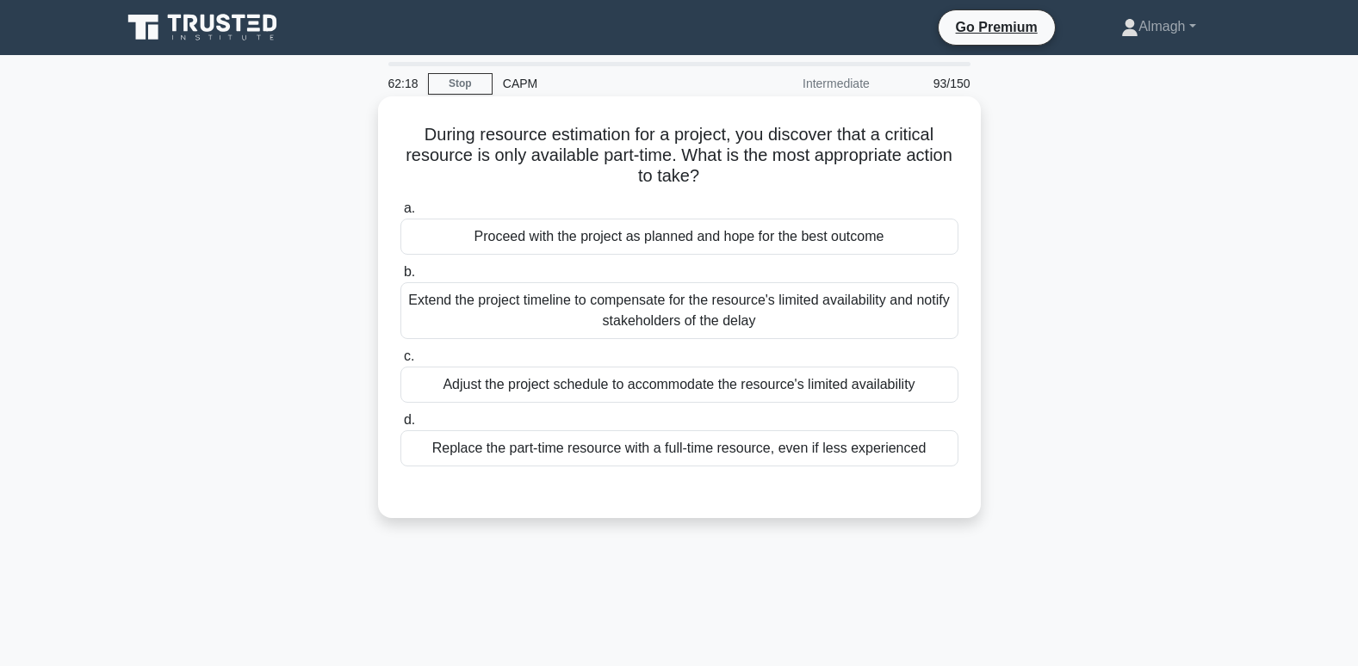
click at [515, 389] on div "Adjust the project schedule to accommodate the resource's limited availability" at bounding box center [679, 385] width 558 height 36
click at [400, 362] on input "c. Adjust the project schedule to accommodate the resource's limited availabili…" at bounding box center [400, 356] width 0 height 11
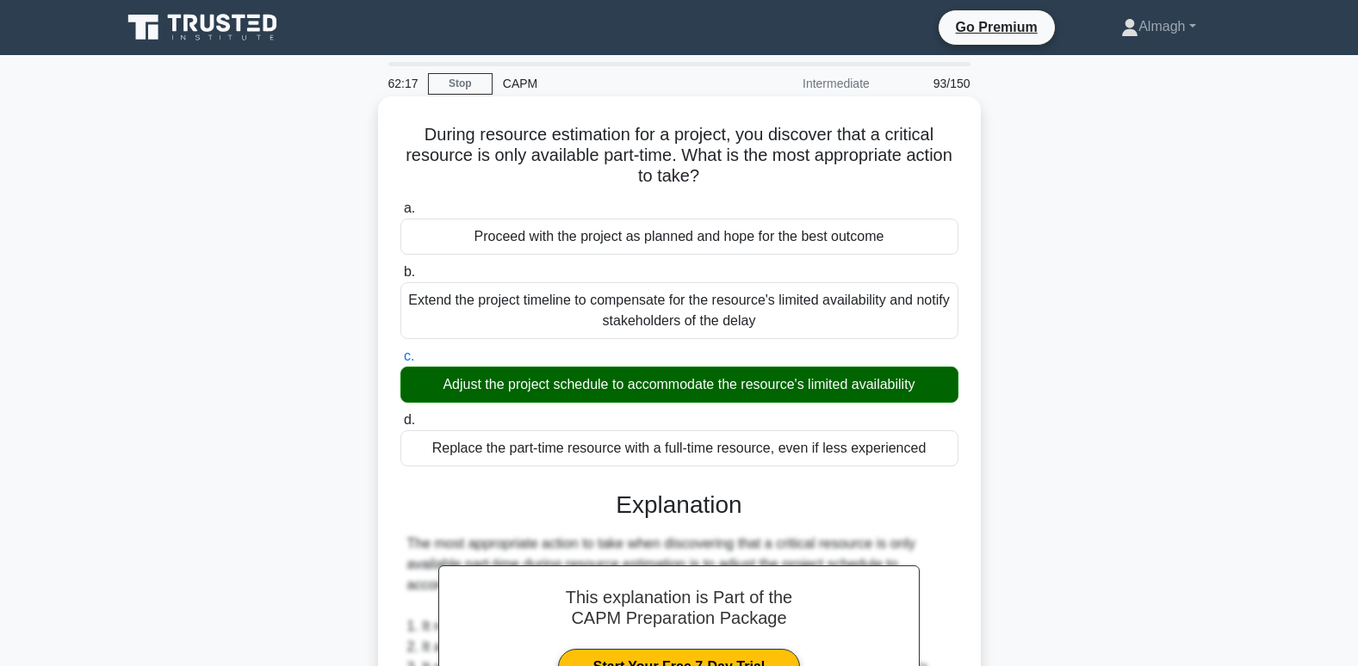
scroll to position [437, 0]
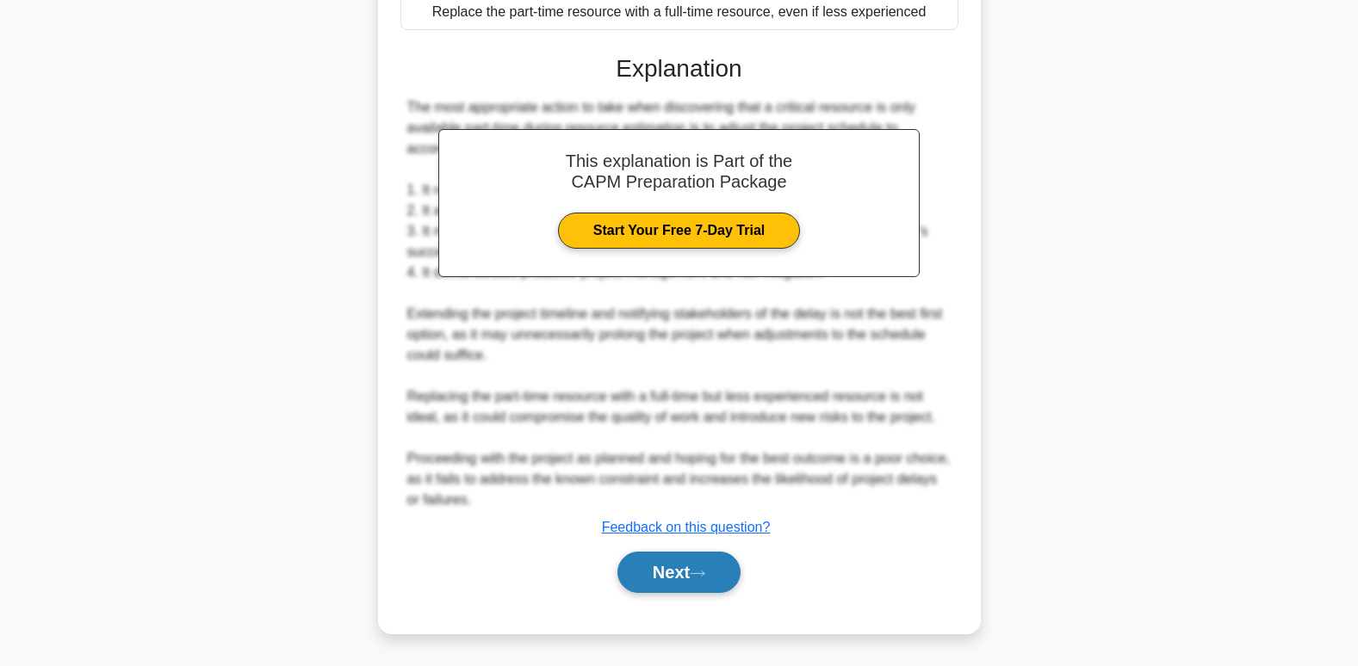
click at [692, 582] on button "Next" at bounding box center [678, 572] width 123 height 41
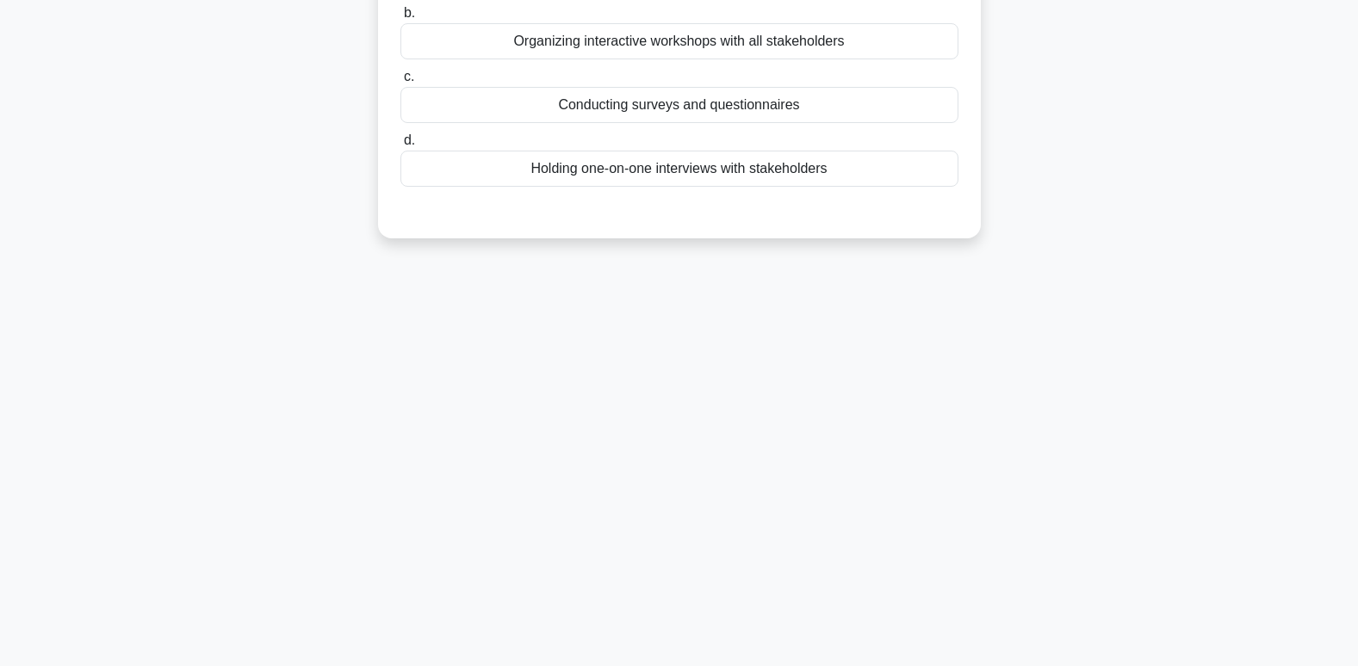
scroll to position [0, 0]
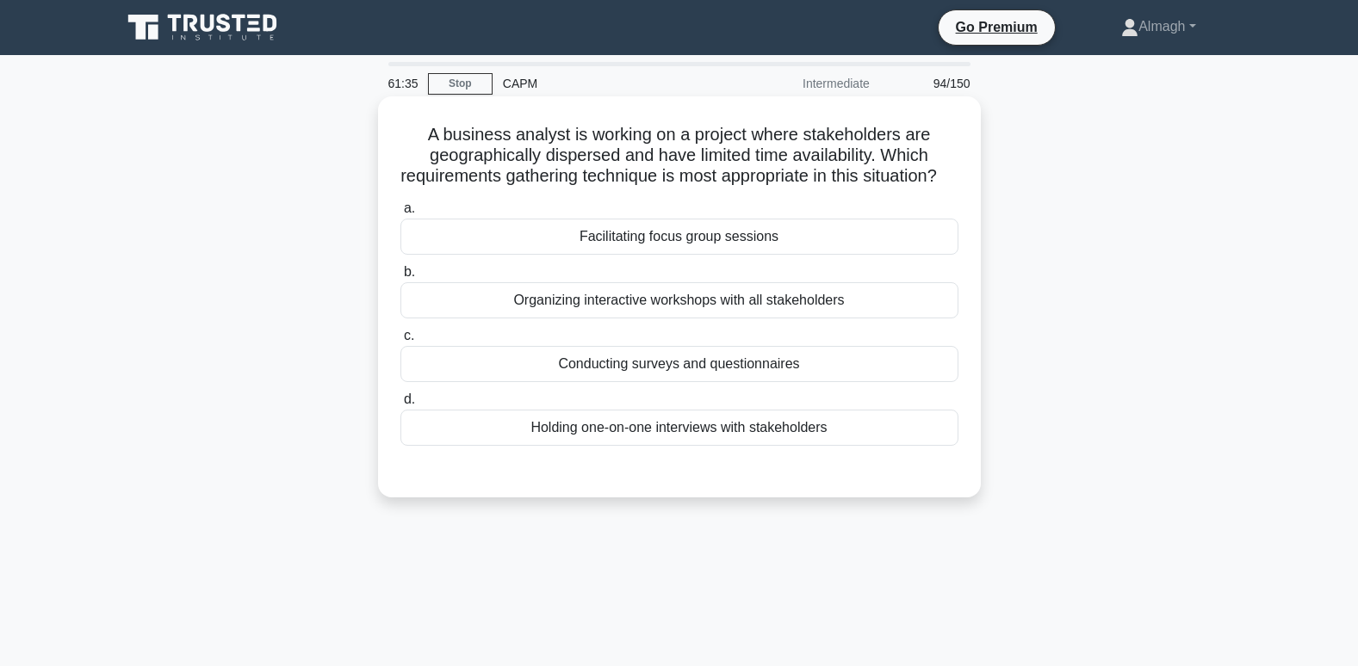
click at [623, 382] on div "Conducting surveys and questionnaires" at bounding box center [679, 364] width 558 height 36
click at [400, 342] on input "c. Conducting surveys and questionnaires" at bounding box center [400, 336] width 0 height 11
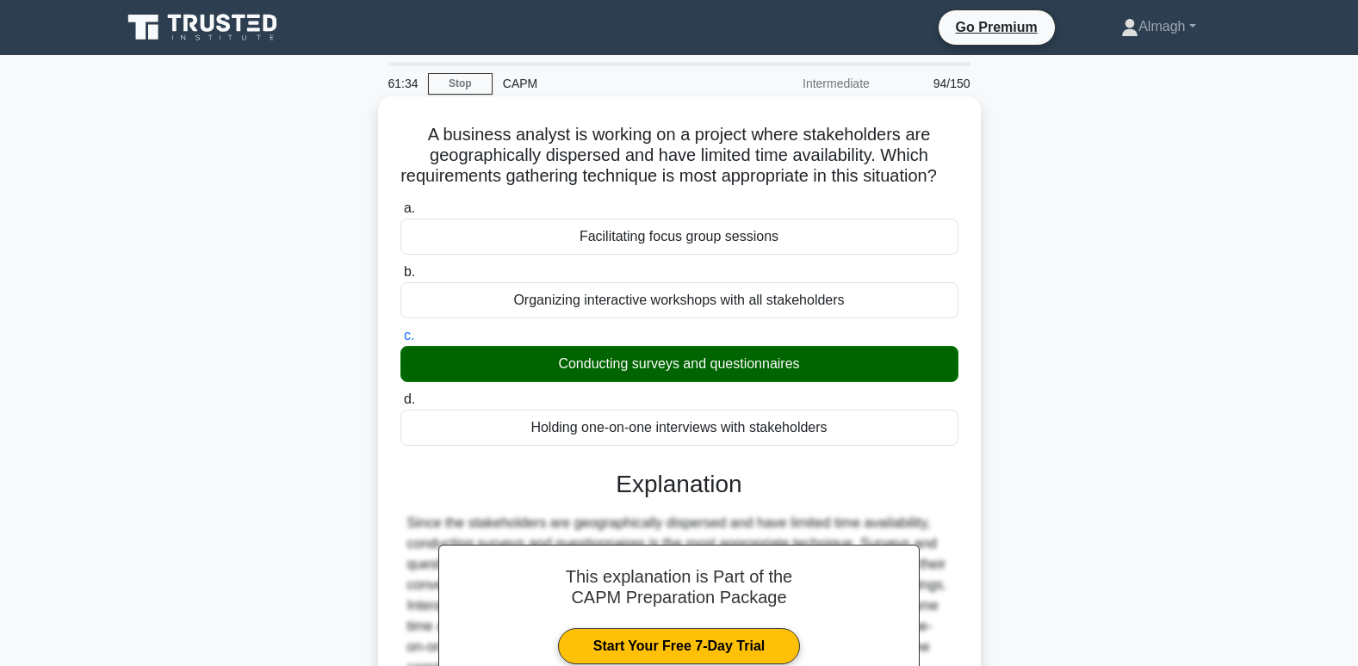
scroll to position [263, 0]
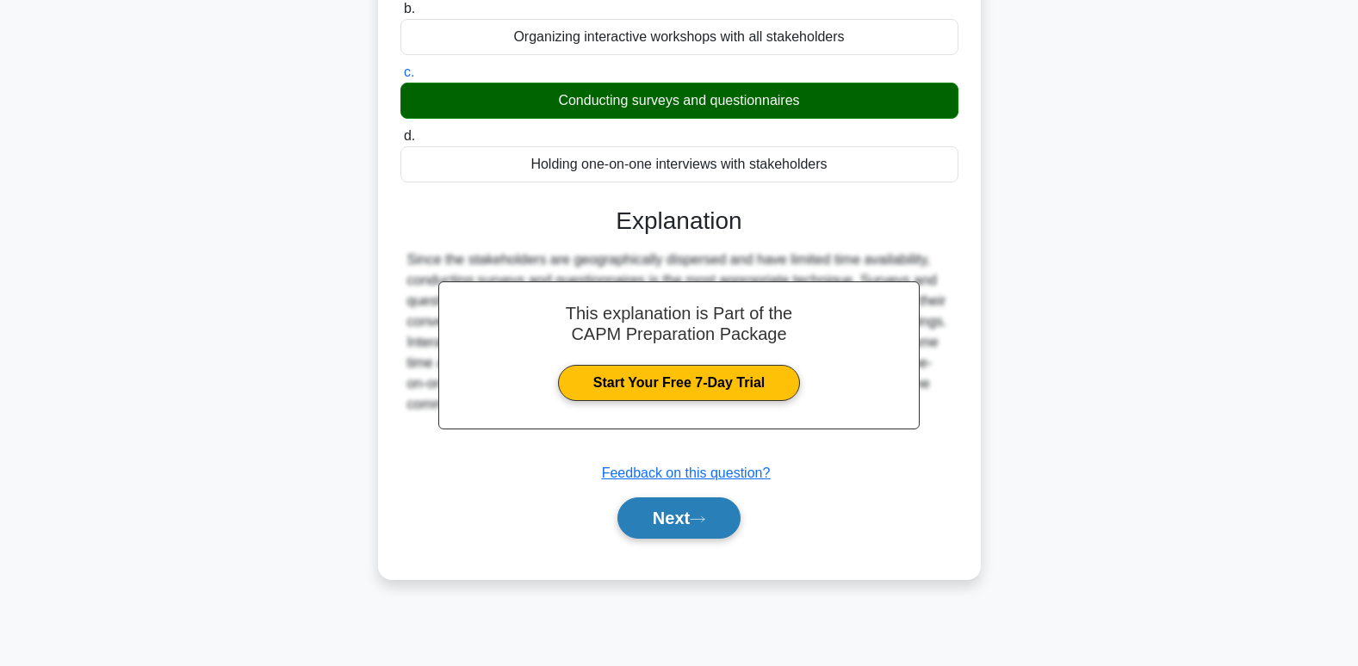
drag, startPoint x: 682, startPoint y: 566, endPoint x: 680, endPoint y: 558, distance: 8.8
click at [680, 546] on div "Next" at bounding box center [679, 518] width 558 height 55
click at [680, 539] on button "Next" at bounding box center [678, 518] width 123 height 41
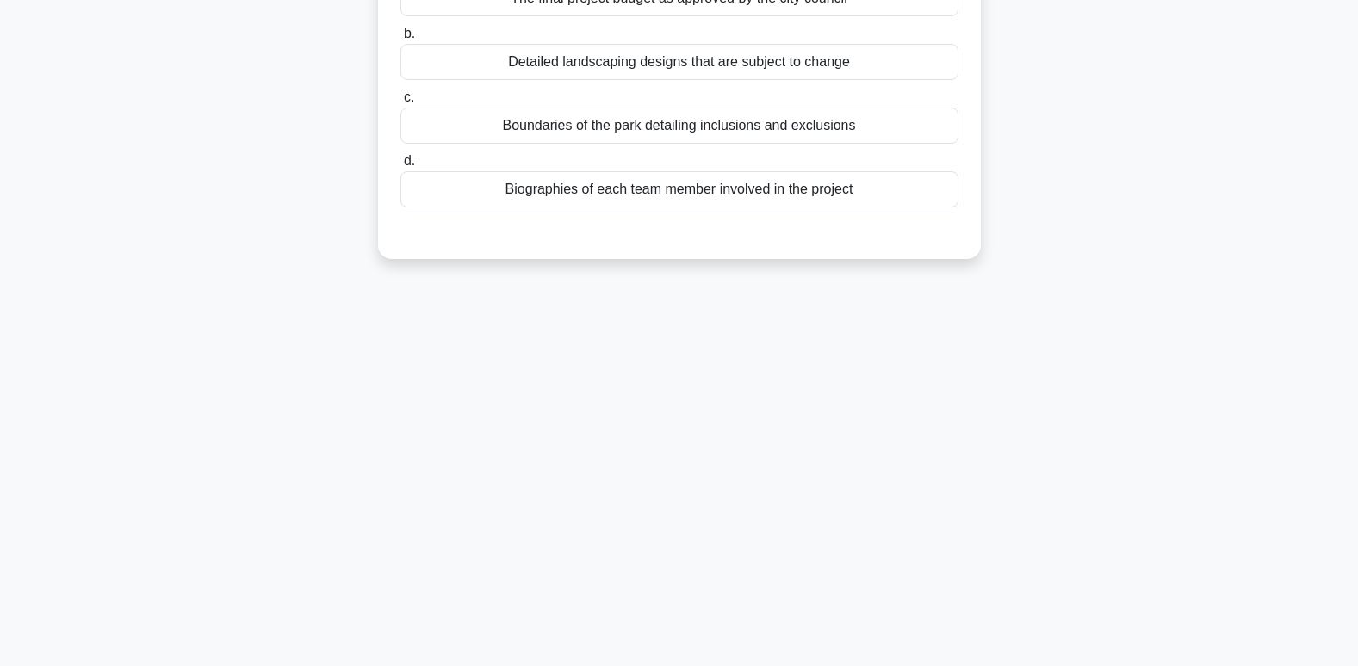
scroll to position [0, 0]
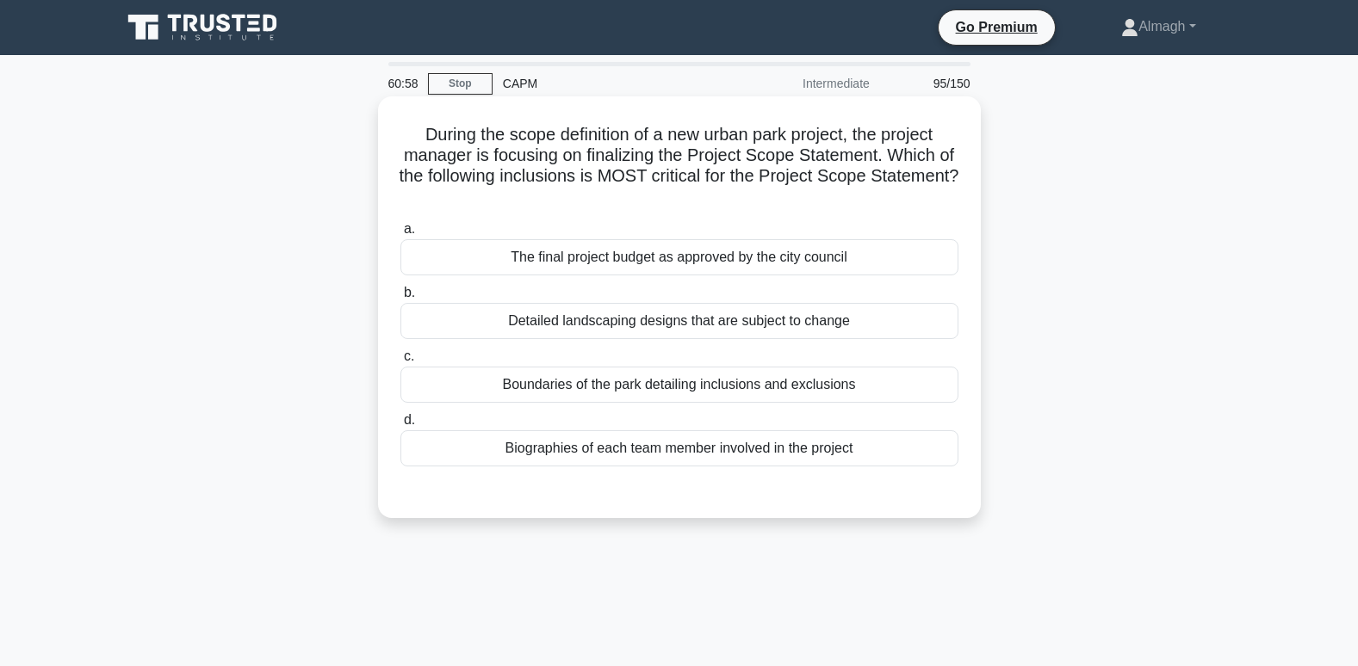
click at [641, 389] on div "Boundaries of the park detailing inclusions and exclusions" at bounding box center [679, 385] width 558 height 36
click at [400, 362] on input "c. Boundaries of the park detailing inclusions and exclusions" at bounding box center [400, 356] width 0 height 11
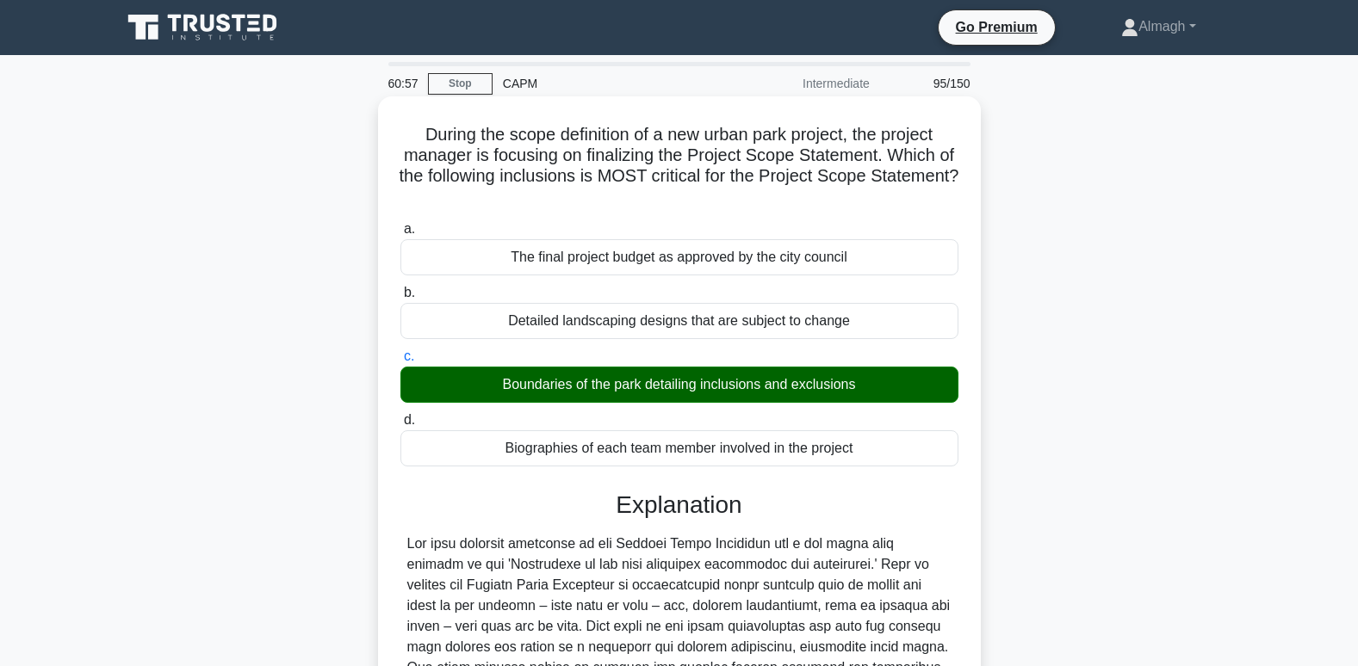
scroll to position [355, 0]
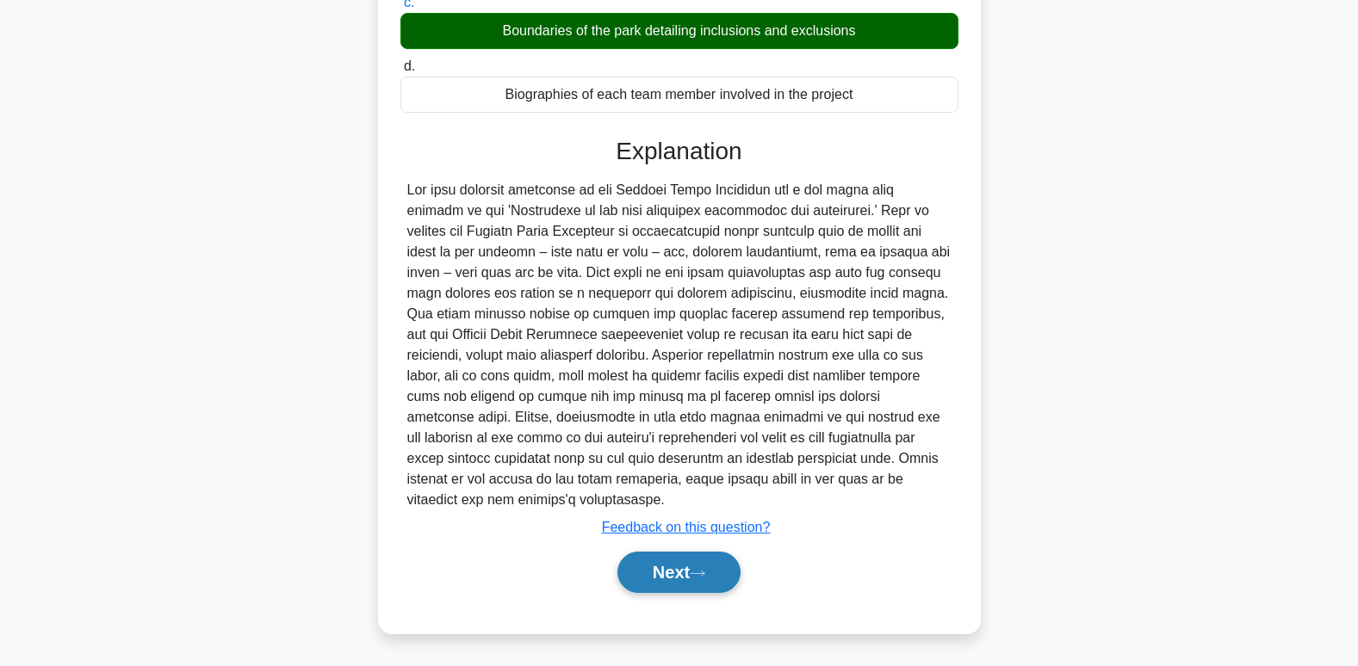
click at [670, 578] on button "Next" at bounding box center [678, 572] width 123 height 41
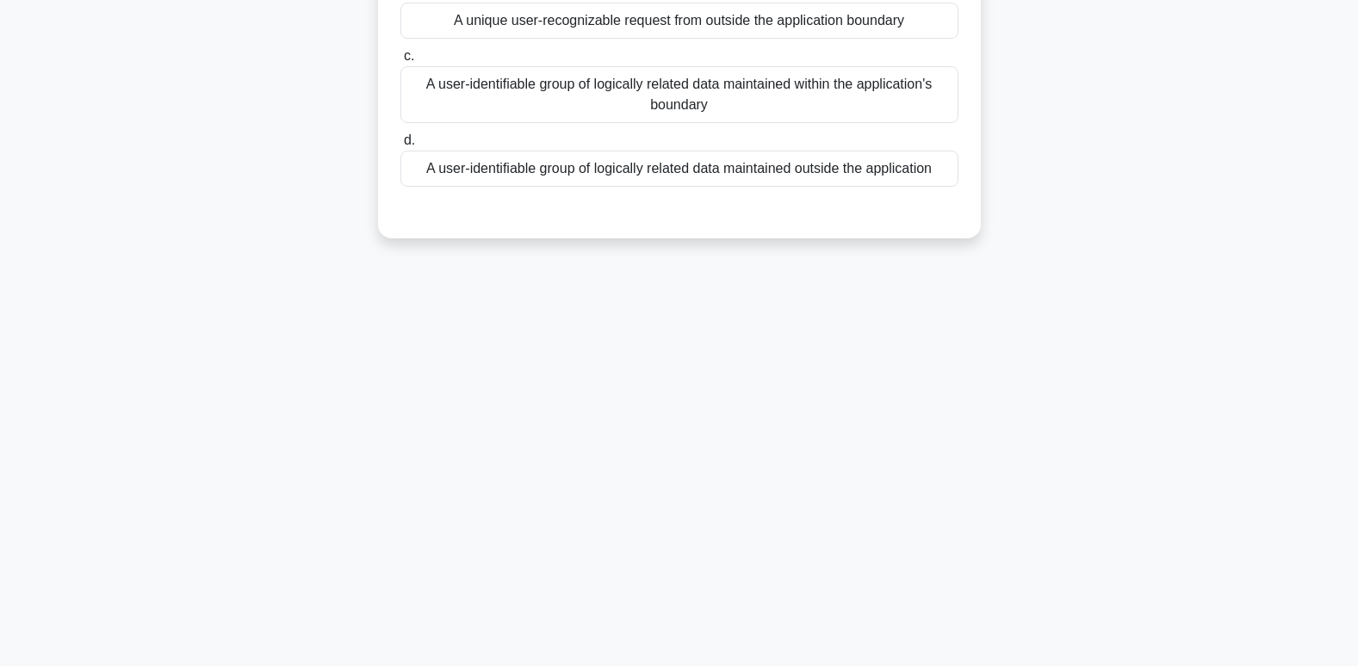
scroll to position [0, 0]
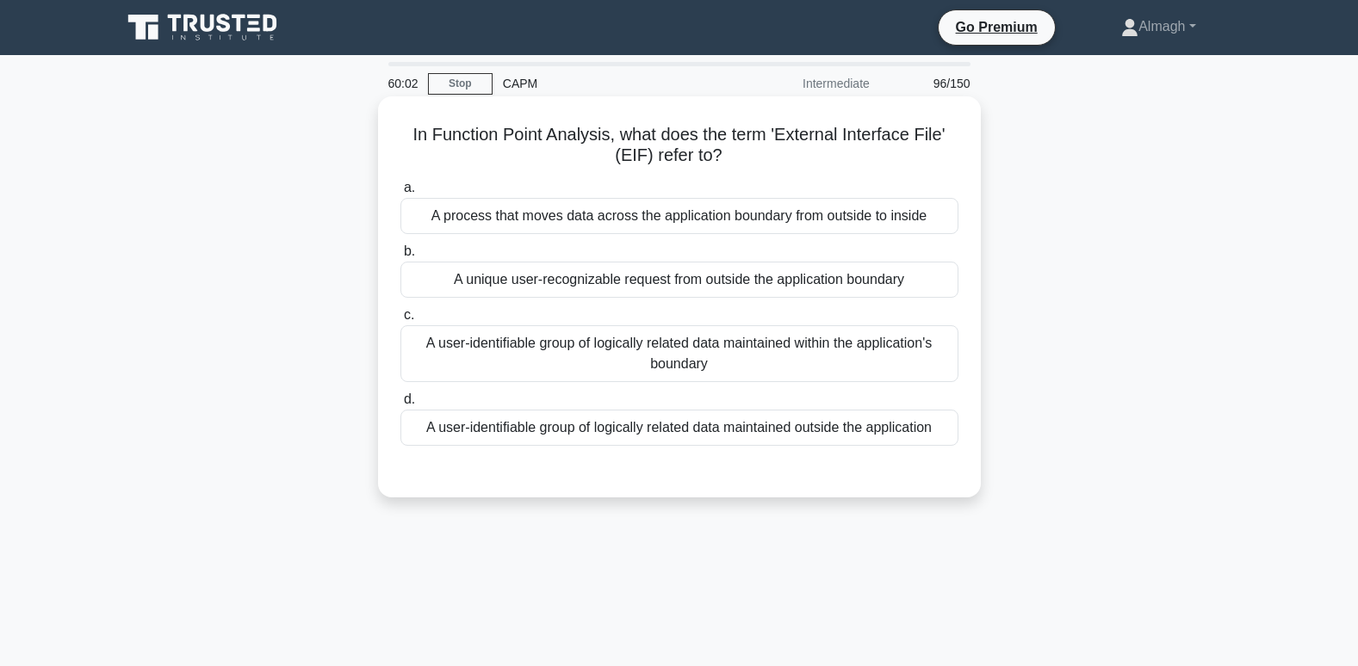
click at [729, 426] on div "A user-identifiable group of logically related data maintained outside the appl…" at bounding box center [679, 428] width 558 height 36
click at [400, 406] on input "d. A user-identifiable group of logically related data maintained outside the a…" at bounding box center [400, 399] width 0 height 11
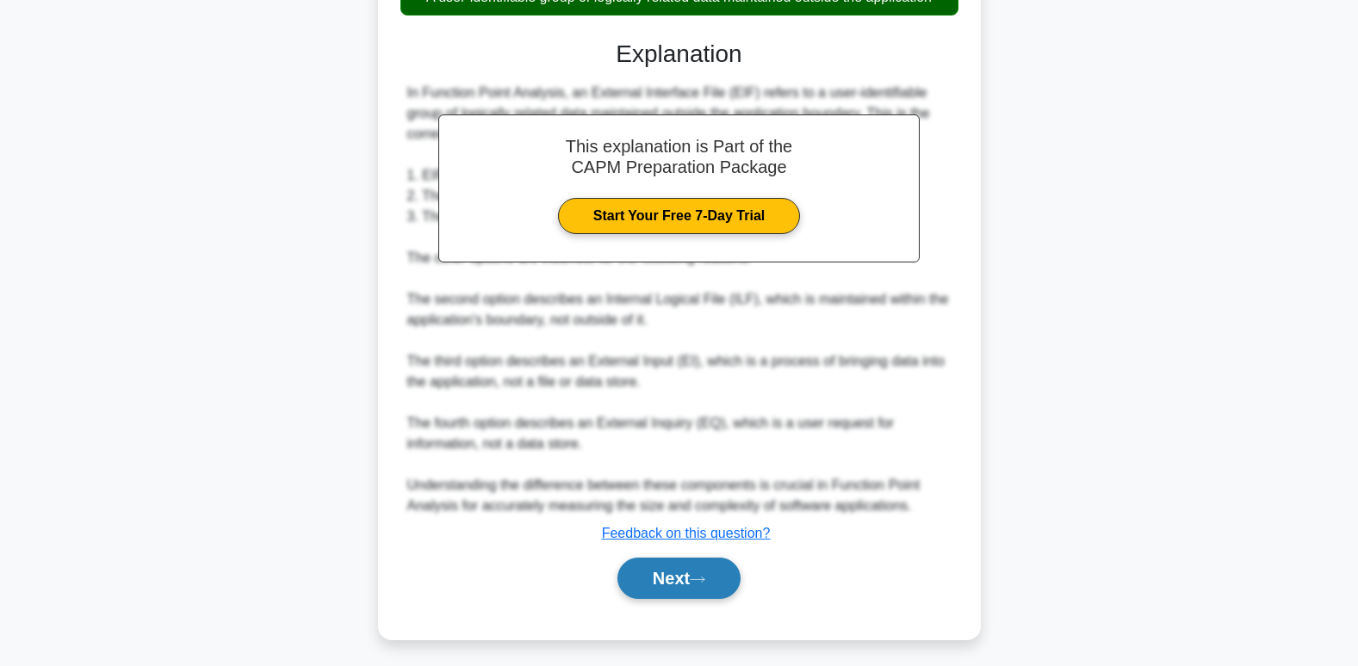
click at [688, 581] on button "Next" at bounding box center [678, 578] width 123 height 41
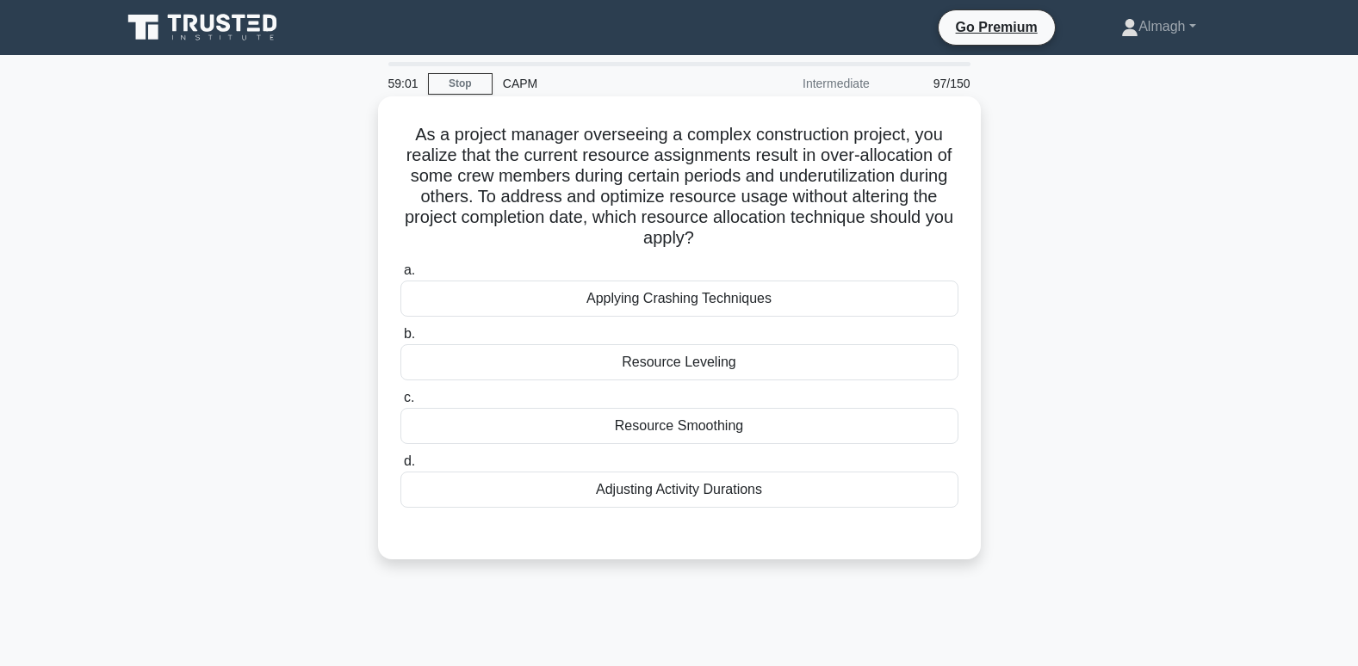
click at [647, 434] on div "Resource Smoothing" at bounding box center [679, 426] width 558 height 36
click at [400, 404] on input "c. Resource Smoothing" at bounding box center [400, 398] width 0 height 11
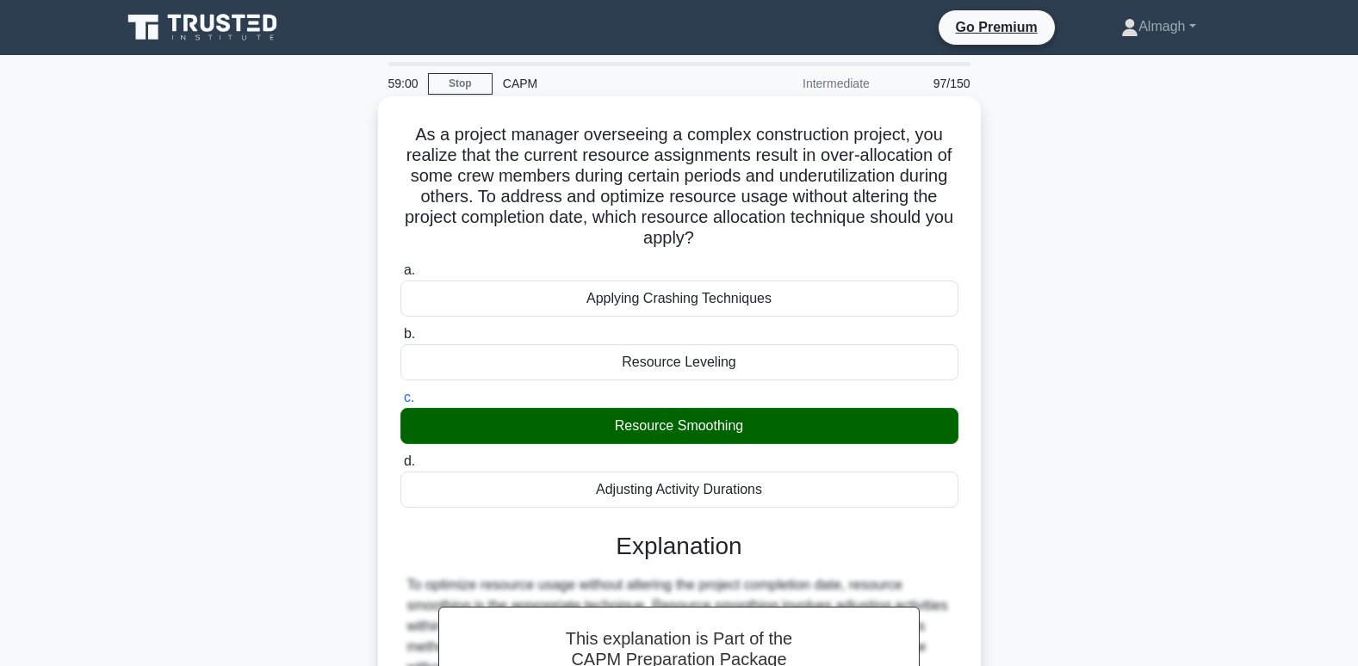
scroll to position [396, 0]
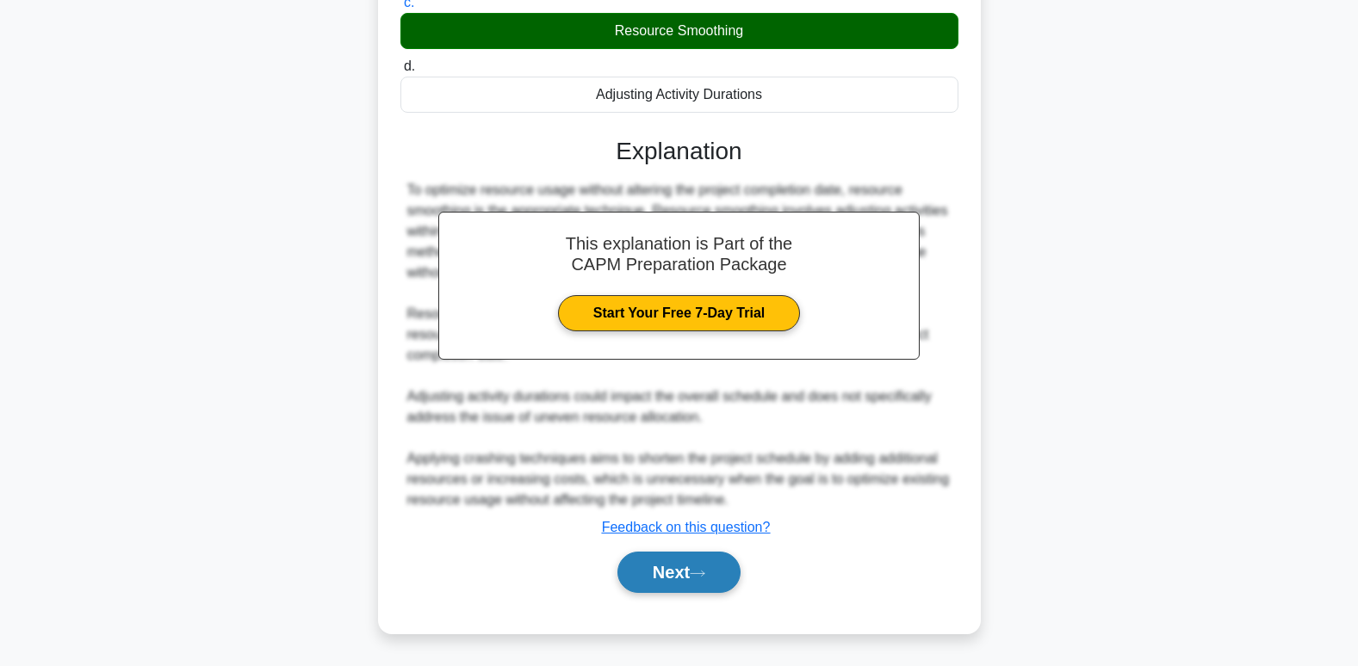
click at [678, 573] on button "Next" at bounding box center [678, 572] width 123 height 41
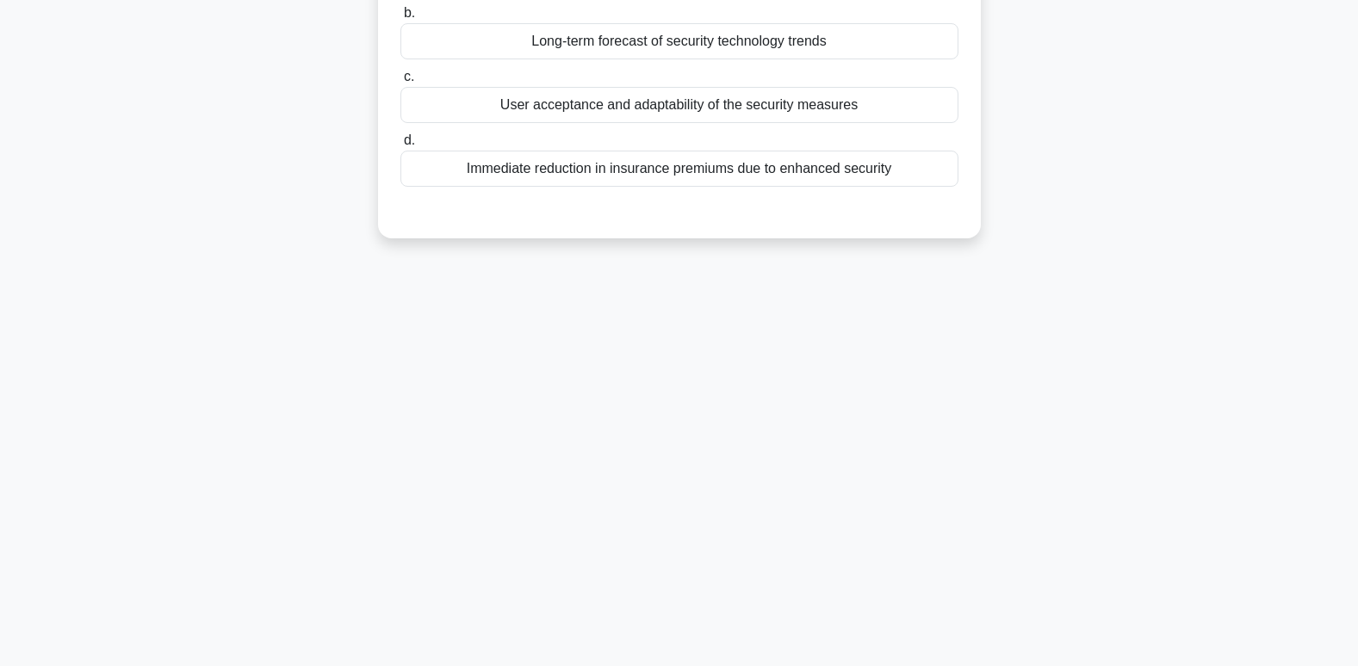
scroll to position [0, 0]
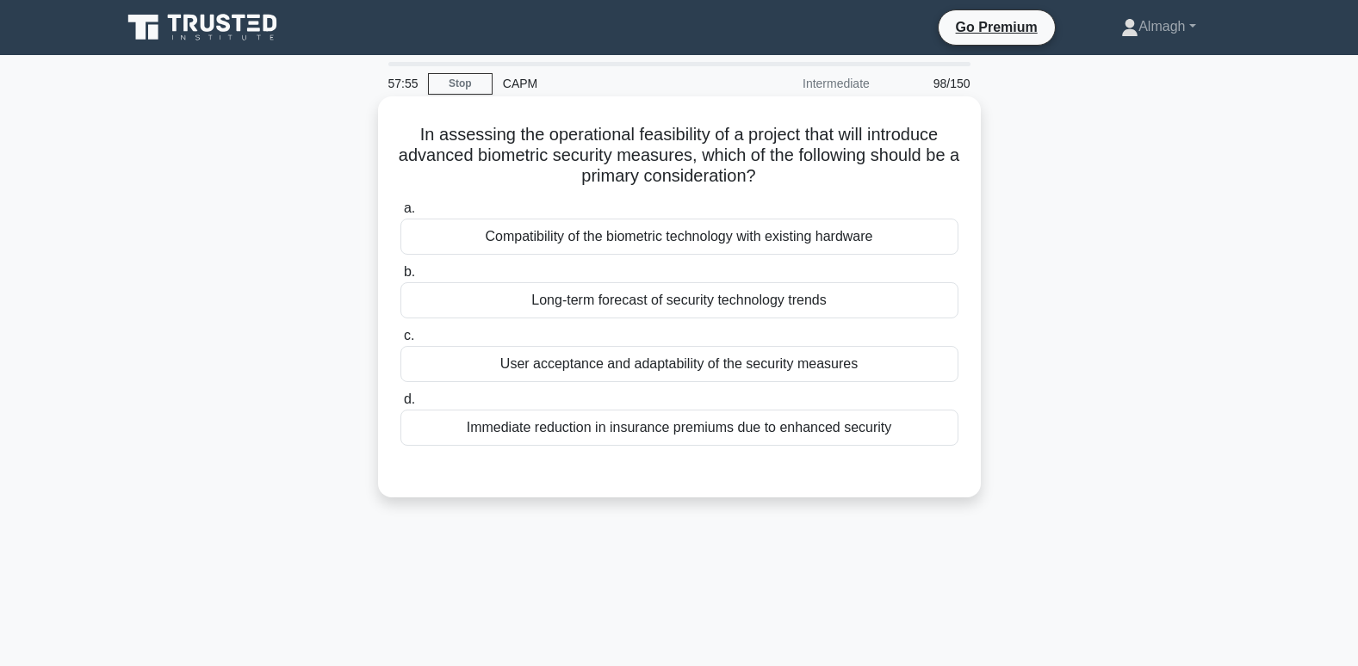
click at [610, 366] on div "User acceptance and adaptability of the security measures" at bounding box center [679, 364] width 558 height 36
click at [400, 342] on input "c. User acceptance and adaptability of the security measures" at bounding box center [400, 336] width 0 height 11
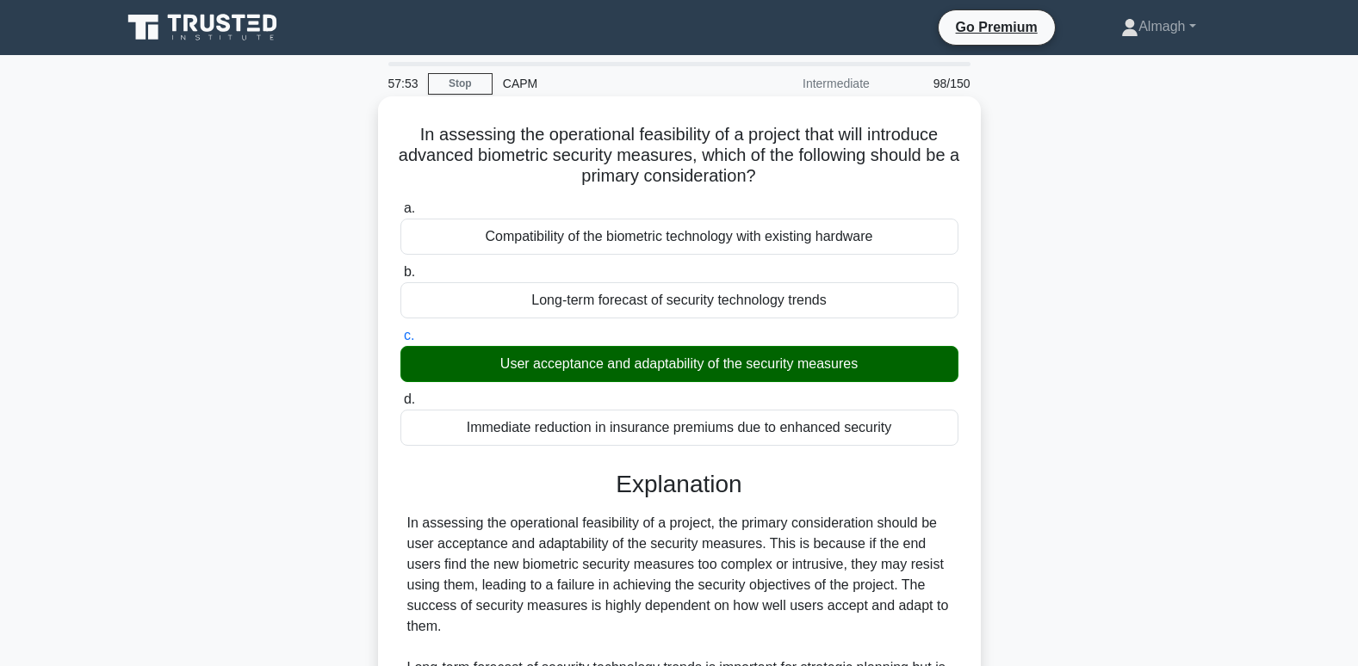
scroll to position [334, 0]
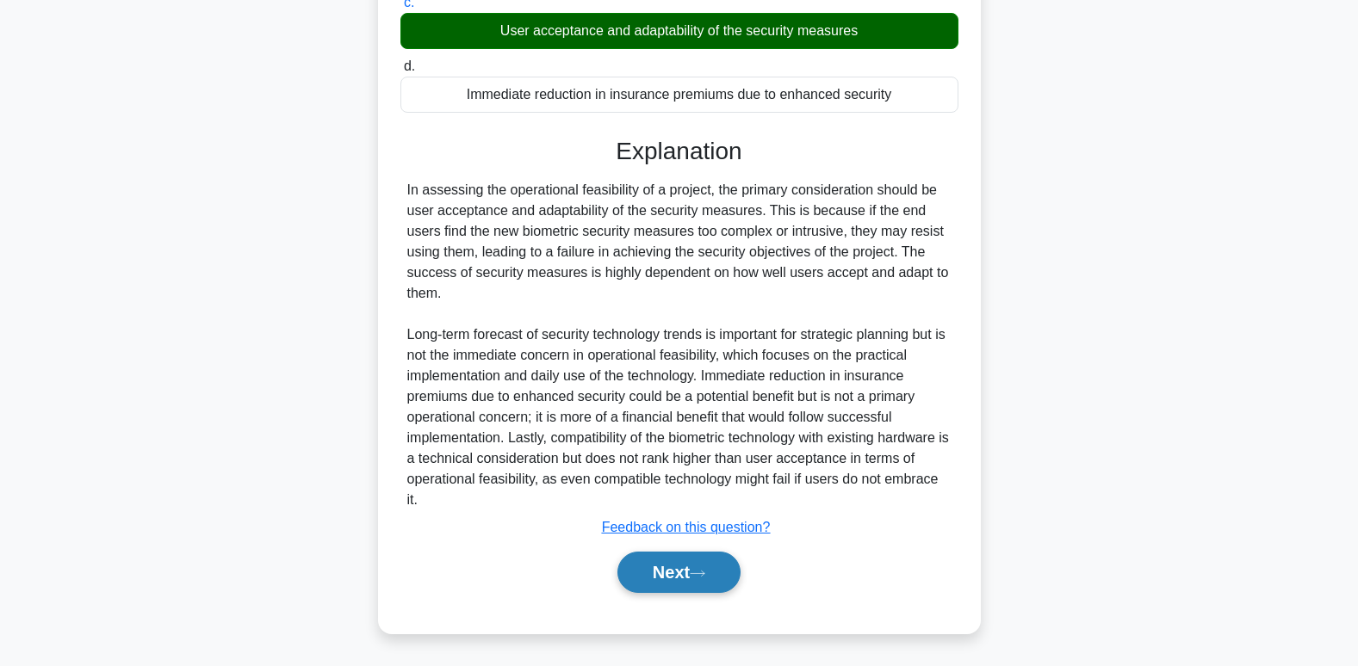
click at [680, 579] on button "Next" at bounding box center [678, 572] width 123 height 41
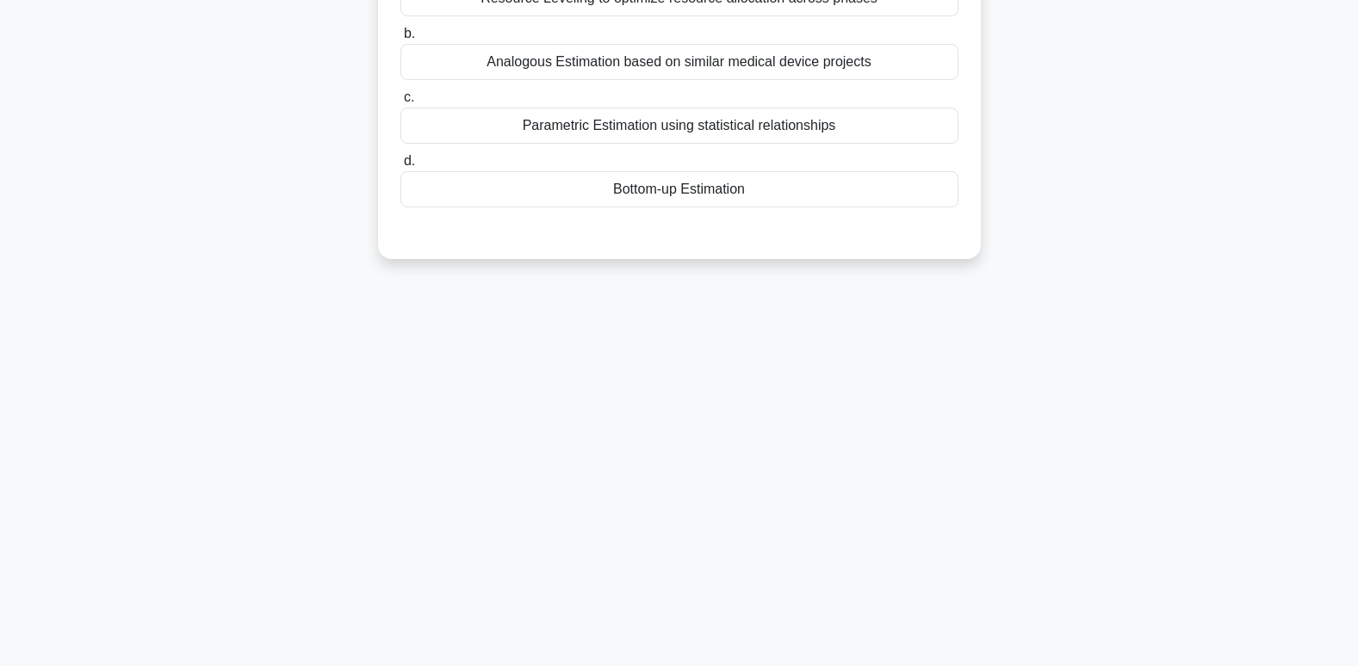
scroll to position [0, 0]
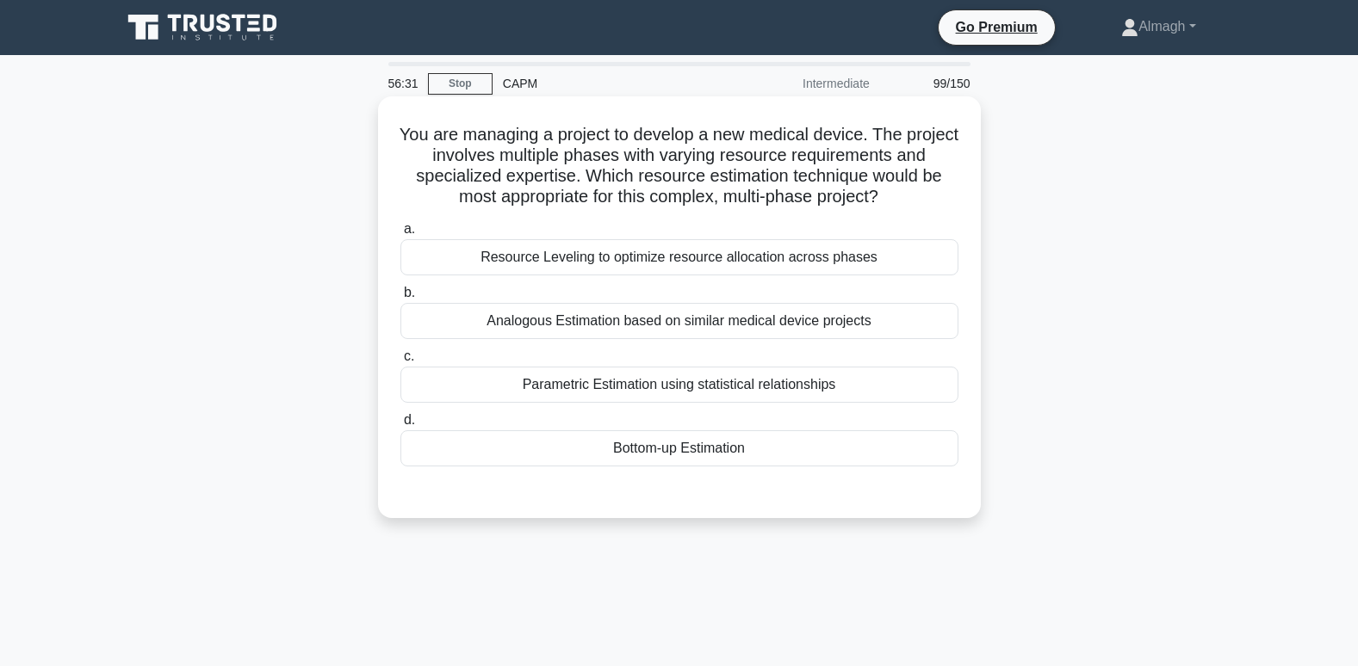
click at [664, 262] on div "Resource Leveling to optimize resource allocation across phases" at bounding box center [679, 257] width 558 height 36
click at [400, 235] on input "a. Resource Leveling to optimize resource allocation across phases" at bounding box center [400, 229] width 0 height 11
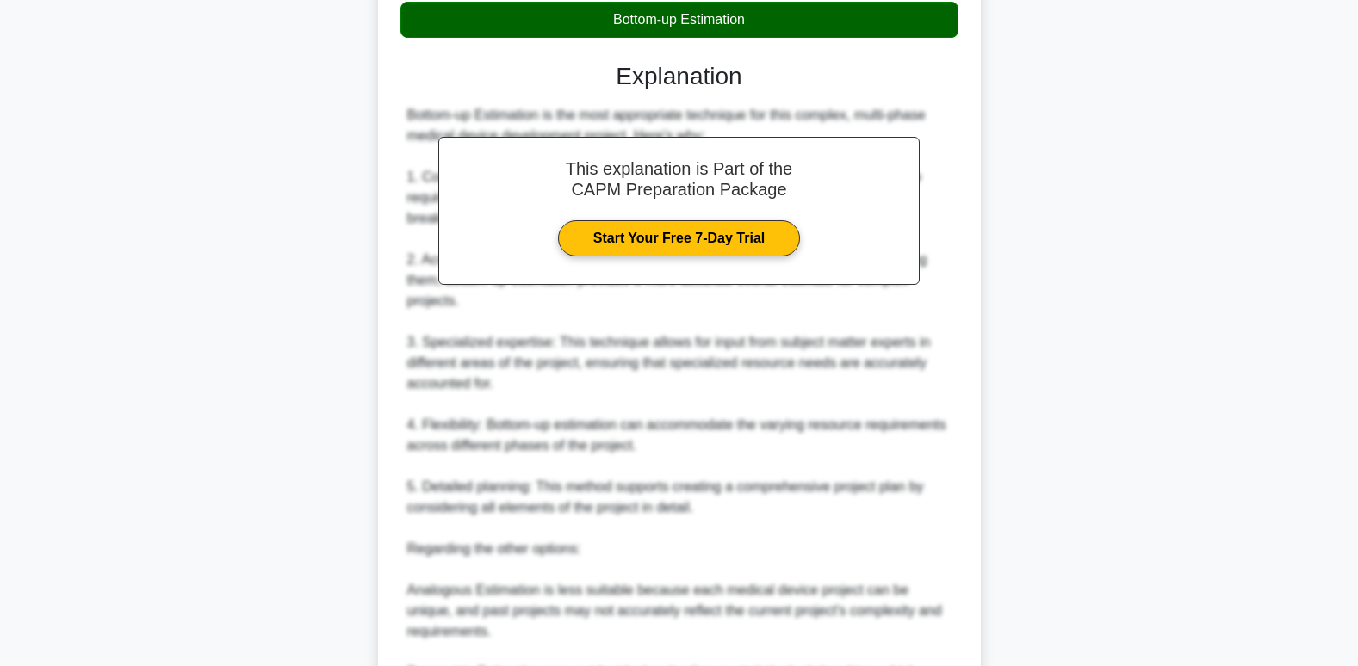
scroll to position [708, 0]
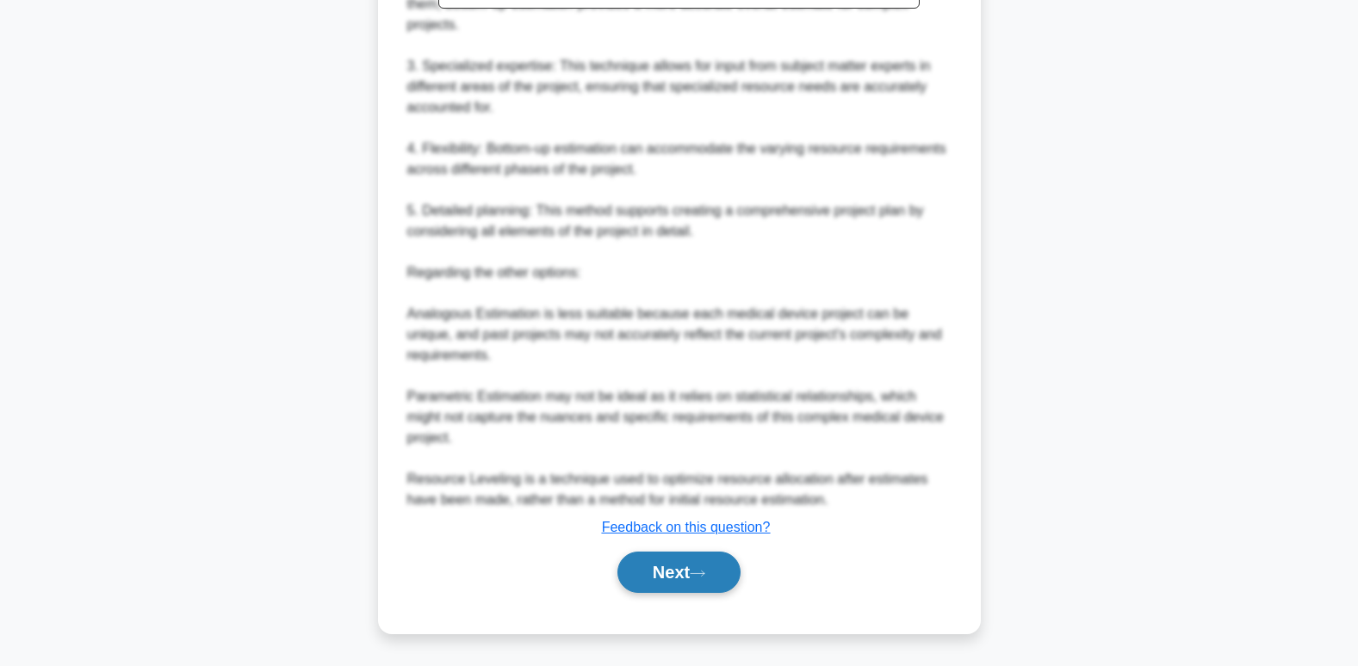
click at [642, 558] on button "Next" at bounding box center [678, 572] width 123 height 41
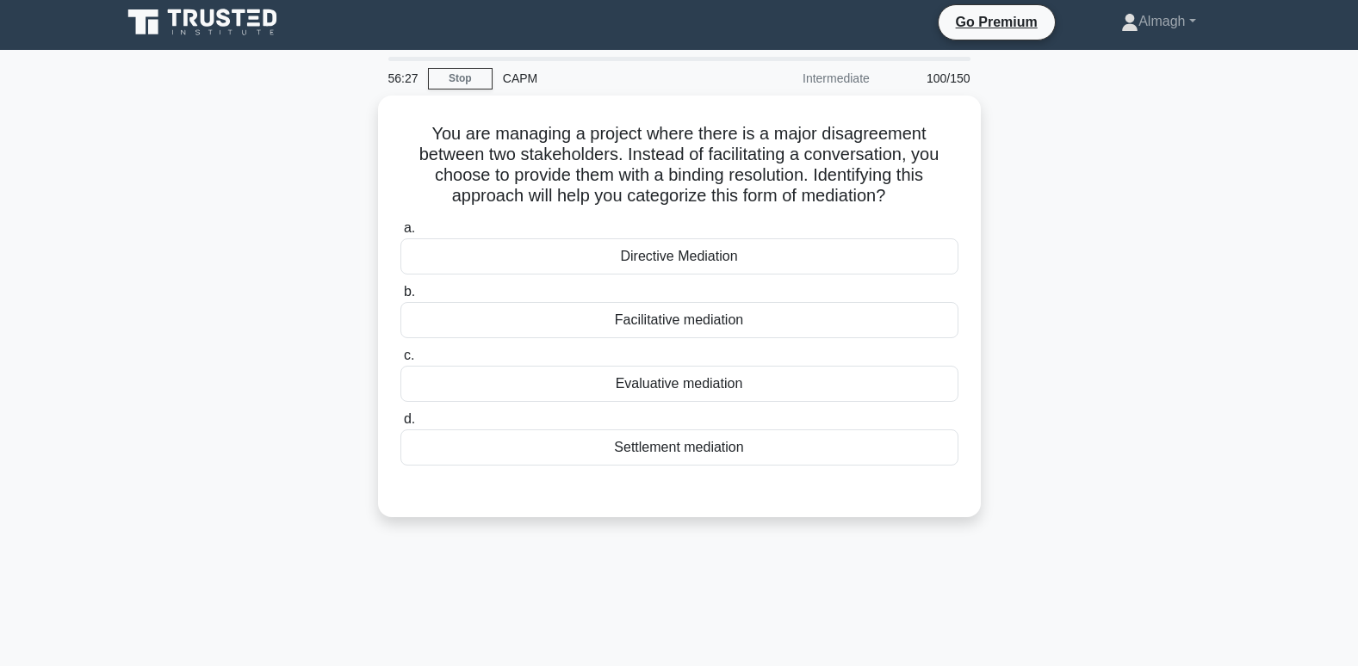
scroll to position [0, 0]
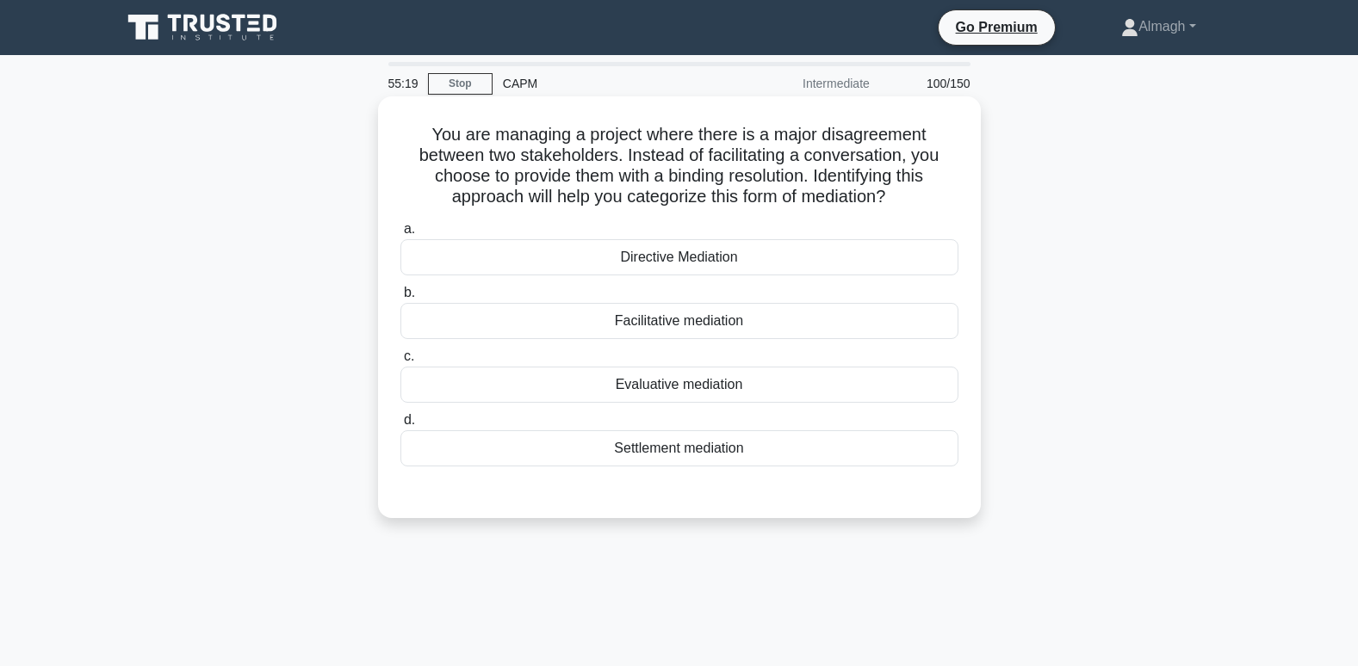
click at [588, 449] on div "Settlement mediation" at bounding box center [679, 448] width 558 height 36
click at [400, 426] on input "d. Settlement mediation" at bounding box center [400, 420] width 0 height 11
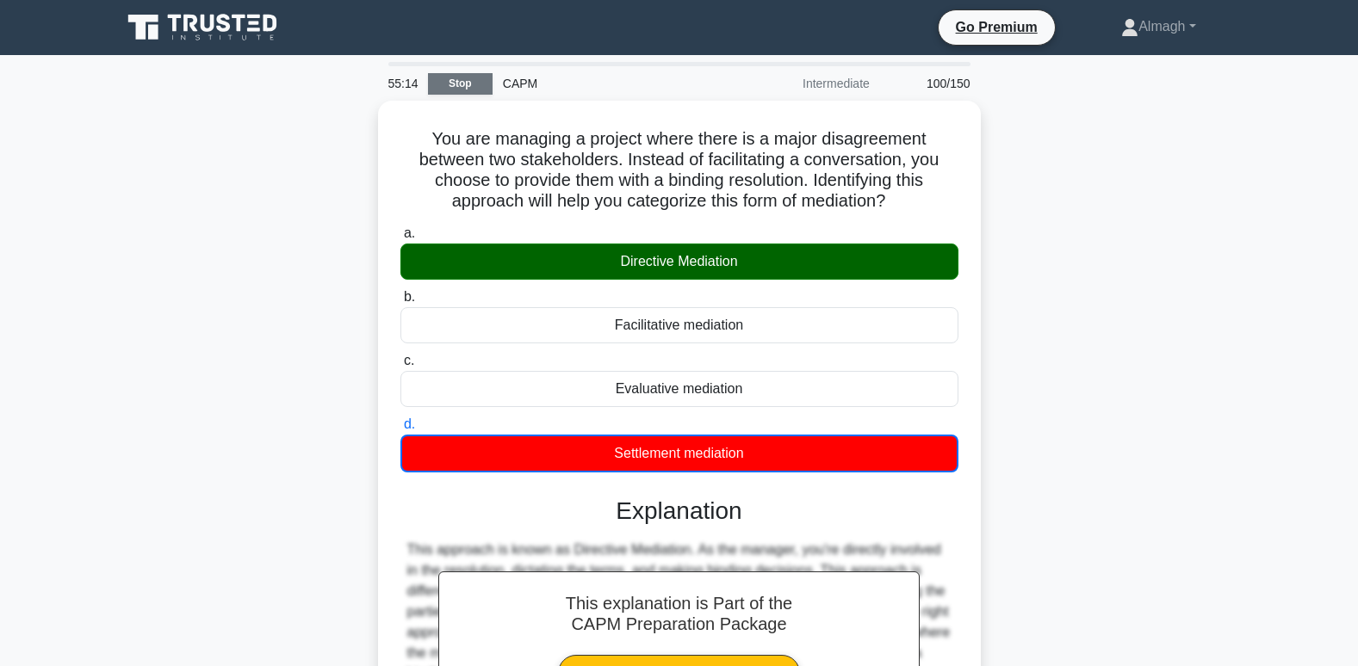
click at [444, 85] on link "Stop" at bounding box center [460, 84] width 65 height 22
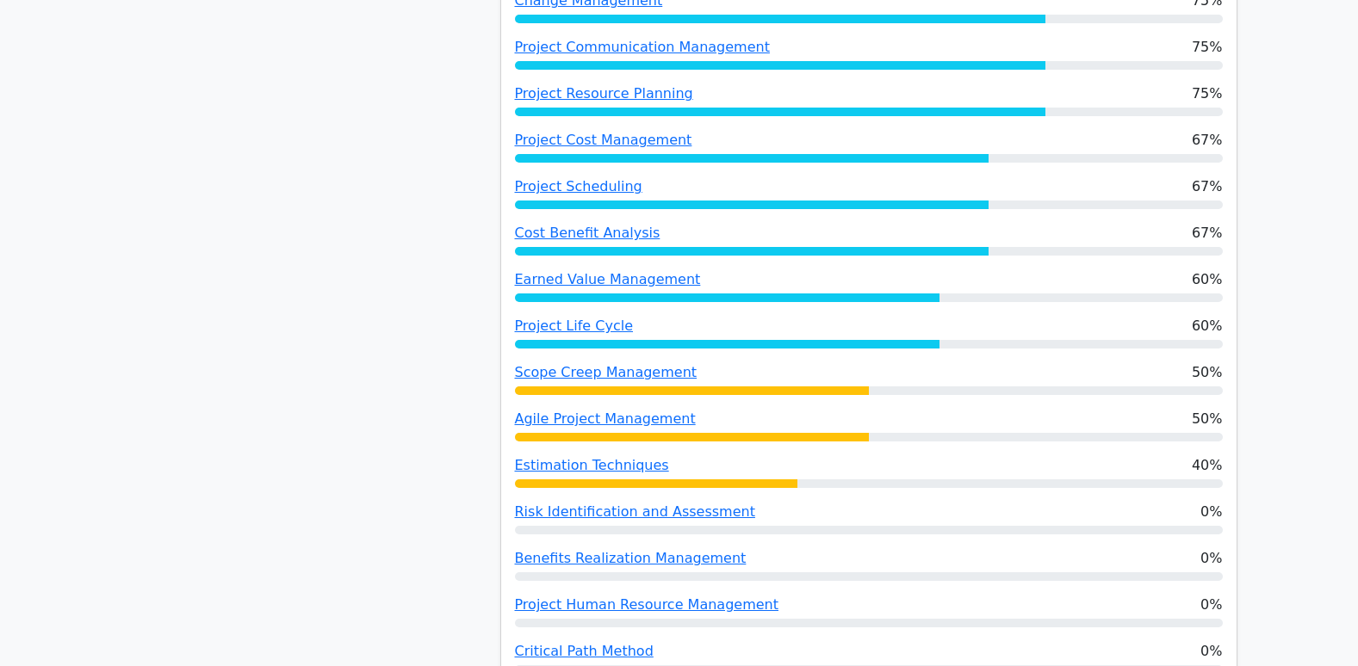
scroll to position [1119, 0]
